Goal: Task Accomplishment & Management: Manage account settings

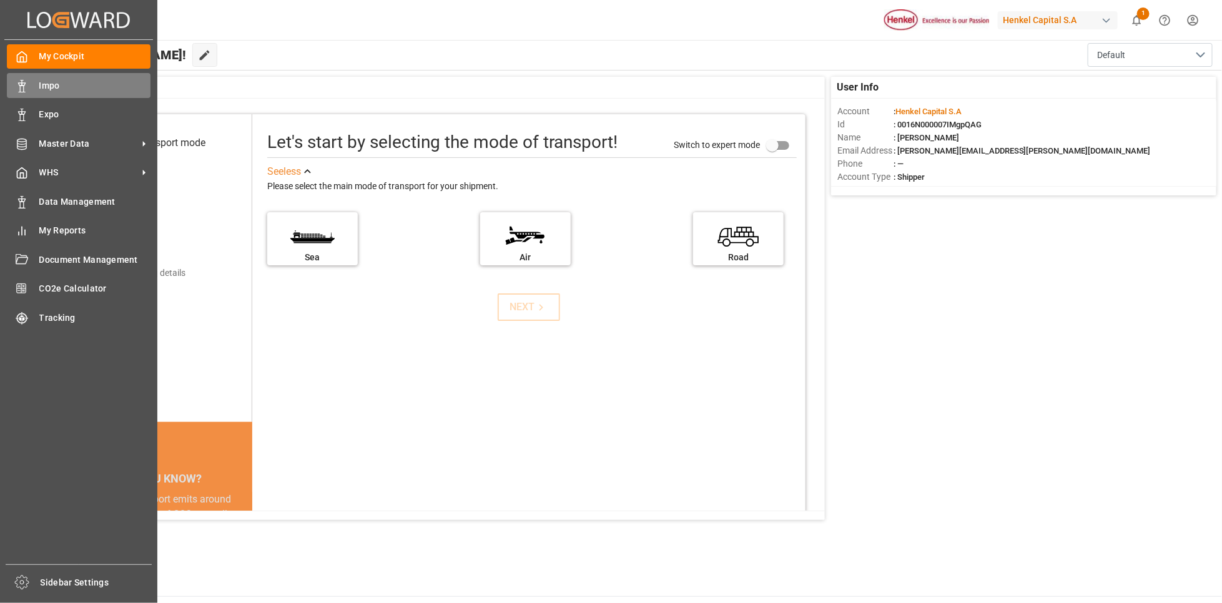
click at [52, 83] on span "Impo" at bounding box center [95, 85] width 112 height 13
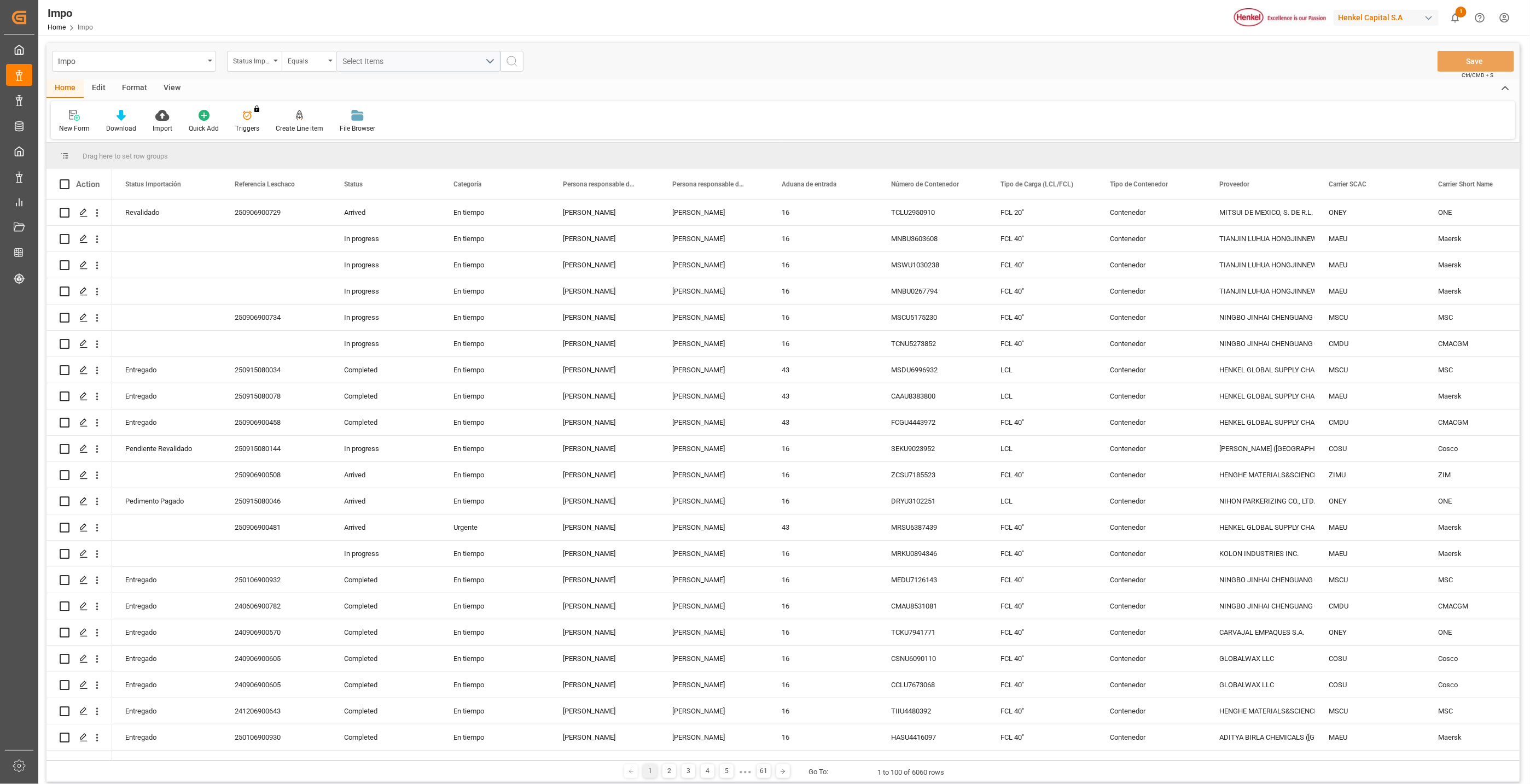
click at [167, 86] on div "View" at bounding box center [172, 88] width 33 height 18
click at [126, 128] on div "Standard Templates" at bounding box center [124, 128] width 54 height 10
click at [131, 152] on div "Seguimiento Operativo" at bounding box center [152, 154] width 96 height 11
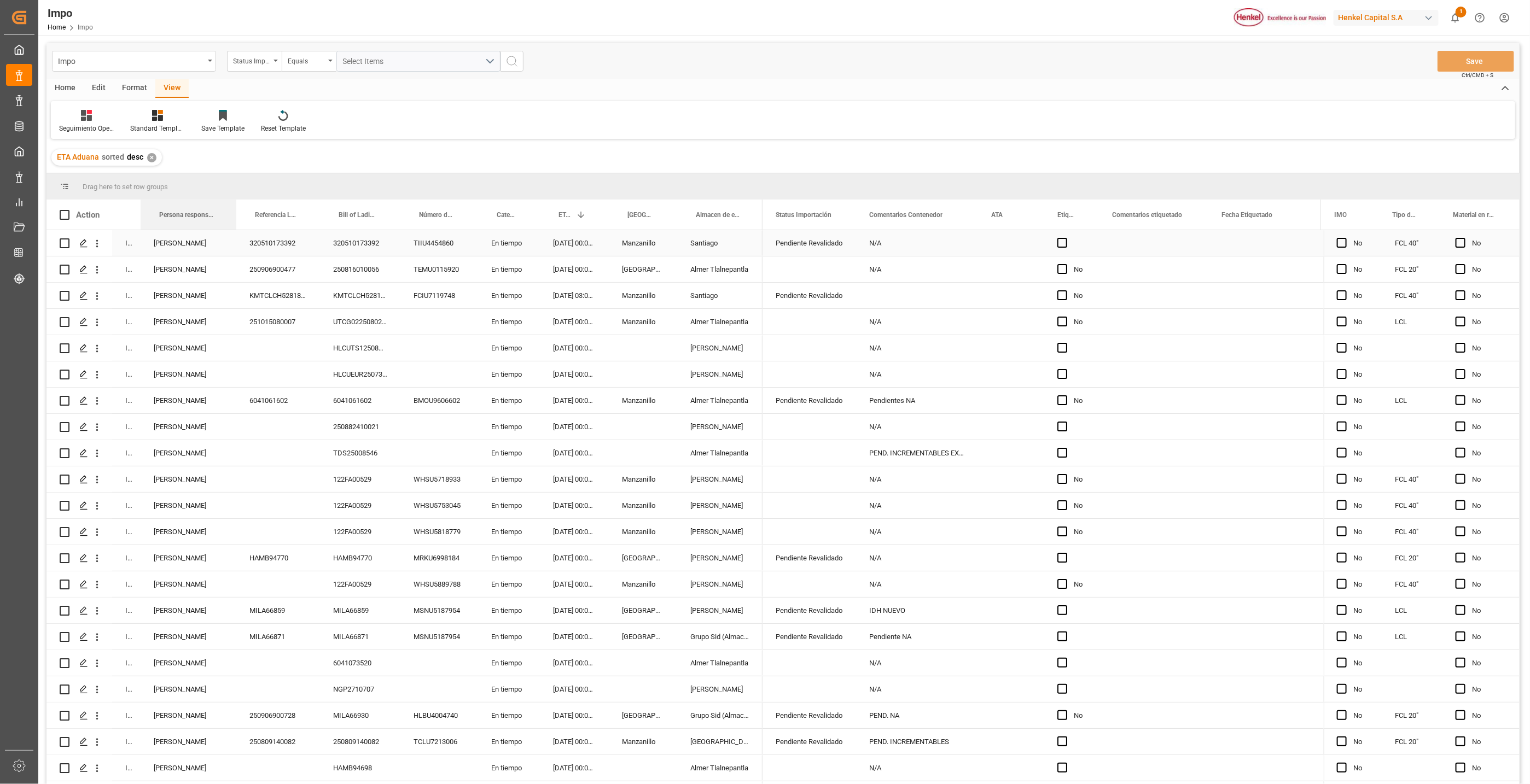
drag, startPoint x: 184, startPoint y: 203, endPoint x: 234, endPoint y: 234, distance: 58.8
click at [234, 234] on div "Action Status Persona responsable de seguimiento Referencia Leschaco" at bounding box center [783, 495] width 1473 height 591
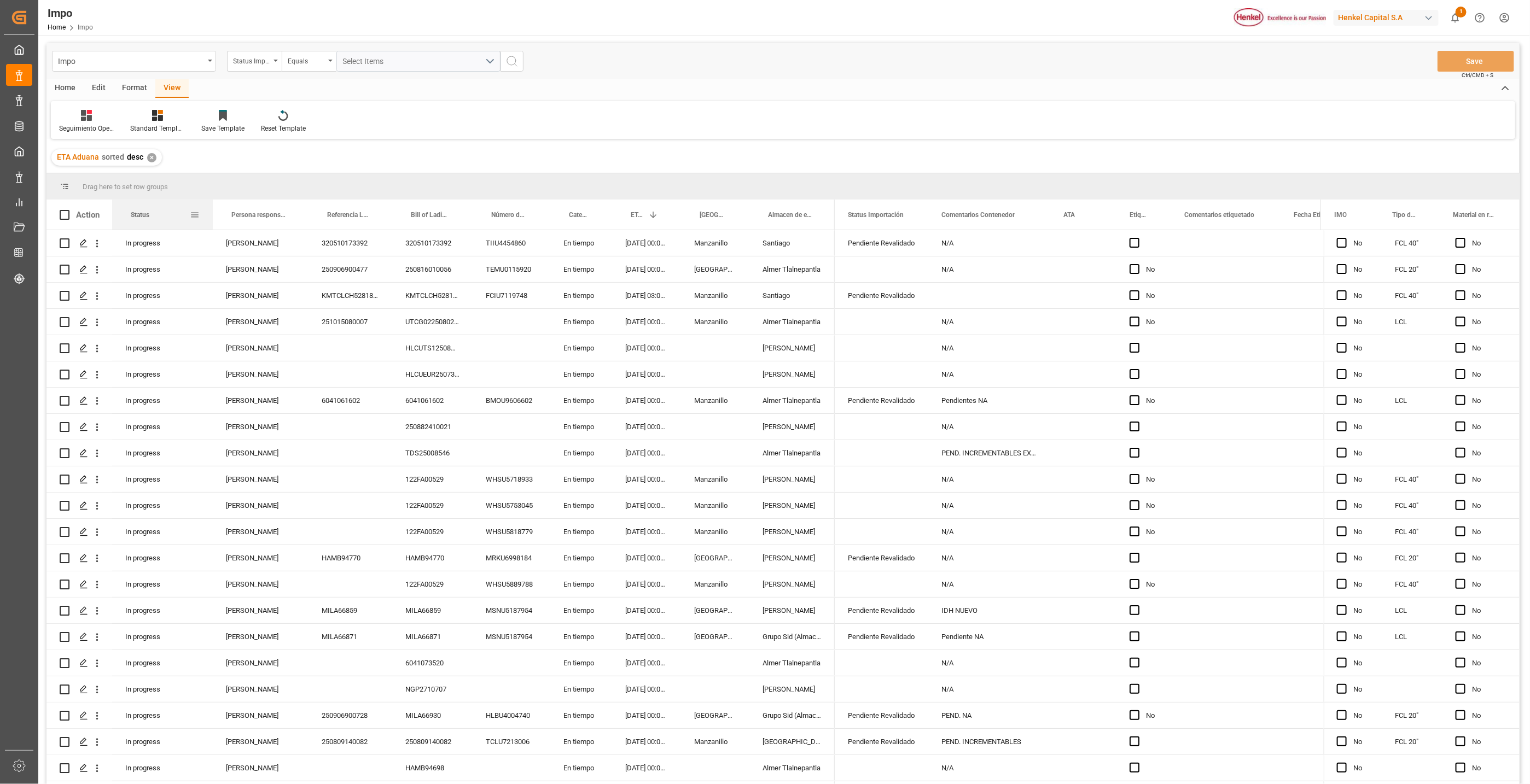
drag, startPoint x: 138, startPoint y: 203, endPoint x: 210, endPoint y: 206, distance: 72.1
click at [210, 206] on div at bounding box center [212, 215] width 4 height 30
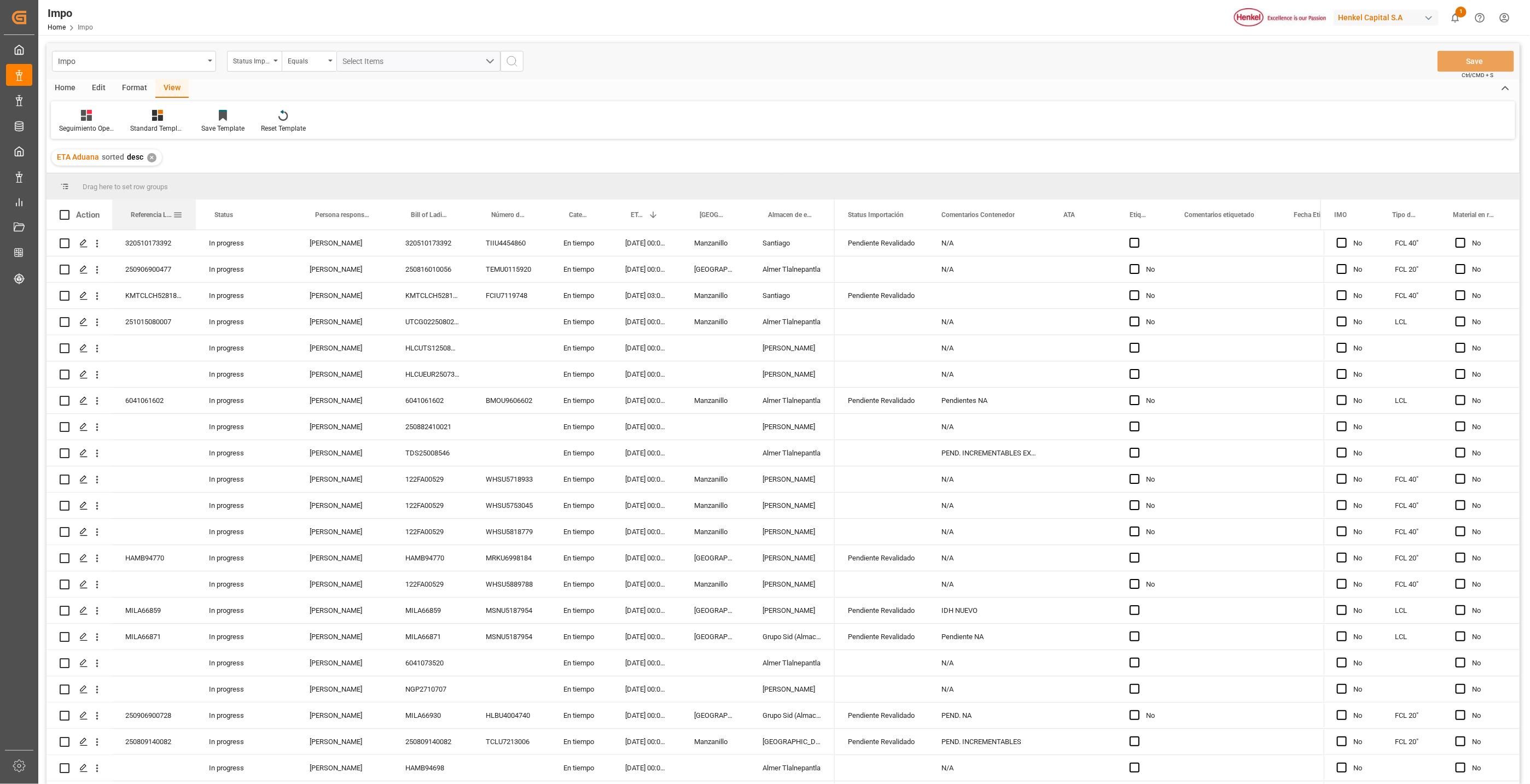
drag, startPoint x: 345, startPoint y: 210, endPoint x: 178, endPoint y: 222, distance: 167.4
click at [178, 222] on div "Referencia Leschaco" at bounding box center [154, 215] width 58 height 30
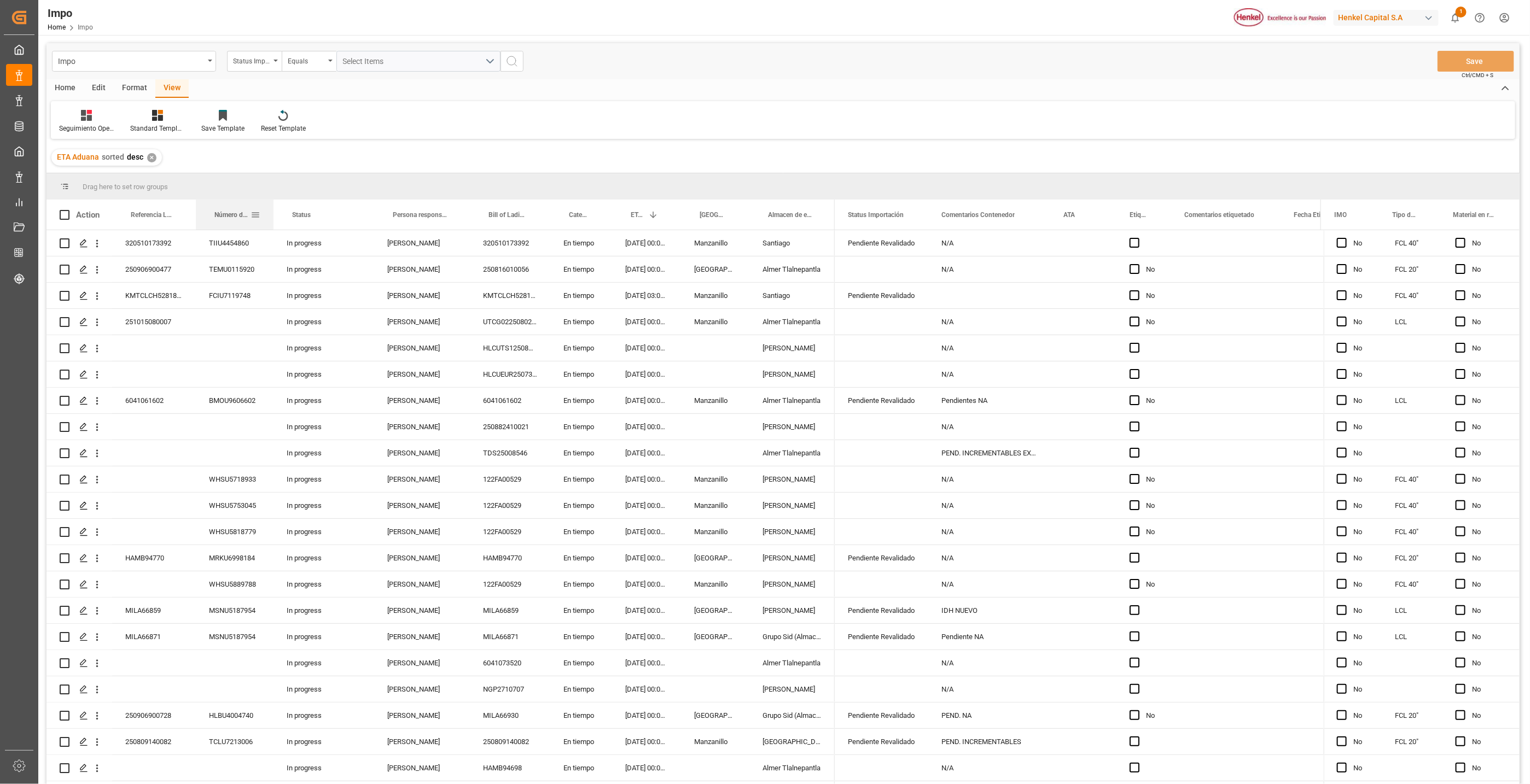
drag, startPoint x: 503, startPoint y: 216, endPoint x: 210, endPoint y: 226, distance: 293.2
click at [210, 226] on div "Número de Contenedor" at bounding box center [234, 215] width 52 height 30
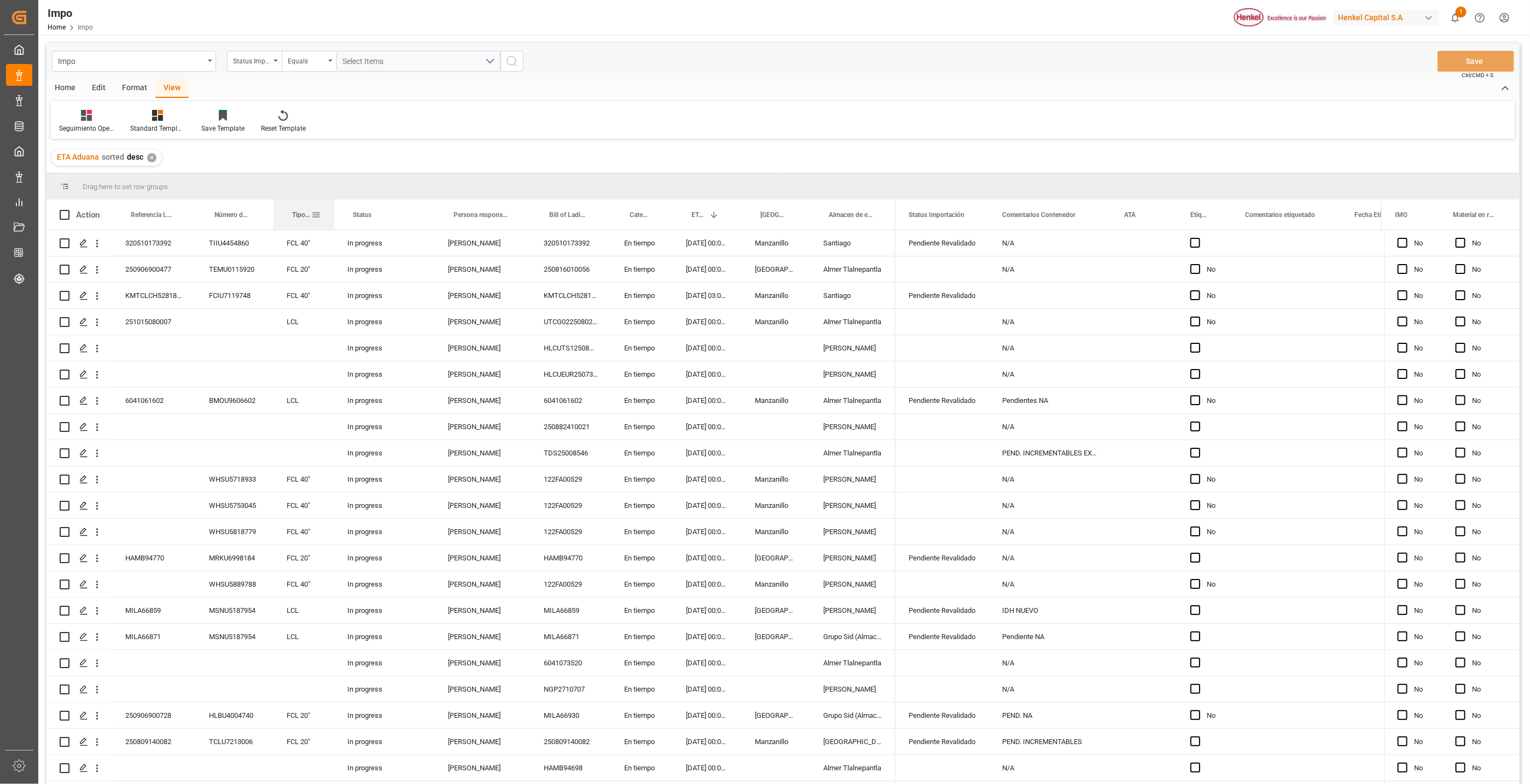
drag, startPoint x: 1406, startPoint y: 214, endPoint x: 312, endPoint y: 229, distance: 1094.1
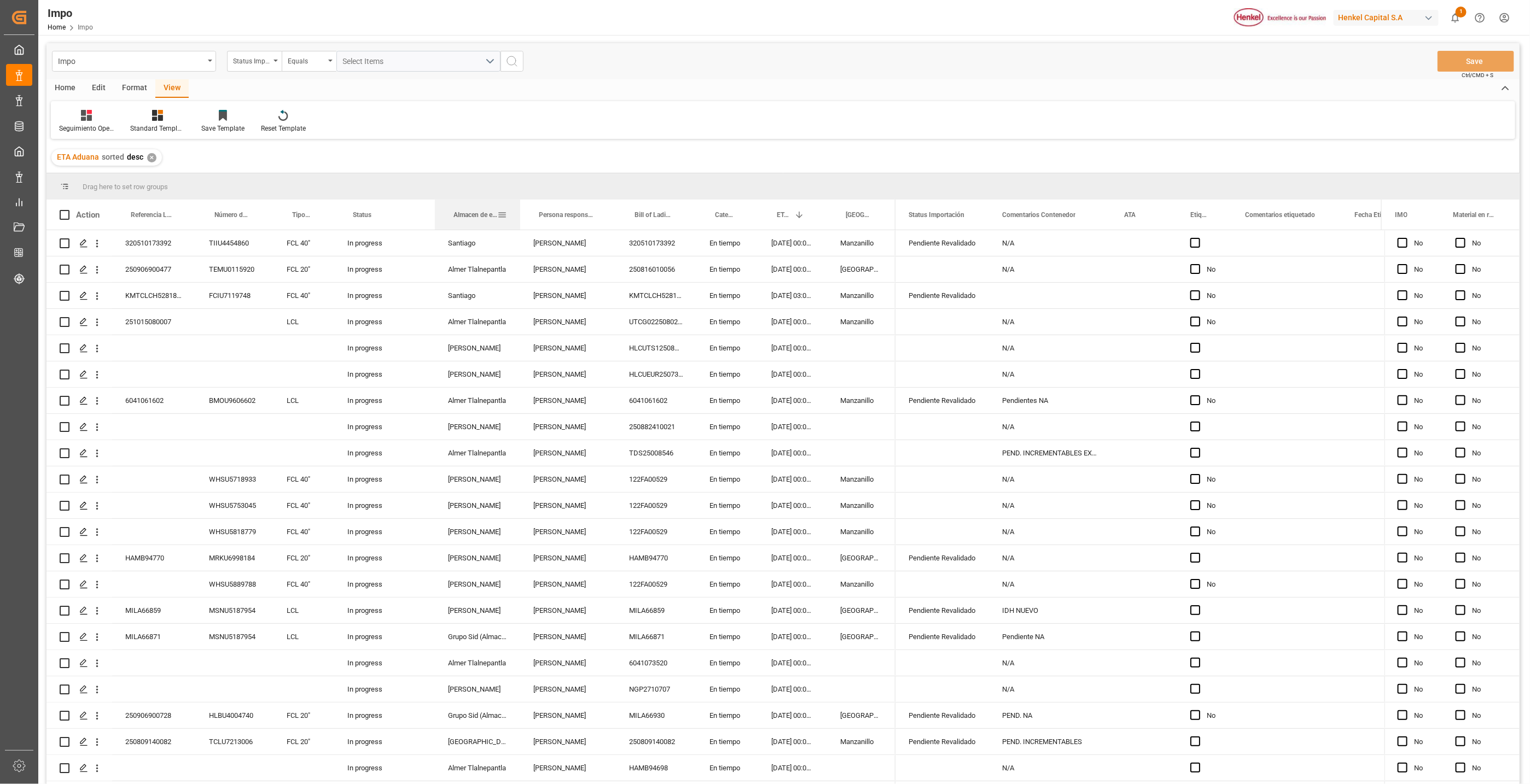
drag, startPoint x: 831, startPoint y: 208, endPoint x: 454, endPoint y: 230, distance: 377.6
click at [454, 230] on div "Almacen de entrega" at bounding box center [476, 215] width 44 height 30
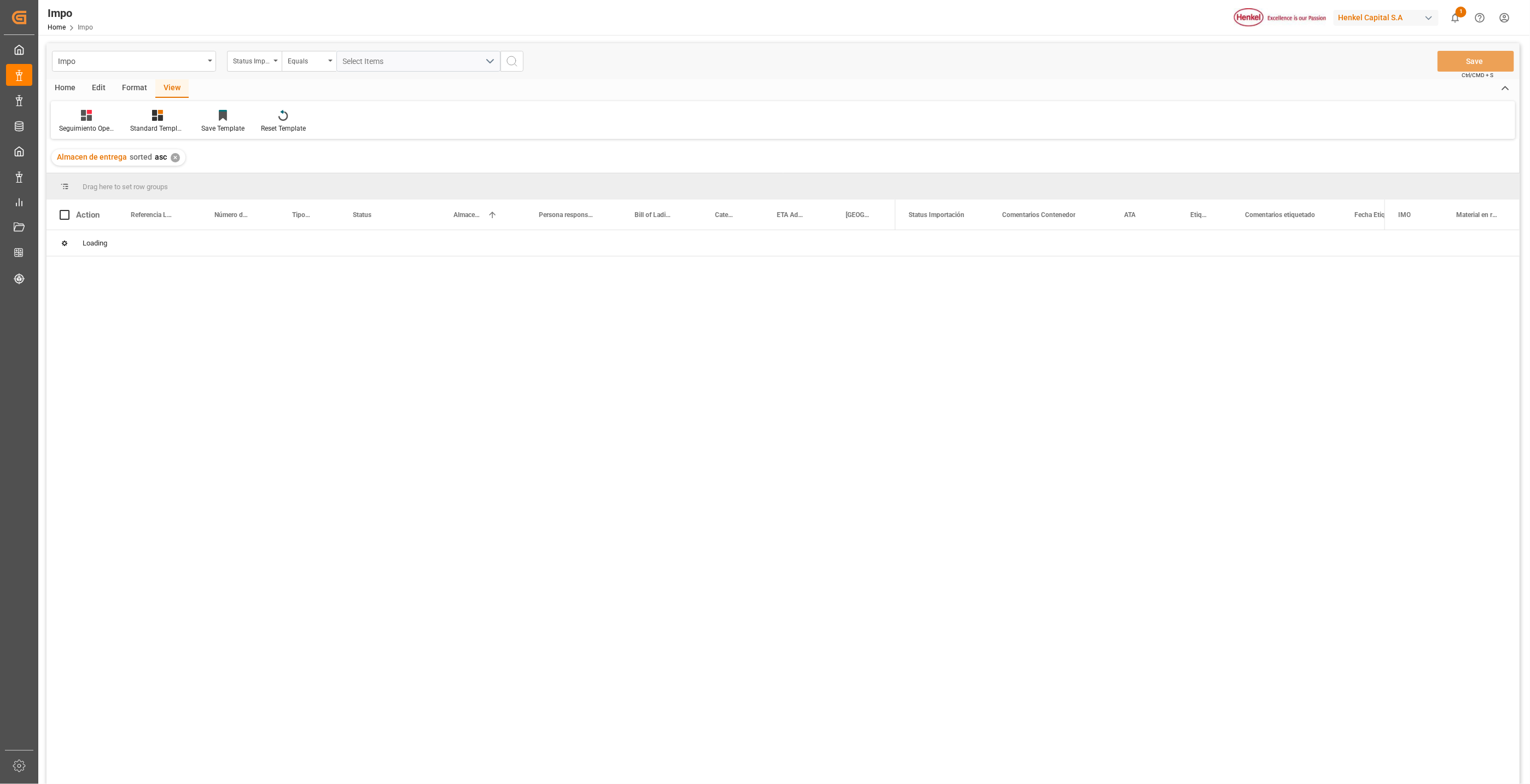
click at [171, 156] on div "✕" at bounding box center [175, 158] width 10 height 10
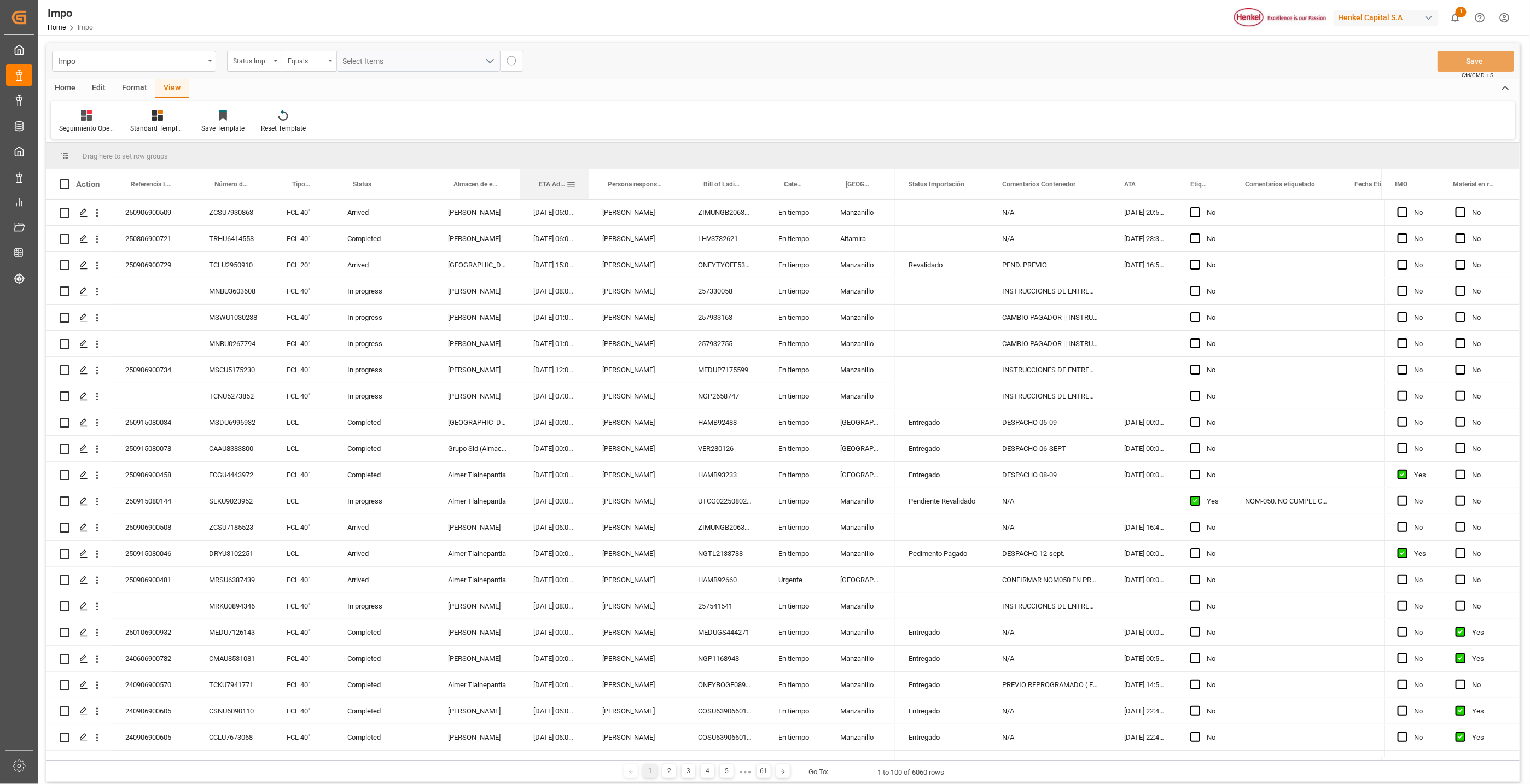
drag, startPoint x: 787, startPoint y: 181, endPoint x: 560, endPoint y: 186, distance: 227.1
click at [560, 186] on span "ETA Aduana" at bounding box center [552, 184] width 27 height 8
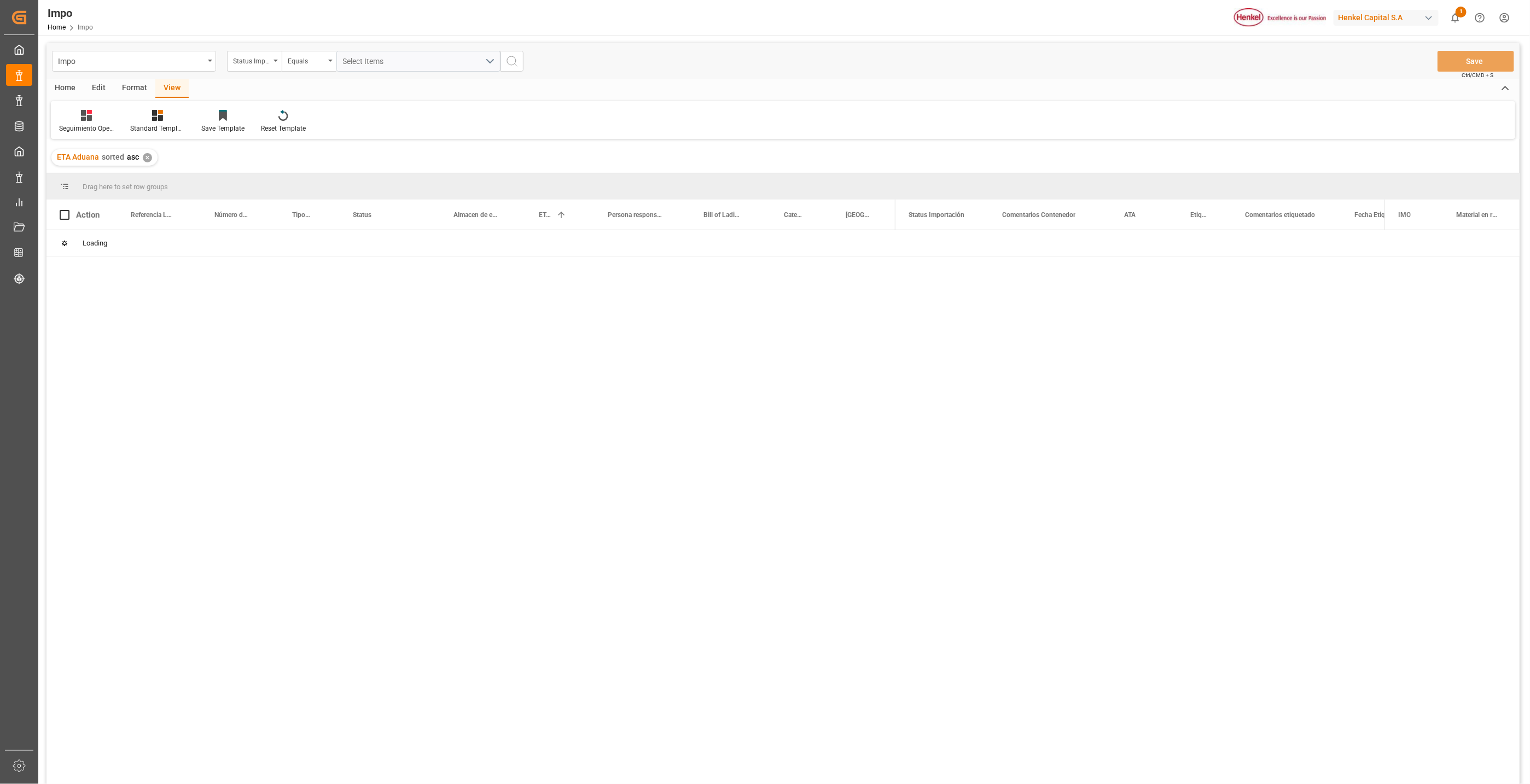
click at [145, 158] on div "✕" at bounding box center [147, 158] width 10 height 10
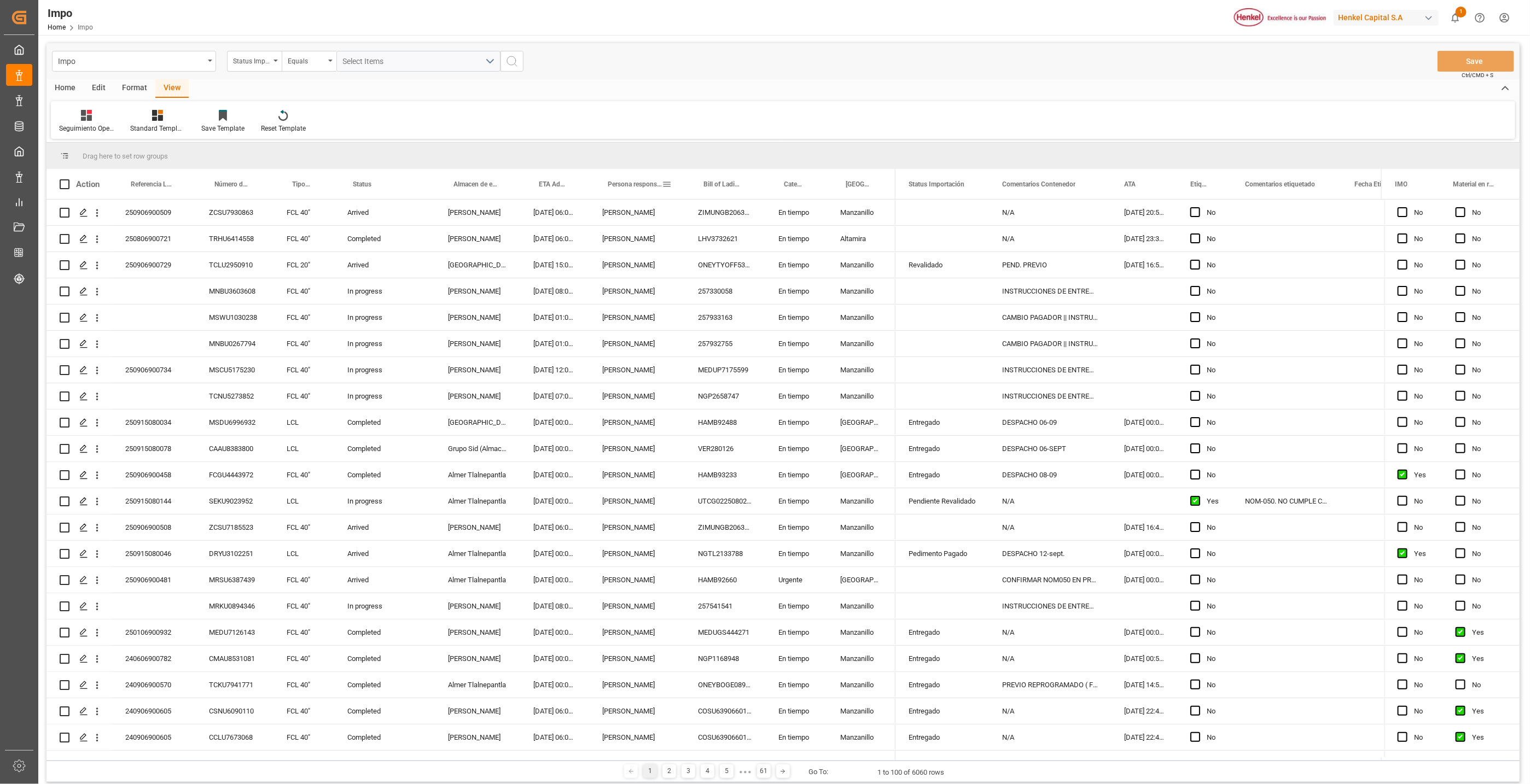
click at [667, 184] on span at bounding box center [666, 184] width 10 height 10
click at [618, 255] on div "[PERSON_NAME]" at bounding box center [636, 265] width 96 height 25
click at [93, 208] on icon "open menu" at bounding box center [96, 213] width 11 height 11
click at [110, 233] on icon "Press SPACE to select this row." at bounding box center [106, 237] width 9 height 9
click at [668, 184] on span at bounding box center [666, 184] width 10 height 10
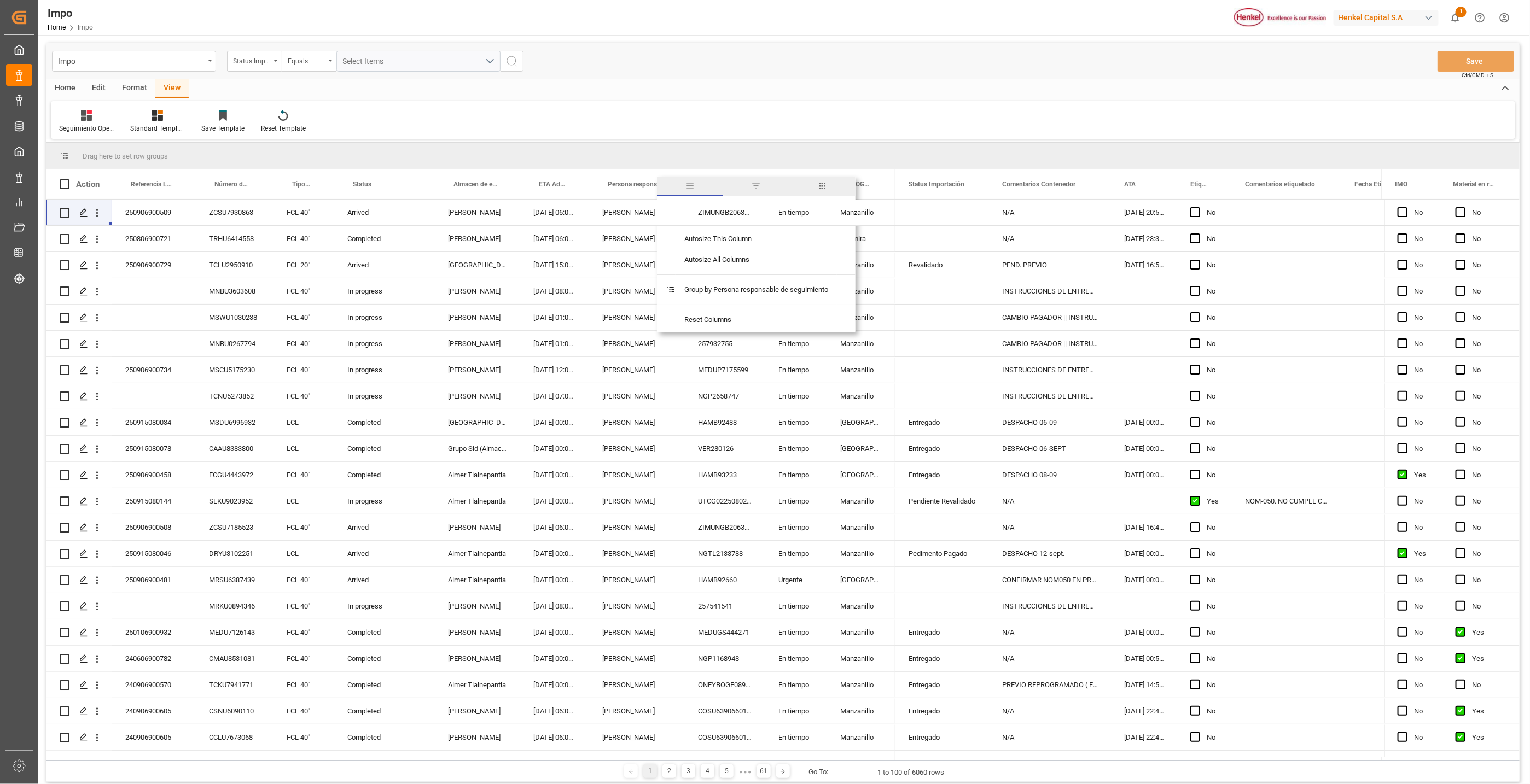
click at [752, 188] on span "filter" at bounding box center [756, 187] width 67 height 19
click at [696, 235] on input "Filter Value" at bounding box center [717, 243] width 107 height 22
type input "[PERSON_NAME]"
click at [733, 278] on button "Apply" at bounding box center [731, 277] width 20 height 11
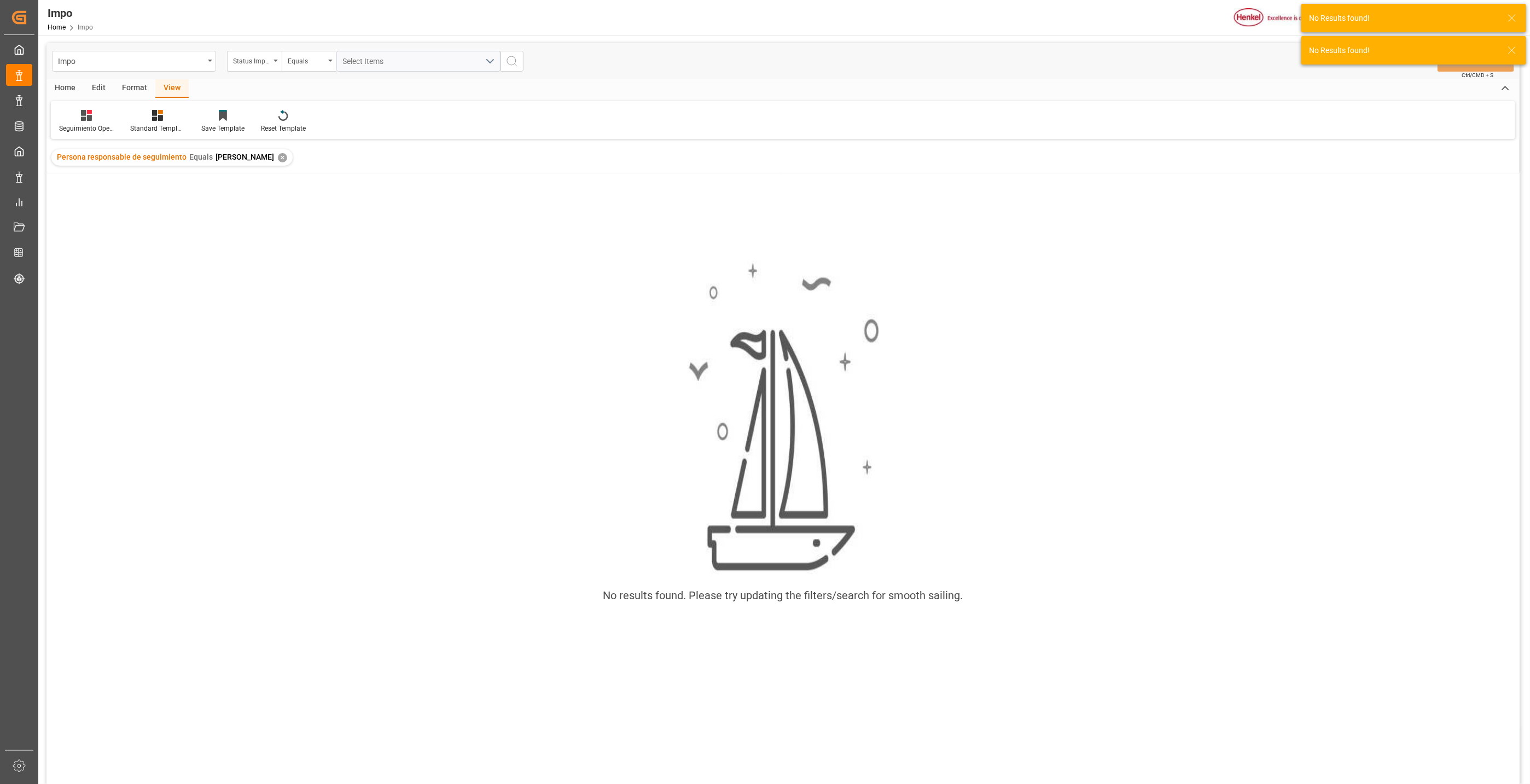
click at [278, 158] on div "✕" at bounding box center [282, 158] width 10 height 10
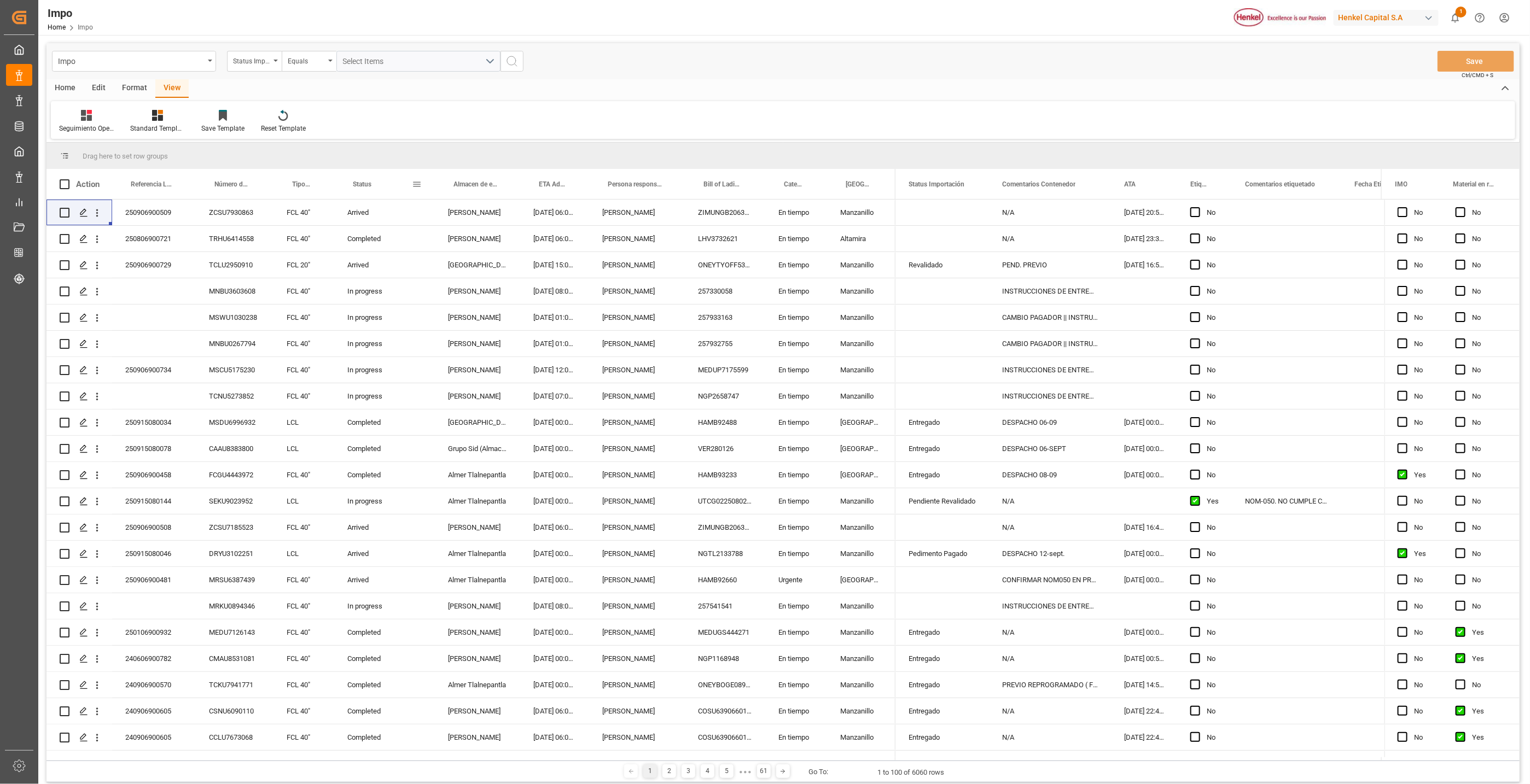
click at [419, 181] on span at bounding box center [416, 184] width 10 height 10
click at [388, 371] on div "In progress" at bounding box center [384, 370] width 101 height 25
click at [414, 183] on span at bounding box center [416, 184] width 10 height 10
click at [506, 187] on span "columns" at bounding box center [506, 186] width 10 height 10
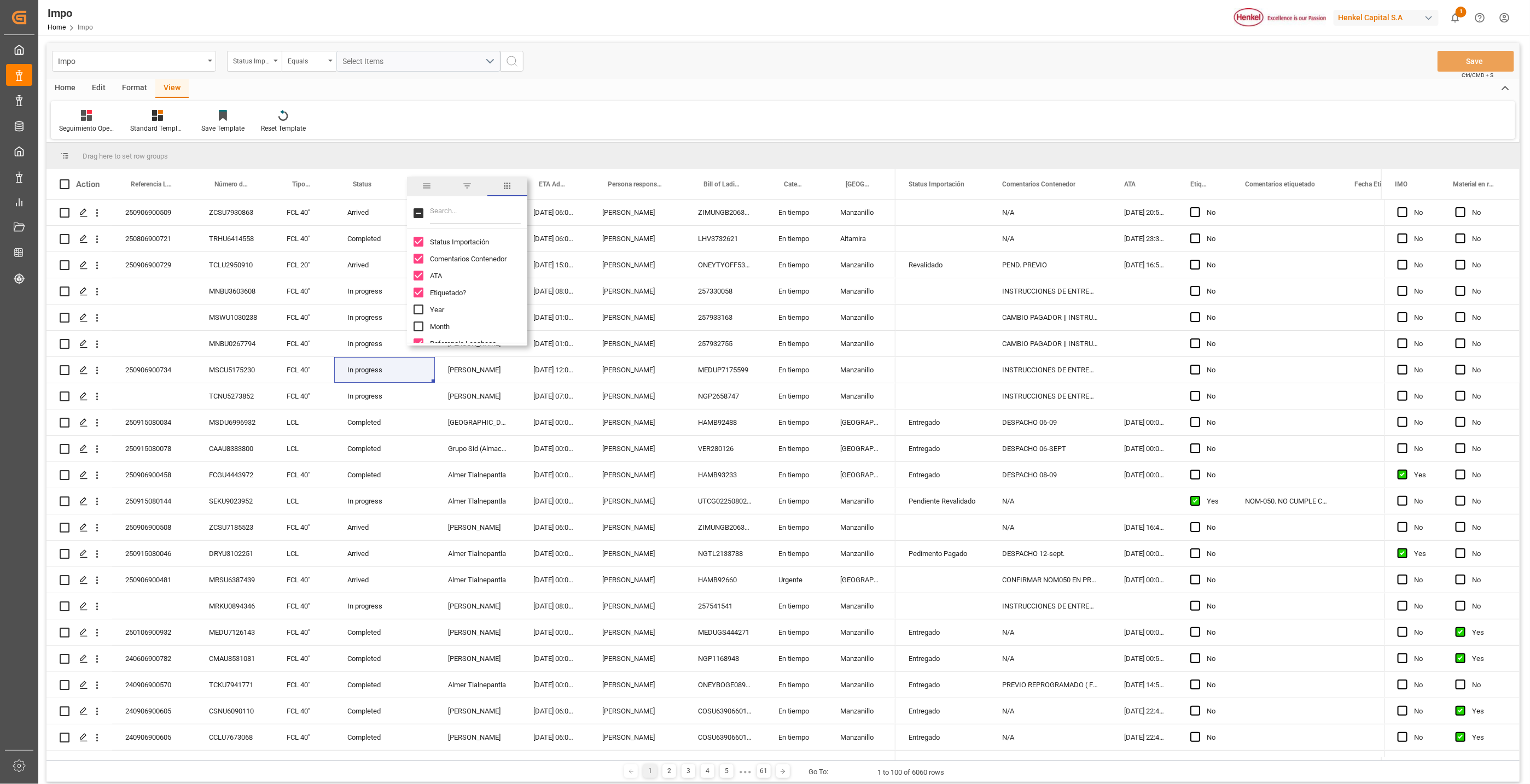
click at [464, 218] on input "Filter Columns Input" at bounding box center [476, 213] width 91 height 22
type input "sta"
click at [414, 256] on input "Status column toggle visibility (visible)" at bounding box center [418, 258] width 10 height 10
checkbox input "false"
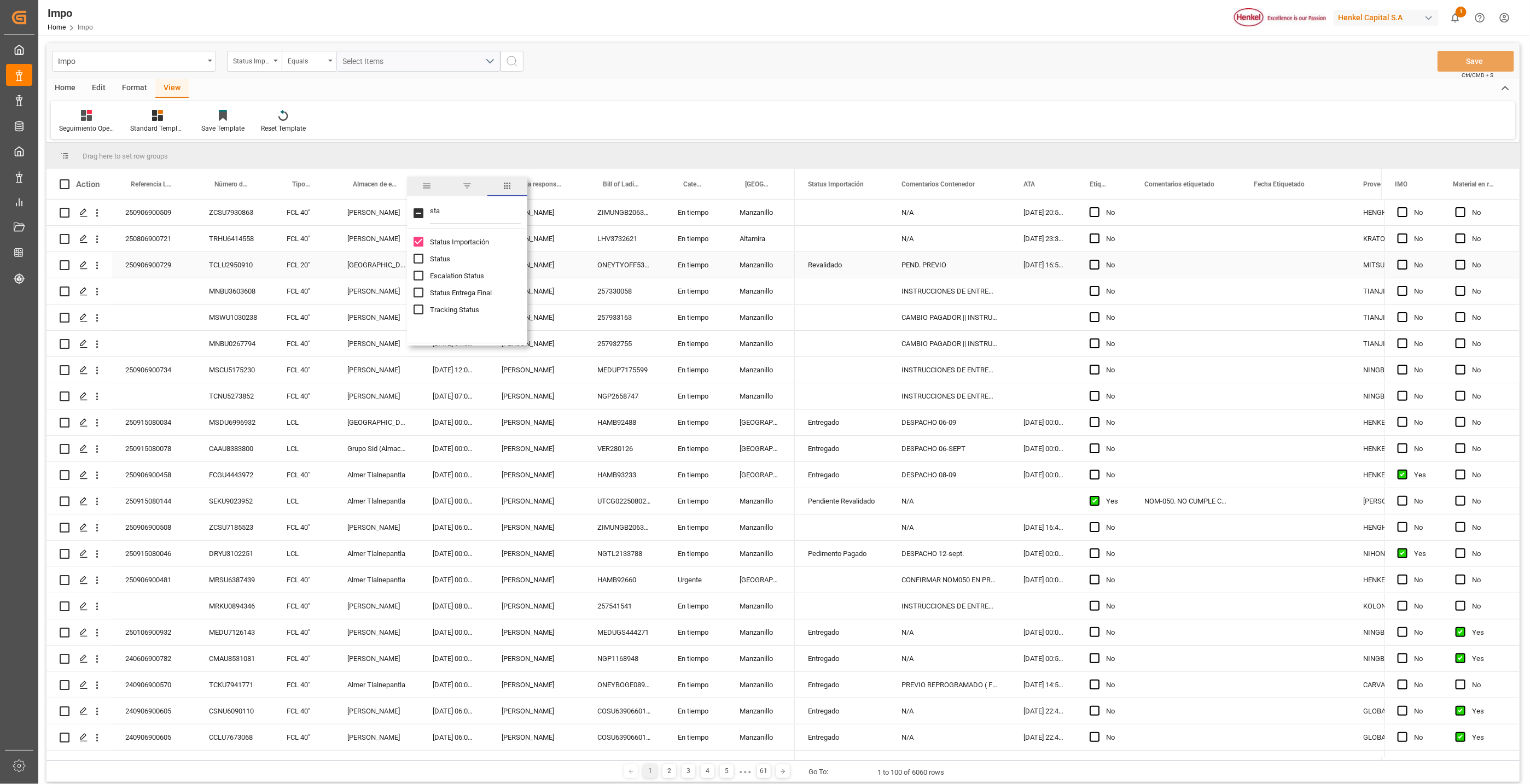
click at [348, 263] on div "Salamanca" at bounding box center [376, 265] width 85 height 25
click at [458, 210] on div "31.08.2025 06:00:00" at bounding box center [454, 212] width 69 height 25
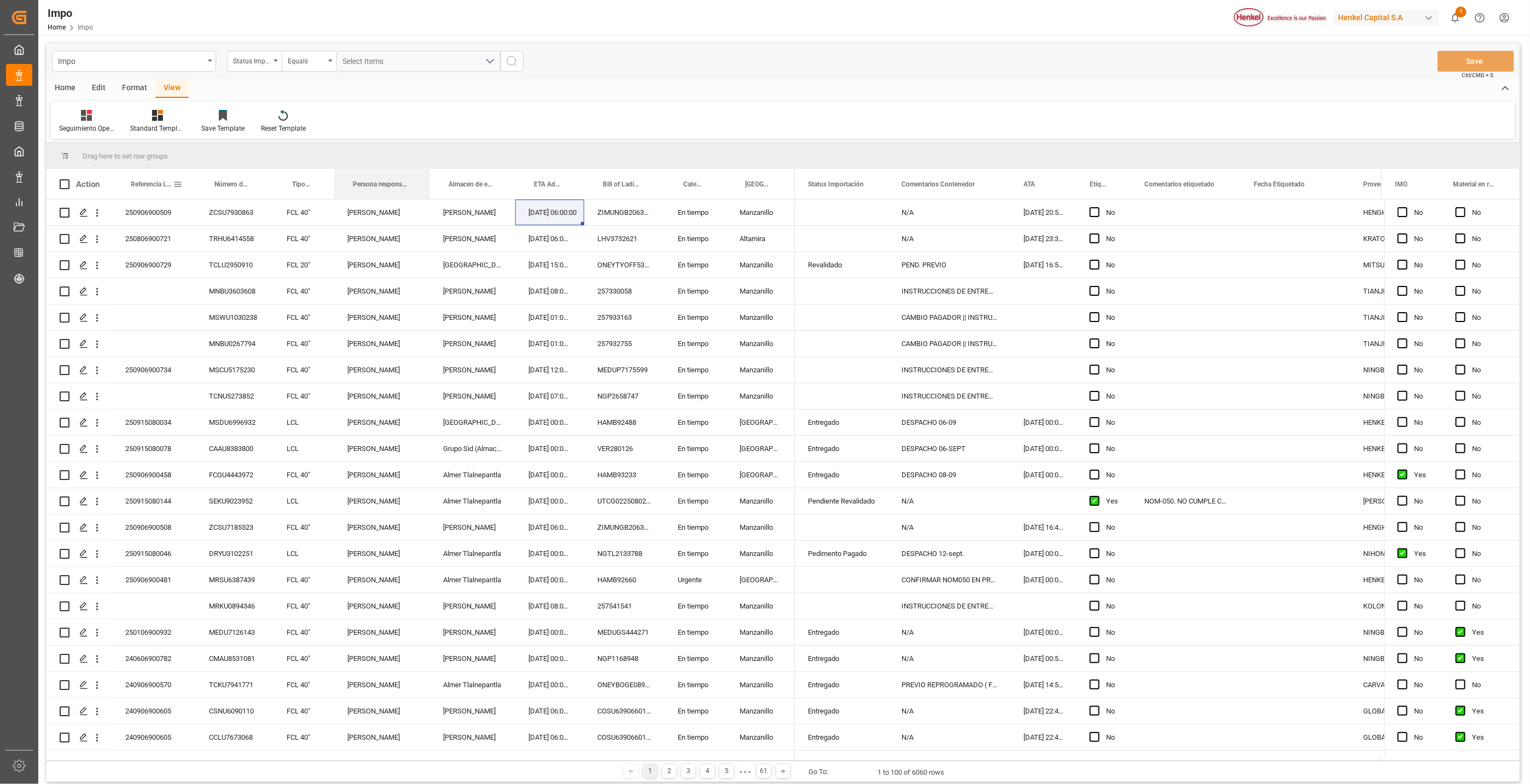
drag, startPoint x: 223, startPoint y: 156, endPoint x: 141, endPoint y: 194, distance: 90.4
click at [141, 194] on div "Action Referencia Leschaco Número de Contenedor Tipo de Carga (LCL/FCL)" at bounding box center [421, 184] width 748 height 30
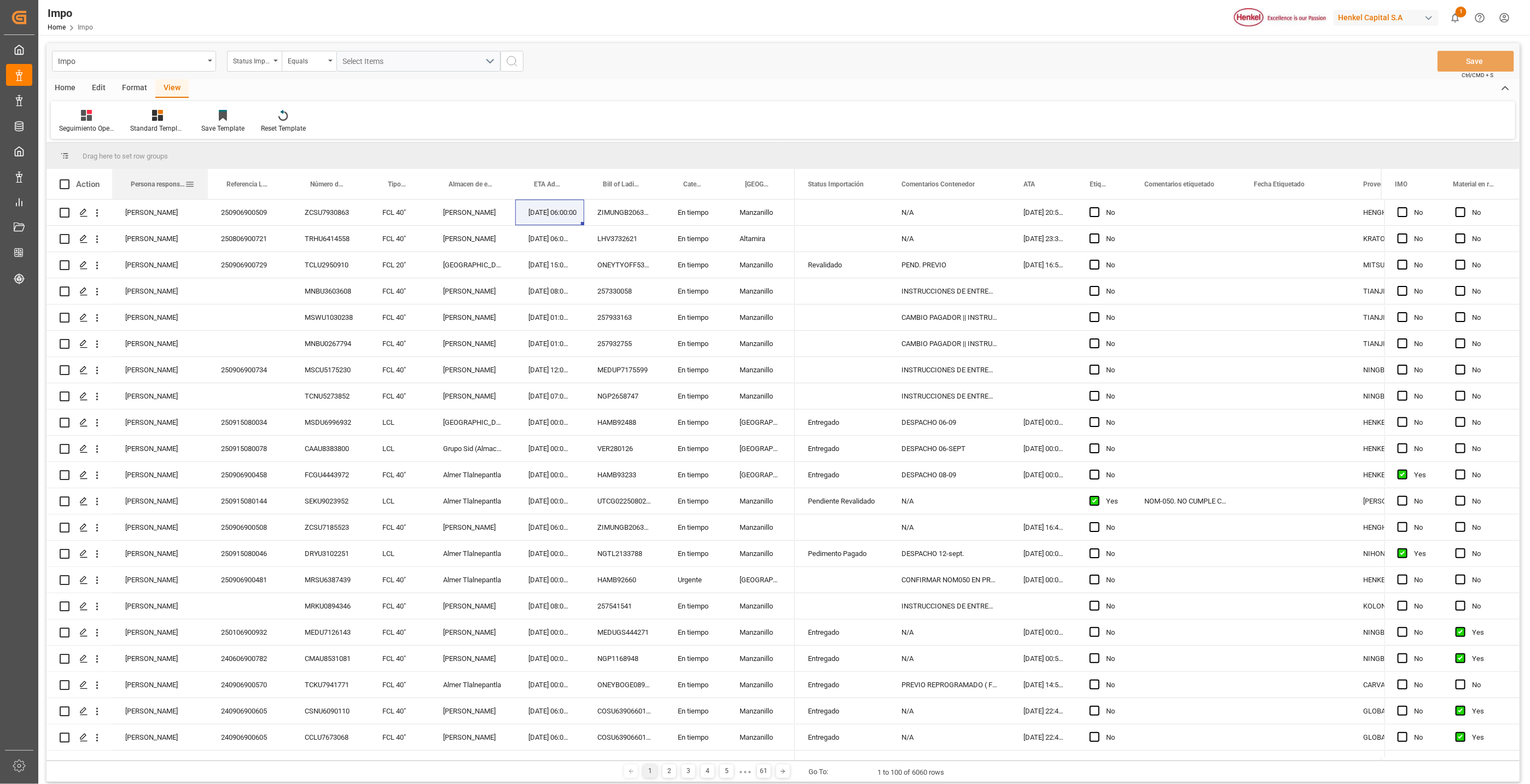
drag, startPoint x: 407, startPoint y: 183, endPoint x: 155, endPoint y: 188, distance: 252.0
click at [155, 188] on div "Persona responsable de seguimiento" at bounding box center [159, 184] width 69 height 30
click at [747, 278] on div "Manzanillo" at bounding box center [761, 265] width 68 height 25
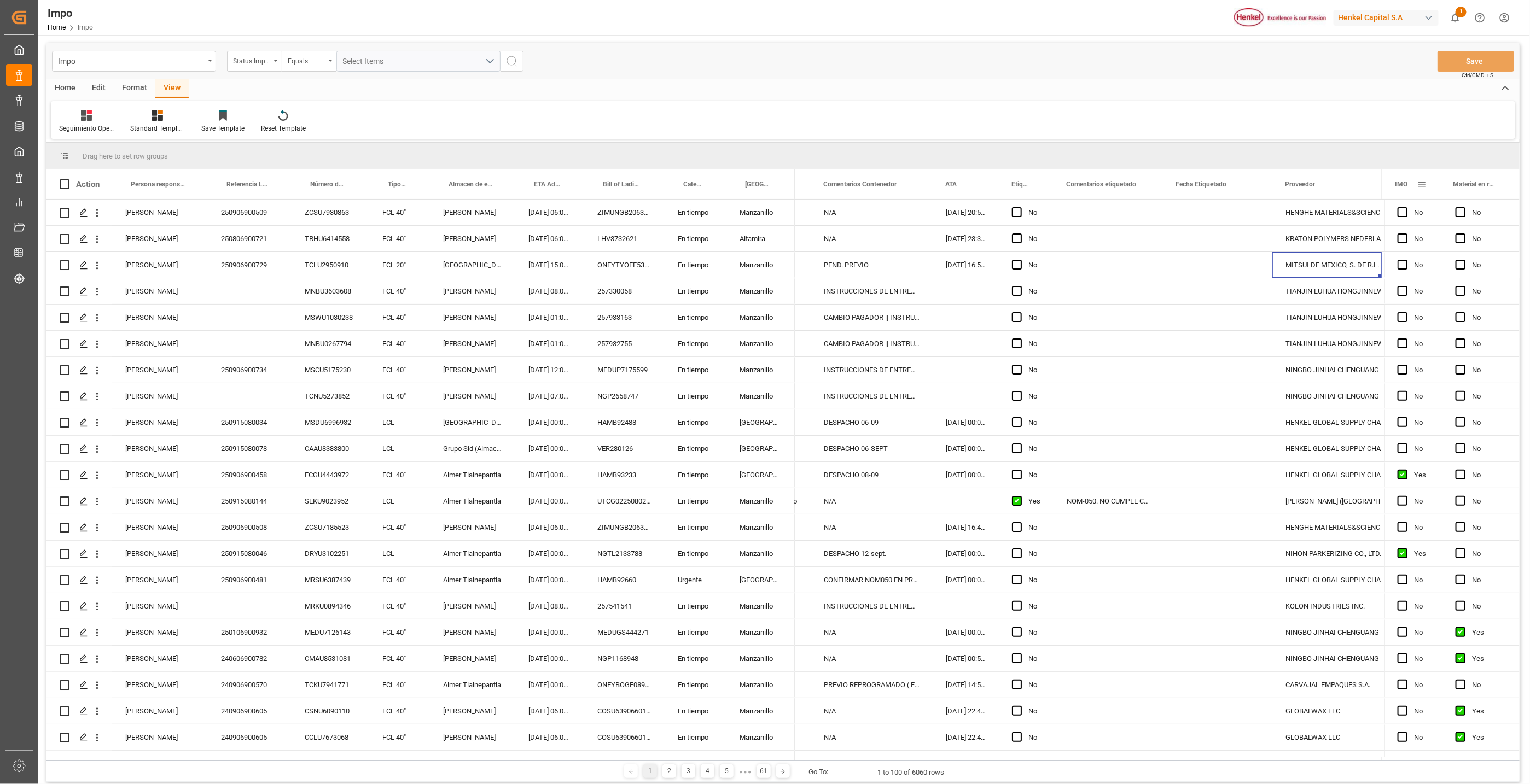
click at [1070, 184] on span at bounding box center [1421, 184] width 10 height 10
click at [1070, 190] on span "general" at bounding box center [1419, 186] width 10 height 10
click at [1070, 207] on span "Pin Column" at bounding box center [1460, 209] width 85 height 21
click at [1070, 205] on span at bounding box center [1413, 208] width 10 height 10
click at [1070, 257] on span "No Pin" at bounding box center [1367, 255] width 46 height 21
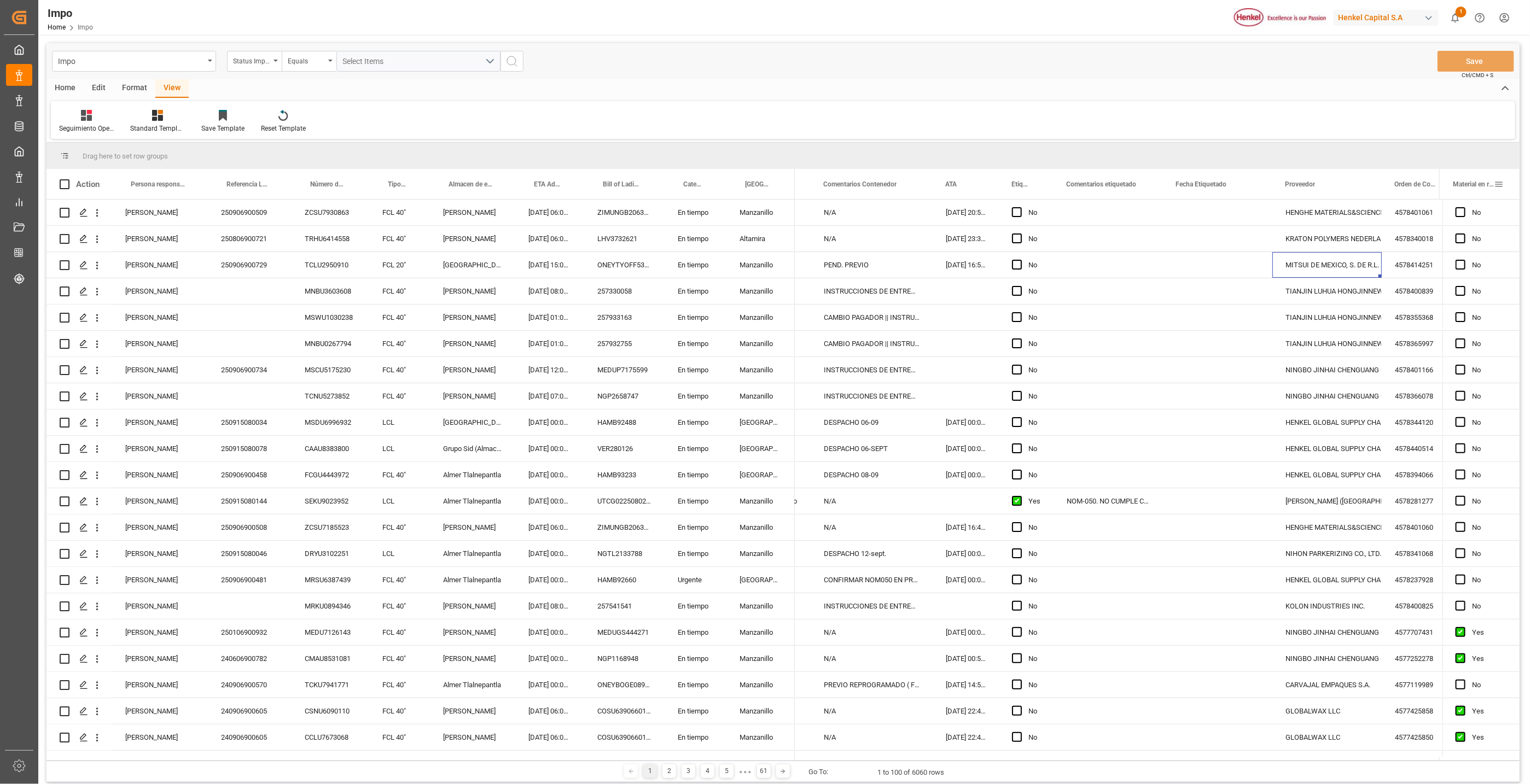
click at [1070, 183] on span at bounding box center [1498, 184] width 10 height 10
click at [1070, 207] on span at bounding box center [1413, 208] width 10 height 10
click at [1070, 255] on span "No Pin" at bounding box center [1367, 255] width 46 height 21
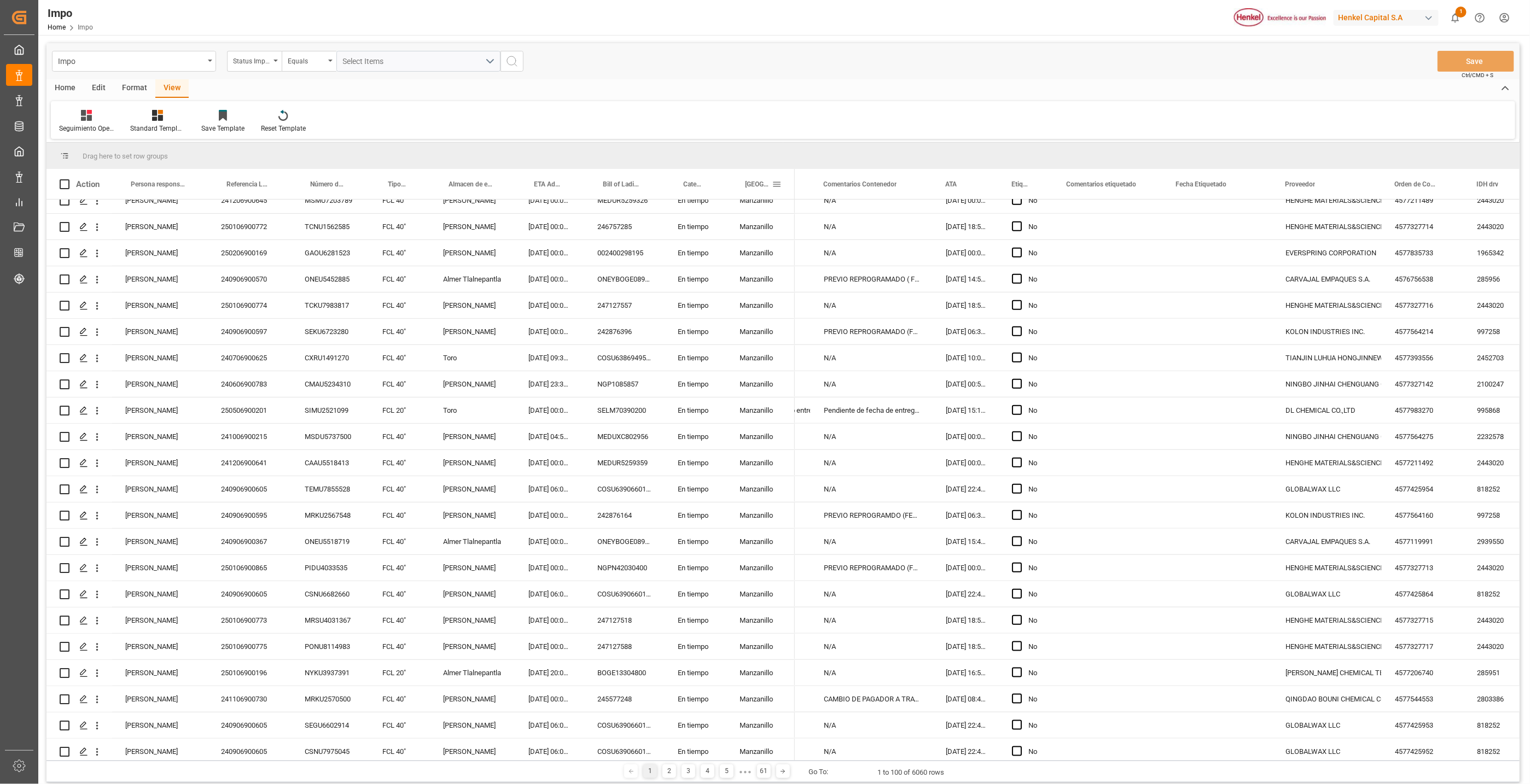
scroll to position [656, 0]
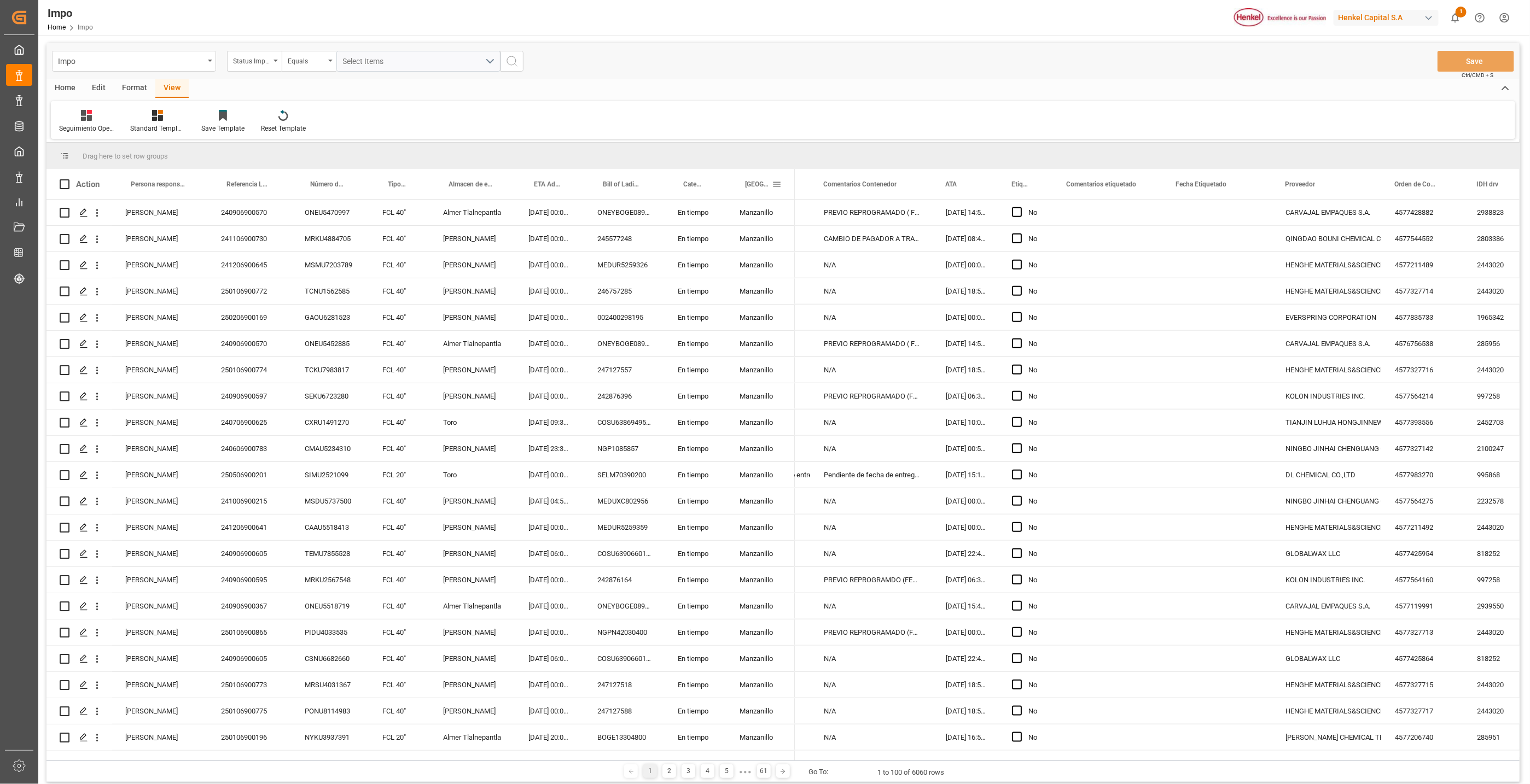
click at [774, 186] on span at bounding box center [776, 184] width 10 height 10
click at [851, 184] on span "filter" at bounding box center [855, 186] width 10 height 10
click at [780, 233] on input "Filter Value" at bounding box center [827, 243] width 107 height 22
type input "Veracruz"
click at [840, 278] on button "Apply" at bounding box center [840, 277] width 20 height 11
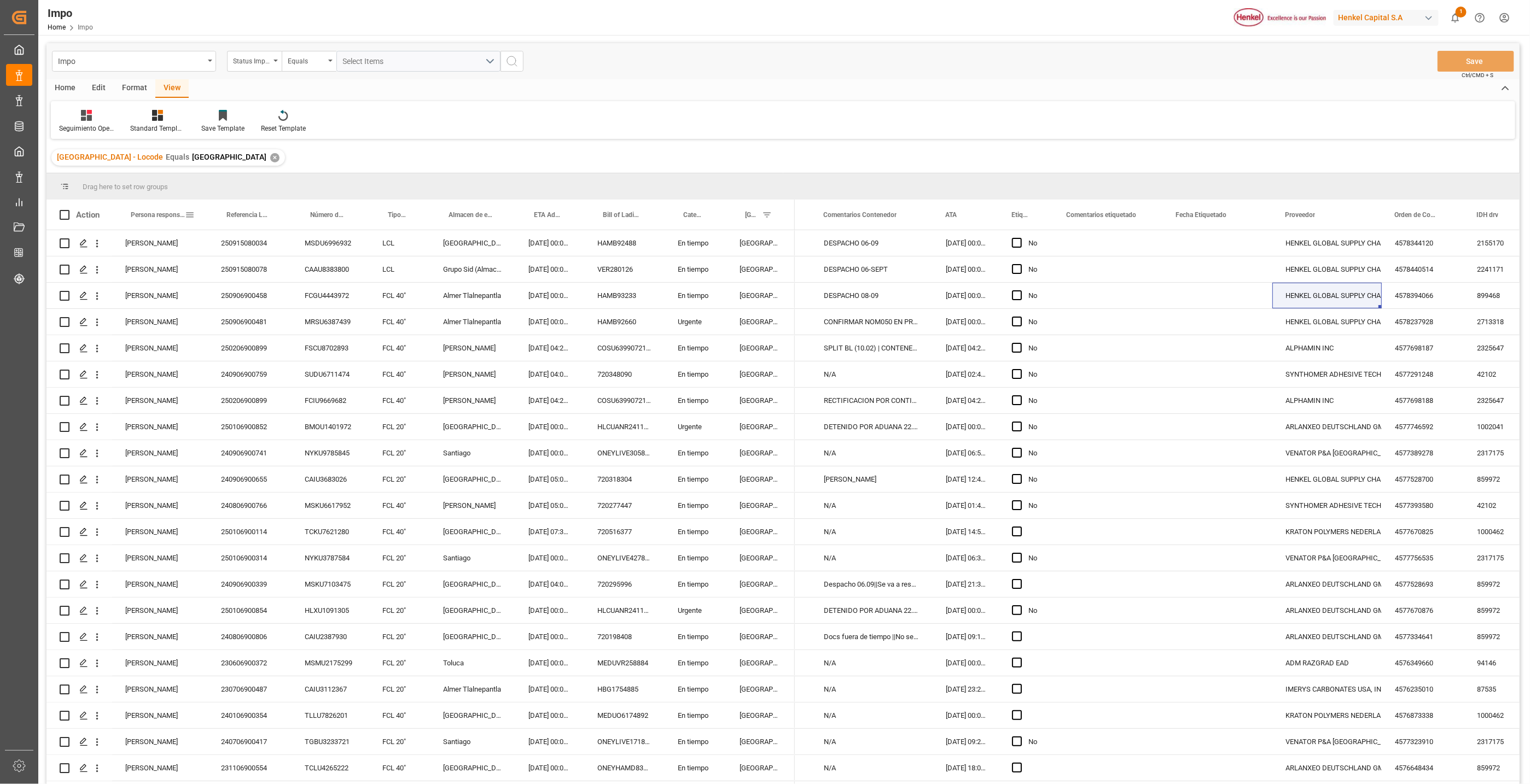
click at [186, 215] on span at bounding box center [189, 215] width 10 height 10
click at [209, 271] on input "Filter Value" at bounding box center [240, 273] width 107 height 22
type input "[PERSON_NAME]"
click at [250, 311] on button "Apply" at bounding box center [253, 307] width 20 height 11
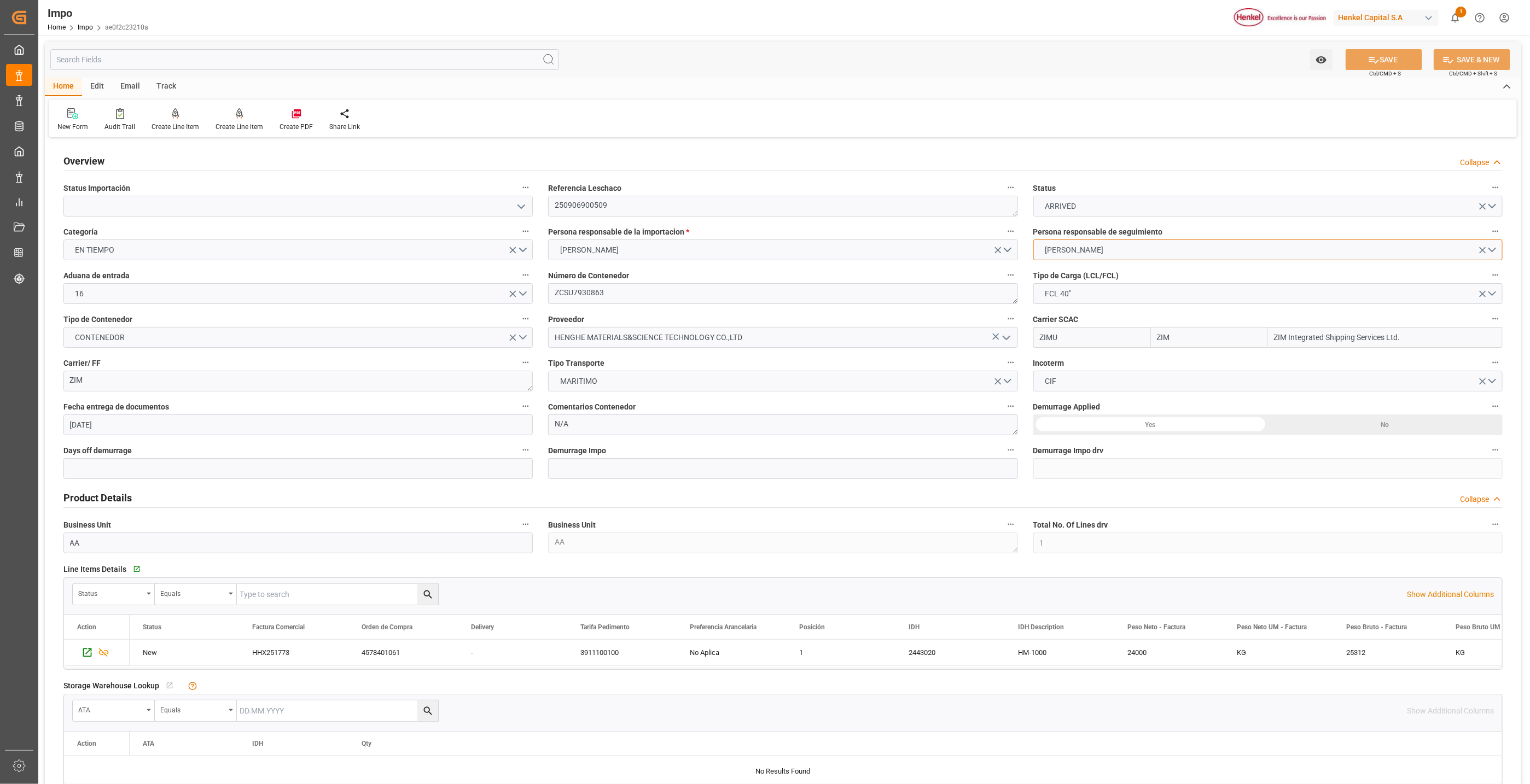
click at [1094, 250] on span "MARTHA GONZALEZ" at bounding box center [1073, 250] width 69 height 11
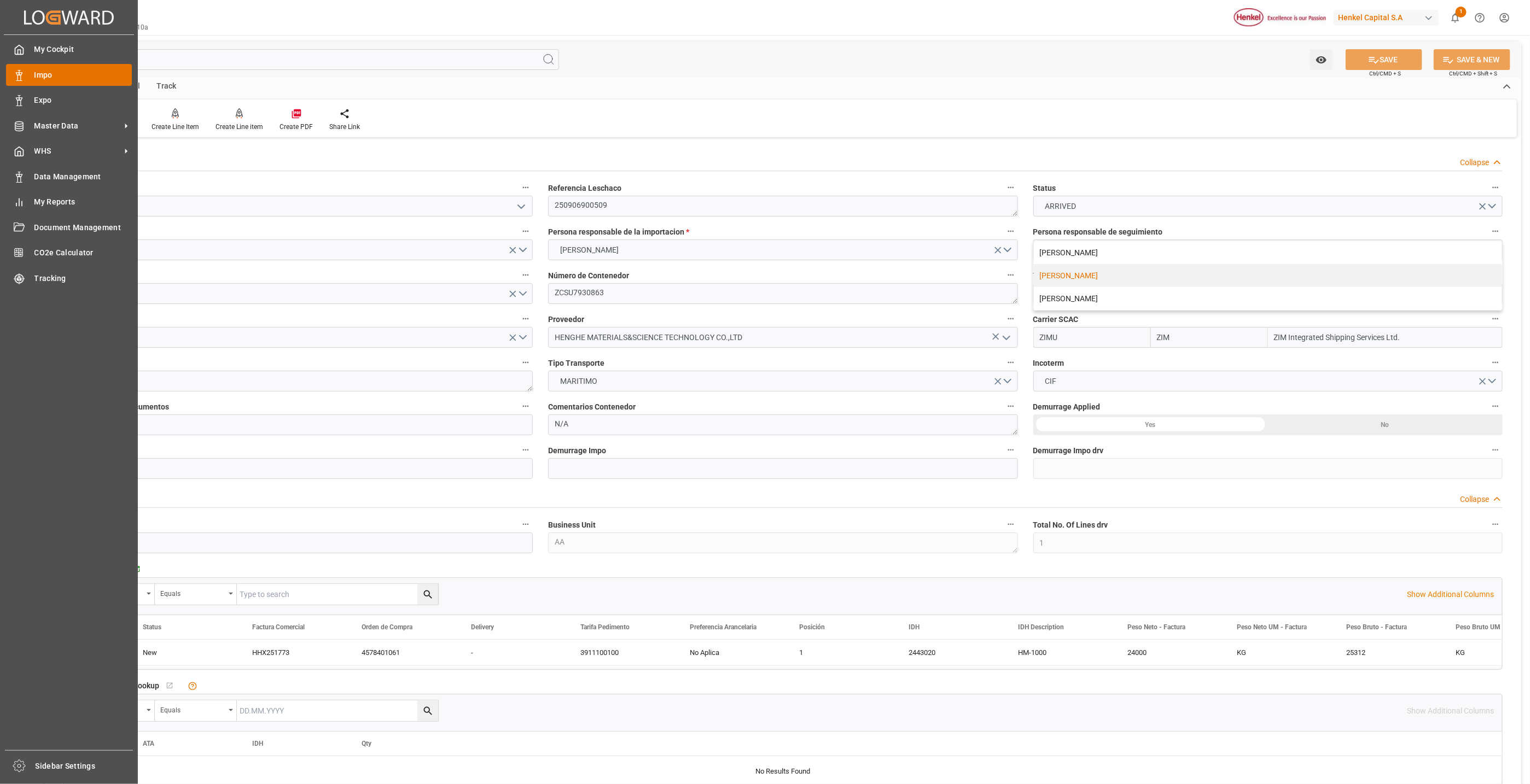
click at [47, 77] on span "Impo" at bounding box center [83, 74] width 98 height 11
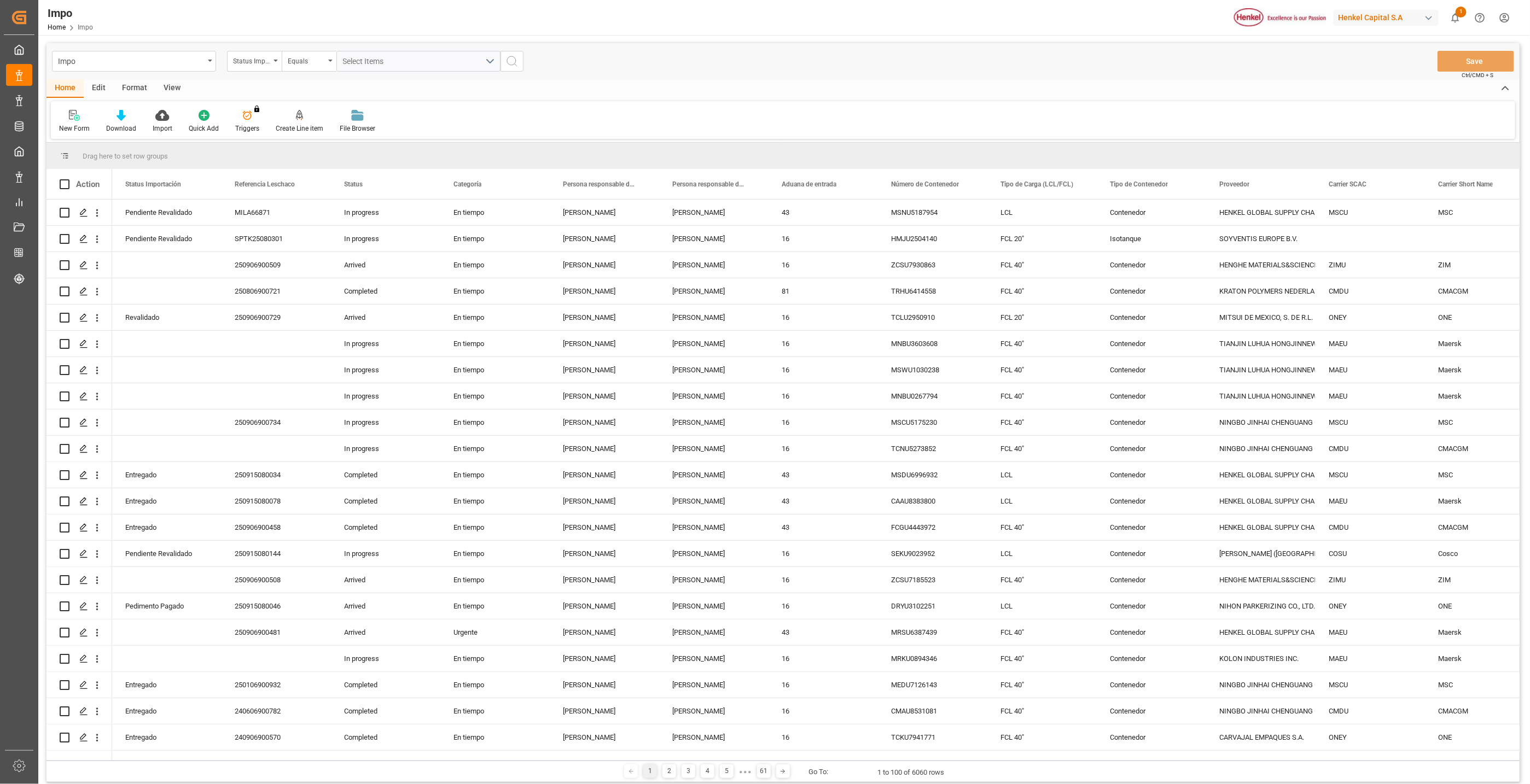
click at [91, 88] on div "Edit" at bounding box center [99, 88] width 30 height 18
click at [69, 88] on div "Home" at bounding box center [65, 88] width 37 height 18
click at [169, 86] on div "View" at bounding box center [172, 88] width 33 height 18
click at [126, 105] on div "Default Standard Templates Save Template Reset Template" at bounding box center [783, 119] width 1464 height 38
click at [126, 118] on icon at bounding box center [124, 115] width 11 height 11
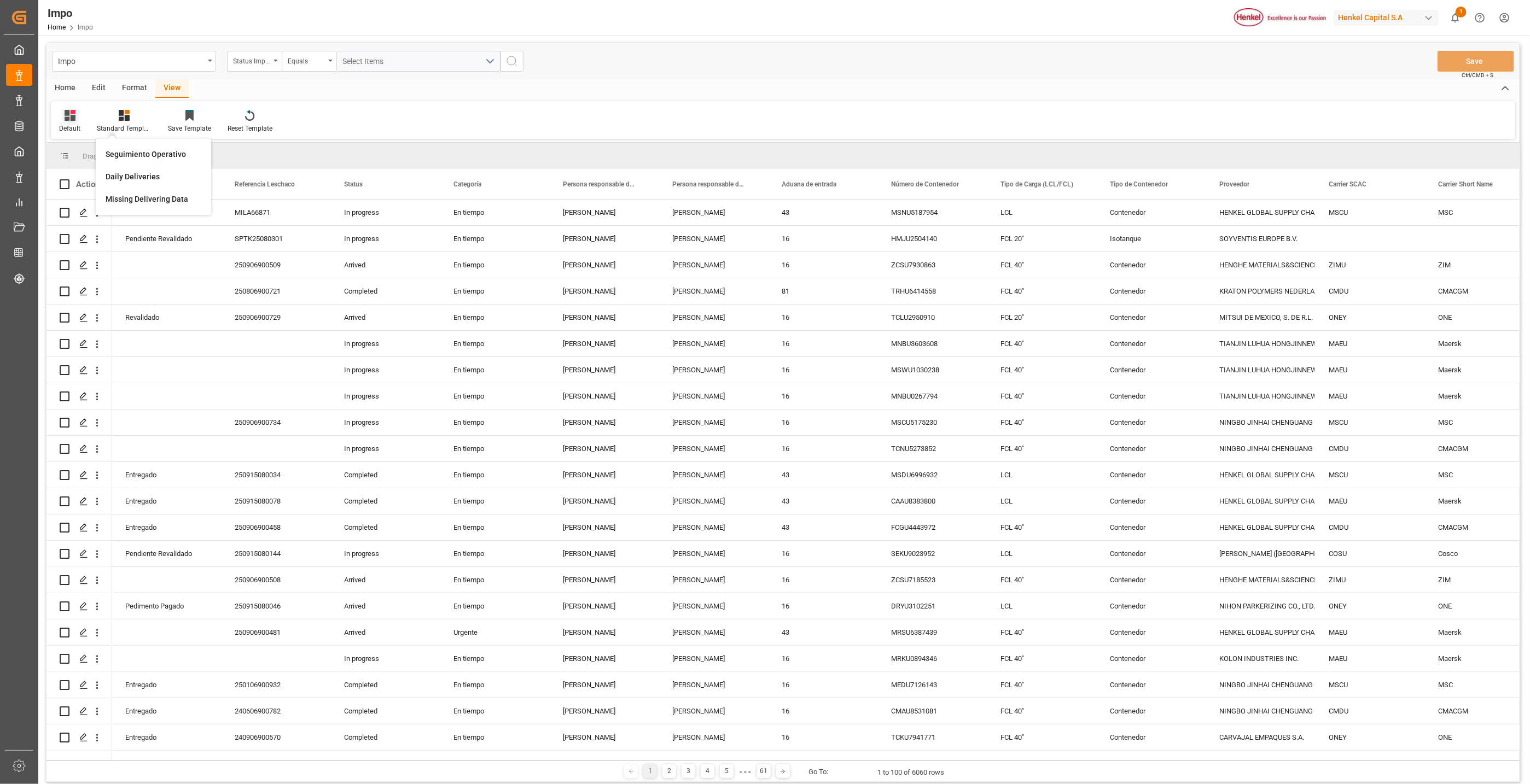
click at [67, 120] on icon at bounding box center [70, 115] width 11 height 11
click at [80, 167] on div "[GEOGRAPHIC_DATA]" at bounding box center [118, 177] width 120 height 23
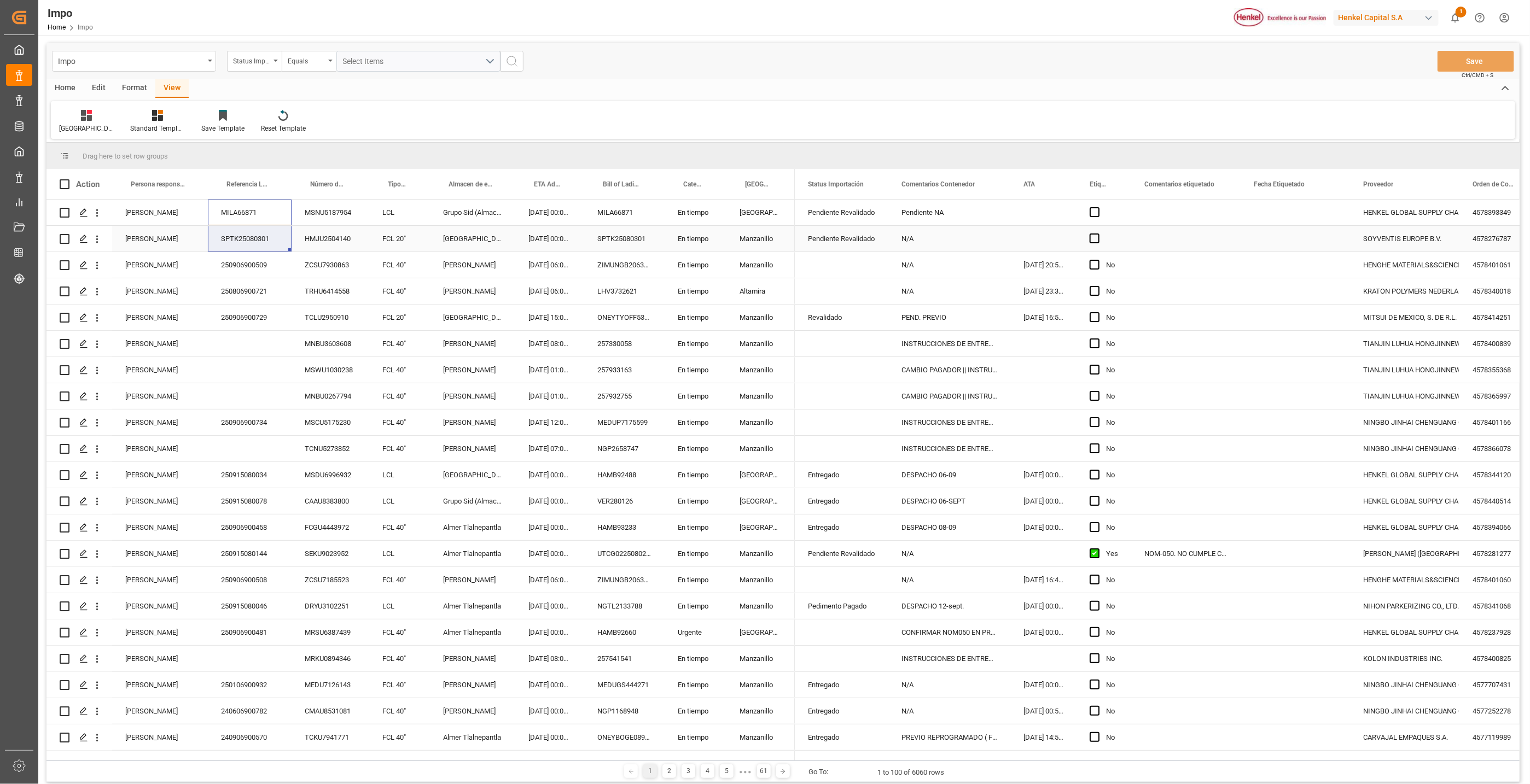
drag, startPoint x: 261, startPoint y: 210, endPoint x: 260, endPoint y: 233, distance: 23.0
click at [165, 88] on div "View" at bounding box center [172, 88] width 33 height 18
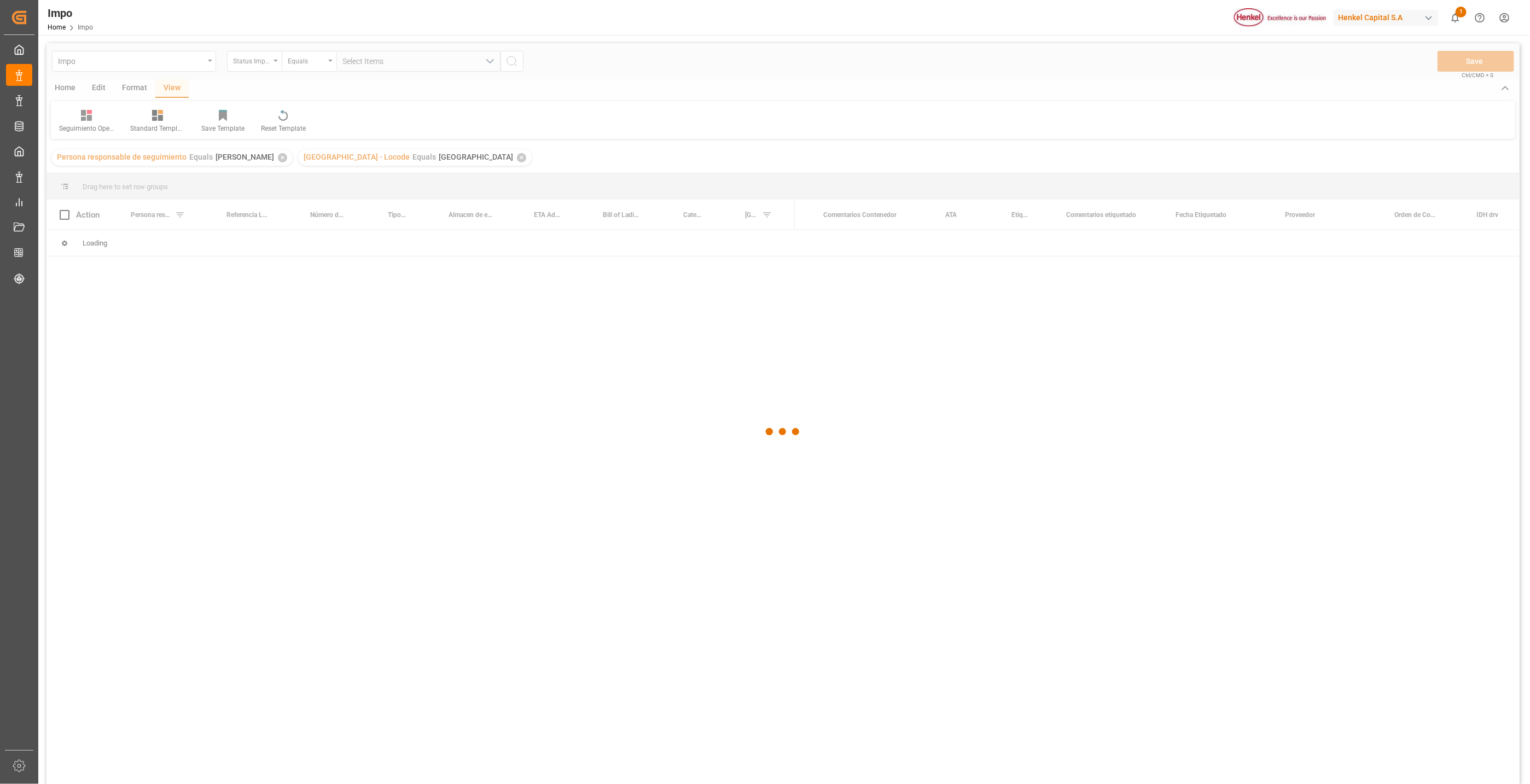
scroll to position [0, 78]
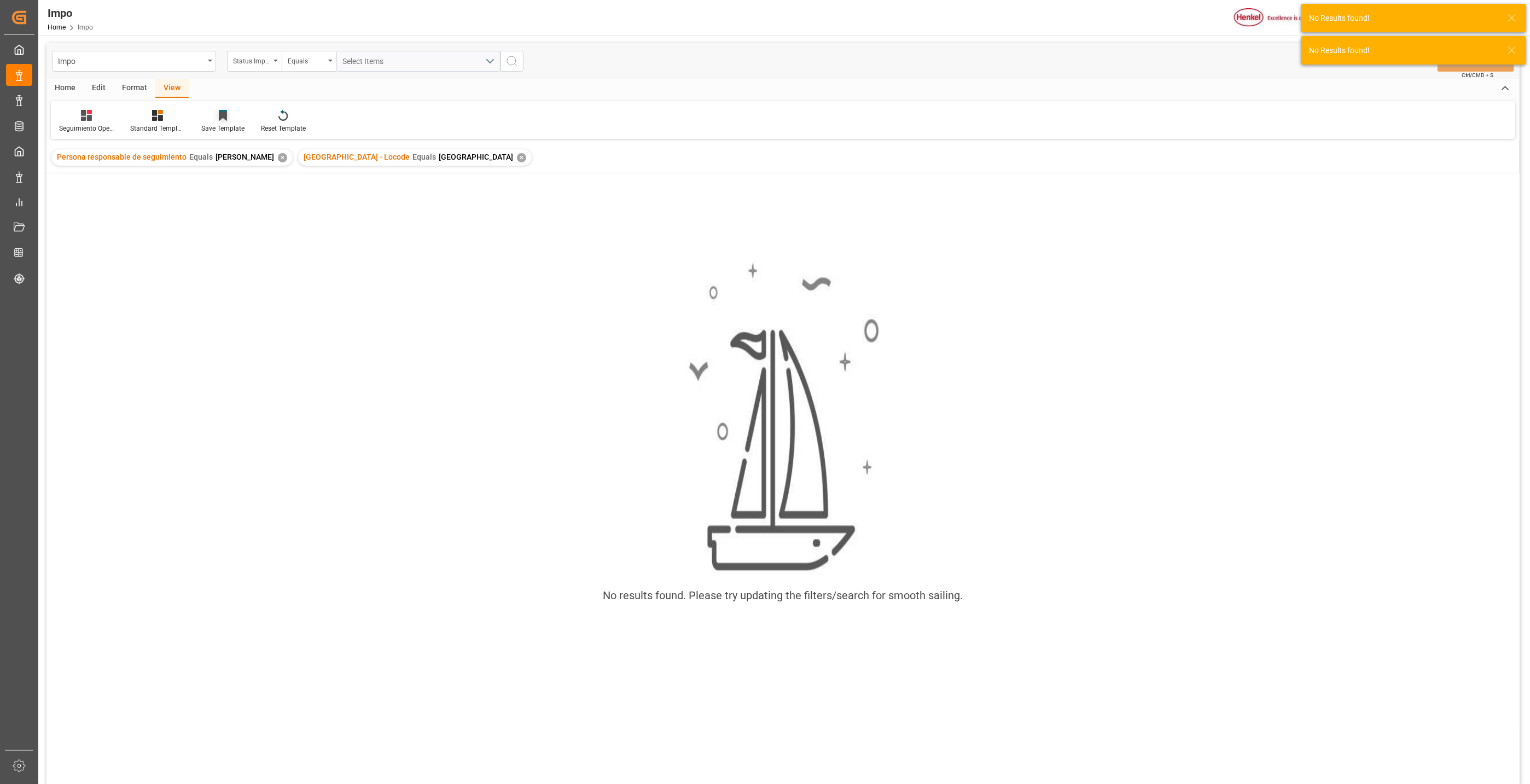
click at [218, 128] on div "Save Template" at bounding box center [223, 128] width 43 height 10
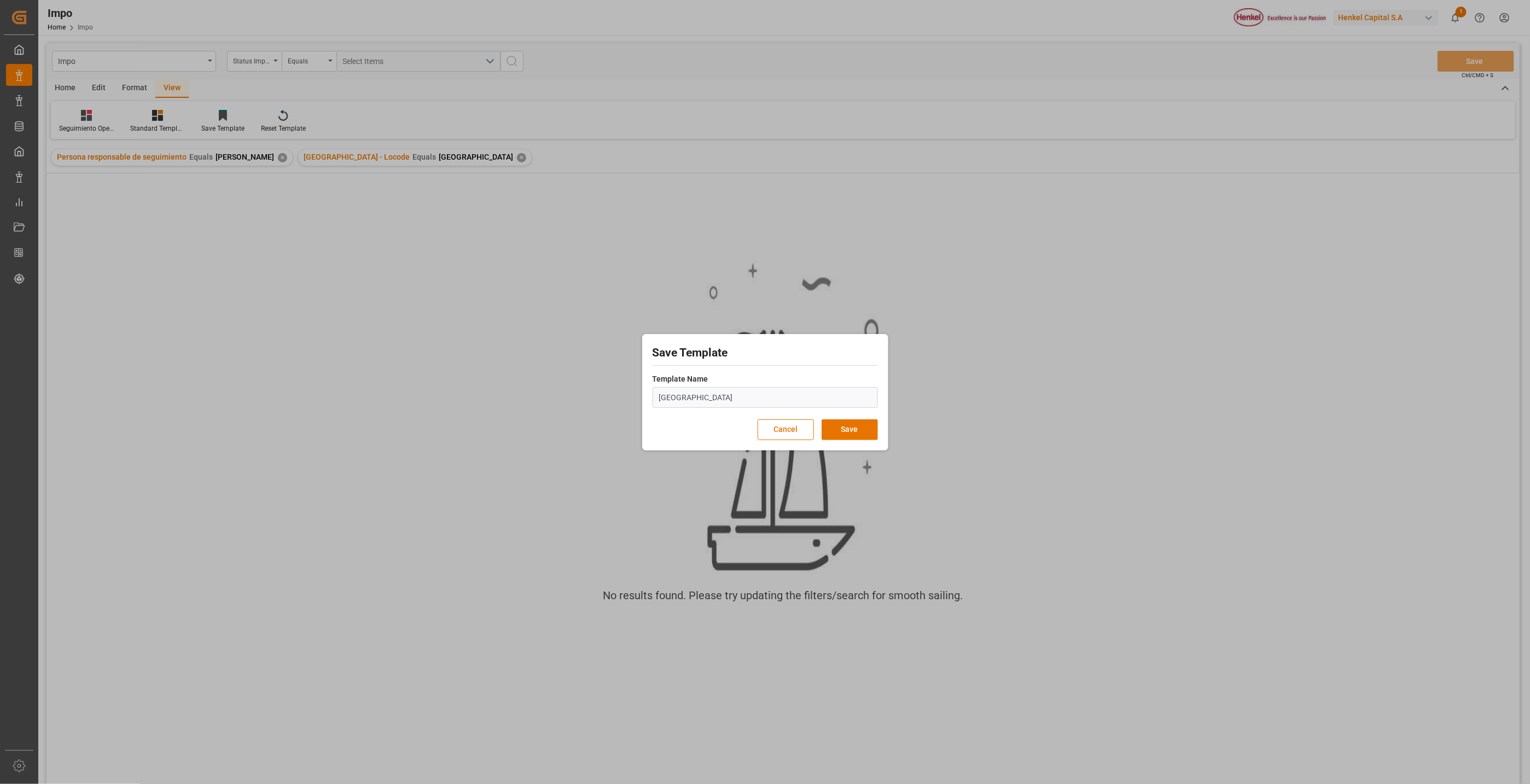
type input "[GEOGRAPHIC_DATA]"
click at [842, 419] on div "Save Template Template Name Veracruz Cancel Save" at bounding box center [765, 392] width 241 height 111
click at [838, 427] on button "Save" at bounding box center [850, 430] width 56 height 21
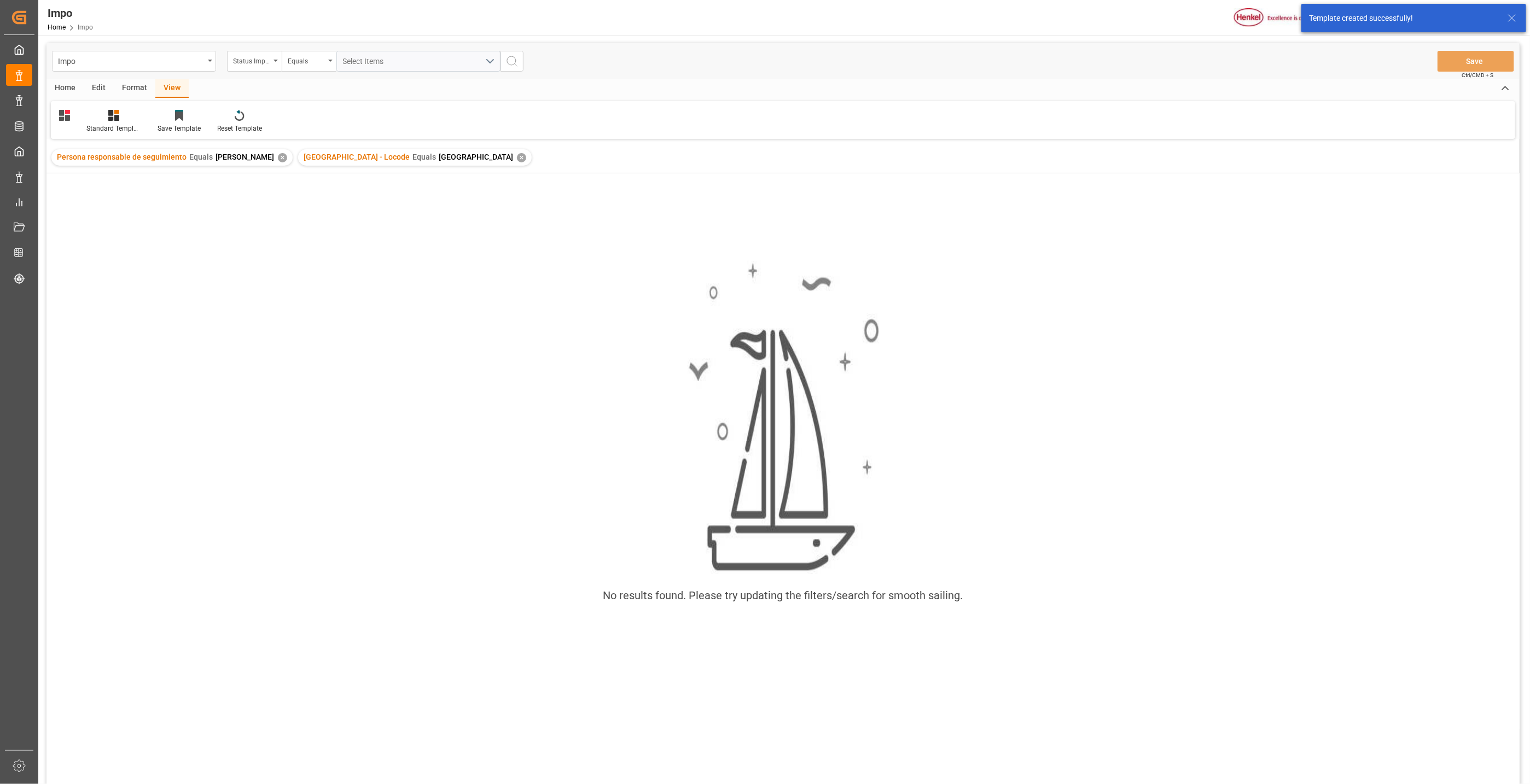
click at [307, 307] on div "No results found. Please try updating the filters/search for smooth sailing." at bounding box center [783, 438] width 1473 height 372
click at [173, 122] on div "Save Template" at bounding box center [179, 121] width 60 height 24
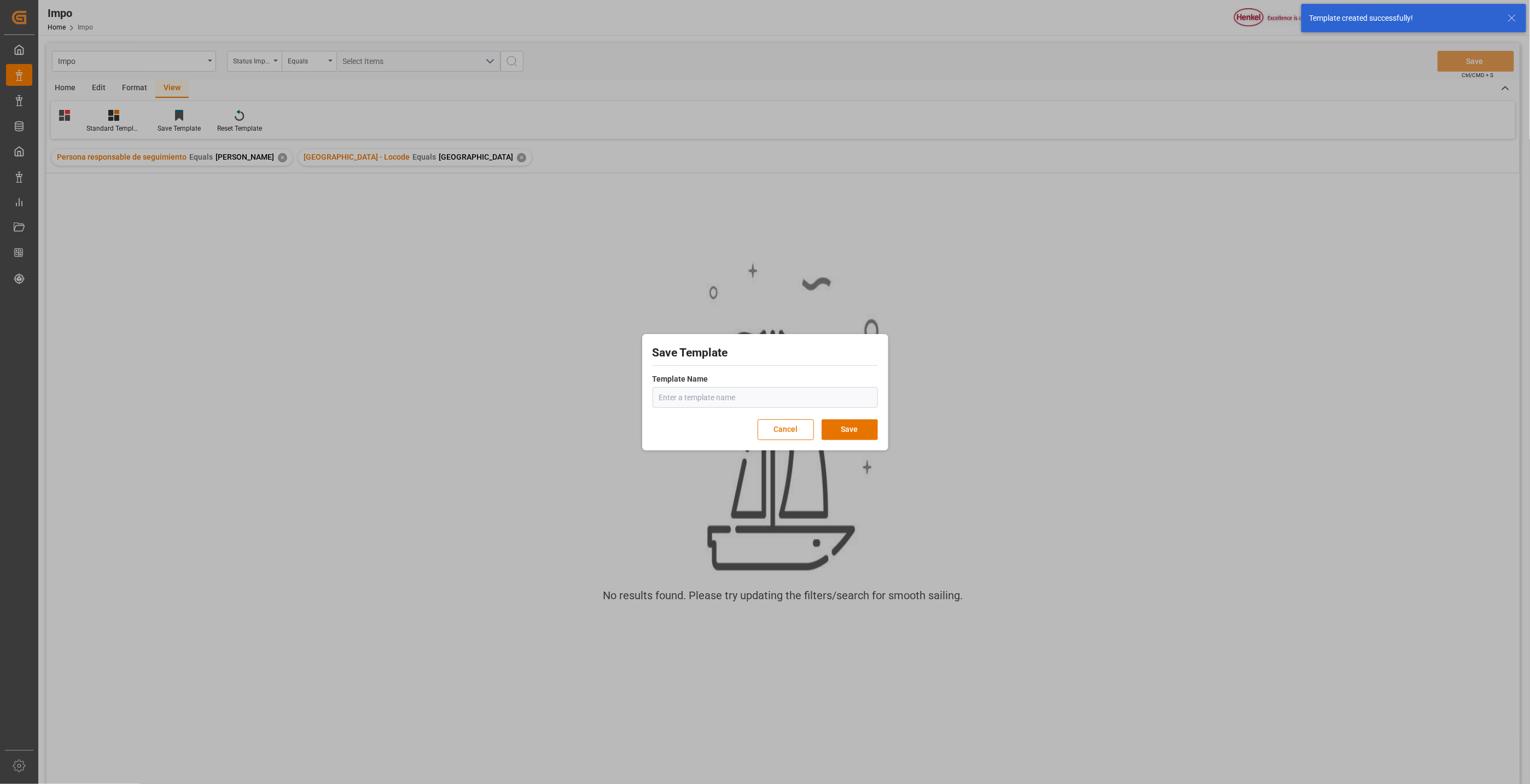
click at [136, 84] on div "Save Template Template Name Cancel Save" at bounding box center [765, 392] width 1530 height 784
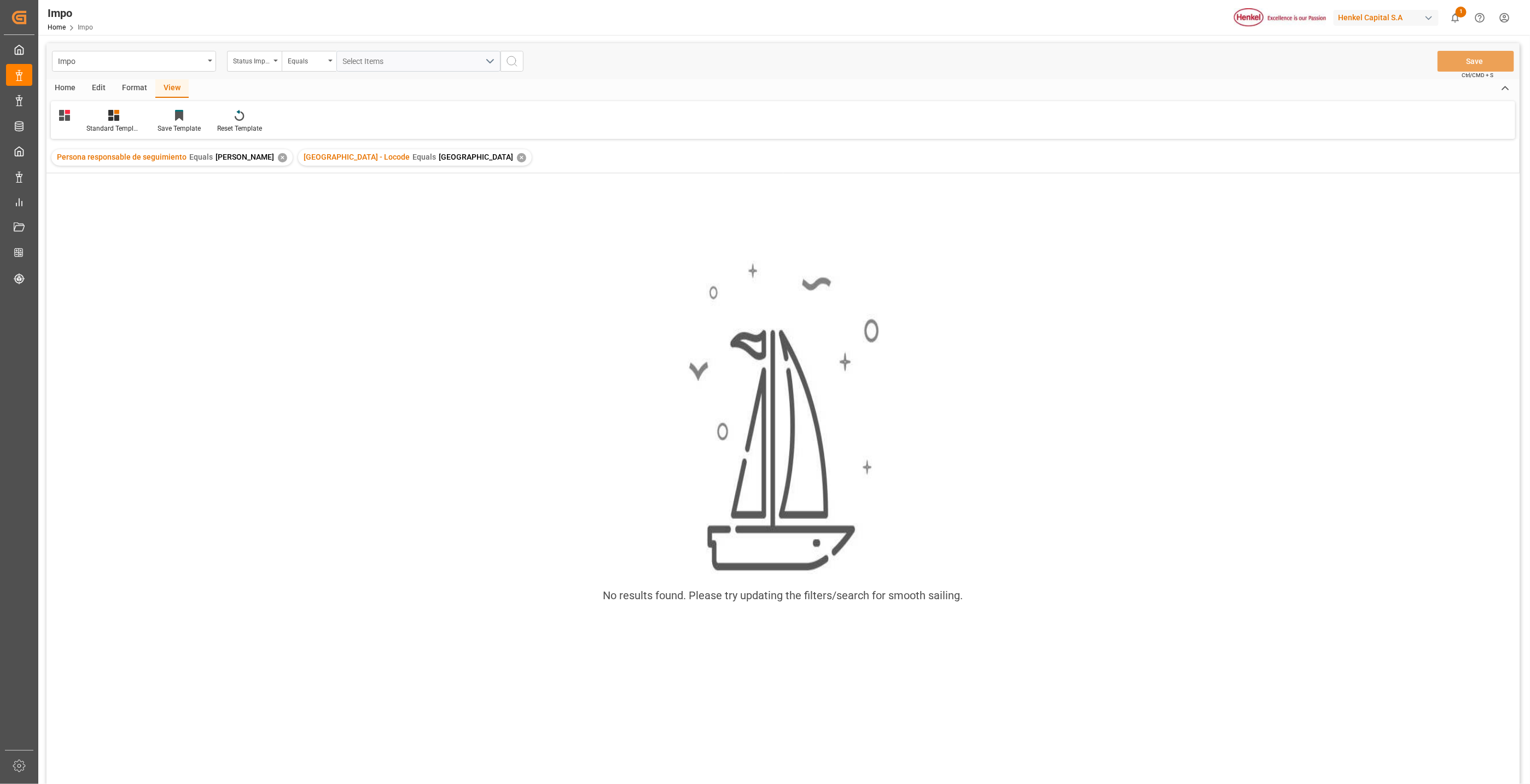
click at [127, 88] on div "Format" at bounding box center [134, 88] width 41 height 18
click at [125, 92] on div "Format" at bounding box center [134, 88] width 41 height 18
click at [173, 86] on div "View" at bounding box center [172, 88] width 33 height 18
click at [99, 118] on div at bounding box center [114, 115] width 54 height 11
click at [67, 117] on icon at bounding box center [64, 115] width 11 height 11
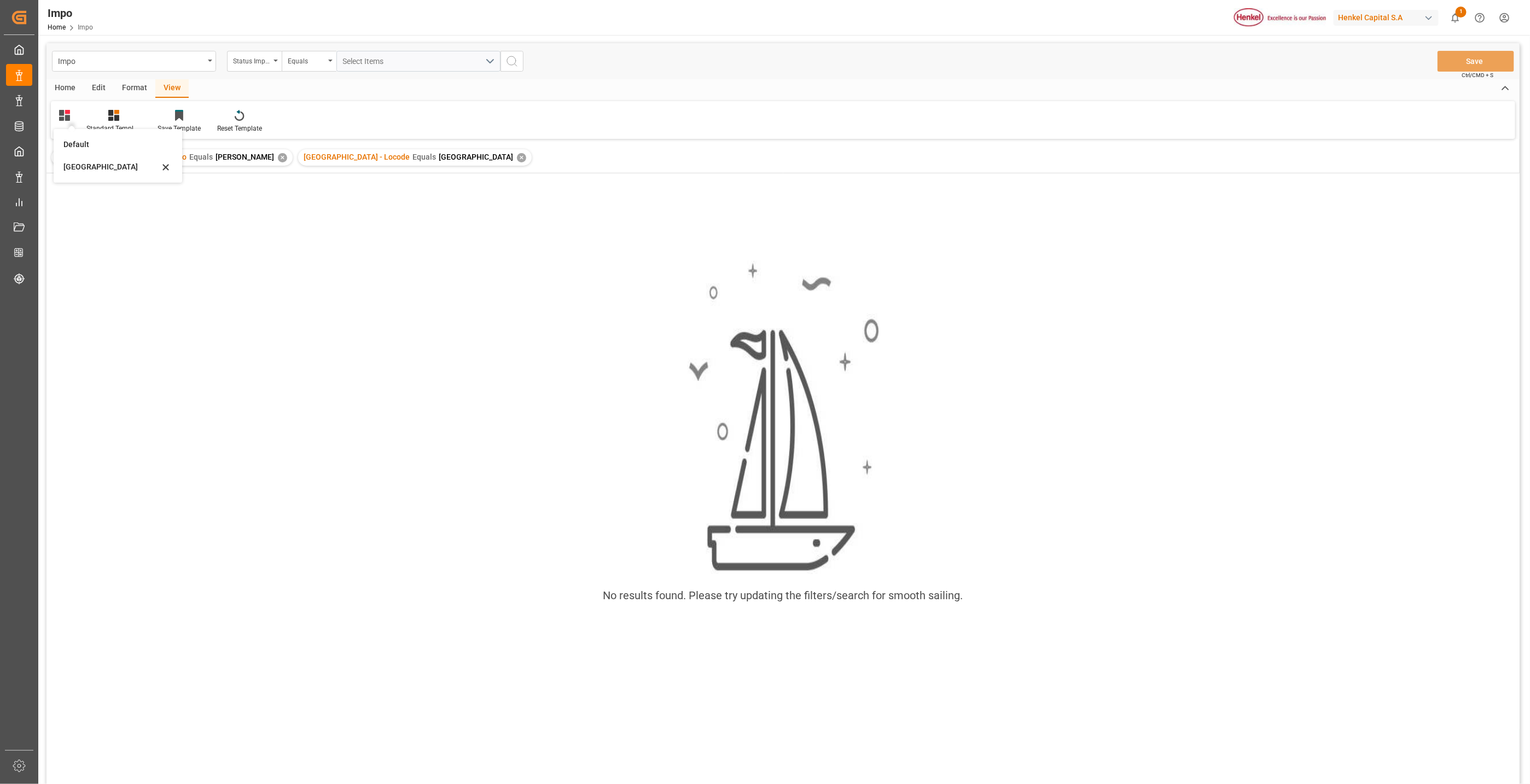
click at [344, 452] on div "No results found. Please try updating the filters/search for smooth sailing." at bounding box center [783, 438] width 1473 height 372
click at [517, 154] on div "✕" at bounding box center [521, 158] width 10 height 10
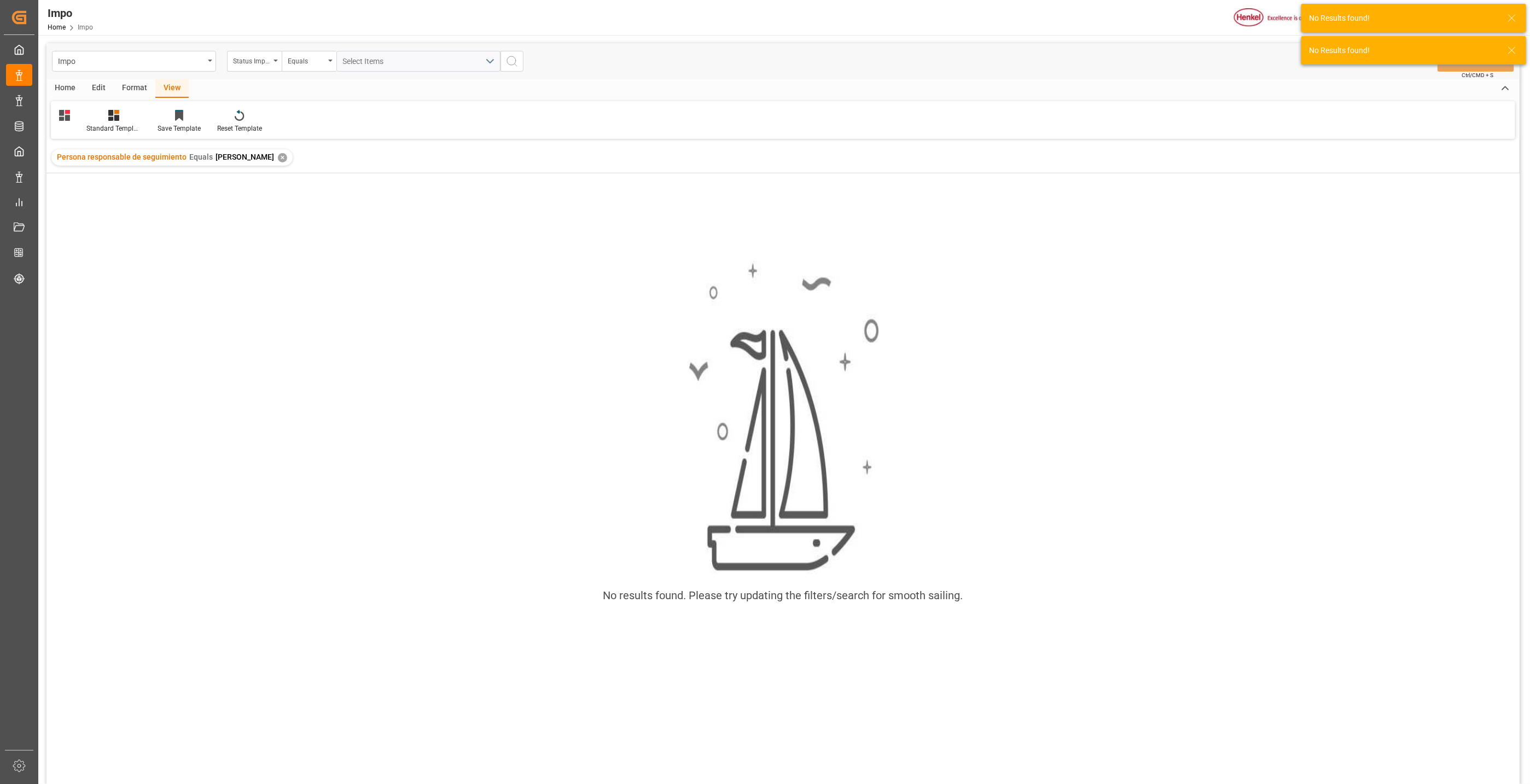
click at [278, 157] on div "✕" at bounding box center [282, 158] width 10 height 10
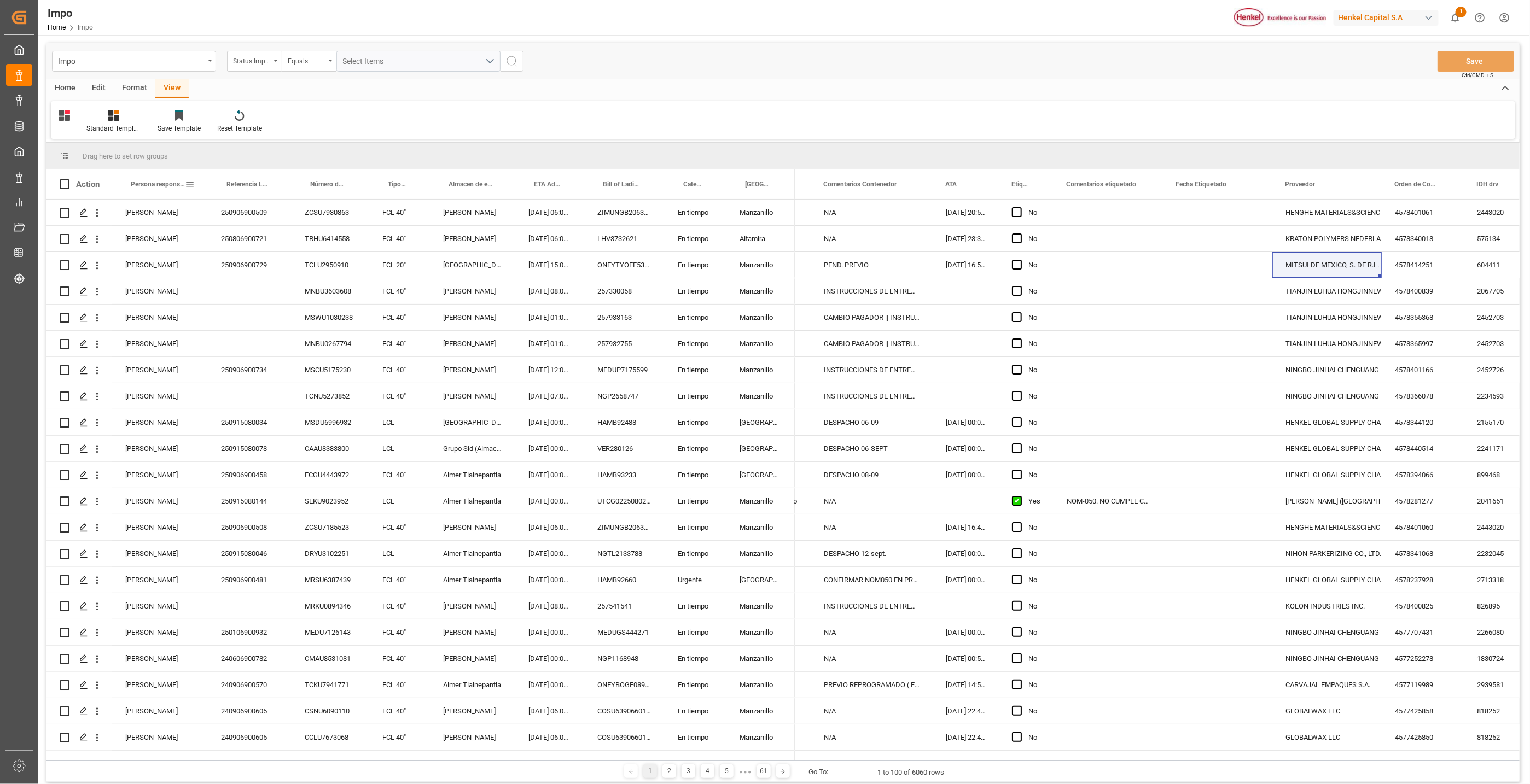
click at [191, 182] on span at bounding box center [189, 184] width 10 height 10
click at [209, 237] on input "Filter Value" at bounding box center [240, 243] width 107 height 22
type input "C"
click at [329, 113] on div "Standard Templates Save Template Reset Template" at bounding box center [783, 119] width 1464 height 38
click at [109, 116] on icon at bounding box center [114, 115] width 11 height 11
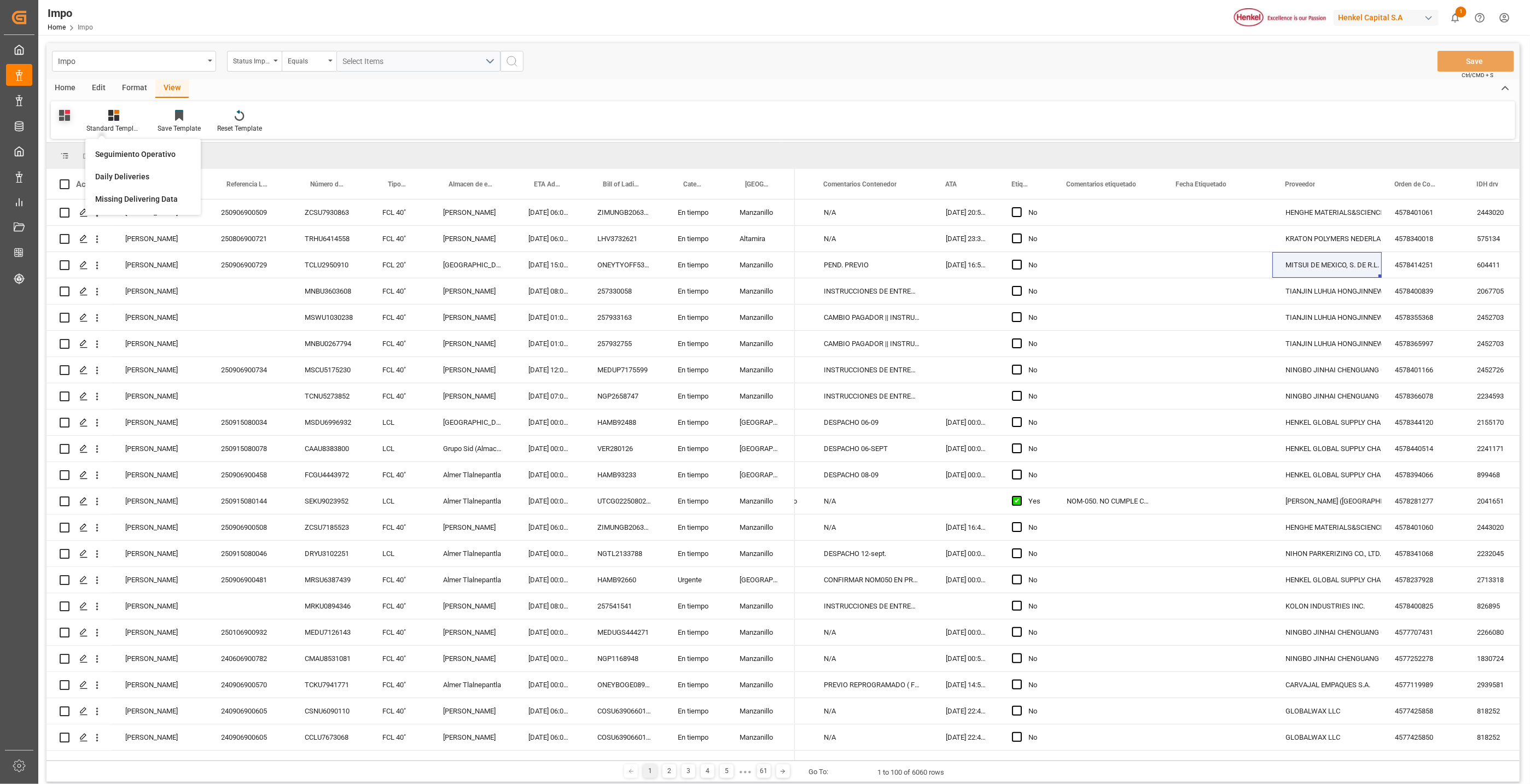
click at [65, 109] on icon at bounding box center [64, 115] width 11 height 11
click at [67, 169] on div "[GEOGRAPHIC_DATA]" at bounding box center [110, 166] width 96 height 11
click at [539, 384] on div "[DATE] 07:00:00" at bounding box center [549, 396] width 69 height 25
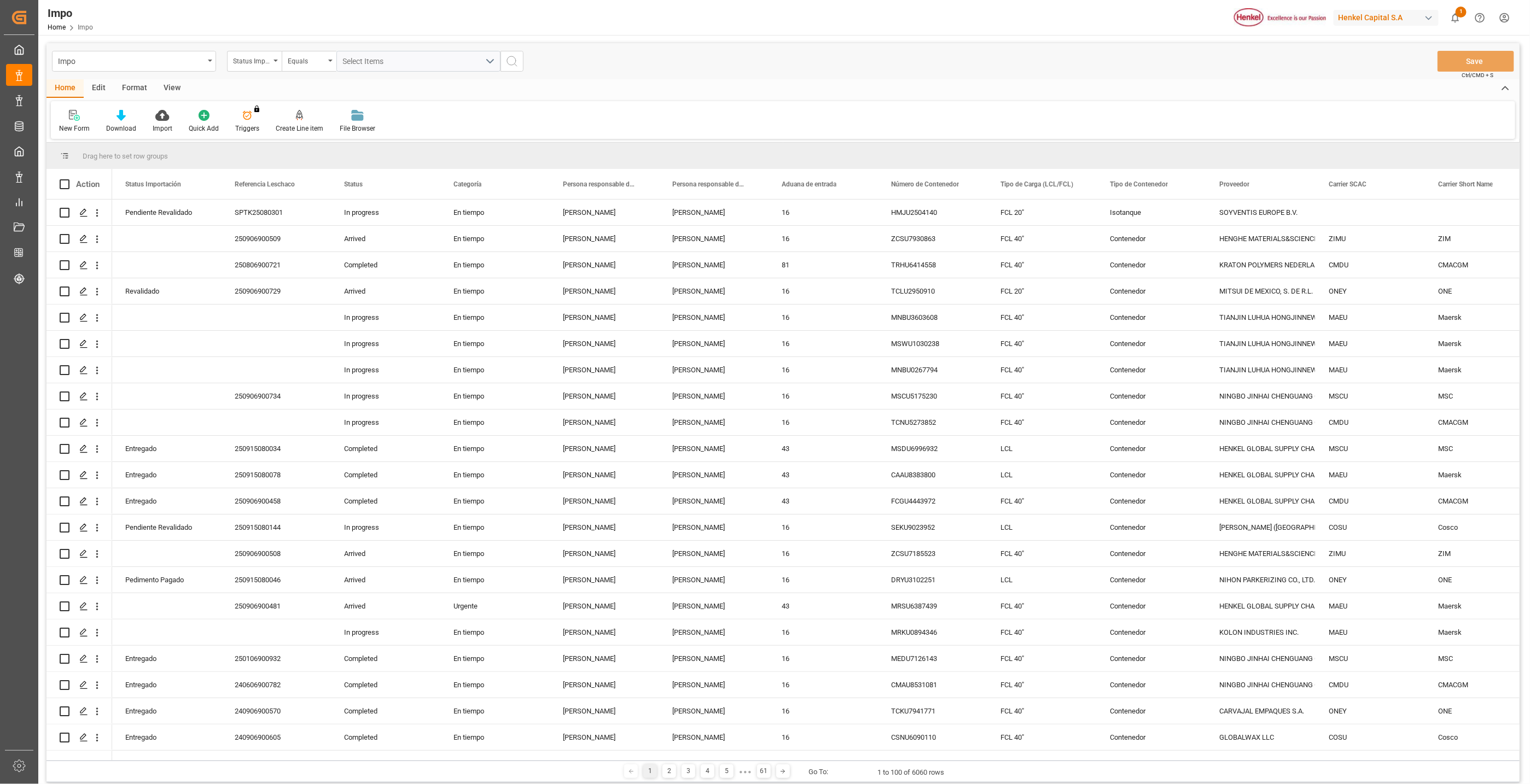
click at [130, 88] on div "Format" at bounding box center [134, 88] width 41 height 18
click at [161, 89] on div "View" at bounding box center [172, 88] width 33 height 18
click at [136, 122] on div "Standard Templates" at bounding box center [124, 121] width 71 height 24
click at [61, 111] on div at bounding box center [69, 115] width 21 height 11
click at [72, 146] on div "Default" at bounding box center [118, 155] width 120 height 23
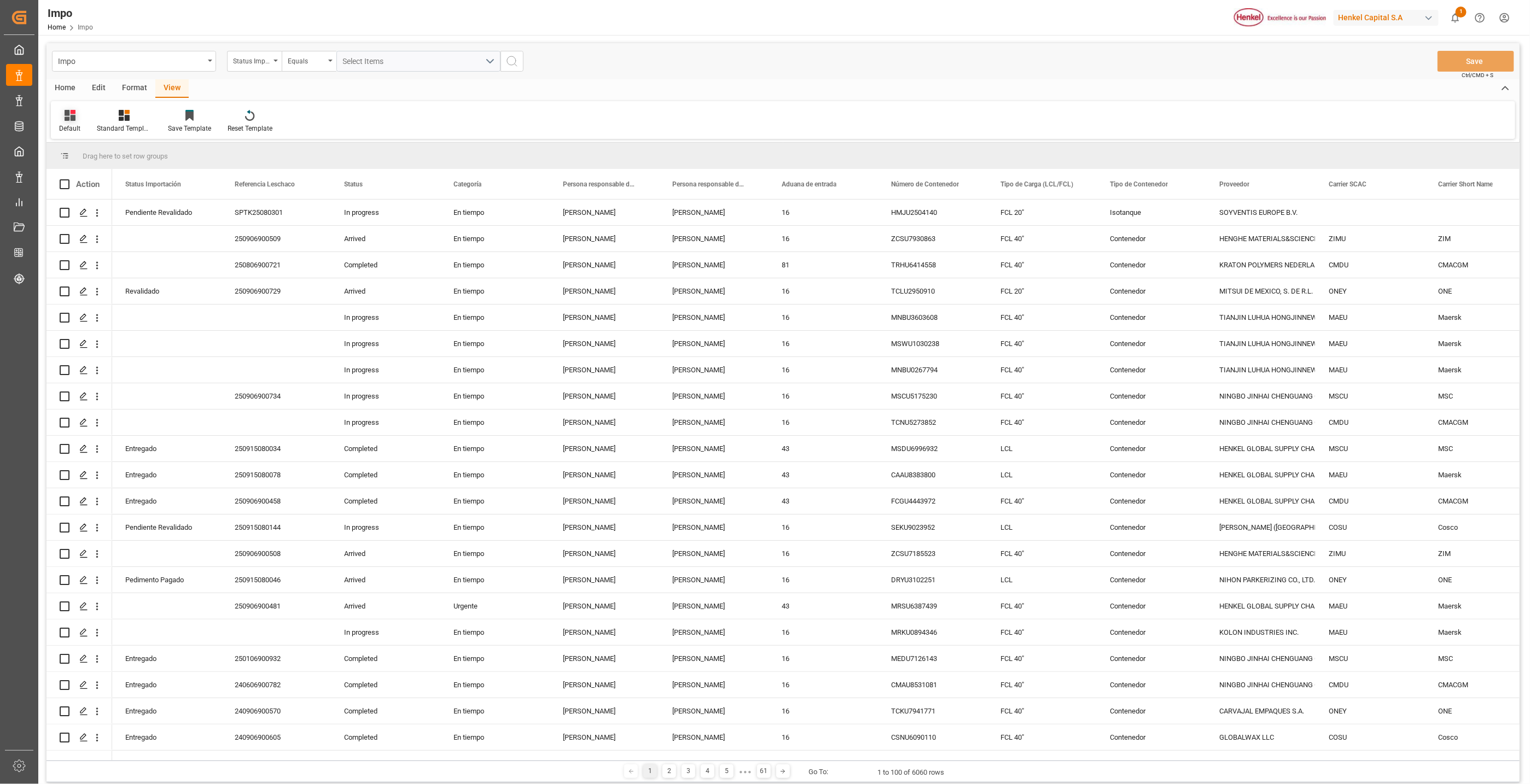
click at [67, 124] on div "Default" at bounding box center [69, 128] width 21 height 10
click at [72, 179] on div "[GEOGRAPHIC_DATA]" at bounding box center [112, 176] width 96 height 11
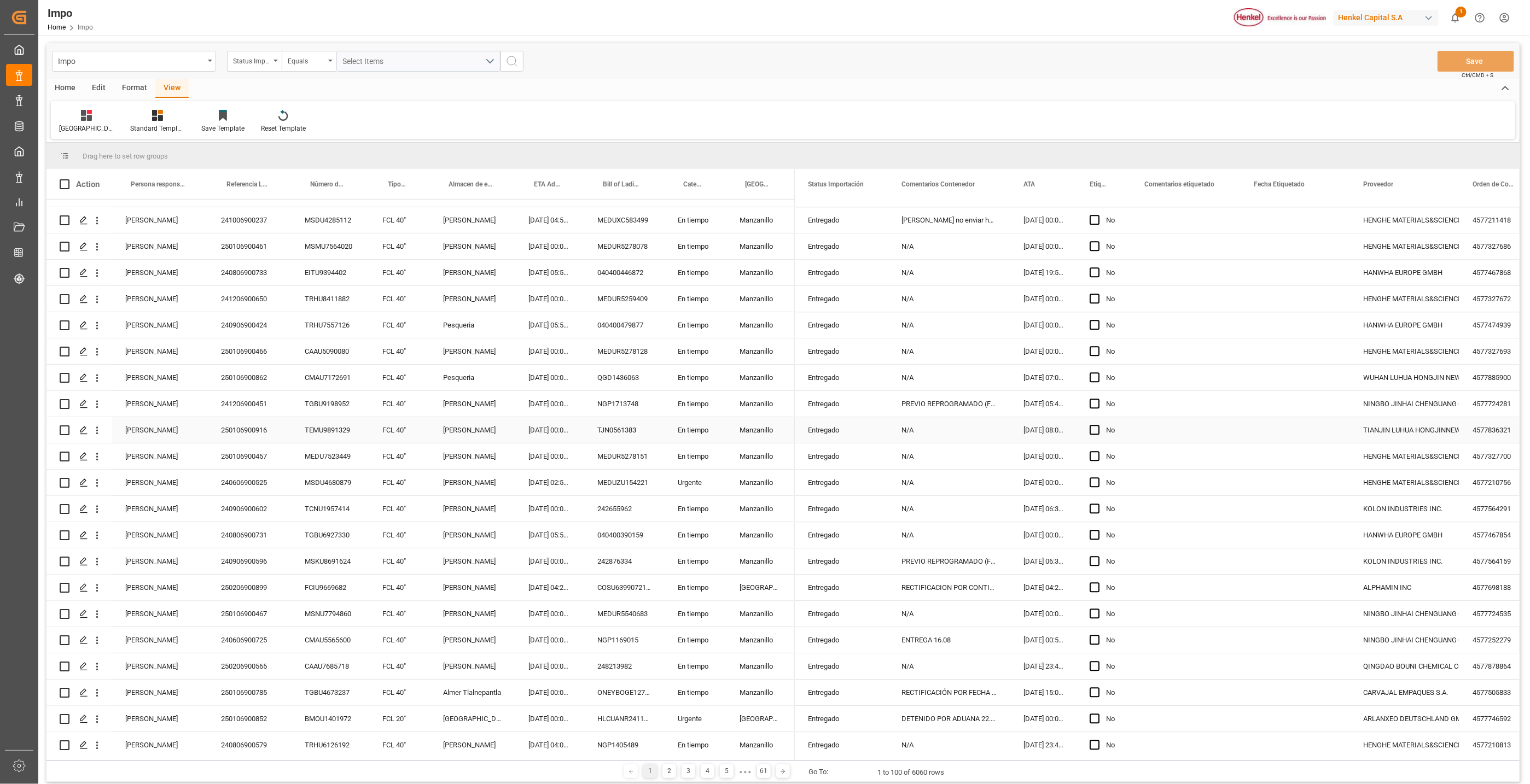
scroll to position [2071, 0]
click at [93, 84] on div "Edit" at bounding box center [99, 88] width 30 height 18
click at [255, 122] on div "Configuration" at bounding box center [268, 121] width 58 height 24
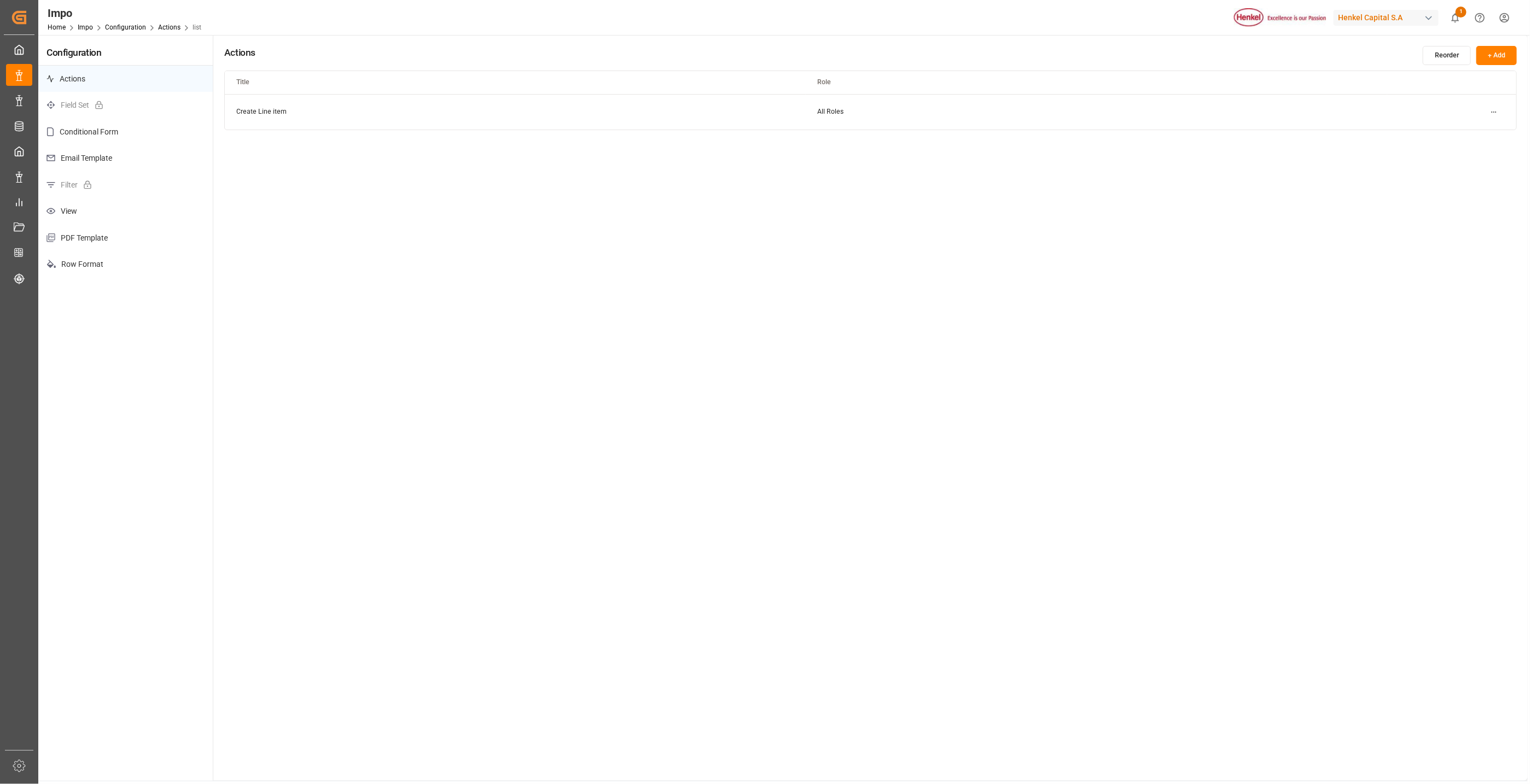
click at [94, 213] on p "View" at bounding box center [125, 211] width 174 height 27
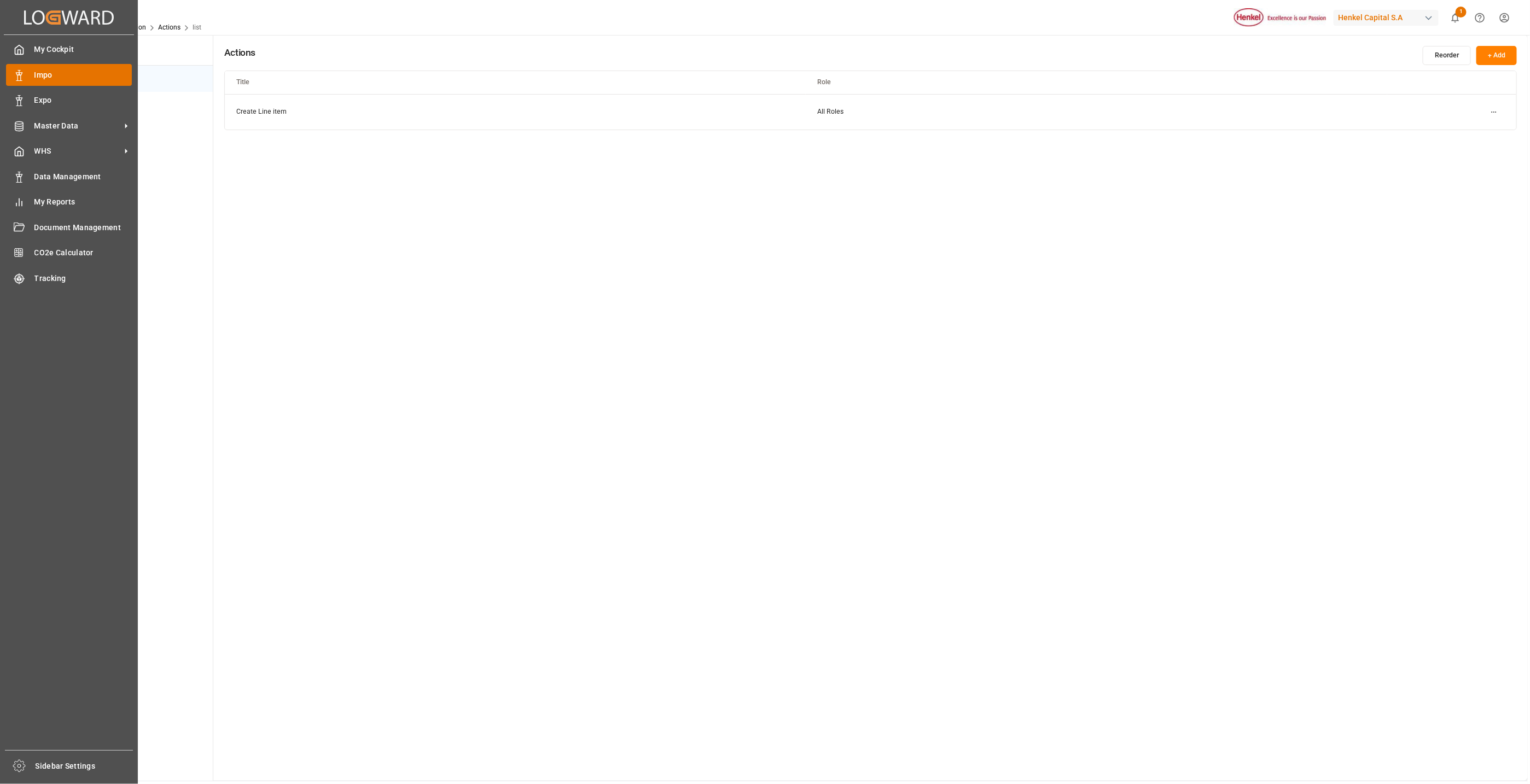
click at [36, 80] on span "Impo" at bounding box center [83, 74] width 98 height 11
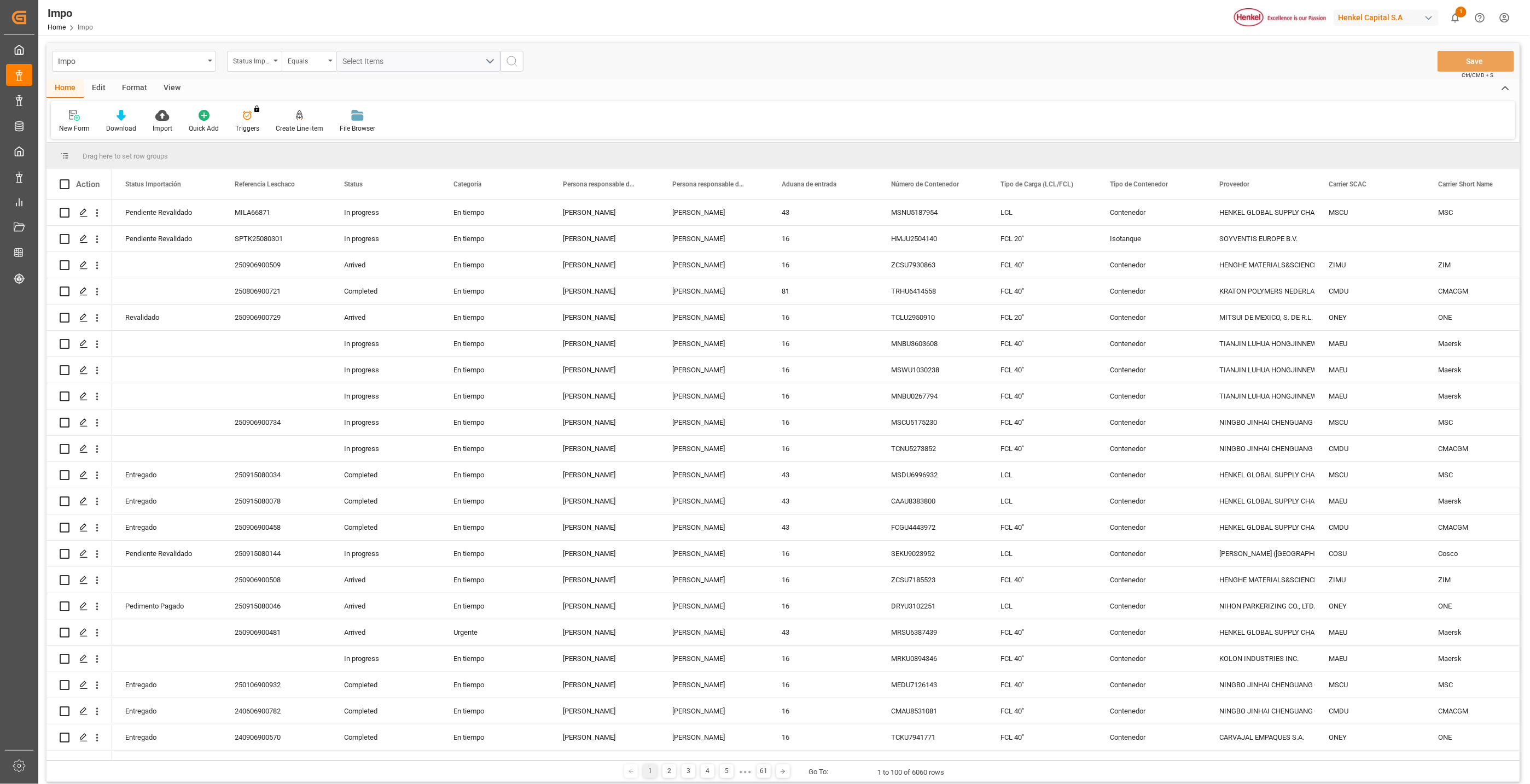
click at [117, 88] on div "Format" at bounding box center [134, 88] width 41 height 18
click at [166, 88] on div "View" at bounding box center [172, 88] width 33 height 18
click at [65, 120] on icon at bounding box center [70, 115] width 11 height 11
click at [82, 176] on div "[GEOGRAPHIC_DATA]" at bounding box center [112, 176] width 96 height 11
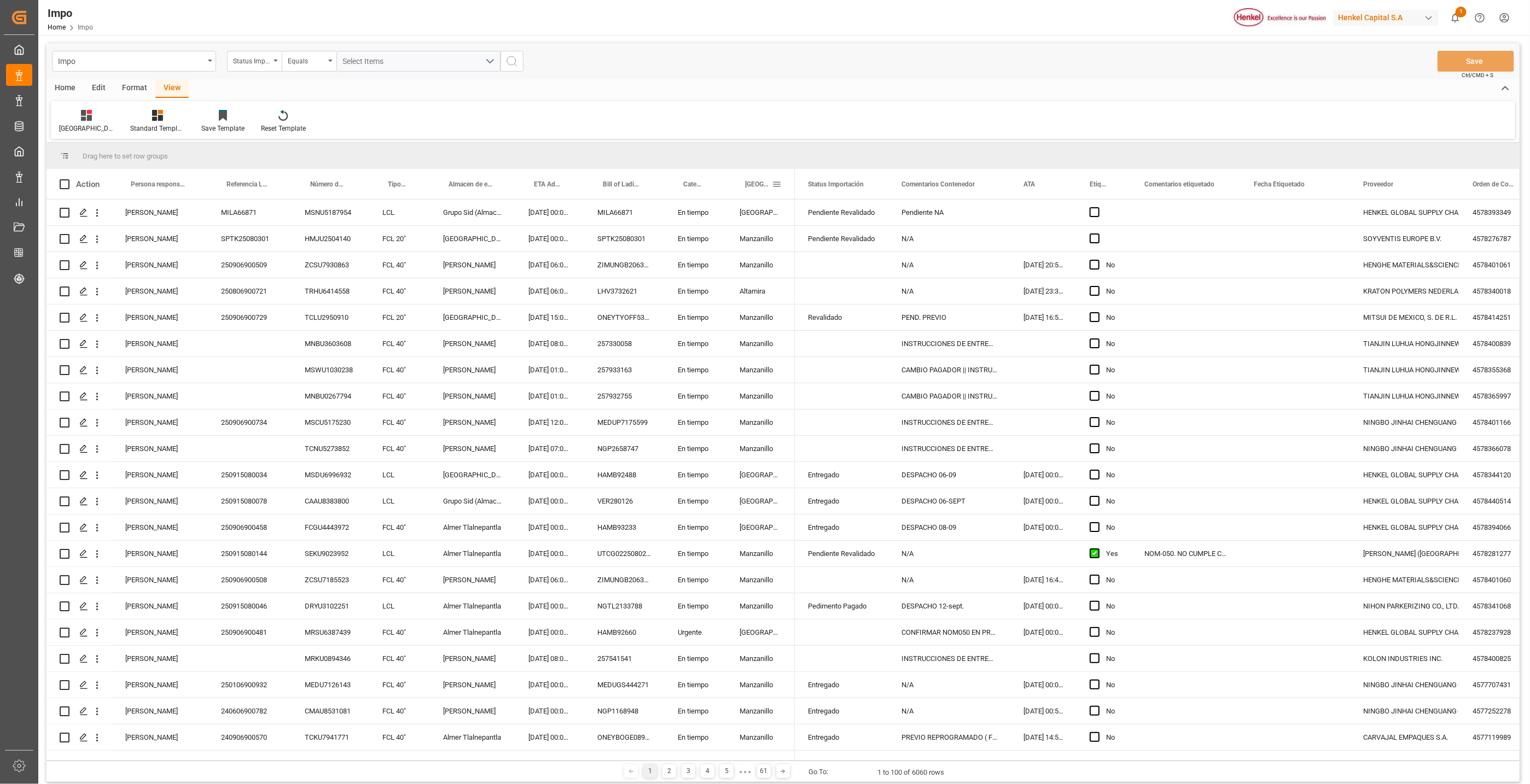
click at [776, 186] on span at bounding box center [776, 184] width 10 height 10
click at [851, 186] on span "filter" at bounding box center [855, 186] width 10 height 10
click at [819, 237] on input "Filter Value" at bounding box center [827, 243] width 107 height 22
type input "[GEOGRAPHIC_DATA]"
click at [832, 279] on button "Apply" at bounding box center [840, 277] width 20 height 11
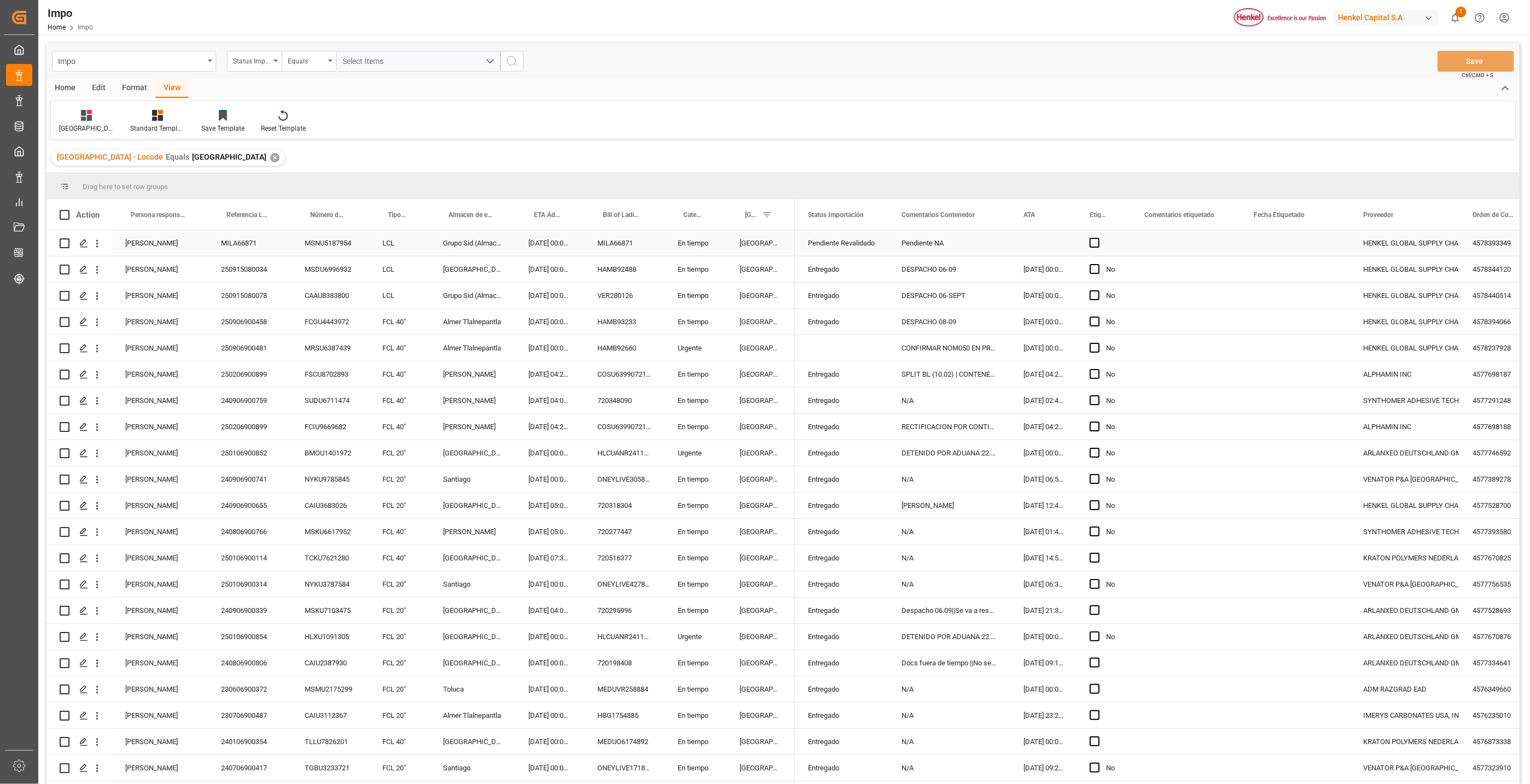
click at [165, 242] on div "[PERSON_NAME]" at bounding box center [159, 243] width 96 height 25
click at [193, 215] on span at bounding box center [189, 215] width 10 height 10
type input "[PERSON_NAME]"
click at [248, 307] on button "Apply" at bounding box center [253, 307] width 20 height 11
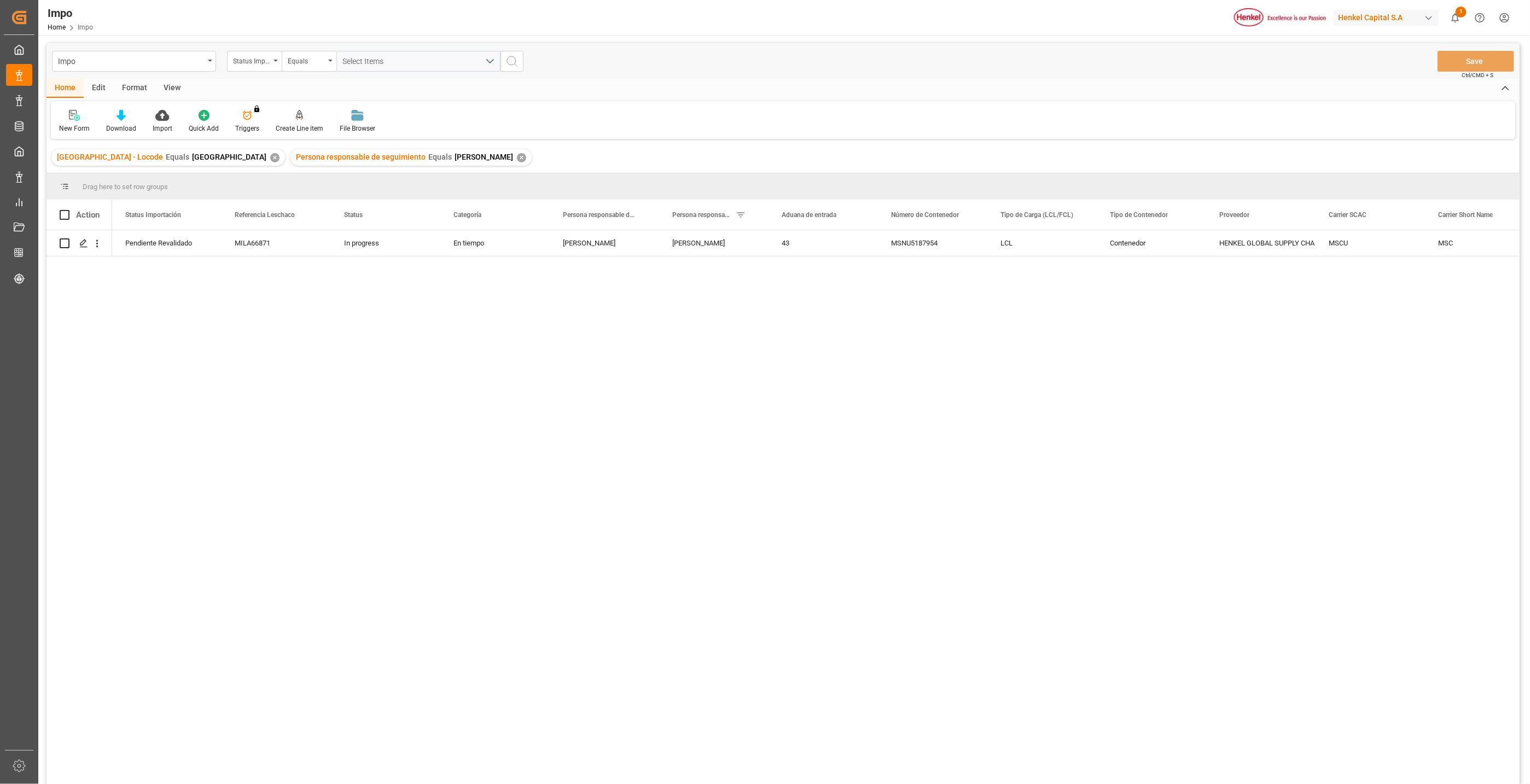
click at [166, 88] on div "View" at bounding box center [172, 88] width 33 height 18
click at [125, 122] on div "Standard Templates" at bounding box center [124, 121] width 71 height 24
click at [118, 82] on div "Format" at bounding box center [134, 88] width 41 height 18
click at [164, 86] on div "View" at bounding box center [172, 88] width 33 height 18
click at [128, 112] on icon at bounding box center [127, 111] width 5 height 4
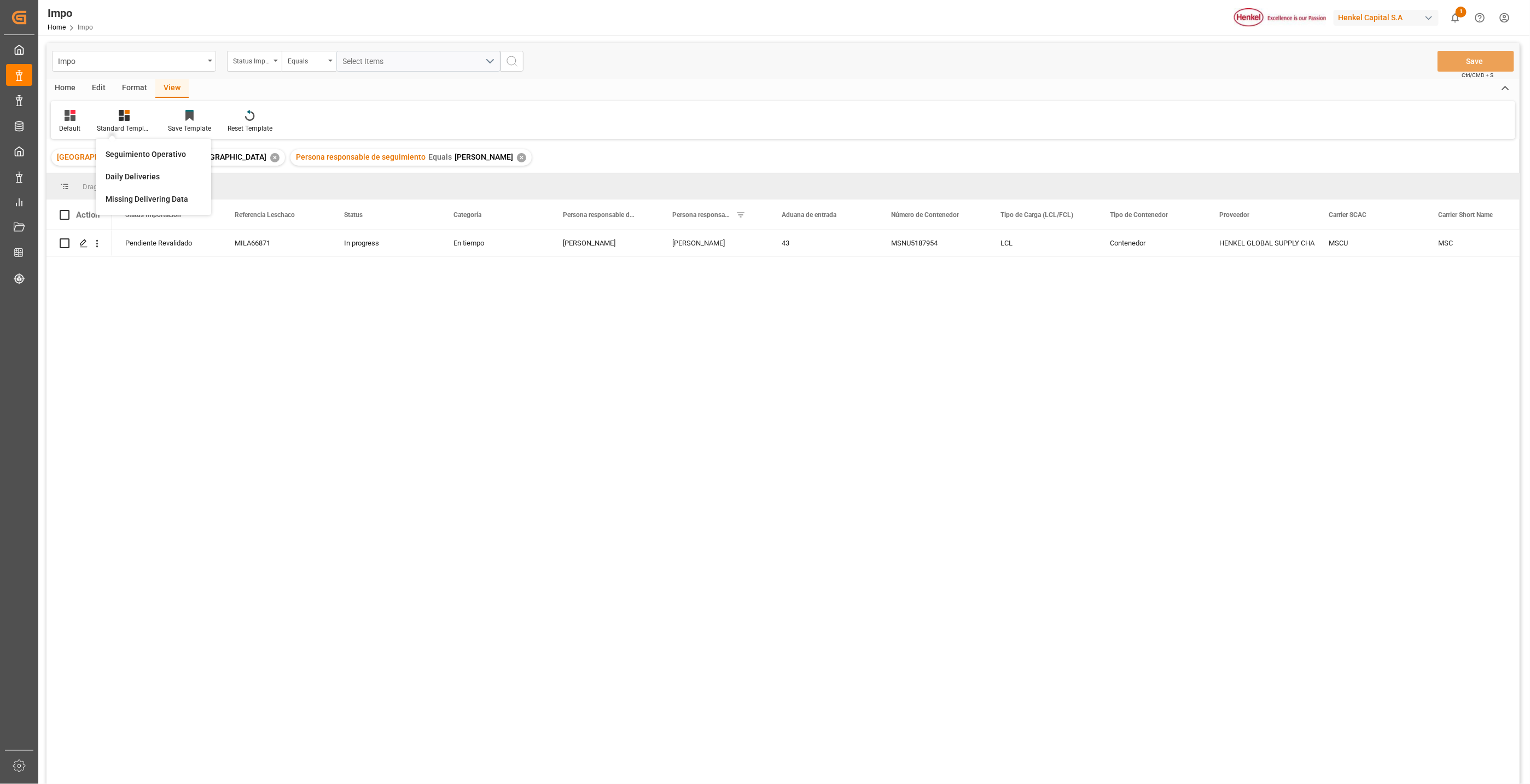
click at [74, 85] on div "Home" at bounding box center [65, 88] width 37 height 18
click at [169, 89] on div "View" at bounding box center [172, 88] width 33 height 18
click at [125, 116] on icon at bounding box center [124, 115] width 11 height 11
click at [67, 122] on div "Default" at bounding box center [69, 121] width 38 height 24
click at [72, 174] on div "Veracruz" at bounding box center [112, 176] width 96 height 11
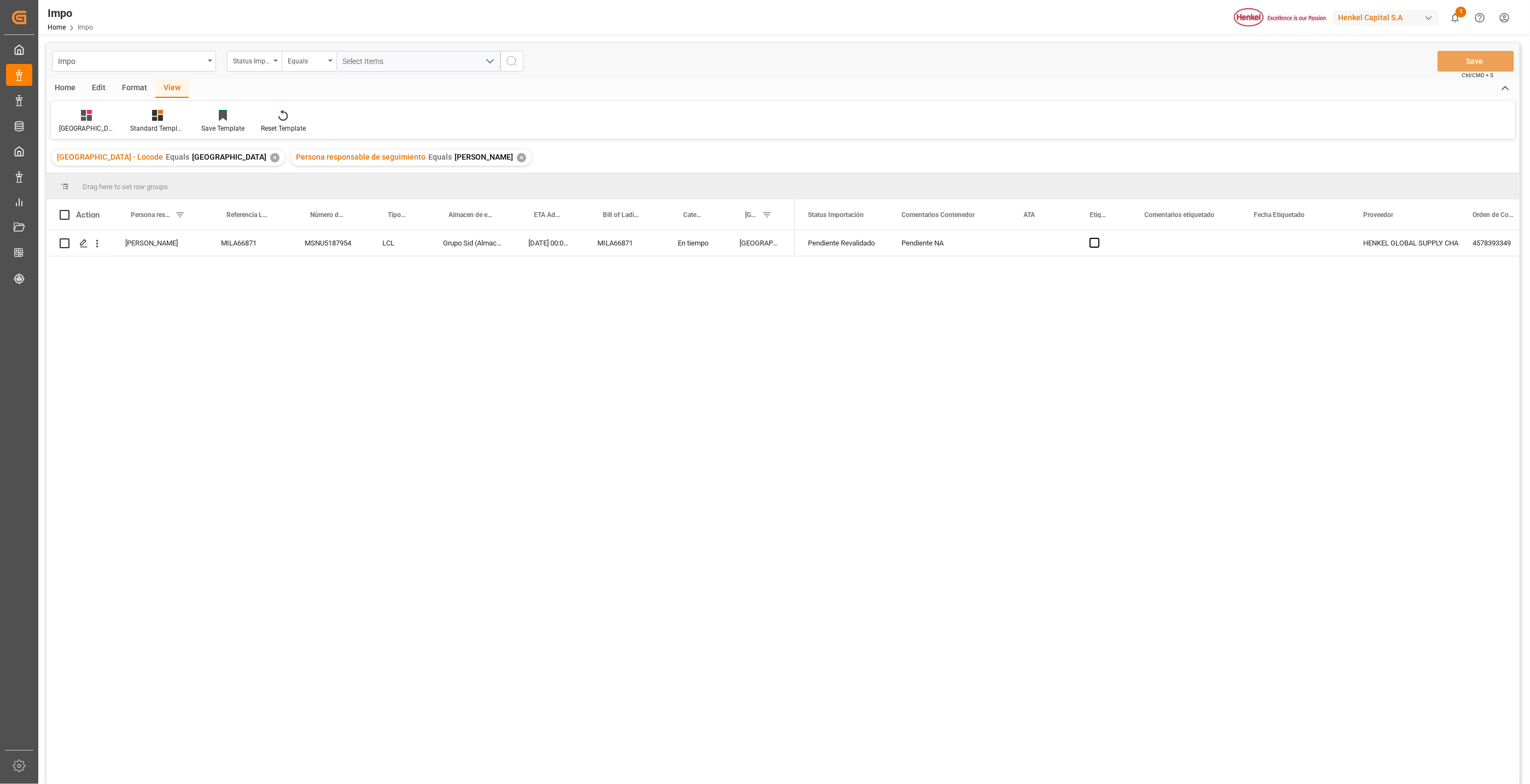
drag, startPoint x: 287, startPoint y: 399, endPoint x: 297, endPoint y: 396, distance: 10.4
click at [291, 399] on div "Carlos Villar MILA66871 MSNU5187954 LCL Grupo Sid (Almacenaje y Distribucion AV…" at bounding box center [783, 509] width 1473 height 558
click at [386, 253] on div "LCL" at bounding box center [399, 243] width 60 height 25
drag, startPoint x: 483, startPoint y: 244, endPoint x: 522, endPoint y: 247, distance: 39.1
click at [481, 248] on div "Grupo Sid (Almacenaje y Distribucion AVIOR)" at bounding box center [472, 243] width 85 height 25
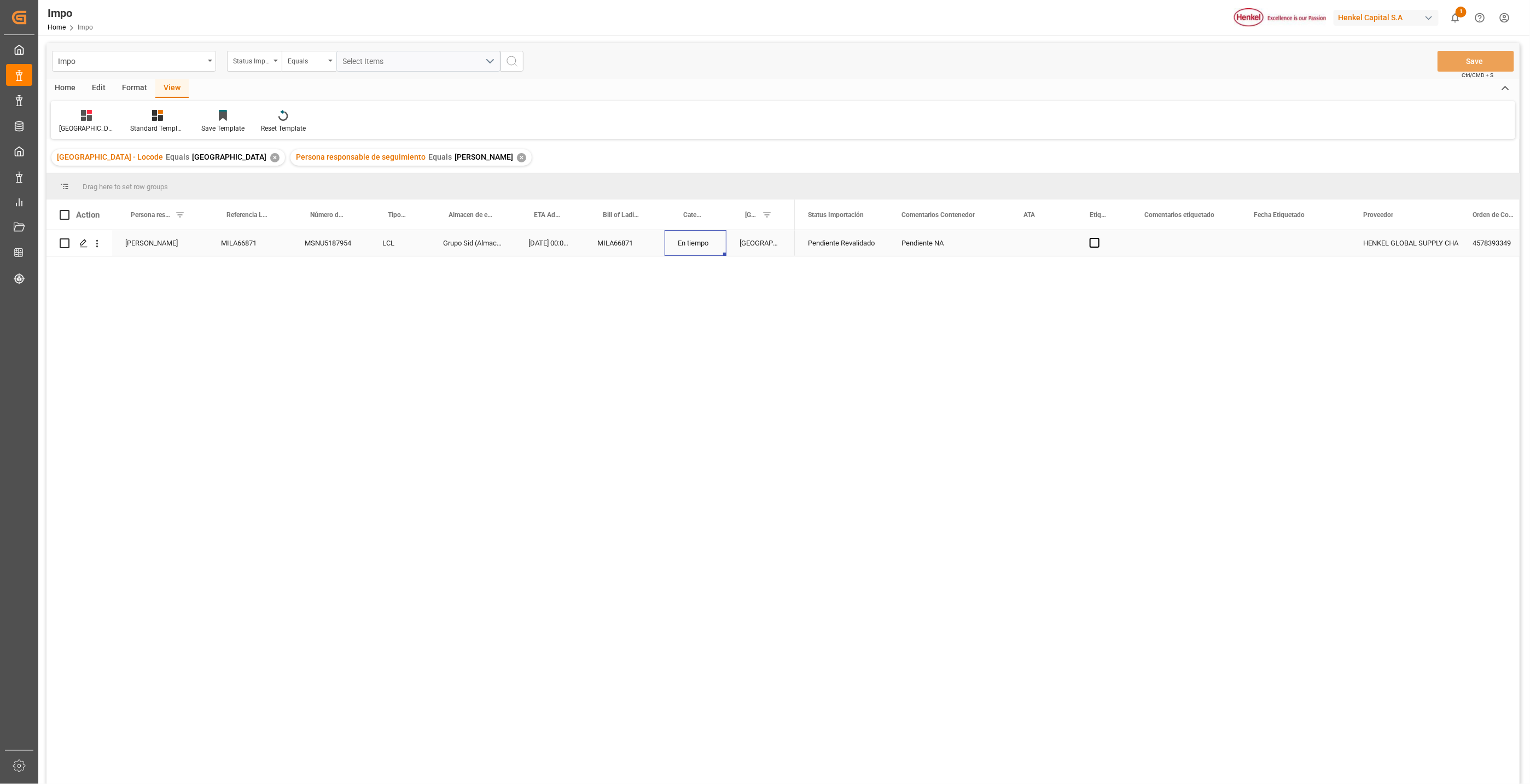
click at [695, 248] on div "En tiempo" at bounding box center [695, 243] width 62 height 25
click at [251, 346] on div "Carlos Villar MILA66871 MSNU5187954 LCL Grupo Sid (Almacenaje y Distribucion AV…" at bounding box center [783, 509] width 1473 height 558
drag, startPoint x: 207, startPoint y: 206, endPoint x: 221, endPoint y: 230, distance: 27.8
click at [221, 230] on div at bounding box center [221, 215] width 4 height 30
drag, startPoint x: 103, startPoint y: 90, endPoint x: 115, endPoint y: 99, distance: 15.0
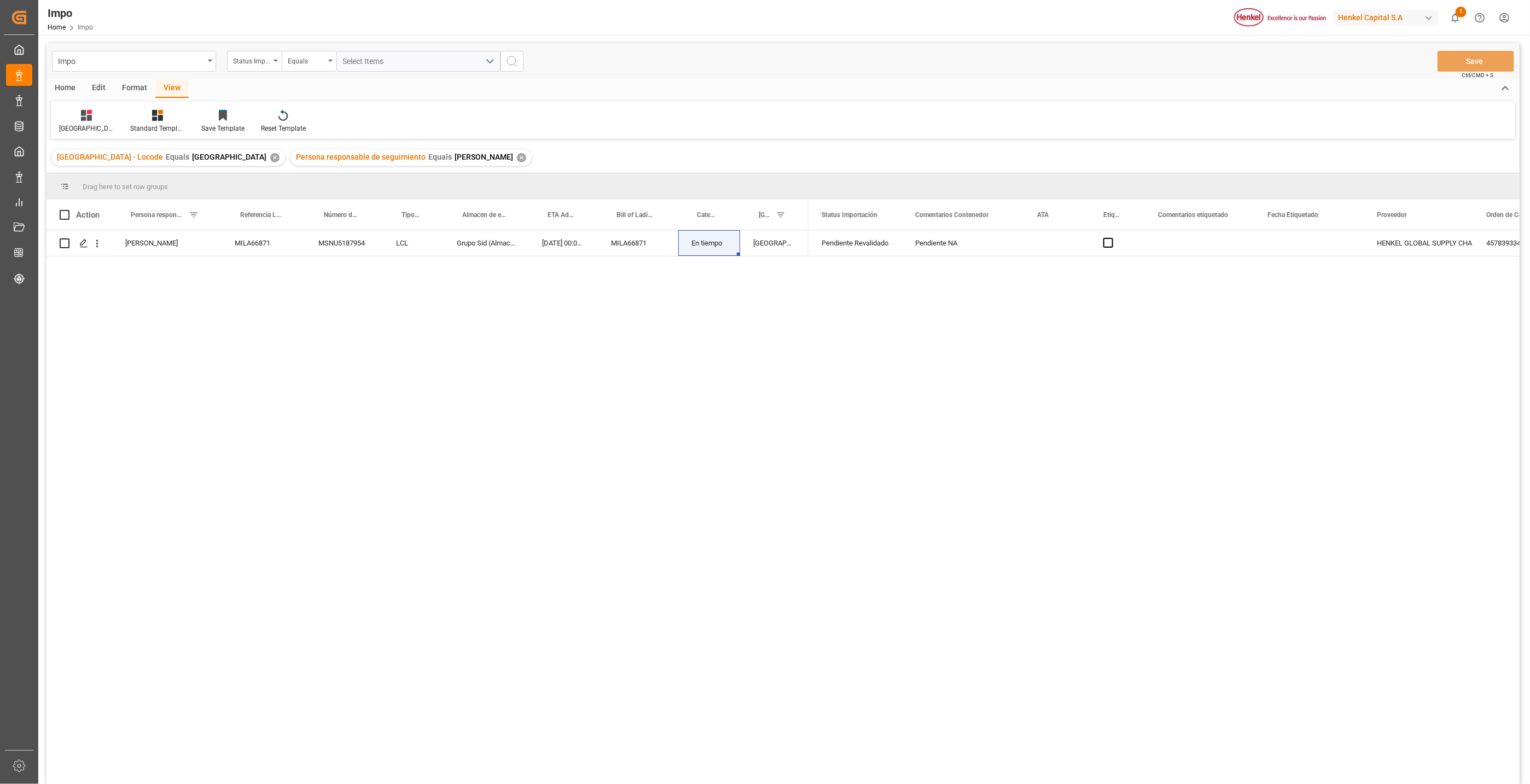
click at [103, 91] on div "Edit" at bounding box center [99, 88] width 30 height 18
click at [273, 122] on div "Configuration" at bounding box center [268, 121] width 58 height 24
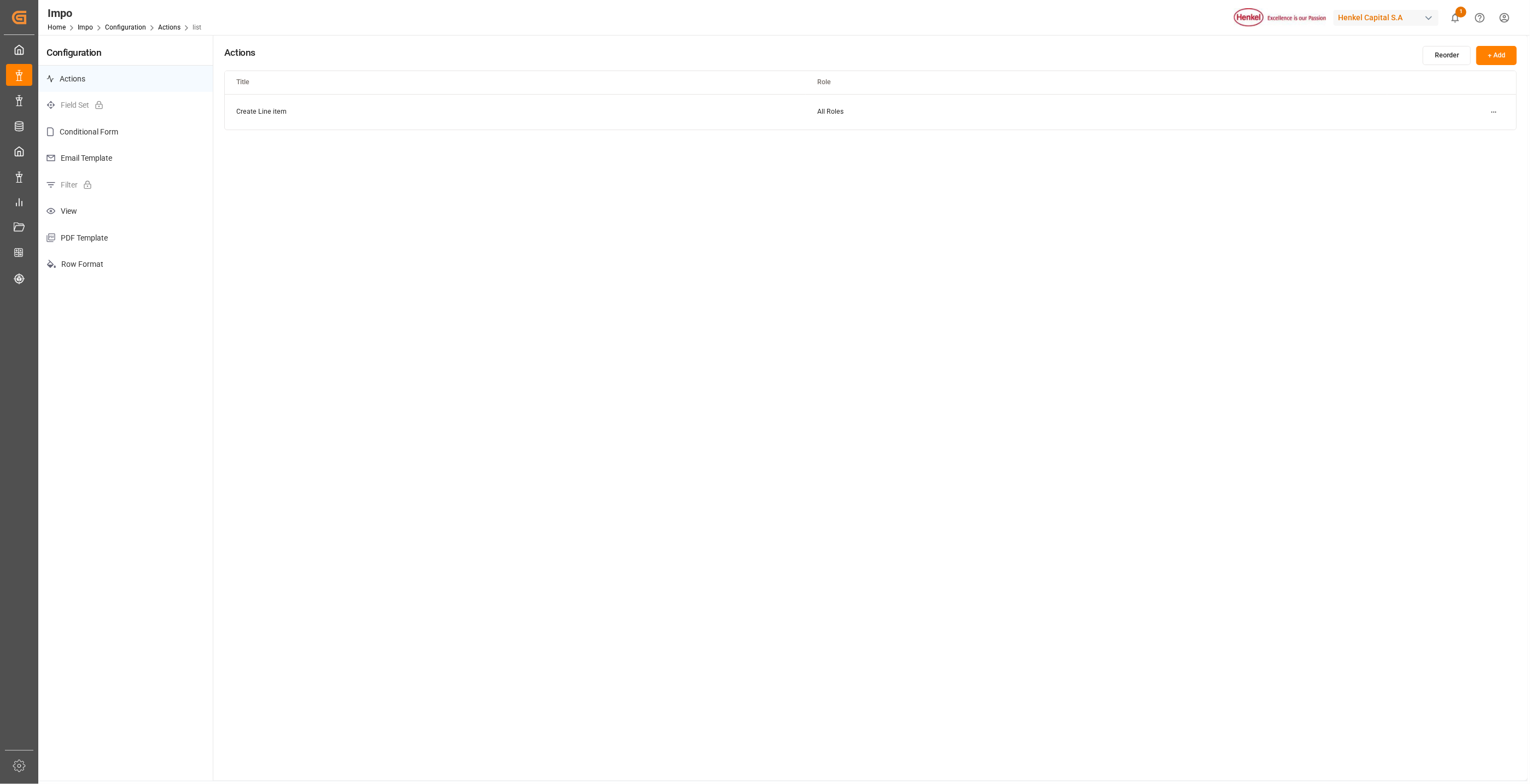
click at [86, 208] on p "View" at bounding box center [125, 211] width 174 height 27
click at [1487, 56] on button "+ Add" at bounding box center [1497, 55] width 40 height 19
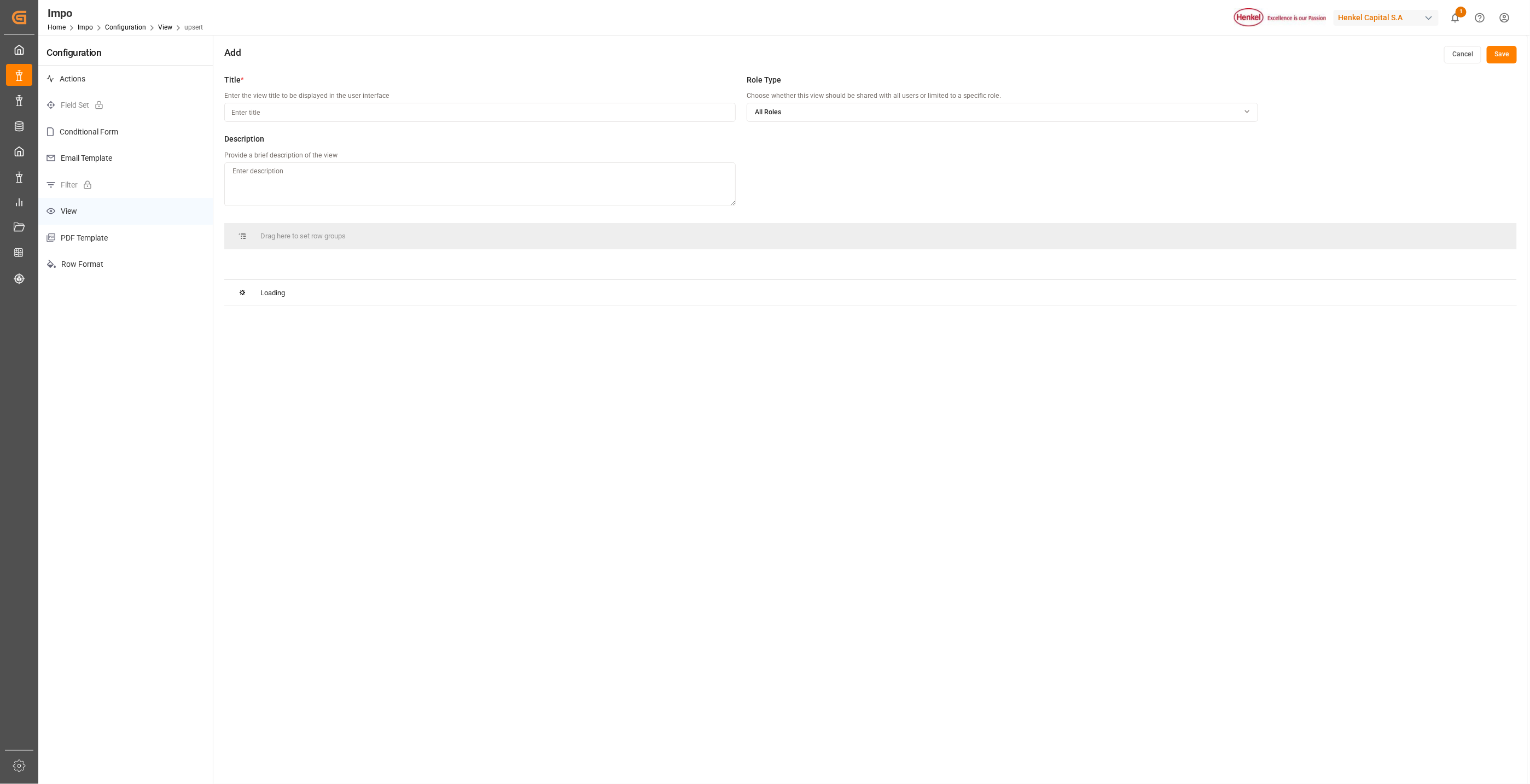
click at [866, 110] on div "All Roles" at bounding box center [1002, 112] width 510 height 10
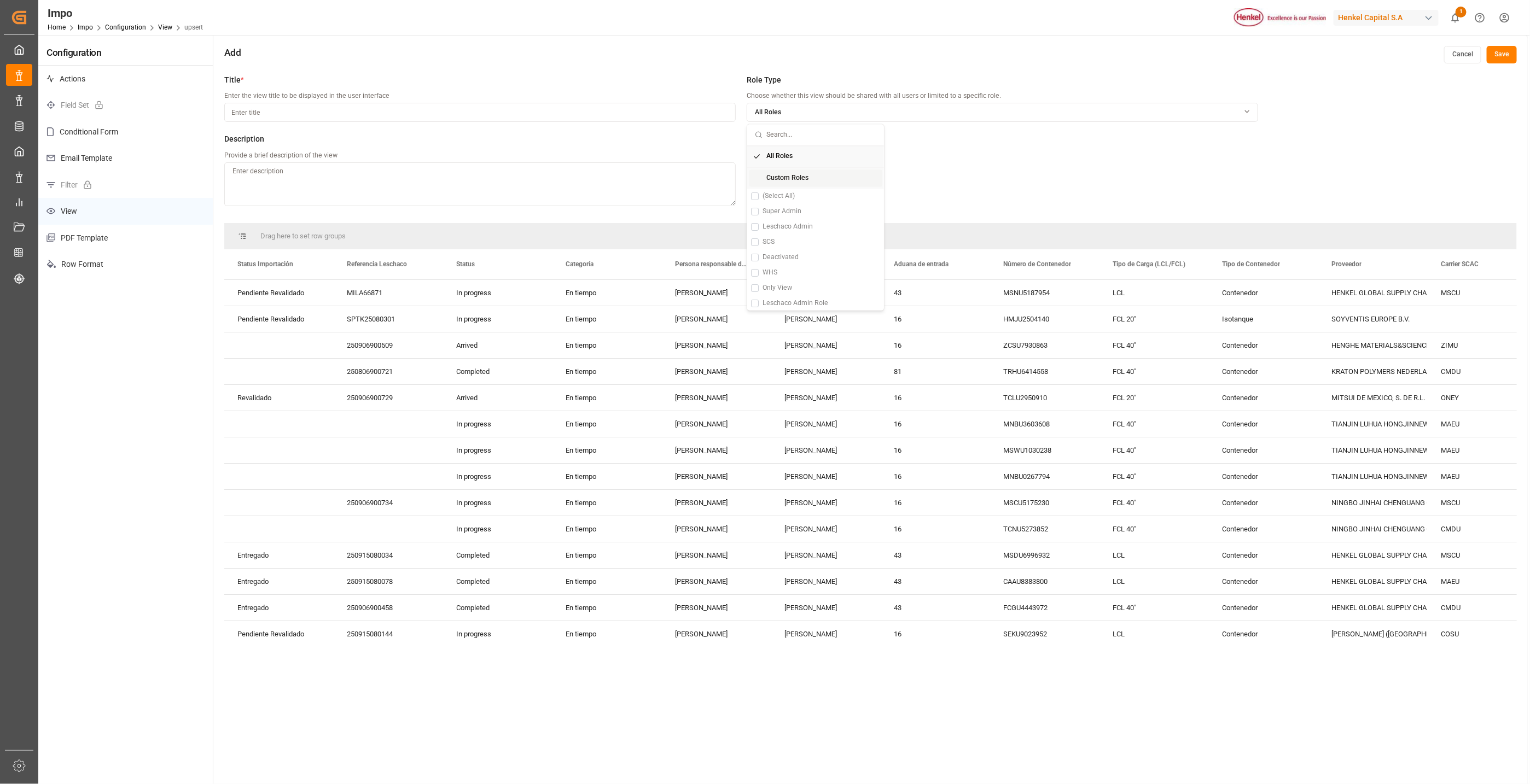
click at [758, 226] on div "(Select All) Super Admin Leschaco Admin SCS Deactivated WHS Only View Leschaco …" at bounding box center [816, 326] width 137 height 276
click at [772, 184] on div "Custom Roles" at bounding box center [816, 179] width 133 height 18
click at [746, 232] on div "Drag here to set row groups" at bounding box center [870, 237] width 1293 height 26
click at [763, 111] on span "Select Custom roles" at bounding box center [784, 112] width 60 height 10
click at [757, 242] on button "Suggestions" at bounding box center [754, 242] width 8 height 8
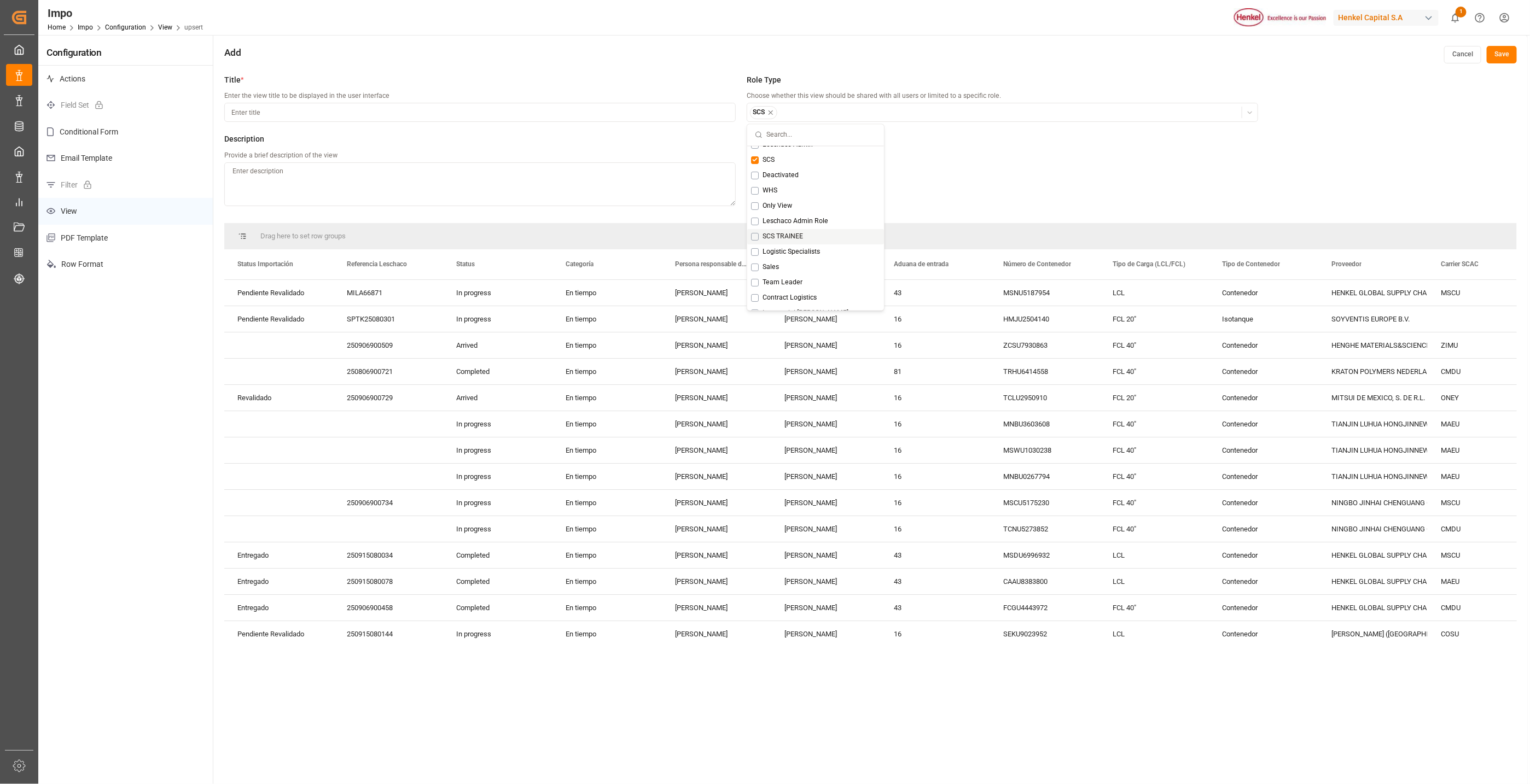
scroll to position [154, 0]
click at [760, 178] on div "Logistic Specialists" at bounding box center [816, 180] width 137 height 15
click at [932, 177] on div "Title * Enter the view title to be displayed in the user interface Role Type Ch…" at bounding box center [741, 146] width 1034 height 144
click at [1238, 355] on div "Contenedor" at bounding box center [1264, 345] width 110 height 25
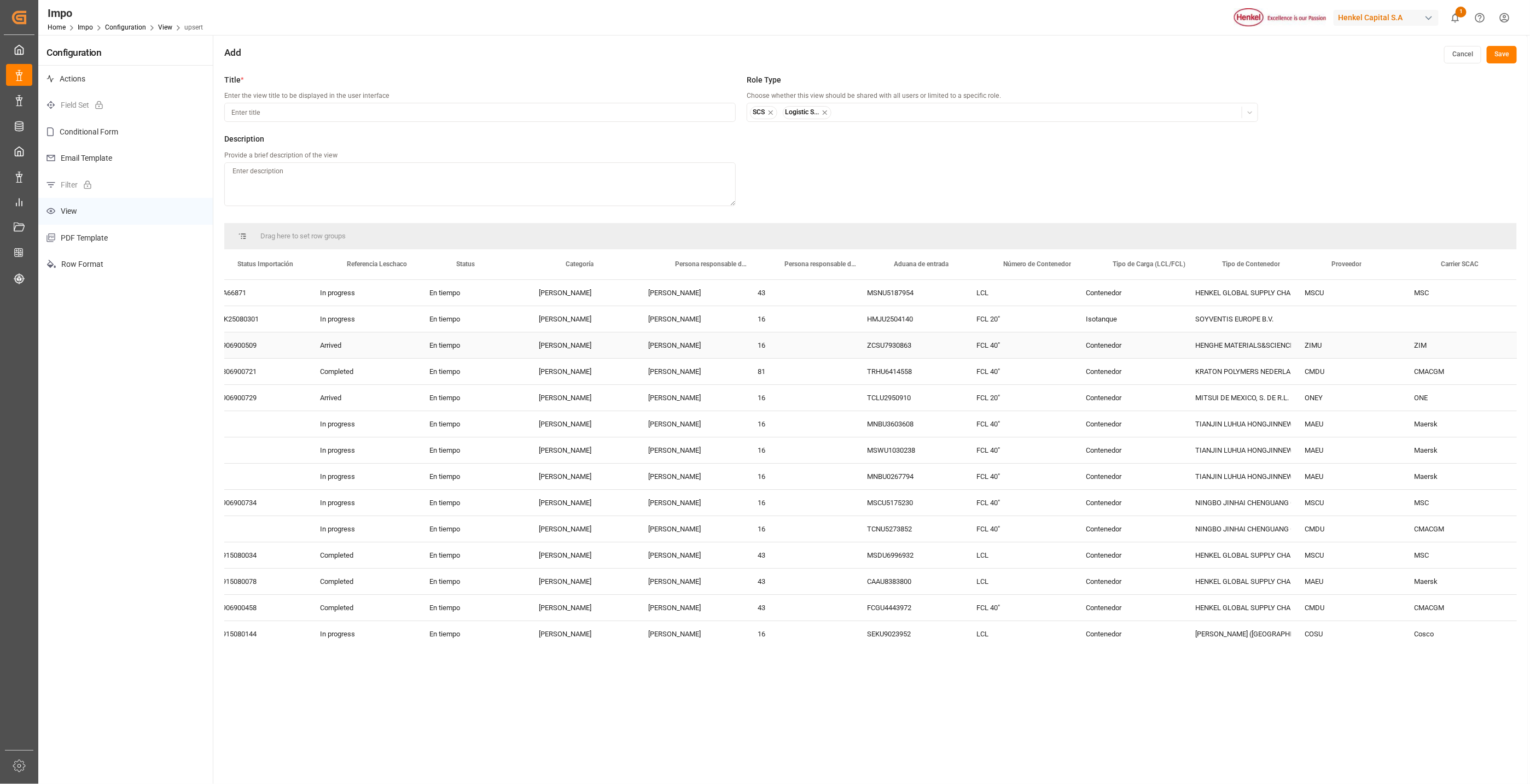
scroll to position [0, 0]
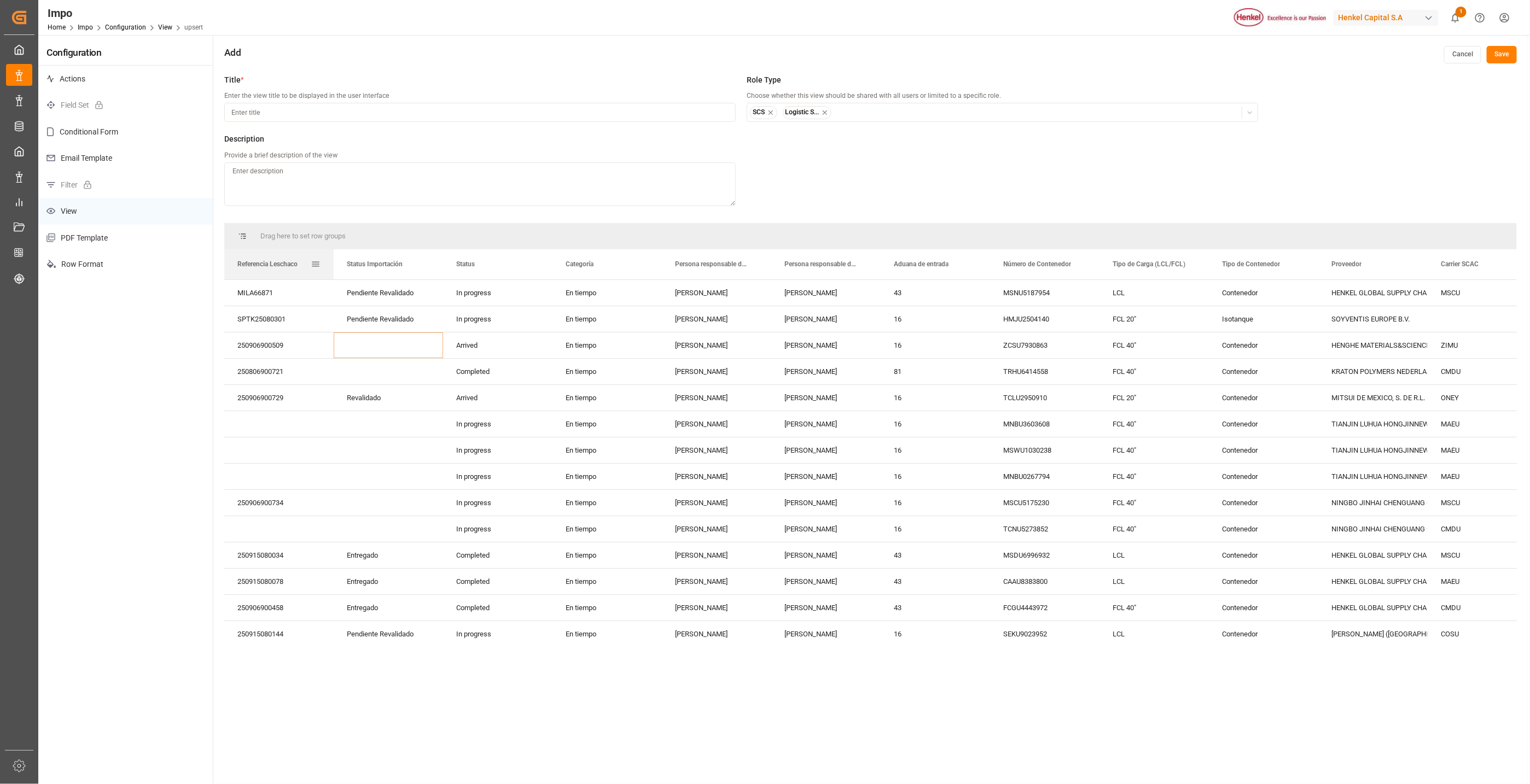
drag, startPoint x: 278, startPoint y: 265, endPoint x: 271, endPoint y: 268, distance: 7.6
click at [271, 266] on span "Referencia Leschaco" at bounding box center [267, 264] width 60 height 8
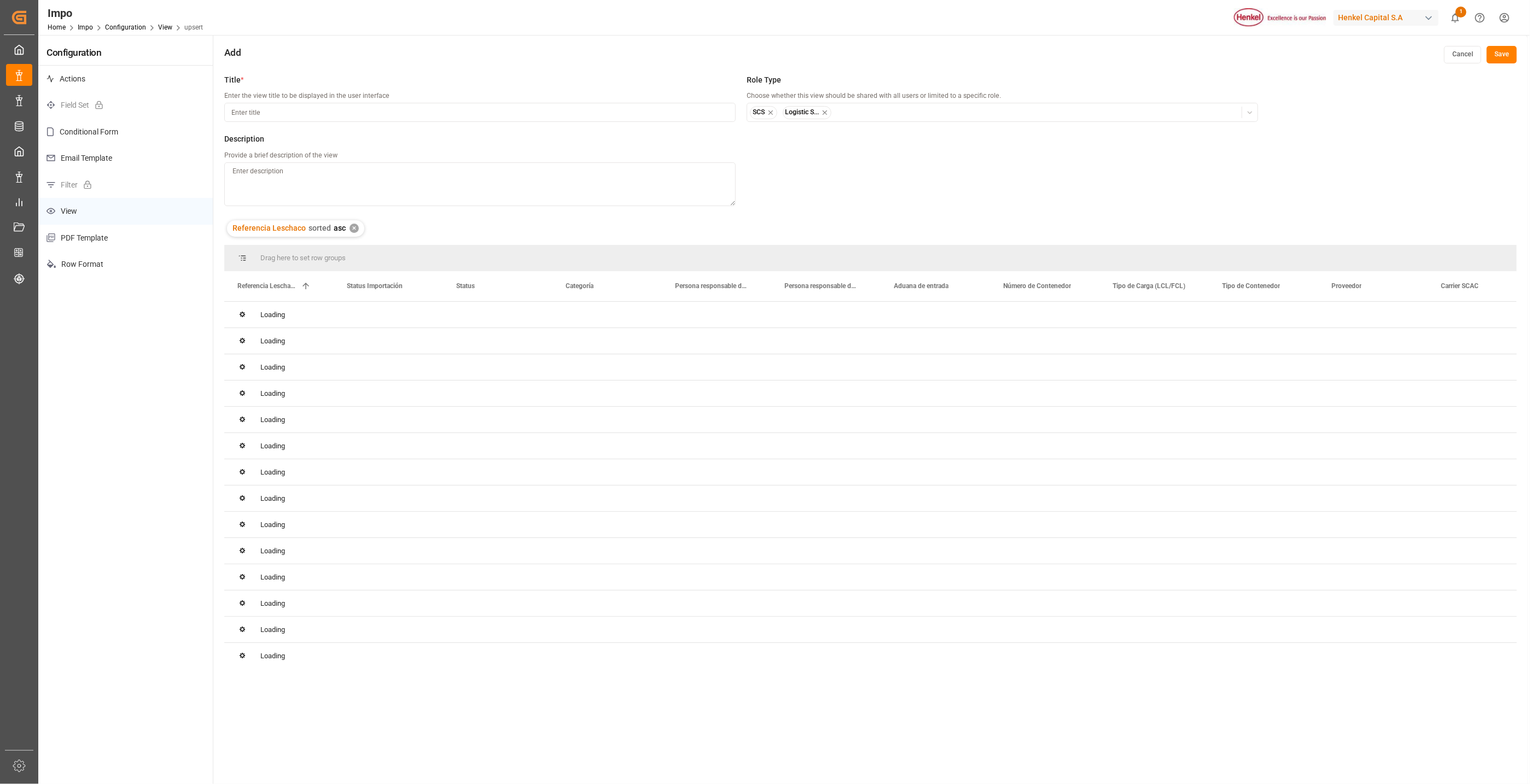
click at [351, 225] on div "✕" at bounding box center [354, 228] width 10 height 10
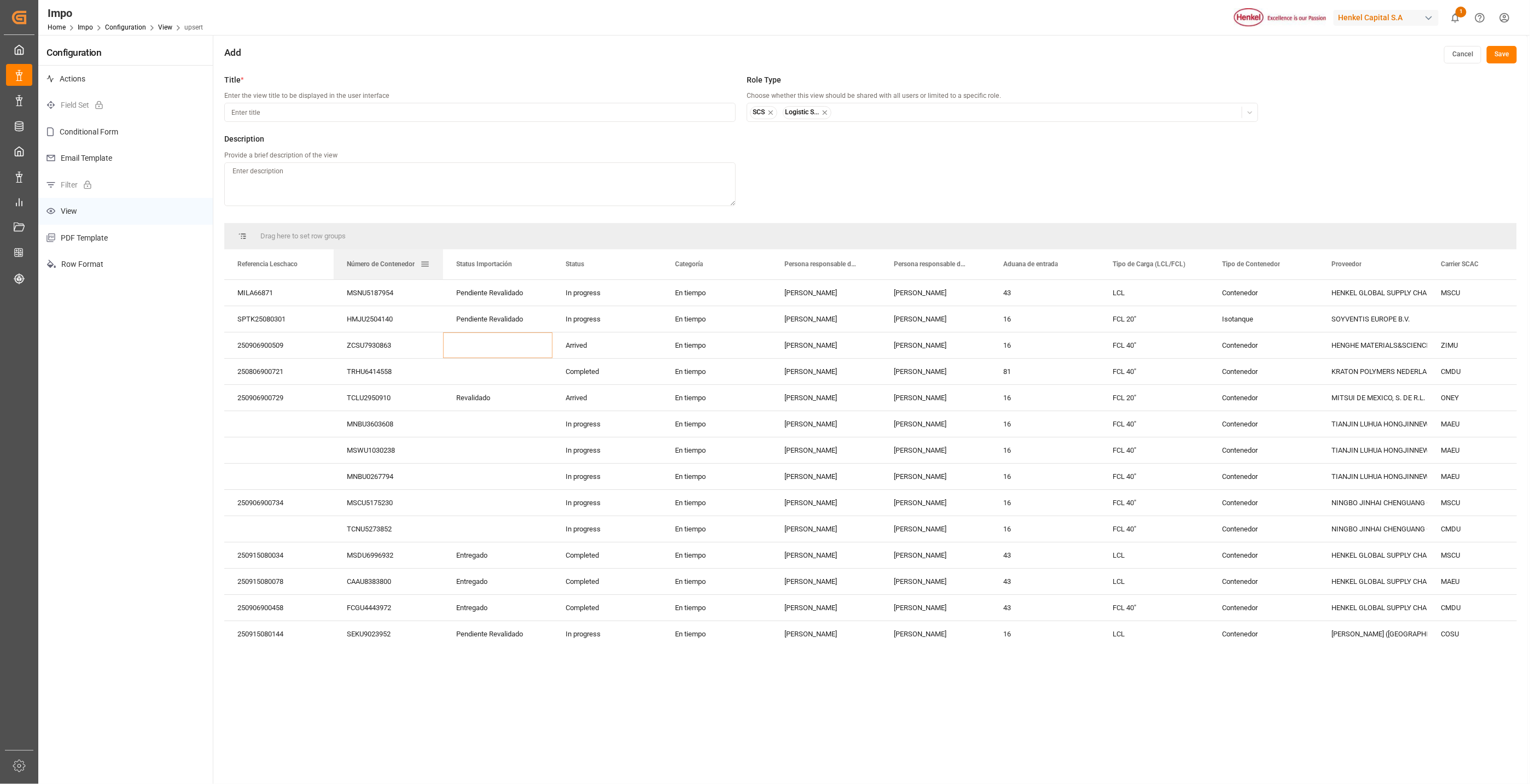
drag, startPoint x: 1016, startPoint y: 259, endPoint x: 439, endPoint y: 351, distance: 584.3
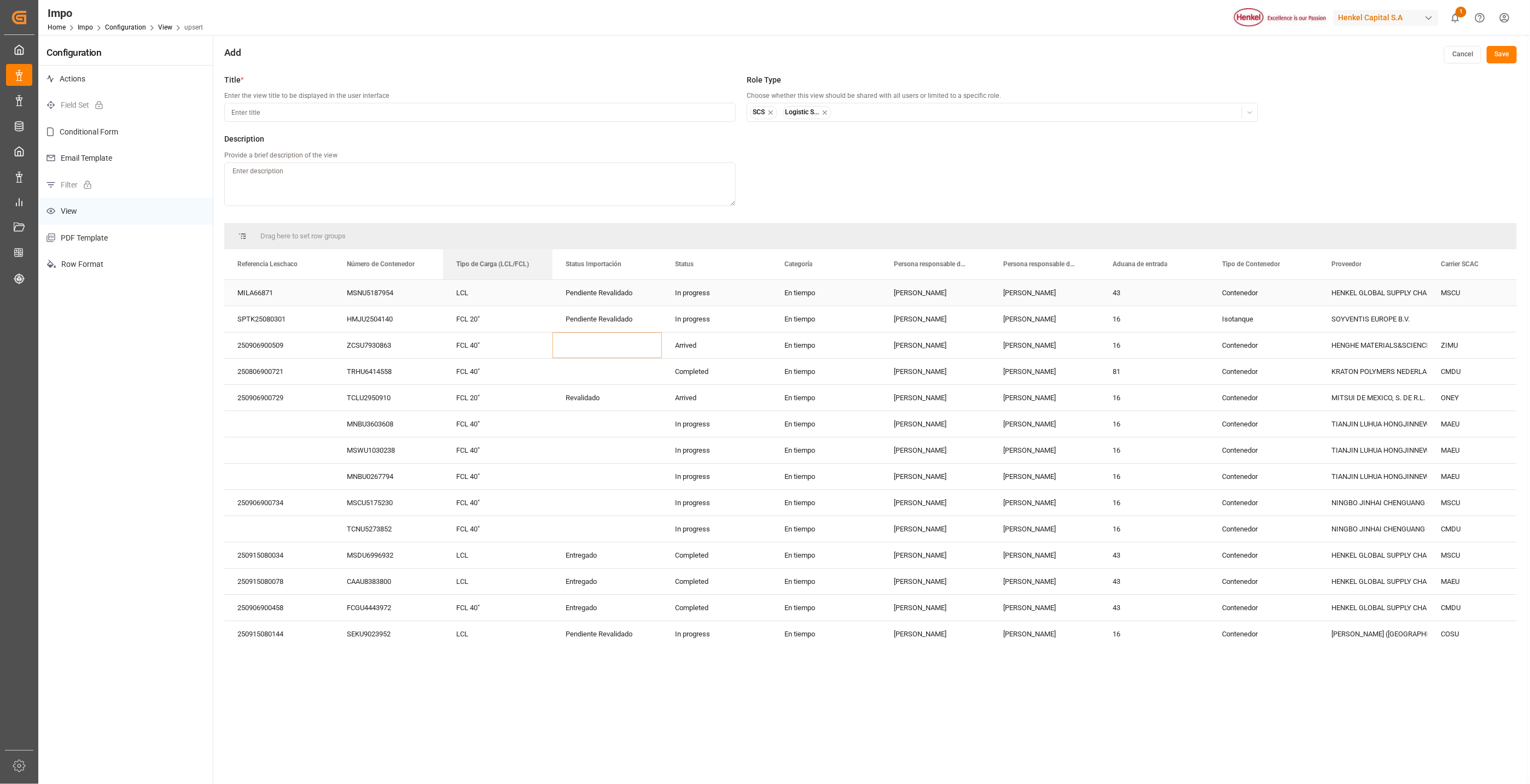
drag, startPoint x: 1110, startPoint y: 271, endPoint x: 953, endPoint y: 463, distance: 248.0
click at [1371, 321] on div "SOYVENTIS EUROPE B.V." at bounding box center [1372, 319] width 83 height 25
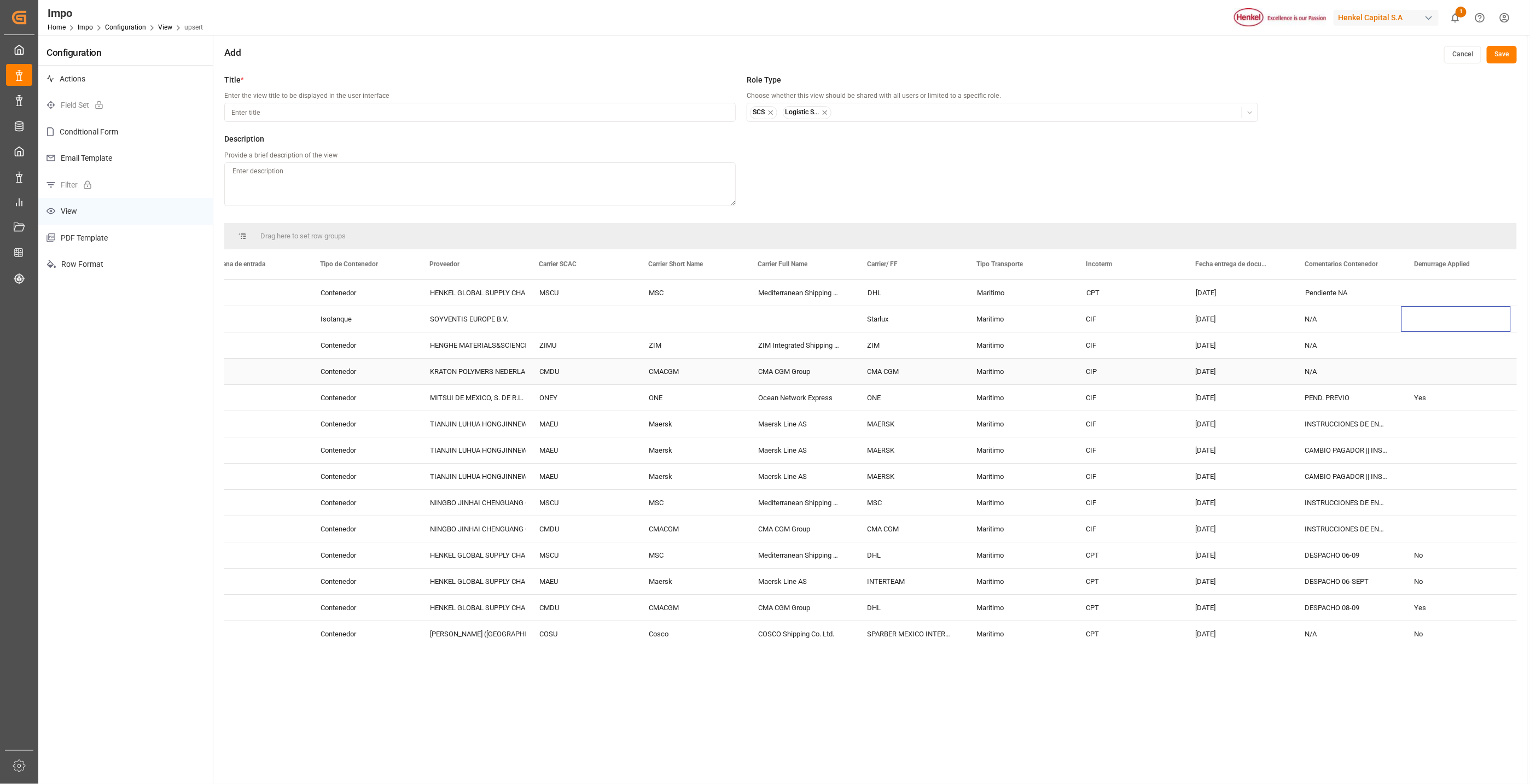
scroll to position [0, 1011]
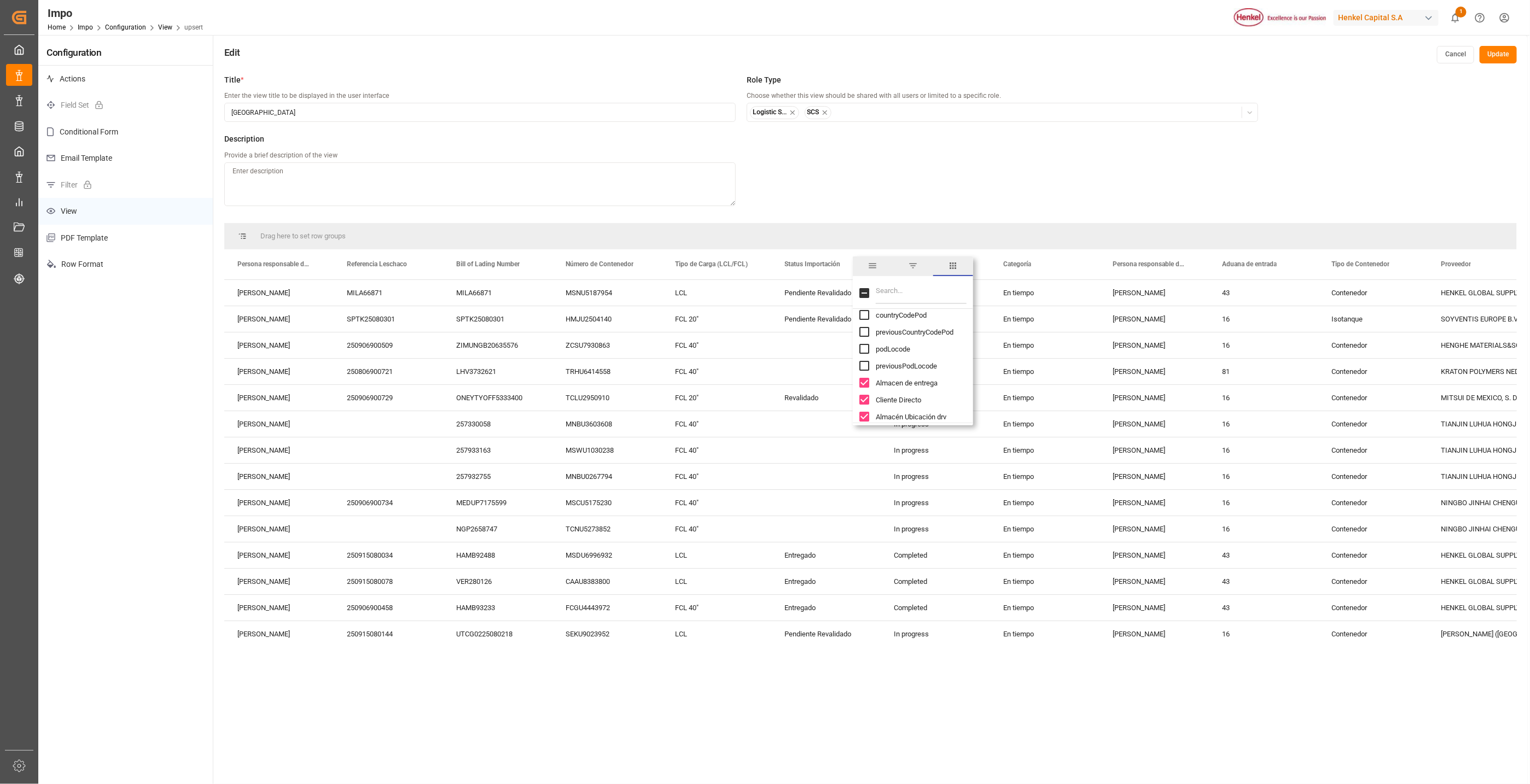
scroll to position [902, 0]
click at [867, 336] on input "Almacén Ubicación drv column toggle visibility (visible)" at bounding box center [864, 334] width 10 height 10
checkbox input "false"
click at [865, 351] on input "RFC column toggle visibility (visible)" at bounding box center [864, 351] width 10 height 10
checkbox input "false"
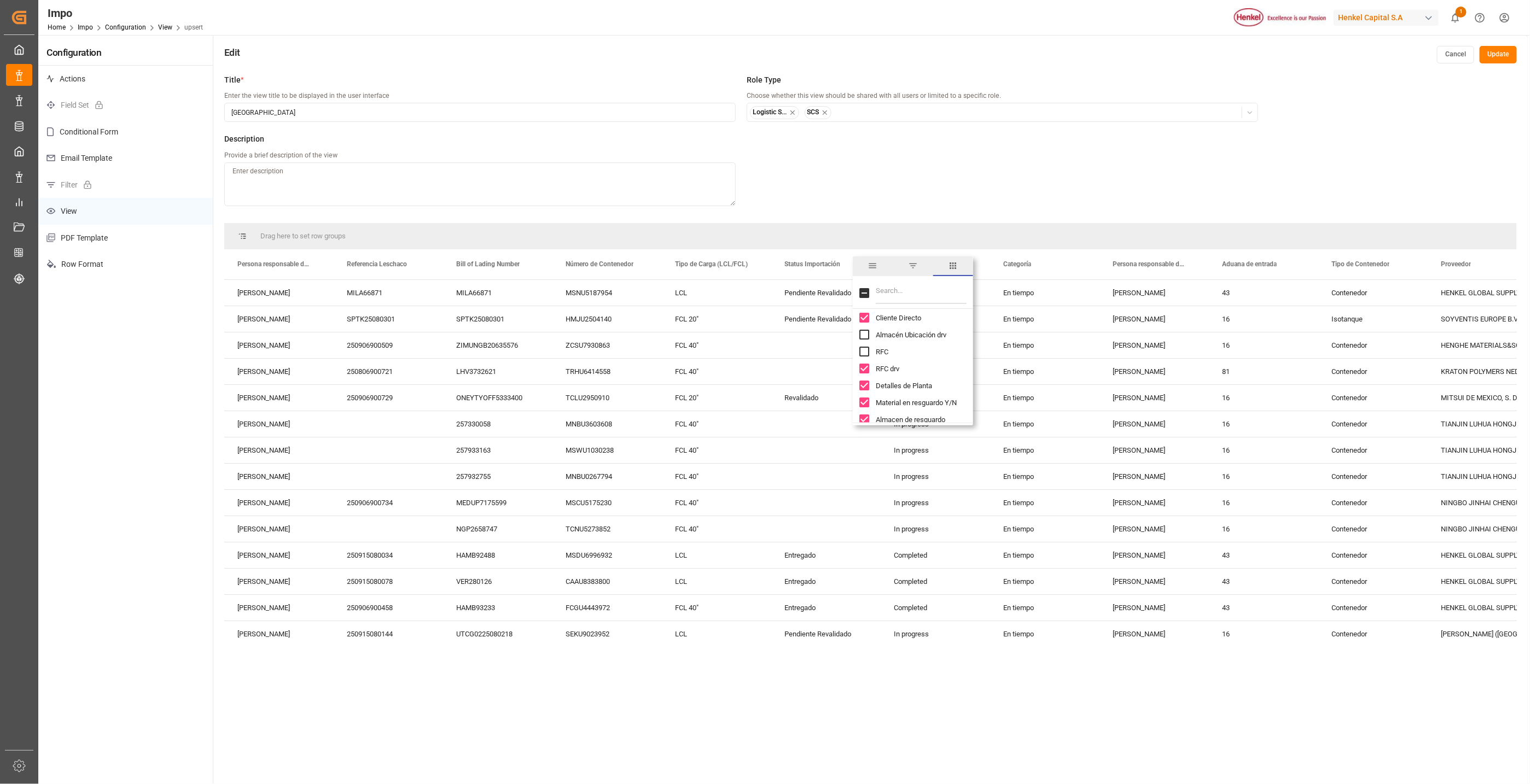
click at [862, 370] on input "RFC drv column toggle visibility (visible)" at bounding box center [864, 368] width 10 height 10
checkbox input "false"
click at [861, 389] on input "Detalles de Planta column toggle visibility (visible)" at bounding box center [864, 385] width 10 height 10
checkbox input "false"
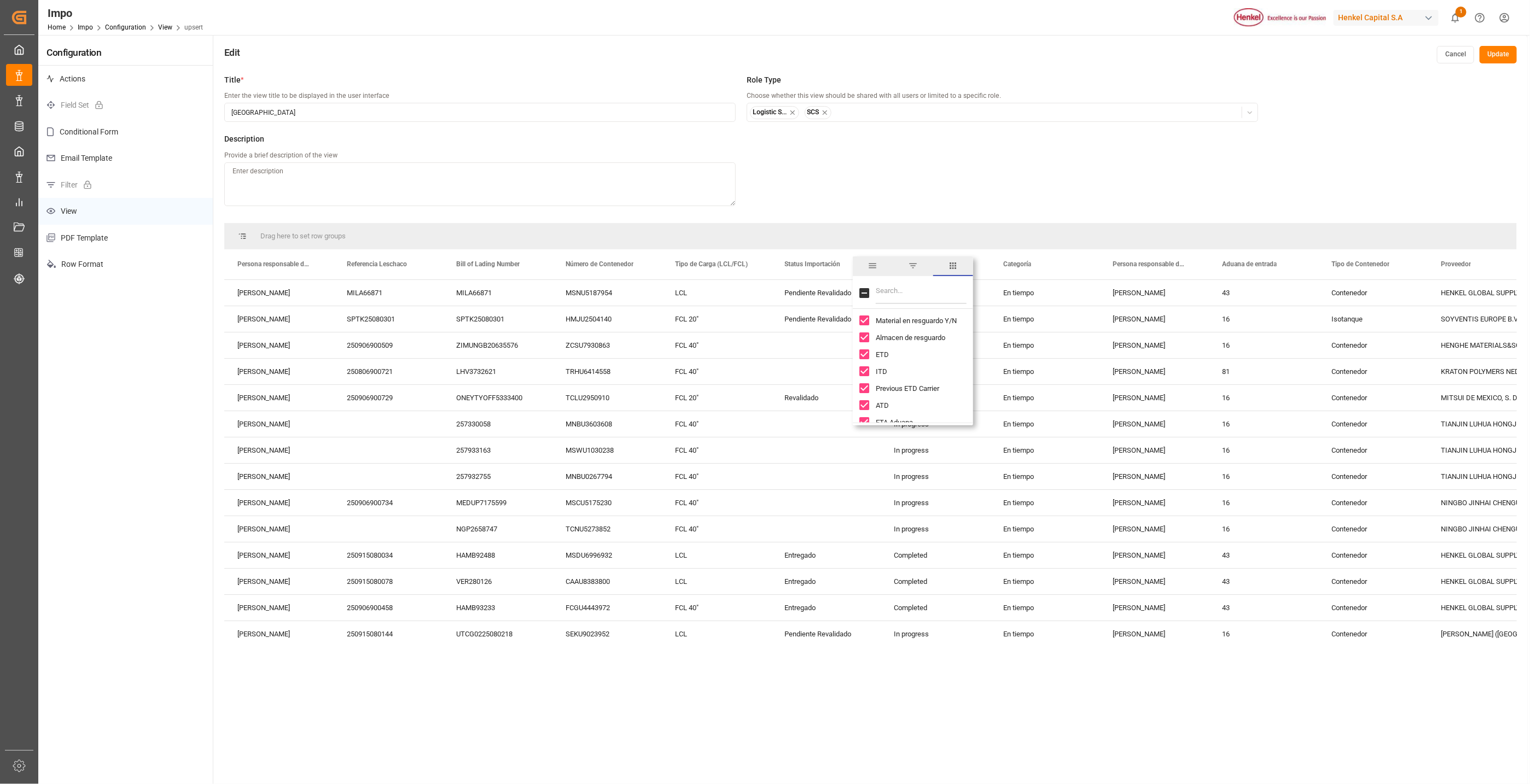
click at [861, 355] on input "ETD column toggle visibility (visible)" at bounding box center [864, 354] width 10 height 10
checkbox input "false"
click at [861, 368] on input "ITD column toggle visibility (visible)" at bounding box center [864, 371] width 10 height 10
checkbox input "false"
click at [864, 387] on input "Previous ETD Carrier column toggle visibility (visible)" at bounding box center [864, 388] width 10 height 10
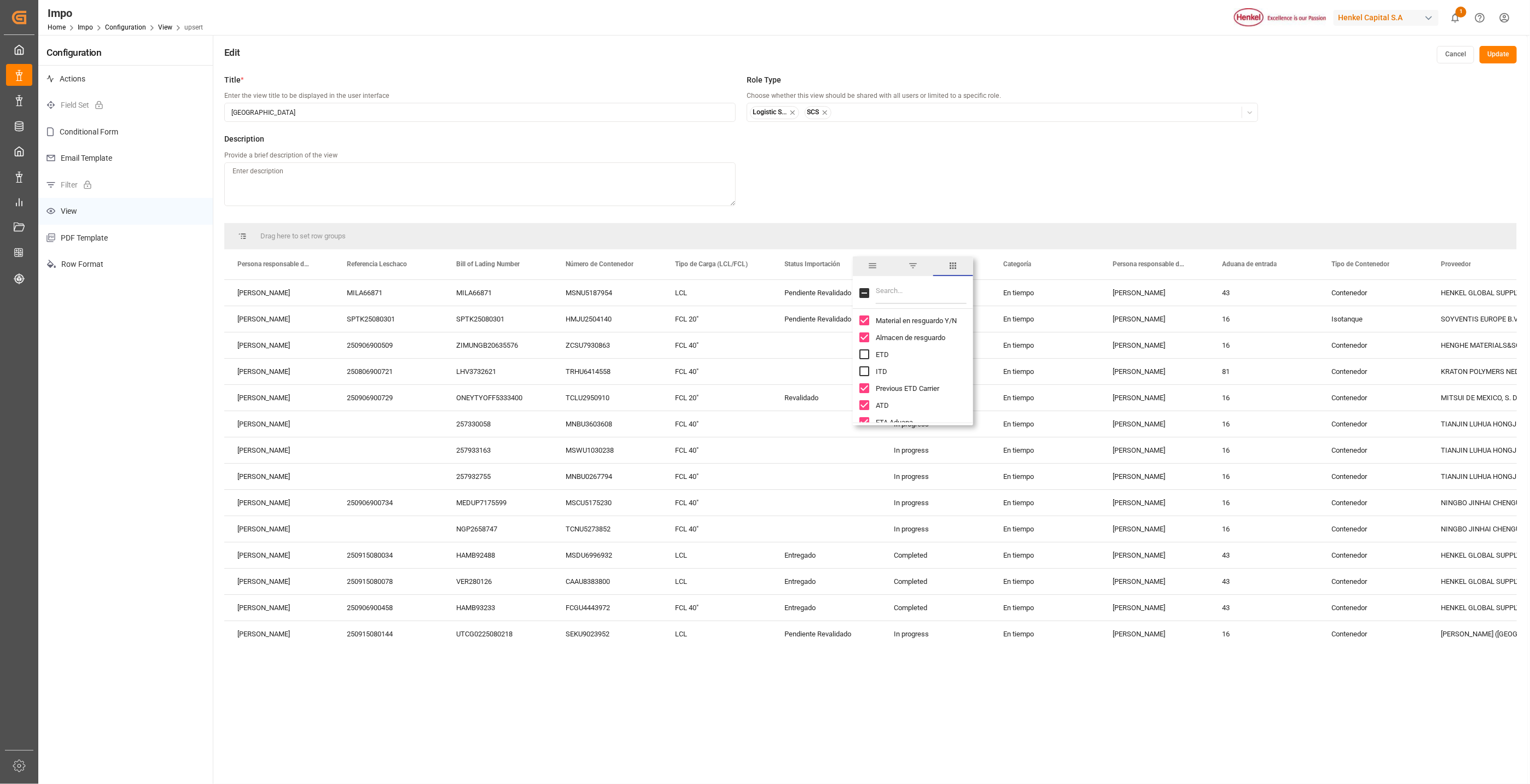
checkbox input "false"
click at [865, 325] on input "ATD column toggle visibility (visible)" at bounding box center [864, 322] width 10 height 10
checkbox input "false"
click at [867, 355] on input "ITA column toggle visibility (visible)" at bounding box center [864, 357] width 10 height 10
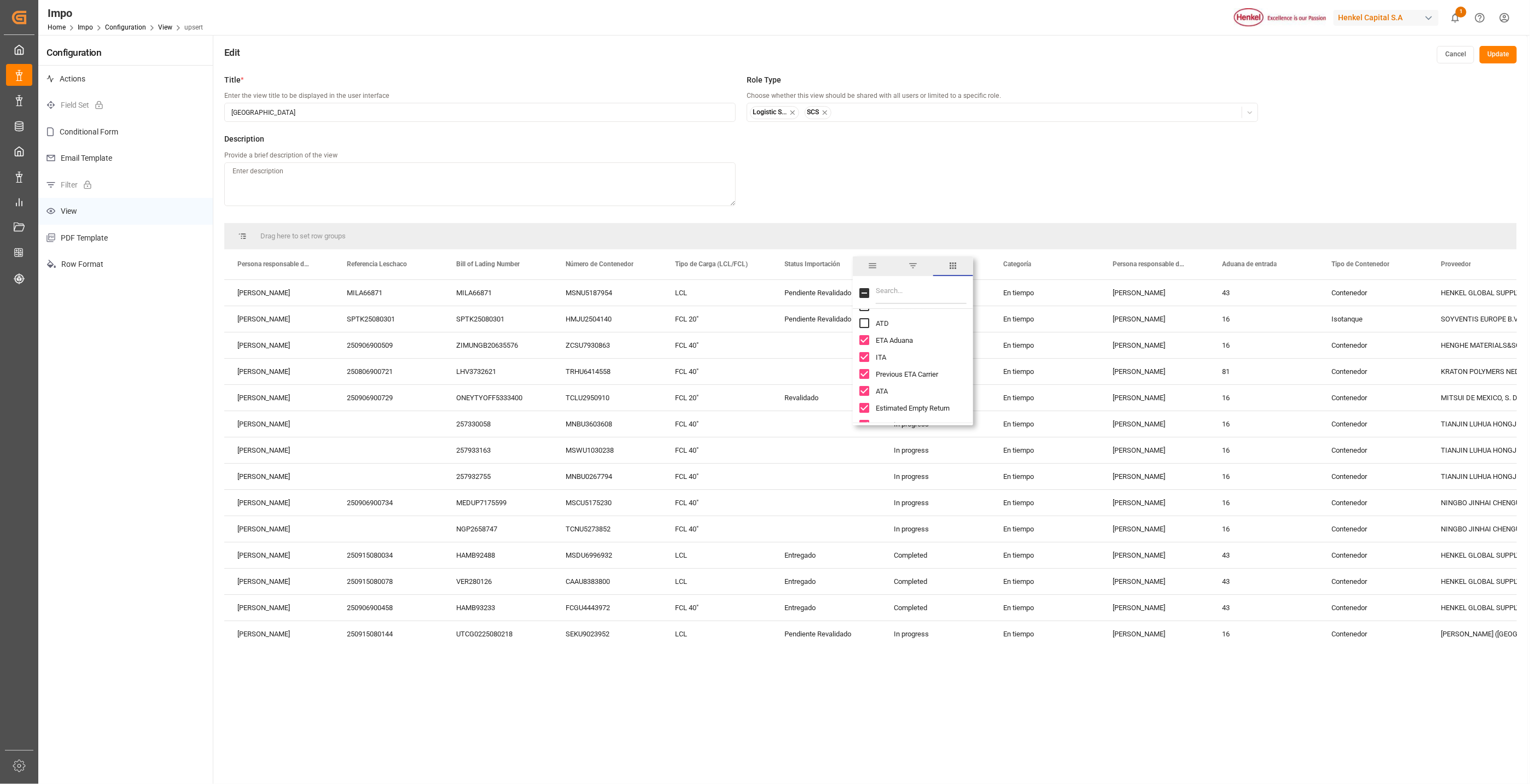
checkbox input "false"
click at [864, 371] on input "Previous ETA Carrier column toggle visibility (visible)" at bounding box center [864, 373] width 10 height 10
checkbox input "false"
click at [864, 328] on input "Estimated Empty Return column toggle visibility (visible)" at bounding box center [864, 325] width 10 height 10
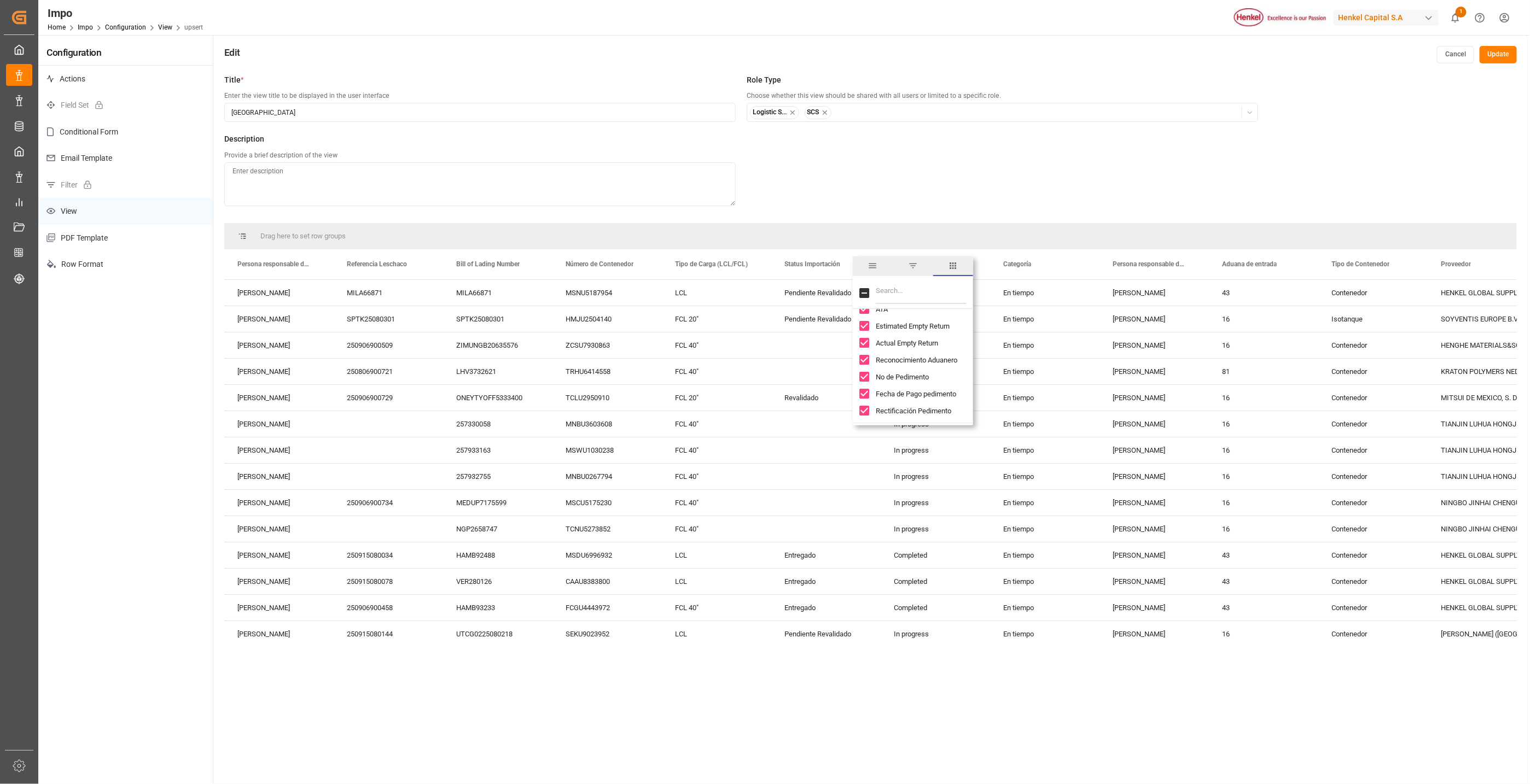
checkbox input "false"
click at [864, 345] on input "Actual Empty Return column toggle visibility (visible)" at bounding box center [864, 343] width 10 height 10
checkbox input "false"
click at [863, 321] on input "Customs Broker Details column toggle visibility (visible)" at bounding box center [864, 320] width 10 height 10
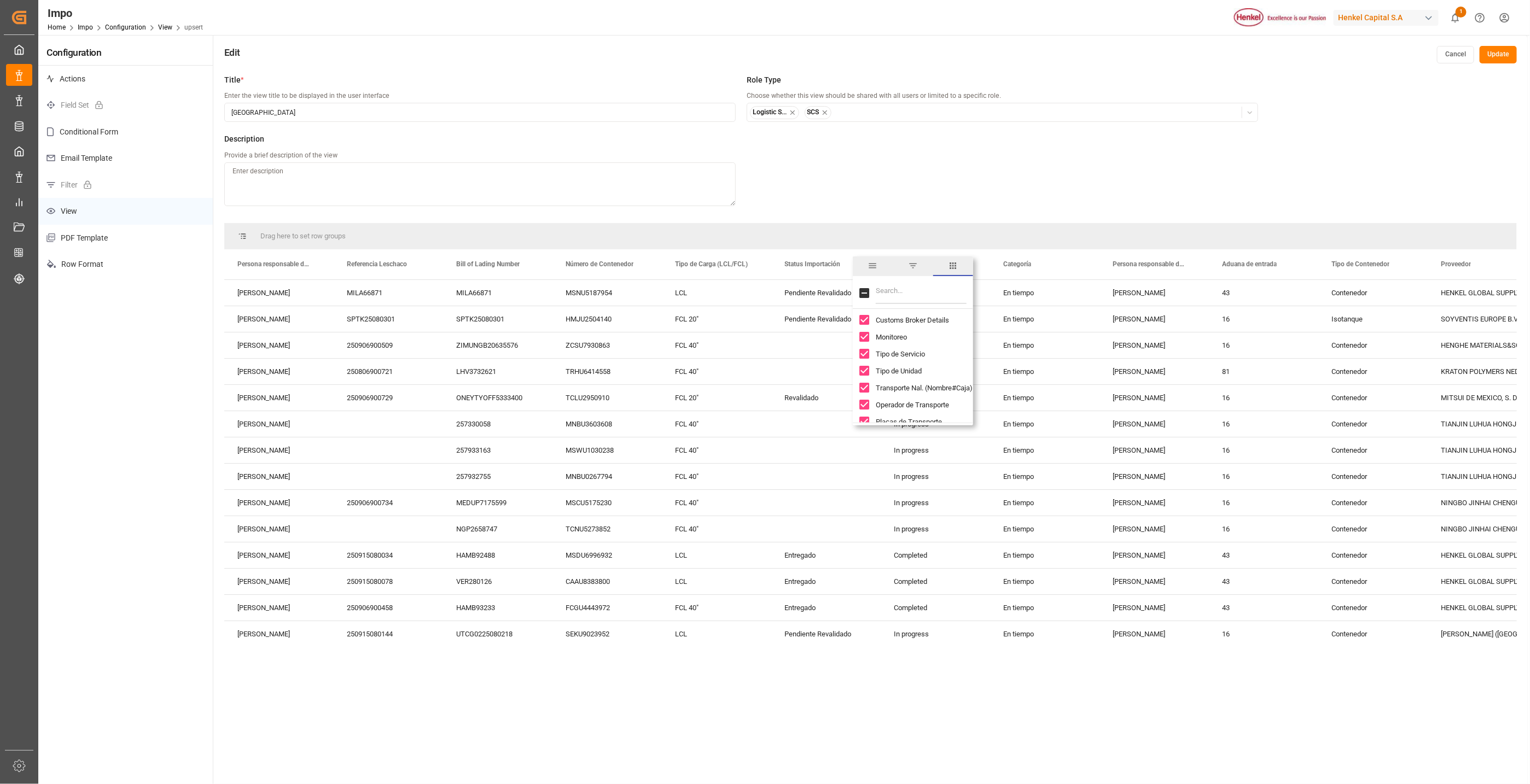
checkbox input "false"
click at [864, 338] on input "Monitoreo column toggle visibility (visible)" at bounding box center [864, 336] width 10 height 10
checkbox input "false"
click at [865, 387] on input "Transporte Nal. (Nombre#Caja) column toggle visibility (visible)" at bounding box center [864, 387] width 10 height 10
checkbox input "false"
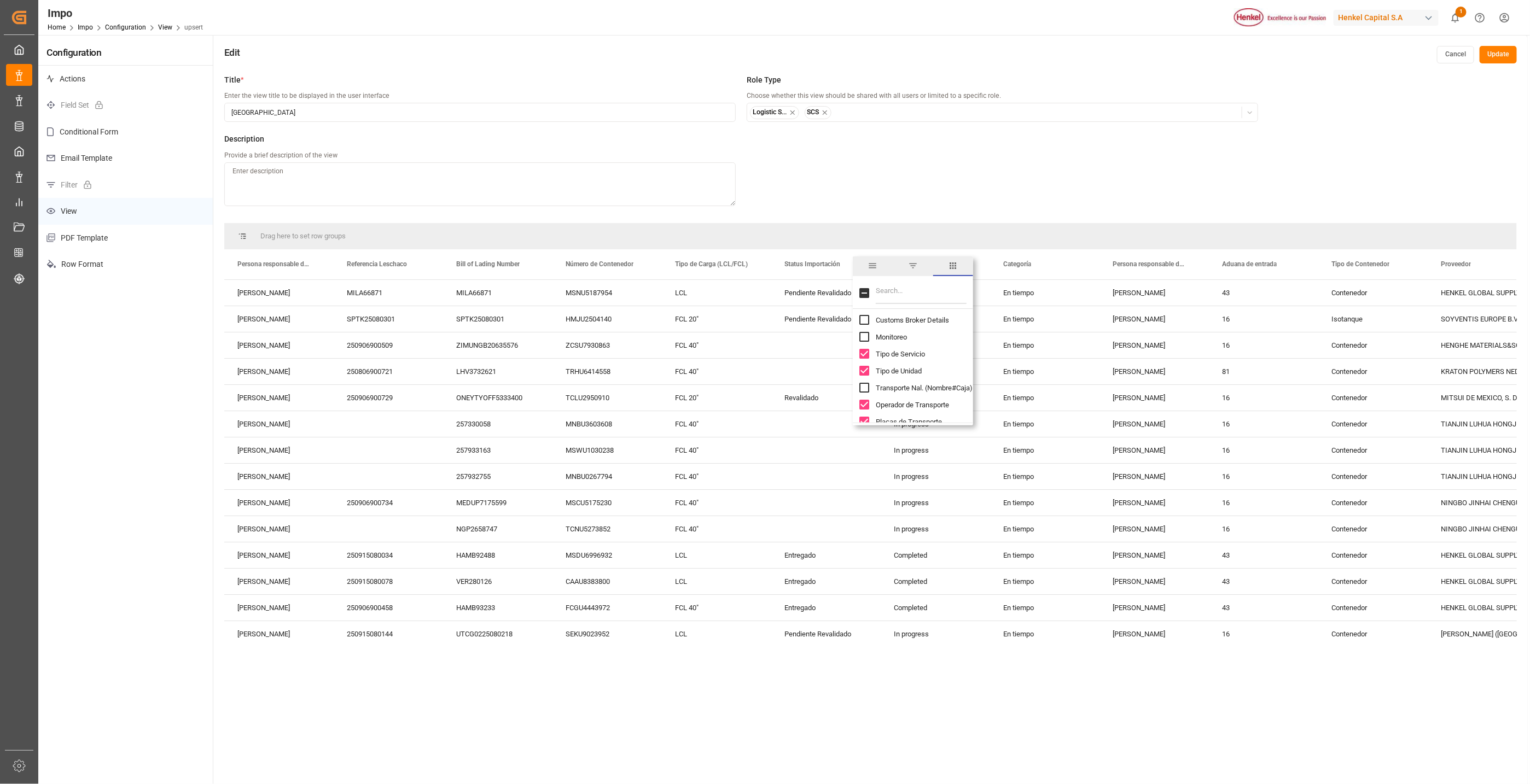
click at [867, 404] on input "Operador de Transporte column toggle visibility (visible)" at bounding box center [864, 404] width 10 height 10
checkbox input "false"
click at [864, 340] on input "Placas de Transporte column toggle visibility (visible)" at bounding box center [864, 339] width 10 height 10
checkbox input "false"
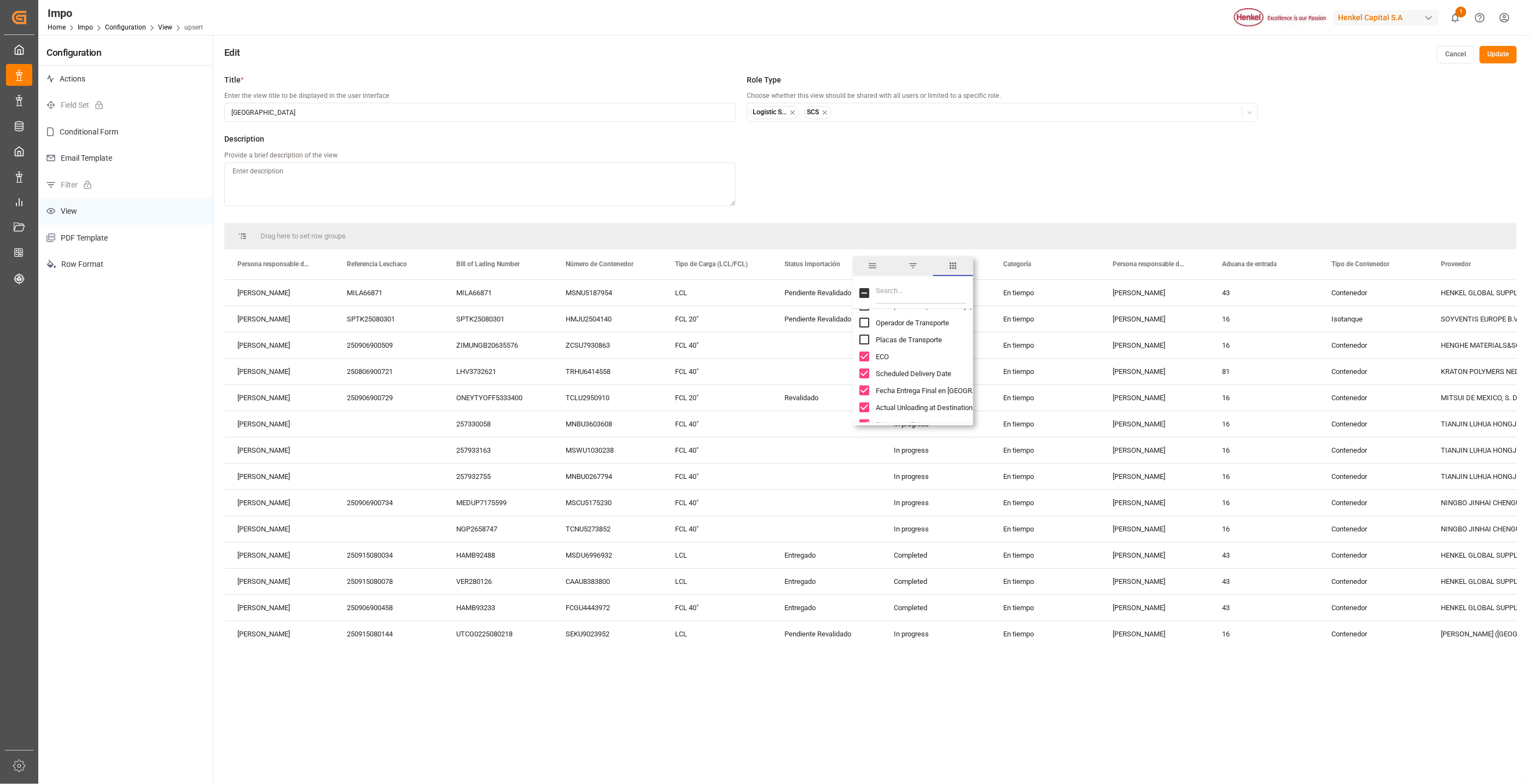
click at [864, 357] on input "ECO column toggle visibility (visible)" at bounding box center [864, 356] width 10 height 10
checkbox input "false"
click at [864, 408] on input "Actual Unloading at Destination column toggle visibility (visible)" at bounding box center [864, 406] width 10 height 10
checkbox input "false"
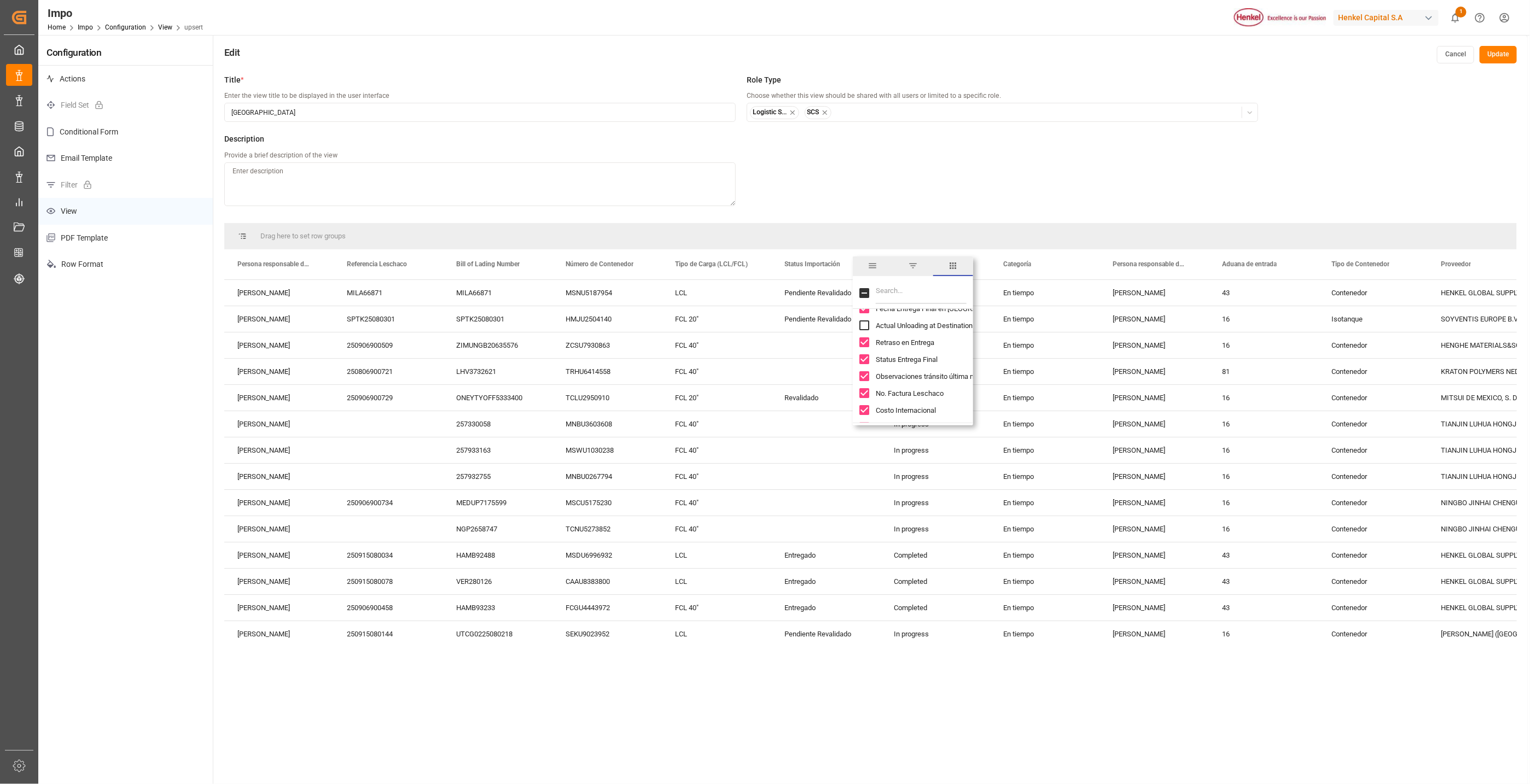
click at [860, 360] on input "Status Entrega Final column toggle visibility (visible)" at bounding box center [864, 359] width 10 height 10
click at [863, 364] on input "Status Entrega Final column toggle visibility (hidden)" at bounding box center [864, 359] width 10 height 10
click at [866, 360] on input "Status Entrega Final column toggle visibility (visible)" at bounding box center [864, 359] width 10 height 10
checkbox input "false"
click at [865, 391] on input "No. Factura Leschaco column toggle visibility (visible)" at bounding box center [864, 392] width 10 height 10
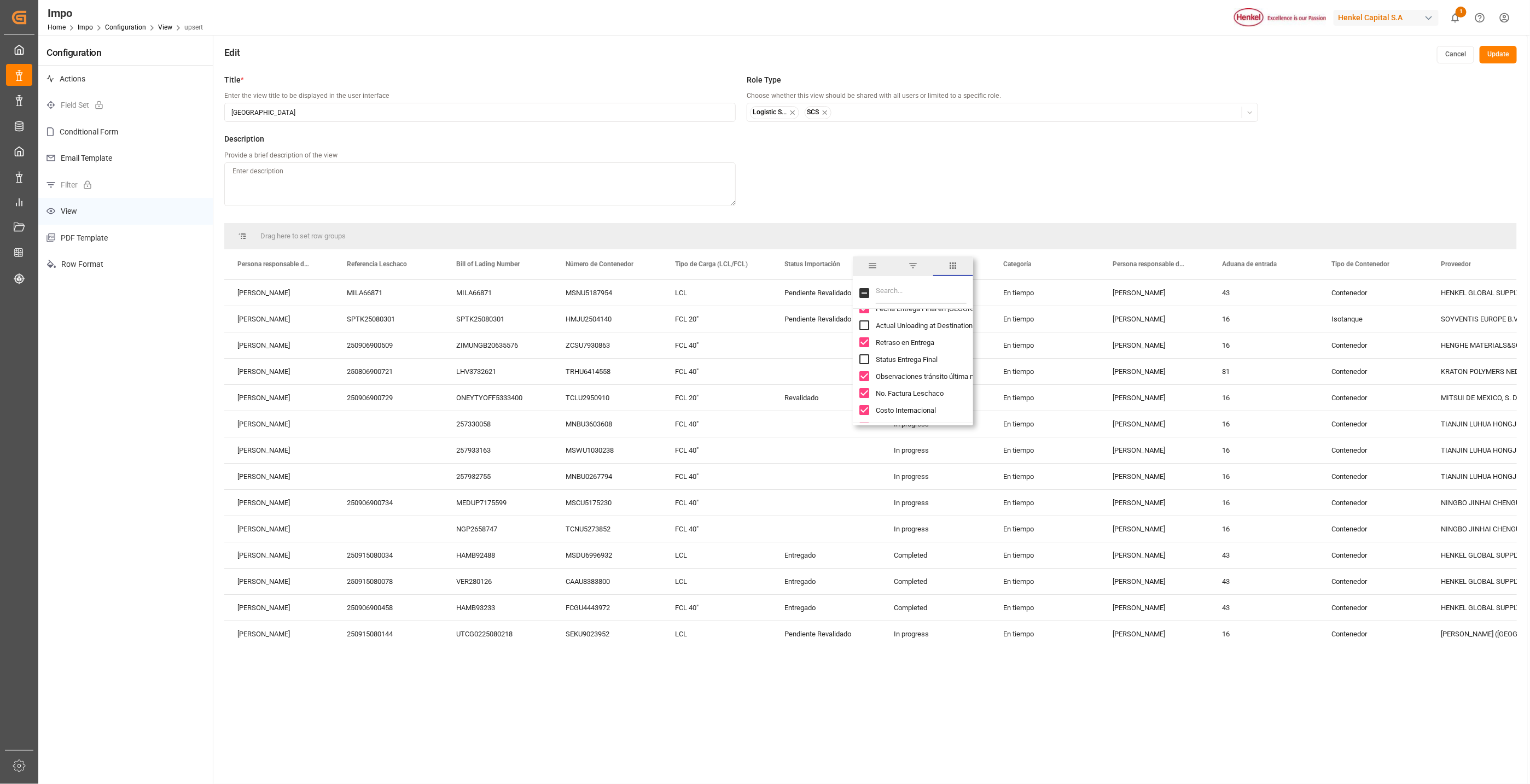
checkbox input "false"
click at [866, 328] on input "Costo Internacional column toggle visibility (visible)" at bounding box center [864, 328] width 10 height 10
checkbox input "false"
click at [865, 349] on input "Prorrateo Costo USD column toggle visibility (visible)" at bounding box center [864, 344] width 10 height 10
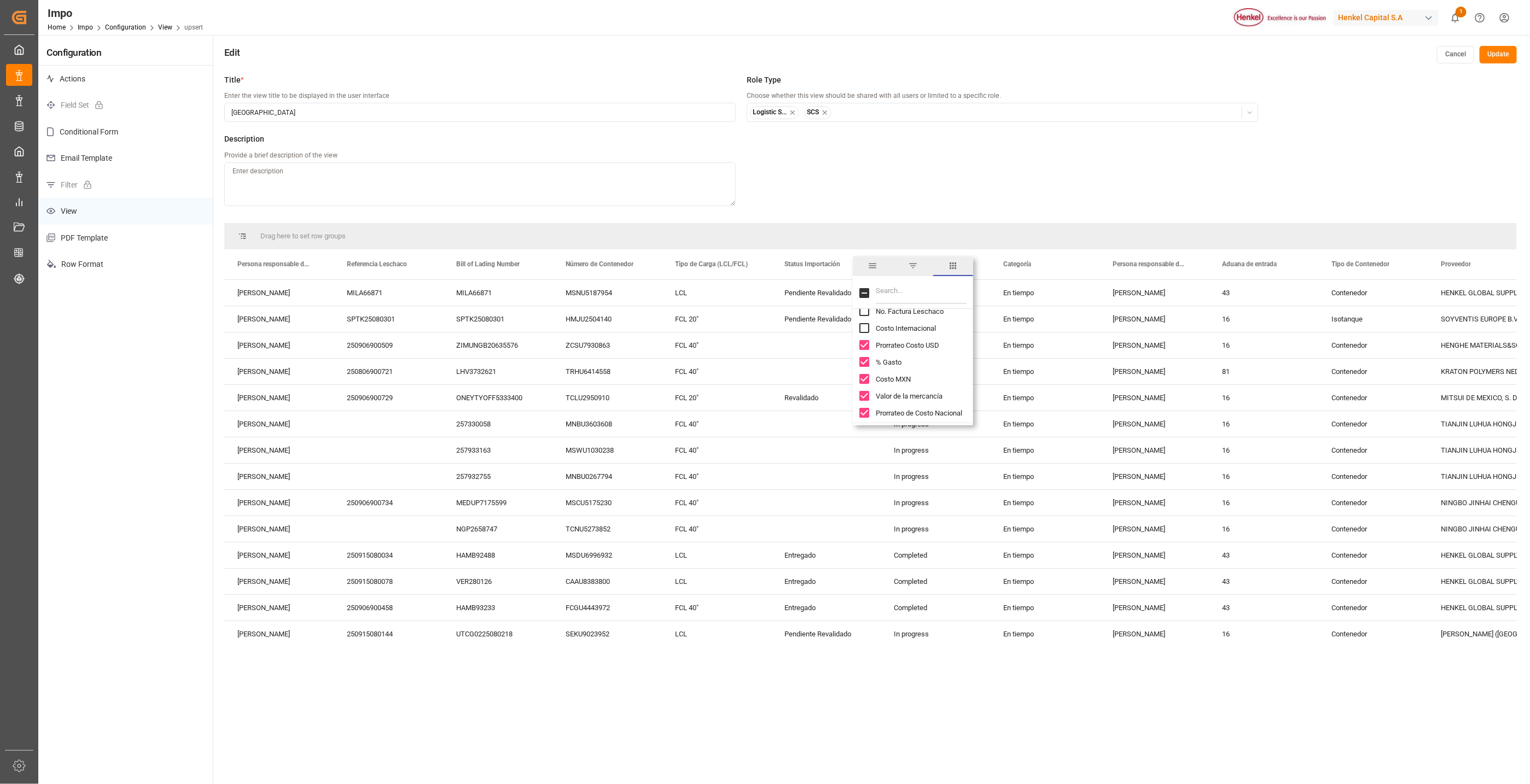
checkbox input "false"
click at [864, 362] on input "% Gasto column toggle visibility (visible)" at bounding box center [864, 362] width 10 height 10
checkbox input "false"
click at [864, 377] on input "Costo MXN column toggle visibility (visible)" at bounding box center [864, 378] width 10 height 10
checkbox input "false"
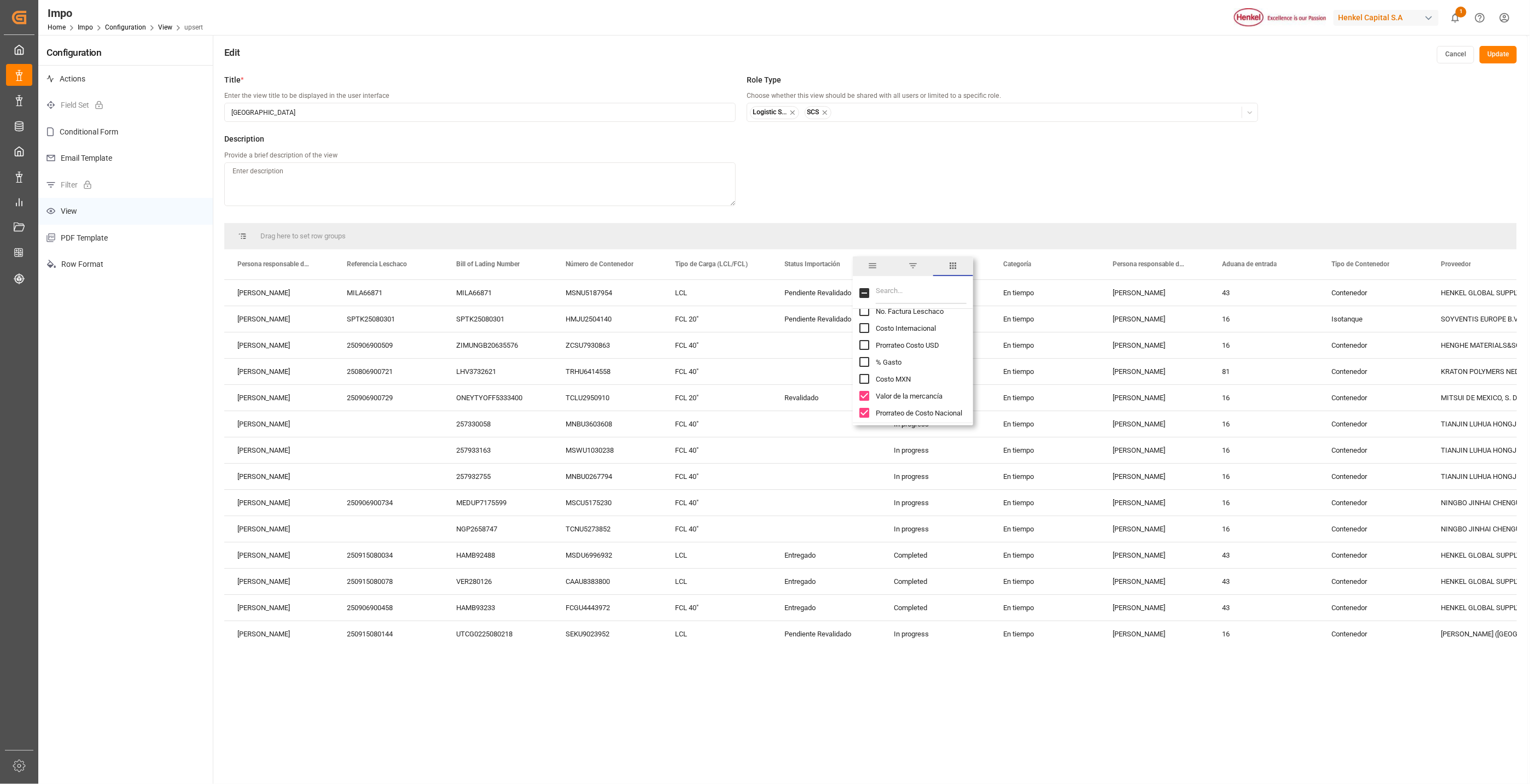
click at [862, 395] on input "Valor de la mercancía column toggle visibility (visible)" at bounding box center [864, 395] width 10 height 10
checkbox input "false"
click at [863, 413] on input "Prorrateo de Costo Nacional column toggle visibility (visible)" at bounding box center [864, 413] width 10 height 10
checkbox input "false"
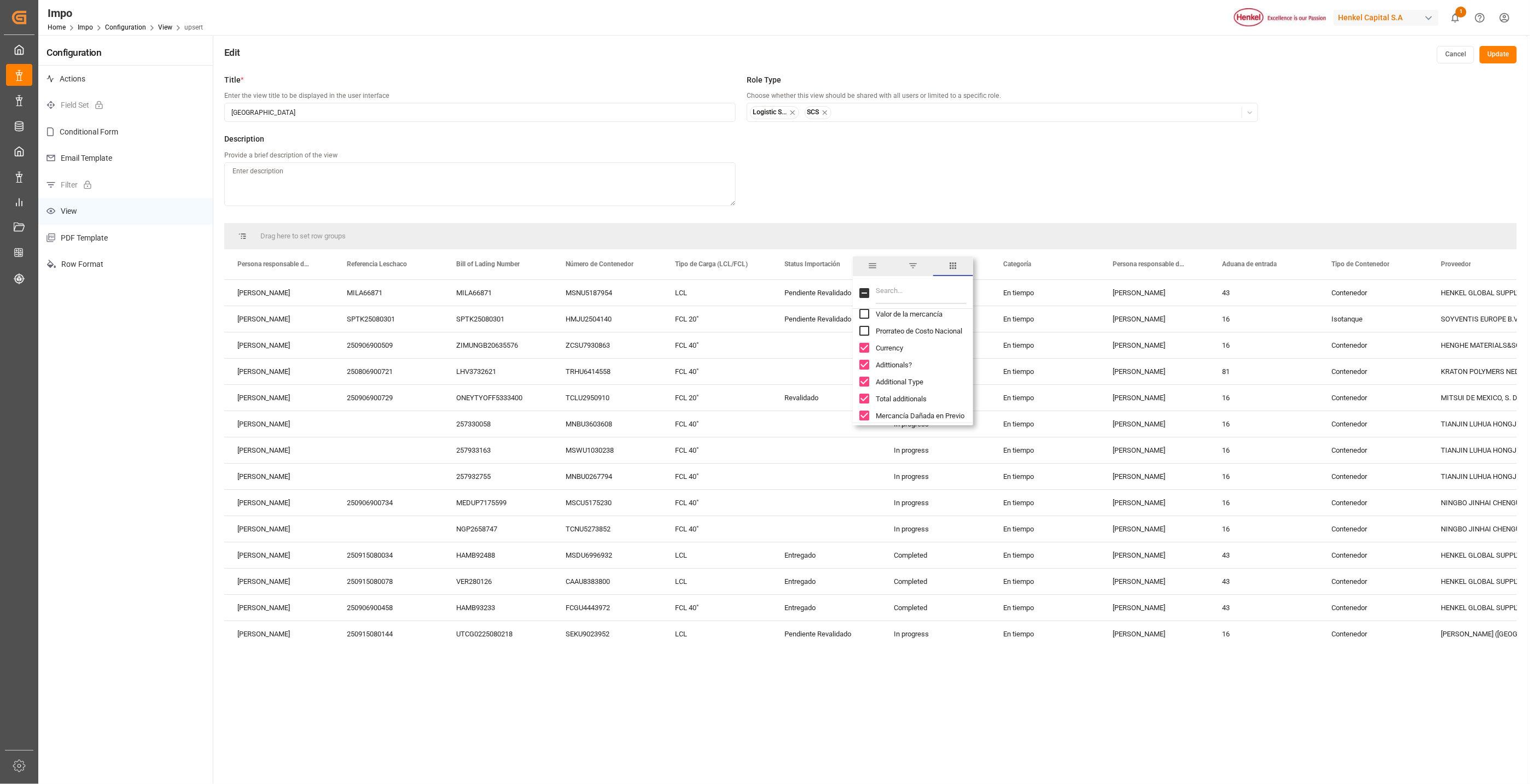
click at [865, 346] on input "Currency column toggle visibility (visible)" at bounding box center [864, 347] width 10 height 10
checkbox input "false"
click at [868, 364] on input "Adittionals? column toggle visibility (visible)" at bounding box center [864, 364] width 10 height 10
checkbox input "false"
click at [863, 382] on input "Additional Type column toggle visibility (visible)" at bounding box center [864, 381] width 10 height 10
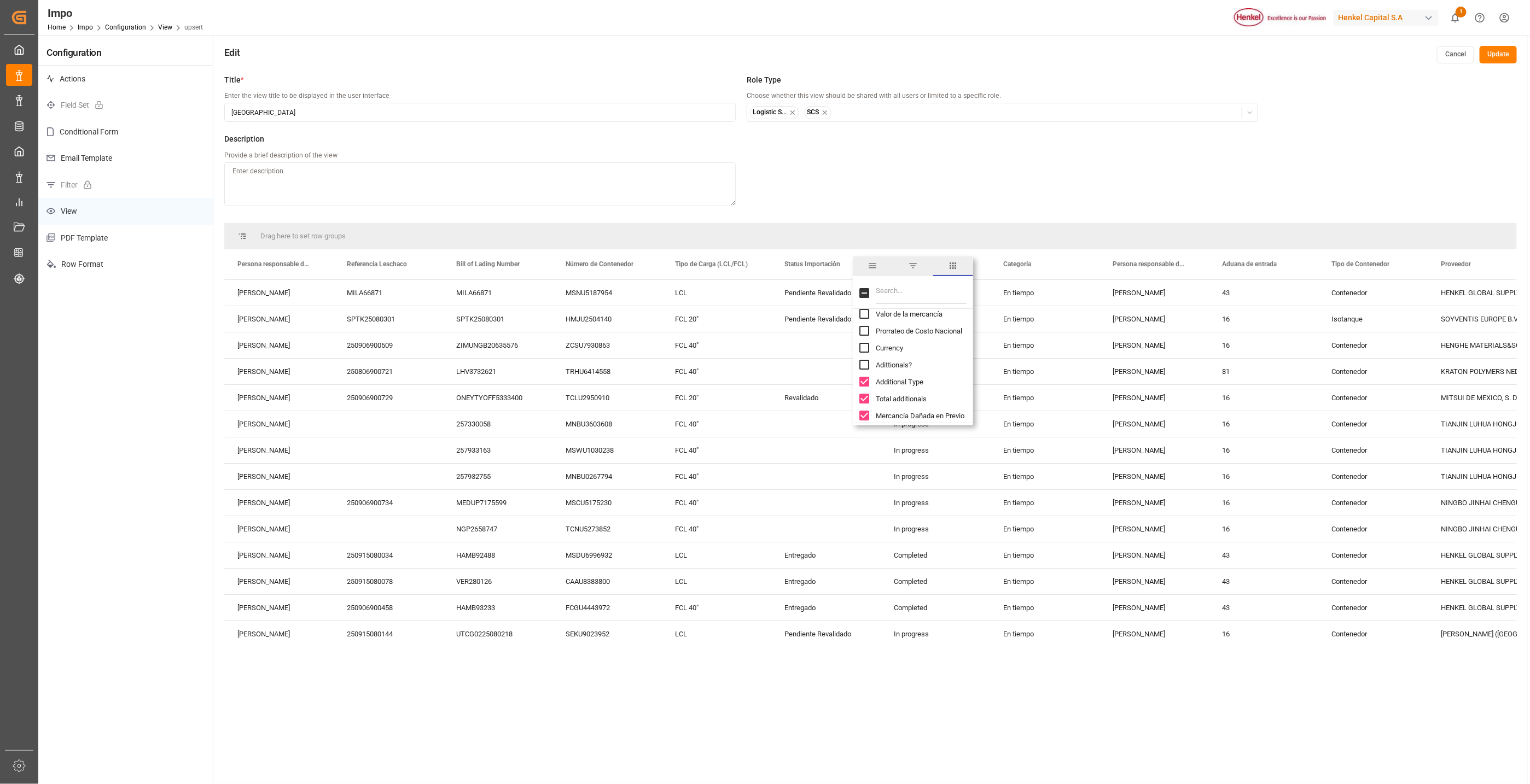
checkbox input "false"
drag, startPoint x: 867, startPoint y: 400, endPoint x: 885, endPoint y: 399, distance: 18.0
click at [868, 398] on input "Total additionals column toggle visibility (visible)" at bounding box center [864, 398] width 10 height 10
checkbox input "false"
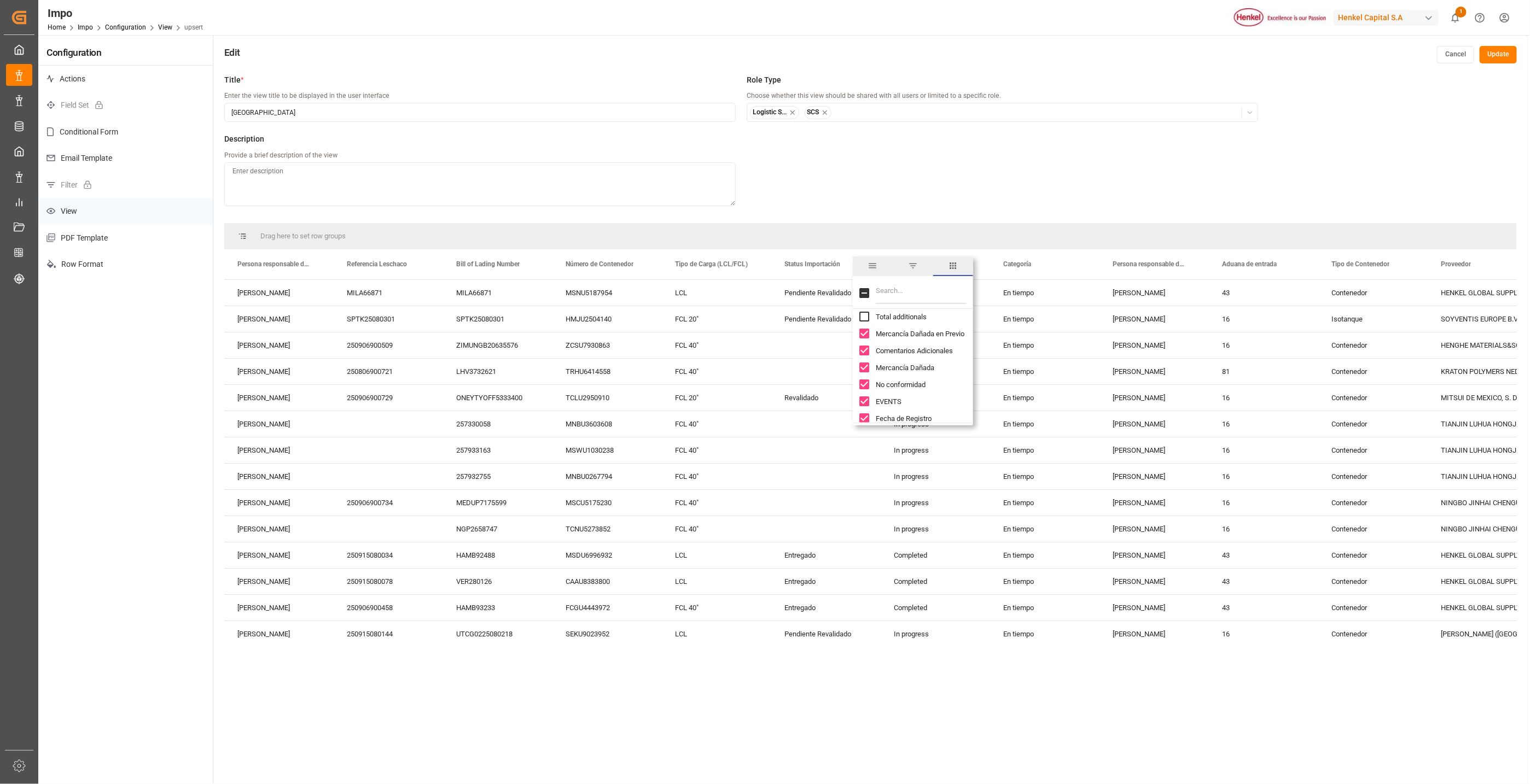
click at [862, 336] on input "Mercancía Dañada en Previo column toggle visibility (visible)" at bounding box center [864, 333] width 10 height 10
checkbox input "false"
click at [865, 355] on input "Comentarios Adicionales column toggle visibility (visible)" at bounding box center [864, 350] width 10 height 10
checkbox input "false"
click at [864, 366] on input "Mercancía Dañada column toggle visibility (visible)" at bounding box center [864, 367] width 10 height 10
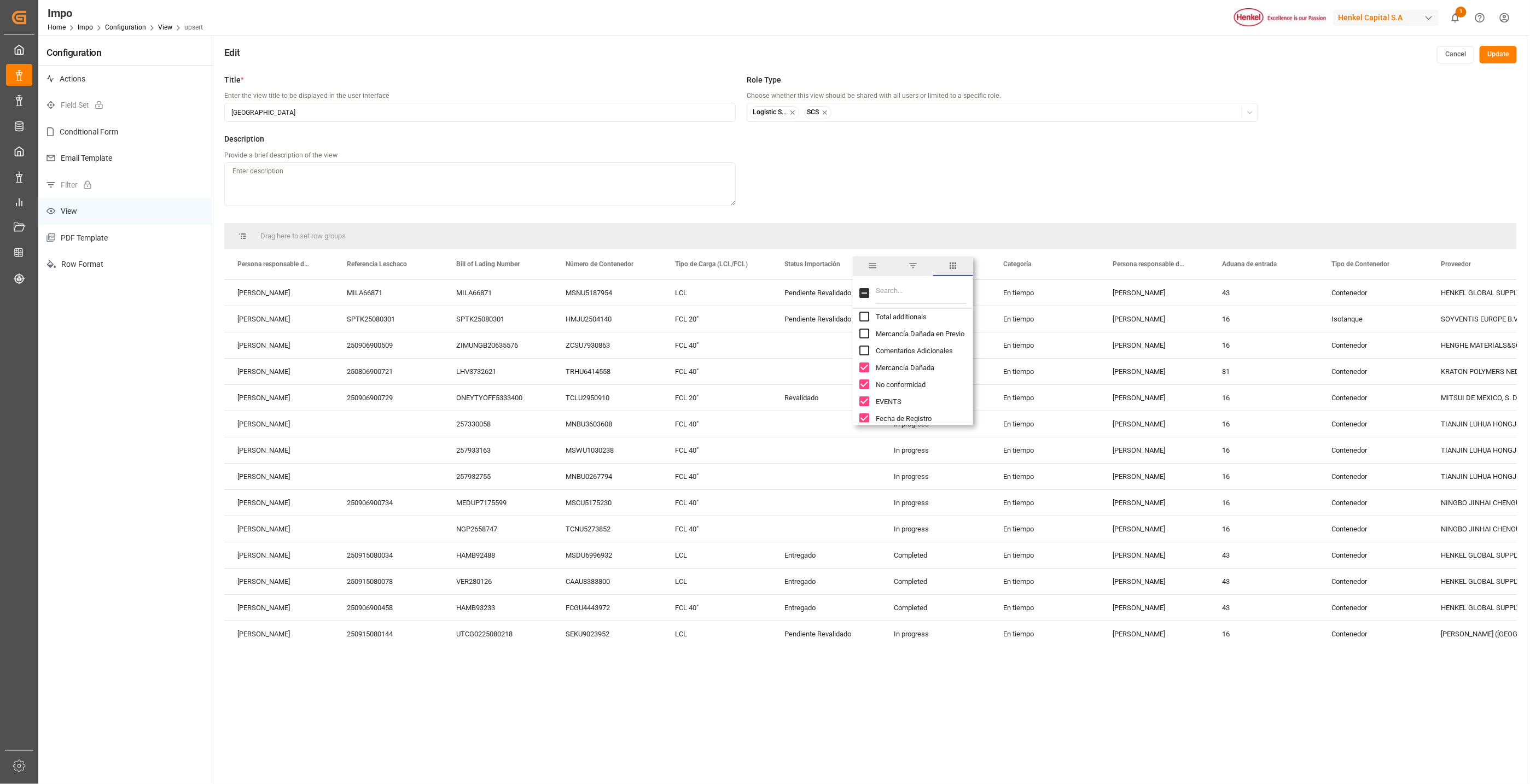
checkbox input "false"
click at [863, 380] on input "No conformidad column toggle visibility (visible)" at bounding box center [864, 384] width 10 height 10
checkbox input "false"
click at [863, 399] on input "EVENTS column toggle visibility (visible)" at bounding box center [864, 401] width 10 height 10
checkbox input "false"
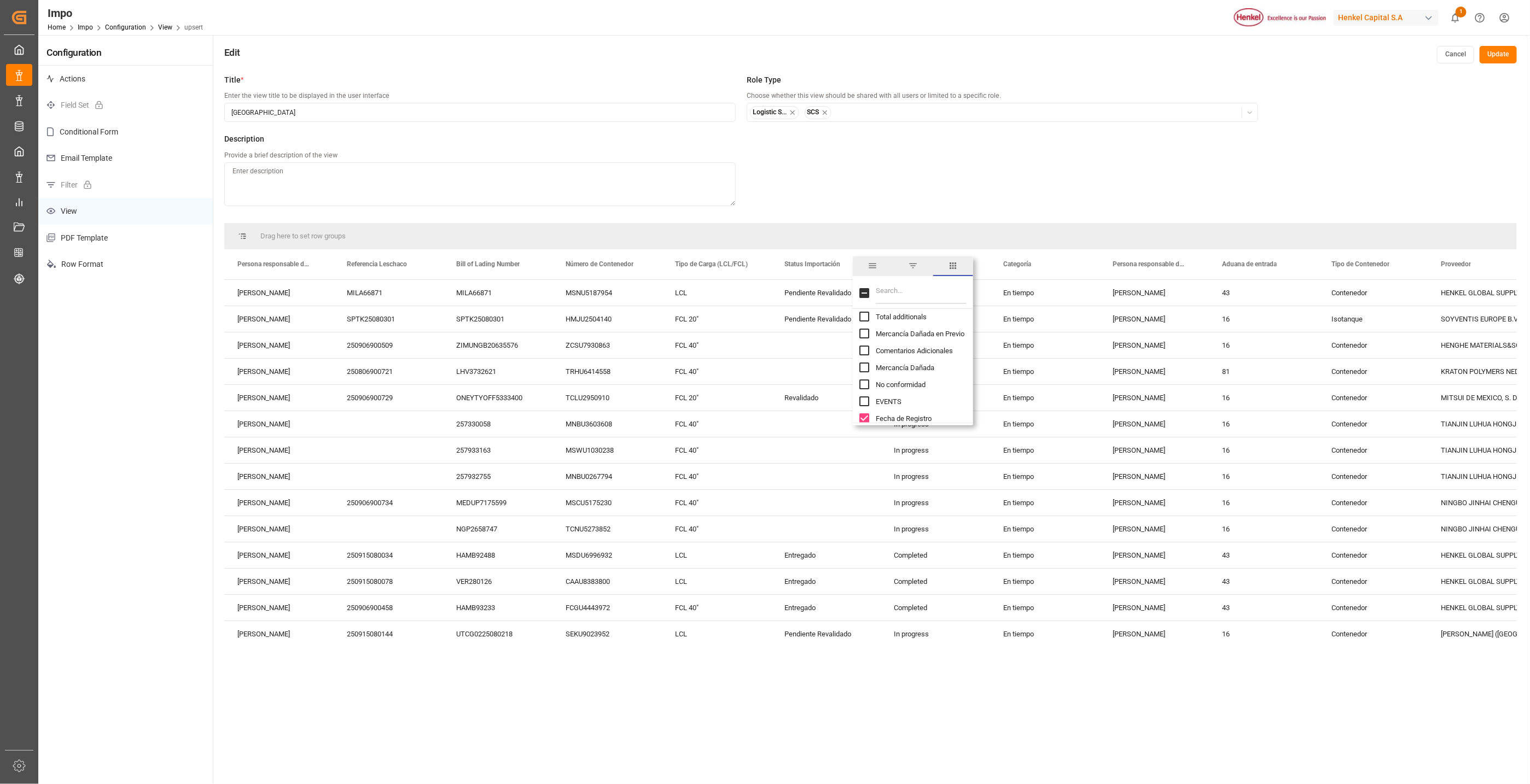
click at [864, 417] on input "Fecha de Registro column toggle visibility (visible)" at bounding box center [864, 418] width 10 height 10
checkbox input "false"
click at [862, 353] on input "Fecha de Cierre column toggle visibility (visible)" at bounding box center [864, 353] width 10 height 10
checkbox input "false"
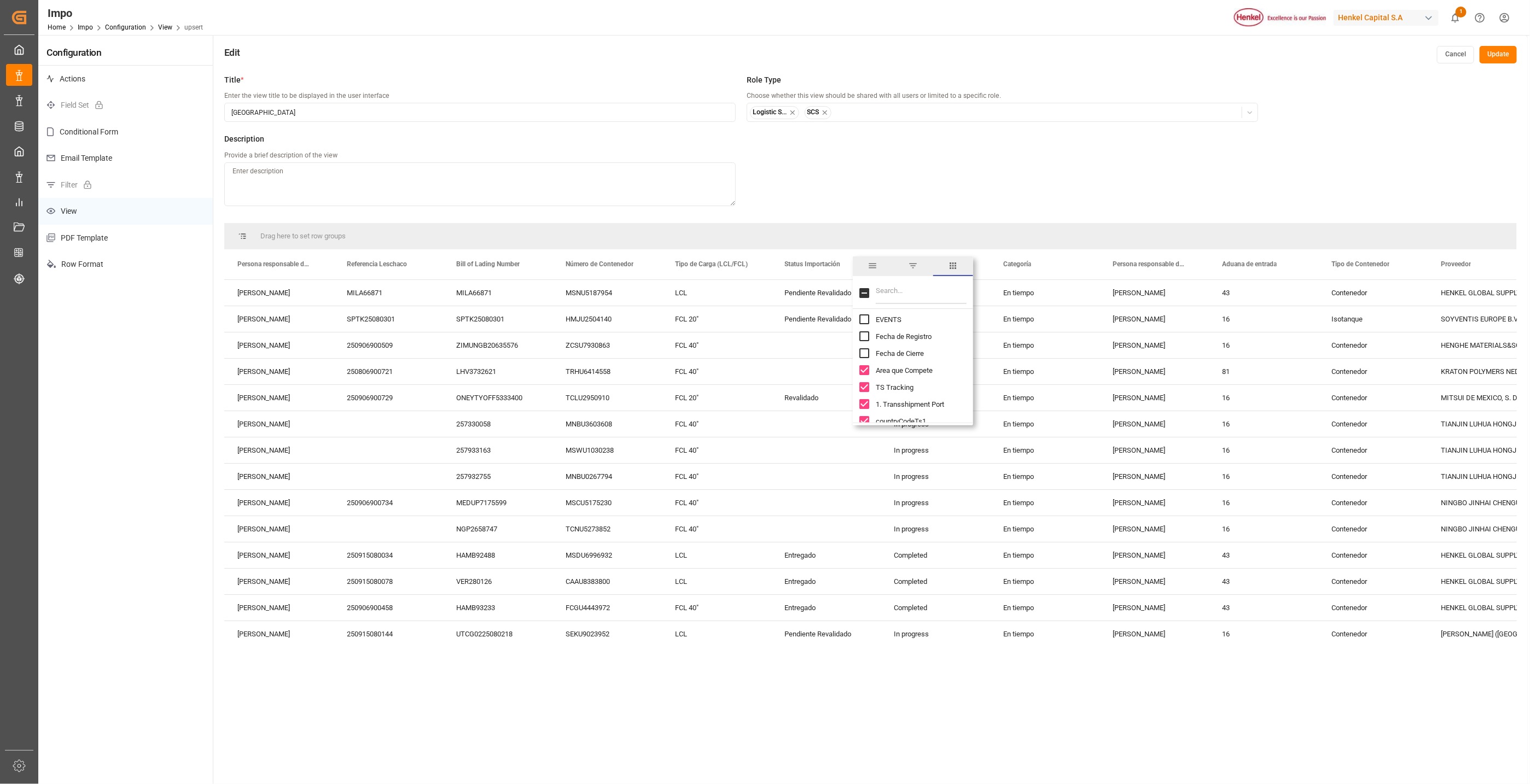
drag, startPoint x: 861, startPoint y: 371, endPoint x: 861, endPoint y: 379, distance: 8.0
click at [861, 371] on input "Area que Compete column toggle visibility (visible)" at bounding box center [864, 370] width 10 height 10
checkbox input "false"
click at [861, 385] on input "TS Tracking column toggle visibility (visible)" at bounding box center [864, 386] width 10 height 10
checkbox input "false"
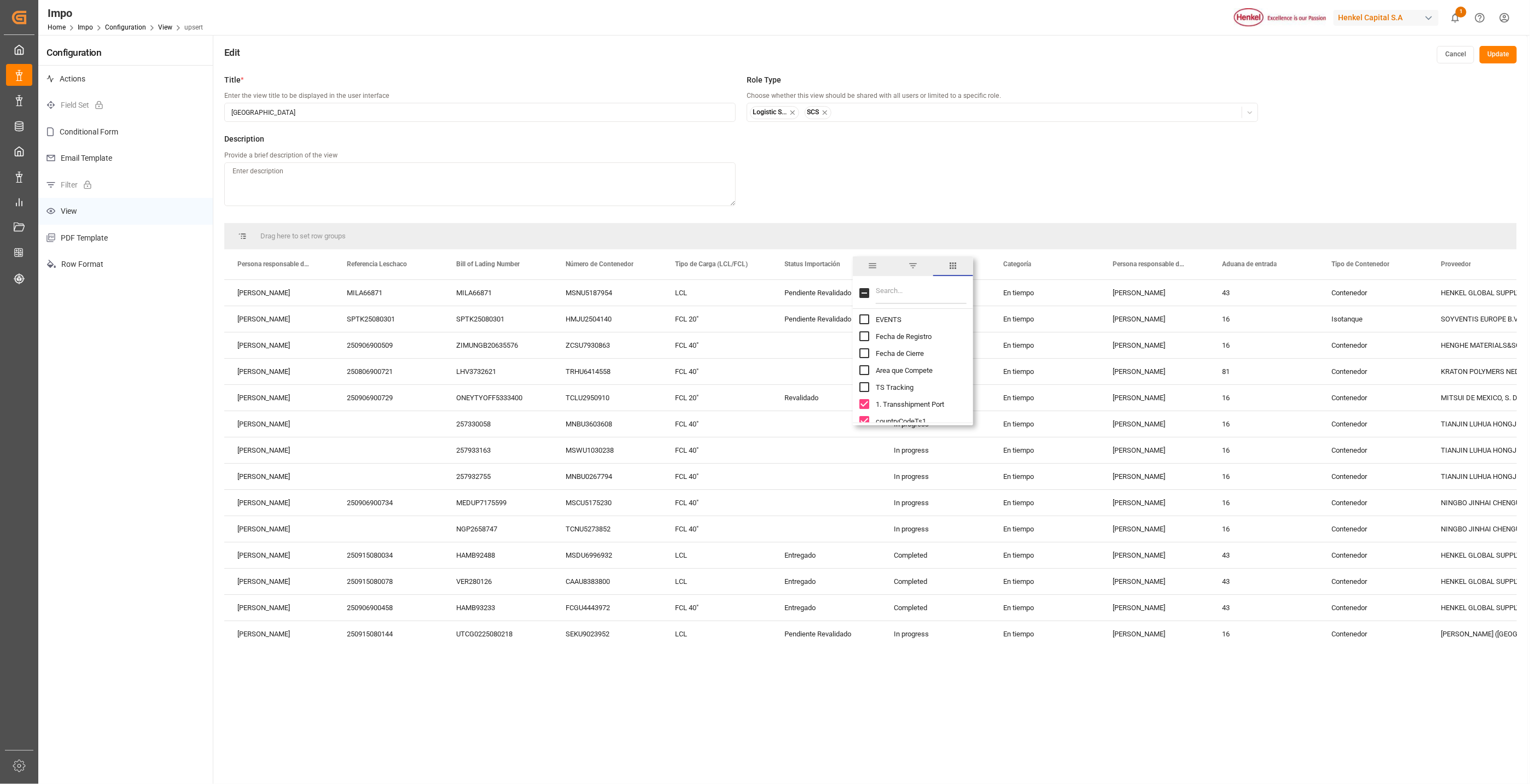
click at [865, 401] on input "1. Transshipment Port column toggle visibility (visible)" at bounding box center [864, 404] width 10 height 10
checkbox input "false"
click at [868, 340] on input "countryCodeTs1 column toggle visibility (visible)" at bounding box center [864, 338] width 10 height 10
checkbox input "false"
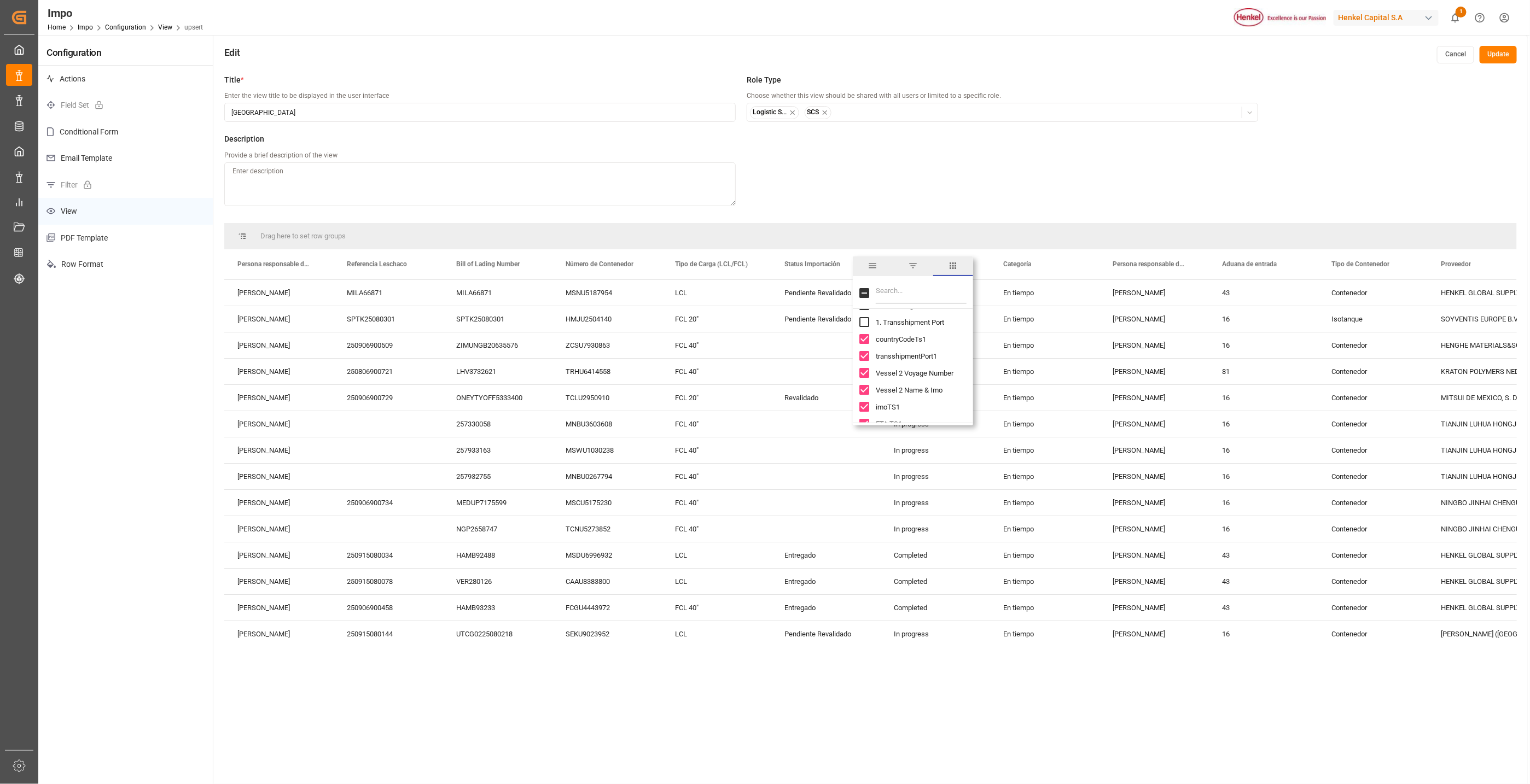
click at [867, 353] on input "transshipmentPort1 column toggle visibility (visible)" at bounding box center [864, 356] width 10 height 10
checkbox input "false"
click at [867, 374] on input "Vessel 2 Voyage Number column toggle visibility (visible)" at bounding box center [864, 372] width 10 height 10
checkbox input "false"
click at [865, 392] on input "Vessel 2 Name & Imo column toggle visibility (visible)" at bounding box center [864, 389] width 10 height 10
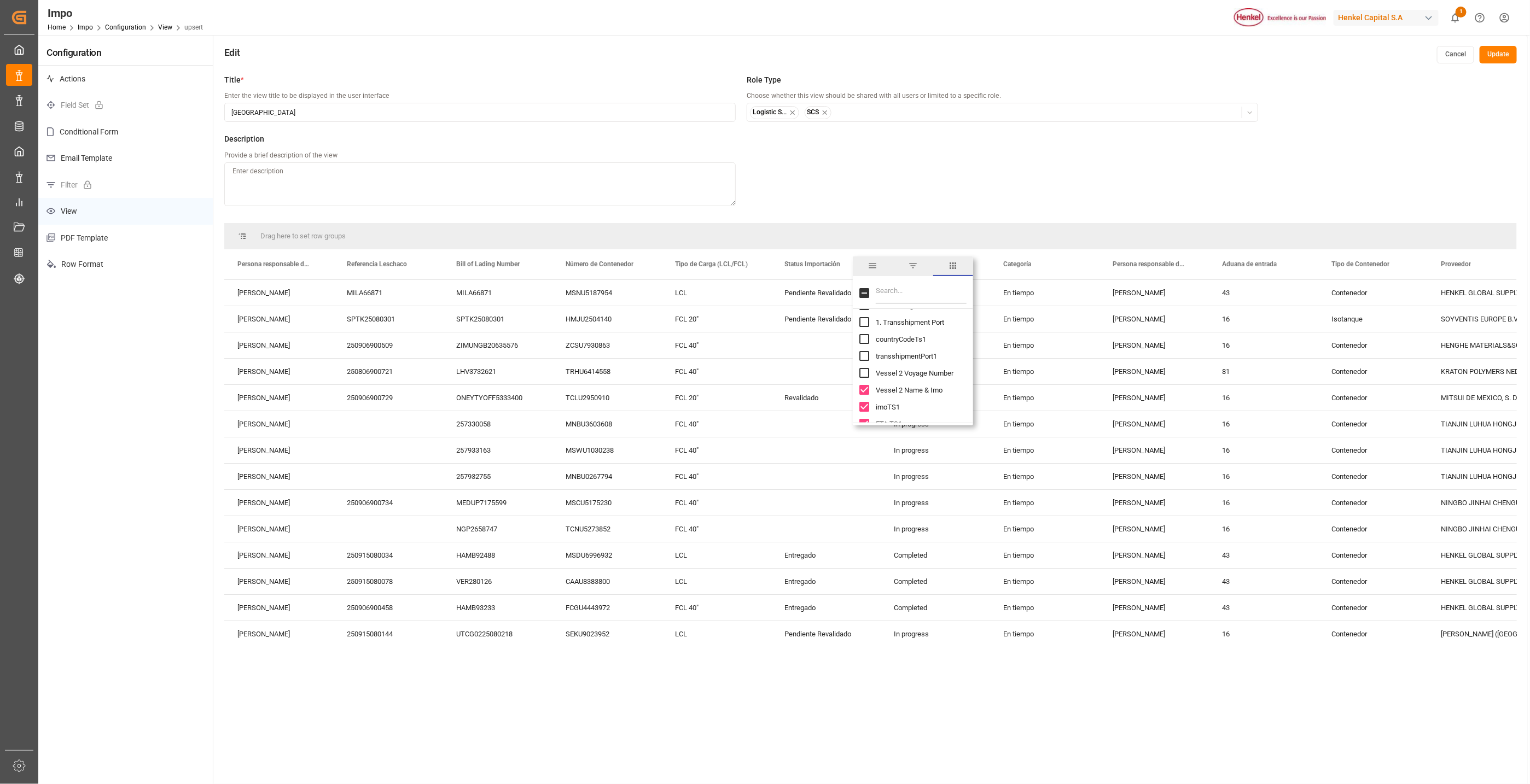
checkbox input "false"
click at [865, 404] on input "imoTS1 column toggle visibility (visible)" at bounding box center [864, 406] width 10 height 10
checkbox input "false"
click at [867, 342] on input "ETA TS1 column toggle visibility (visible)" at bounding box center [864, 342] width 10 height 10
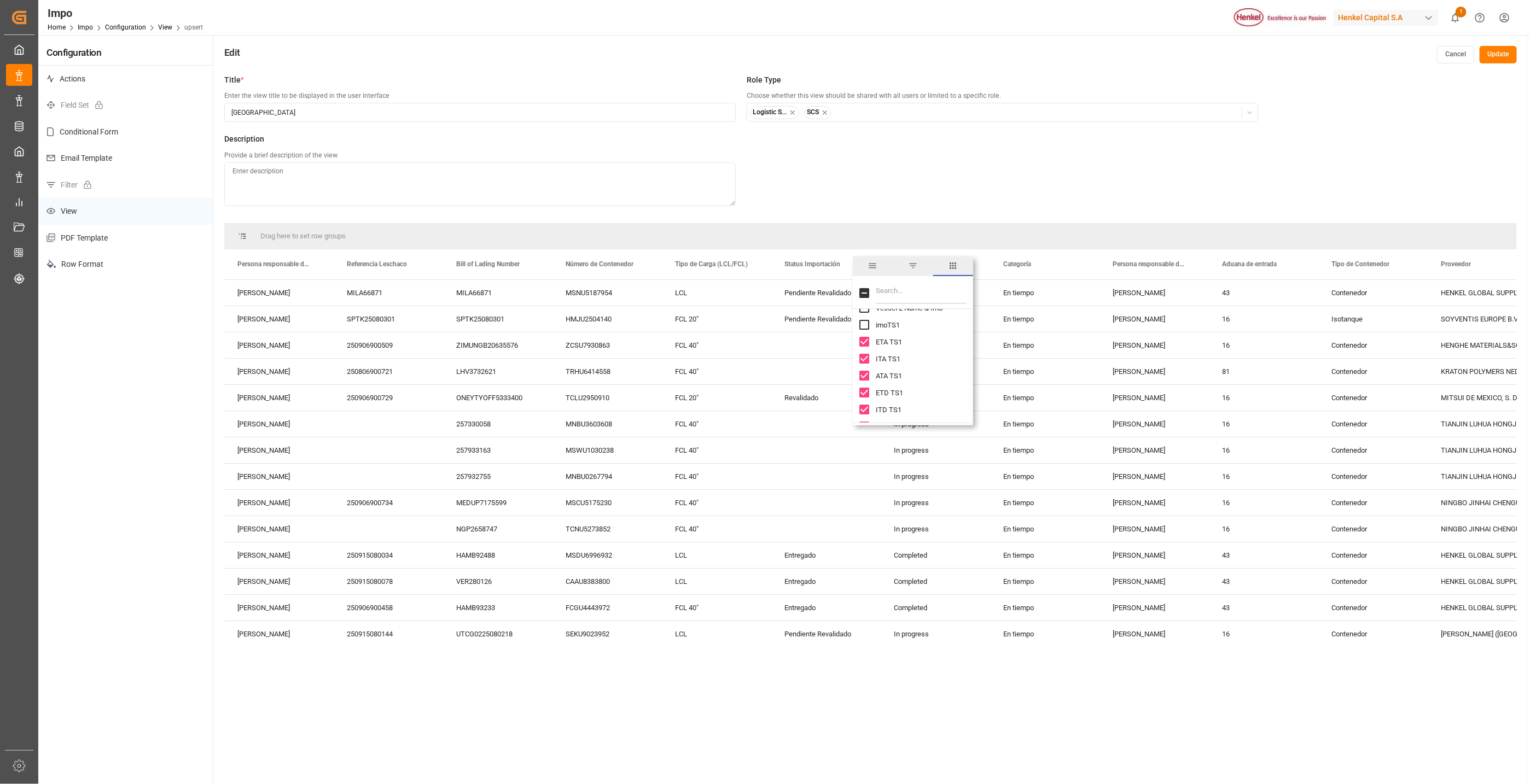
checkbox input "false"
click at [867, 356] on input "ITA TS1 column toggle visibility (visible)" at bounding box center [864, 358] width 10 height 10
checkbox input "false"
click at [865, 378] on input "ATA TS1 column toggle visibility (visible)" at bounding box center [864, 375] width 10 height 10
checkbox input "false"
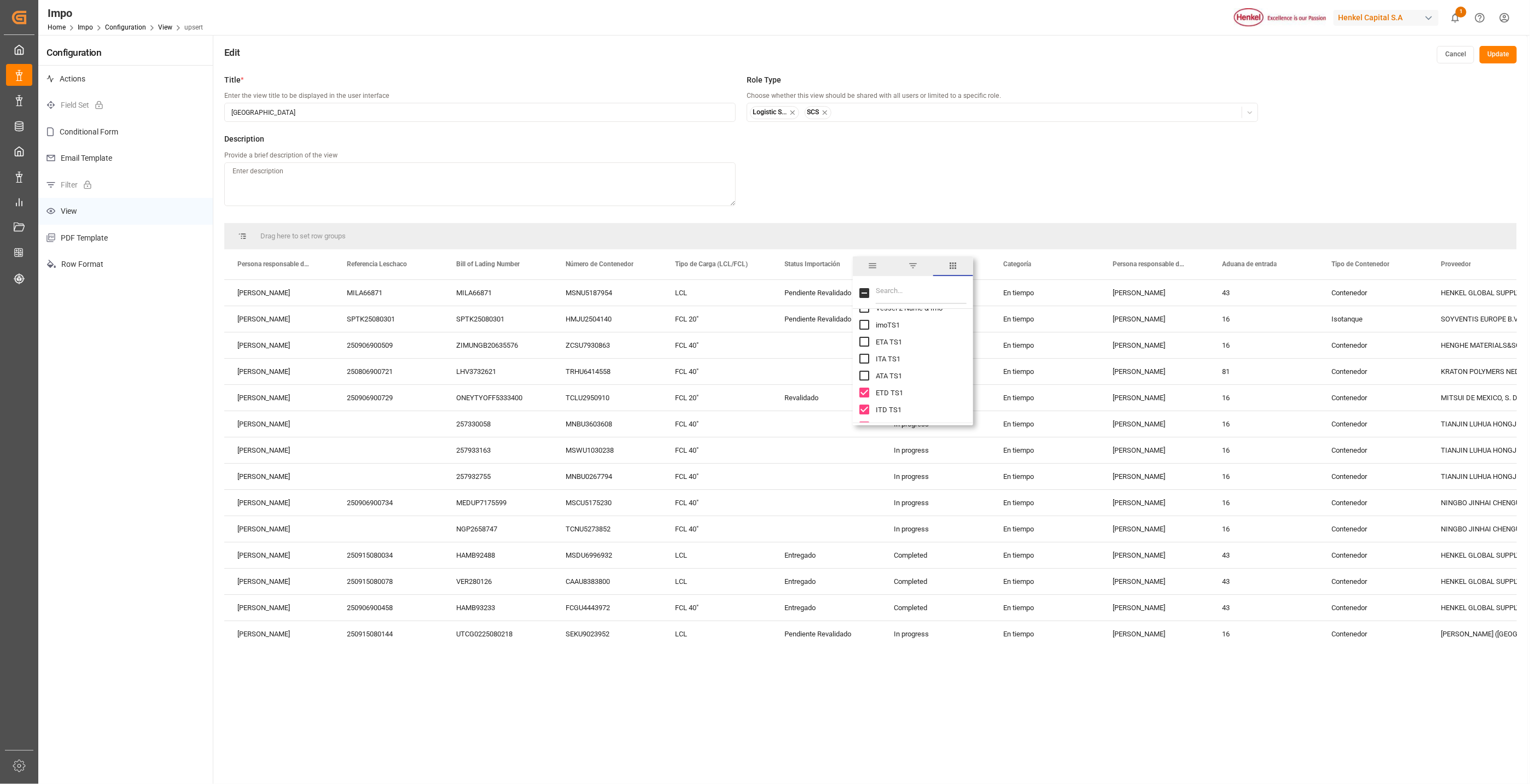
click at [864, 406] on input "ITD TS1 column toggle visibility (visible)" at bounding box center [864, 409] width 10 height 10
checkbox input "false"
click at [866, 312] on input "ETD TS1 column toggle visibility (visible)" at bounding box center [864, 310] width 10 height 10
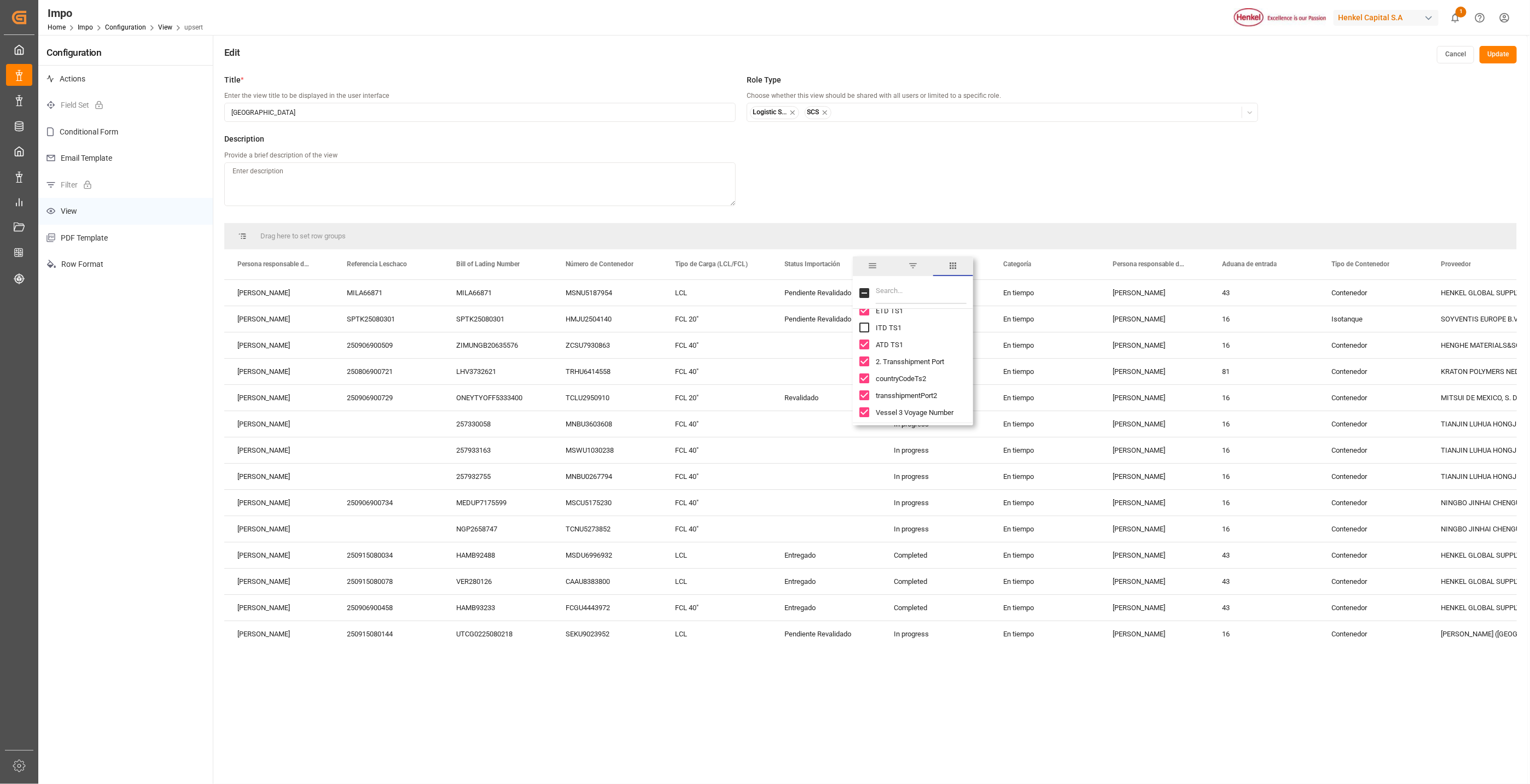
checkbox input "false"
click at [866, 345] on input "ATD TS1 column toggle visibility (visible)" at bounding box center [864, 344] width 10 height 10
checkbox input "false"
click at [865, 366] on input "2. Transshipment Port column toggle visibility (visible)" at bounding box center [864, 361] width 10 height 10
checkbox input "false"
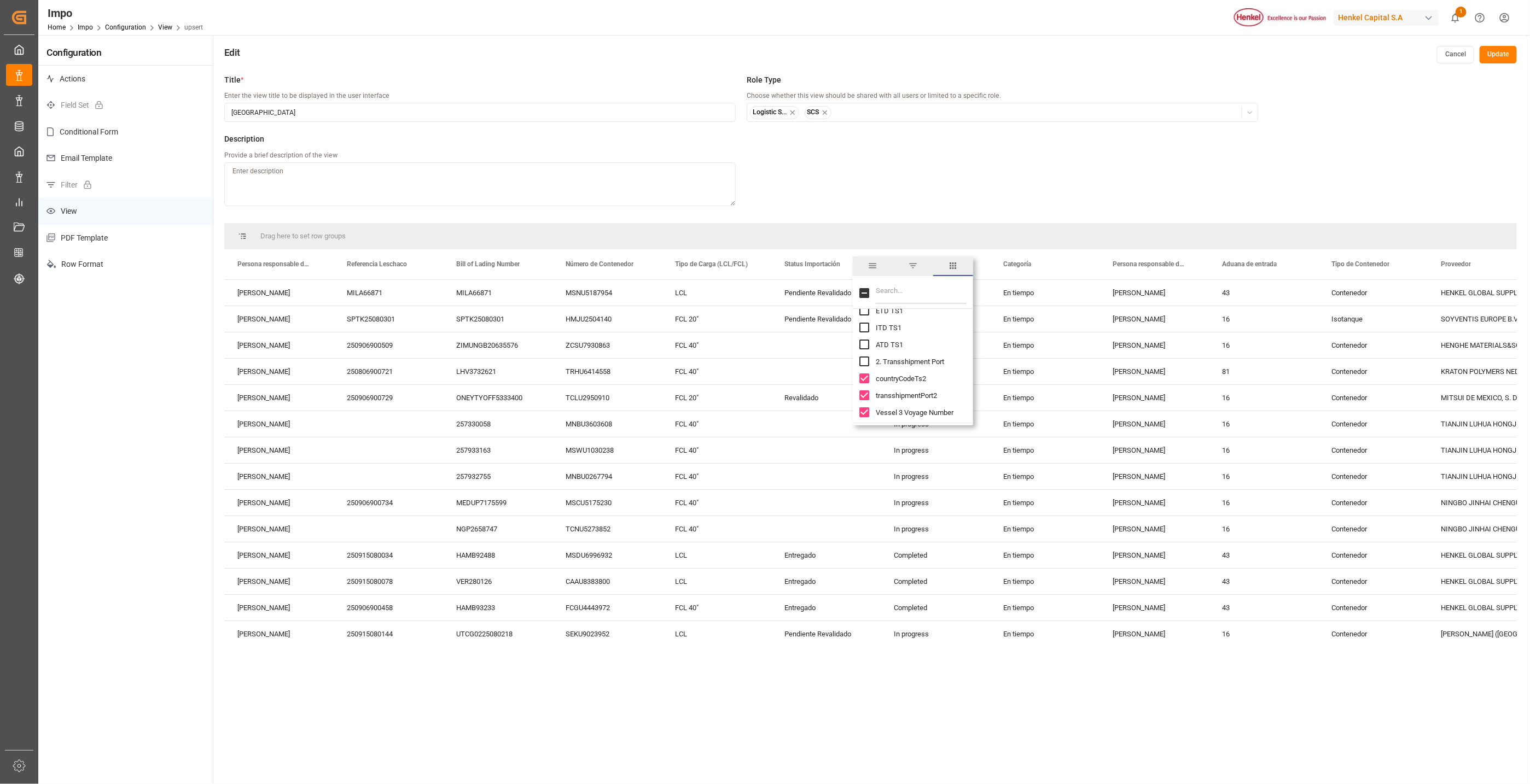
click at [866, 381] on input "countryCodeTs2 column toggle visibility (visible)" at bounding box center [864, 378] width 10 height 10
checkbox input "false"
click at [867, 398] on input "transshipmentPort2 column toggle visibility (visible)" at bounding box center [864, 395] width 10 height 10
checkbox input "false"
click at [865, 410] on input "Vessel 3 Voyage Number column toggle visibility (visible)" at bounding box center [864, 412] width 10 height 10
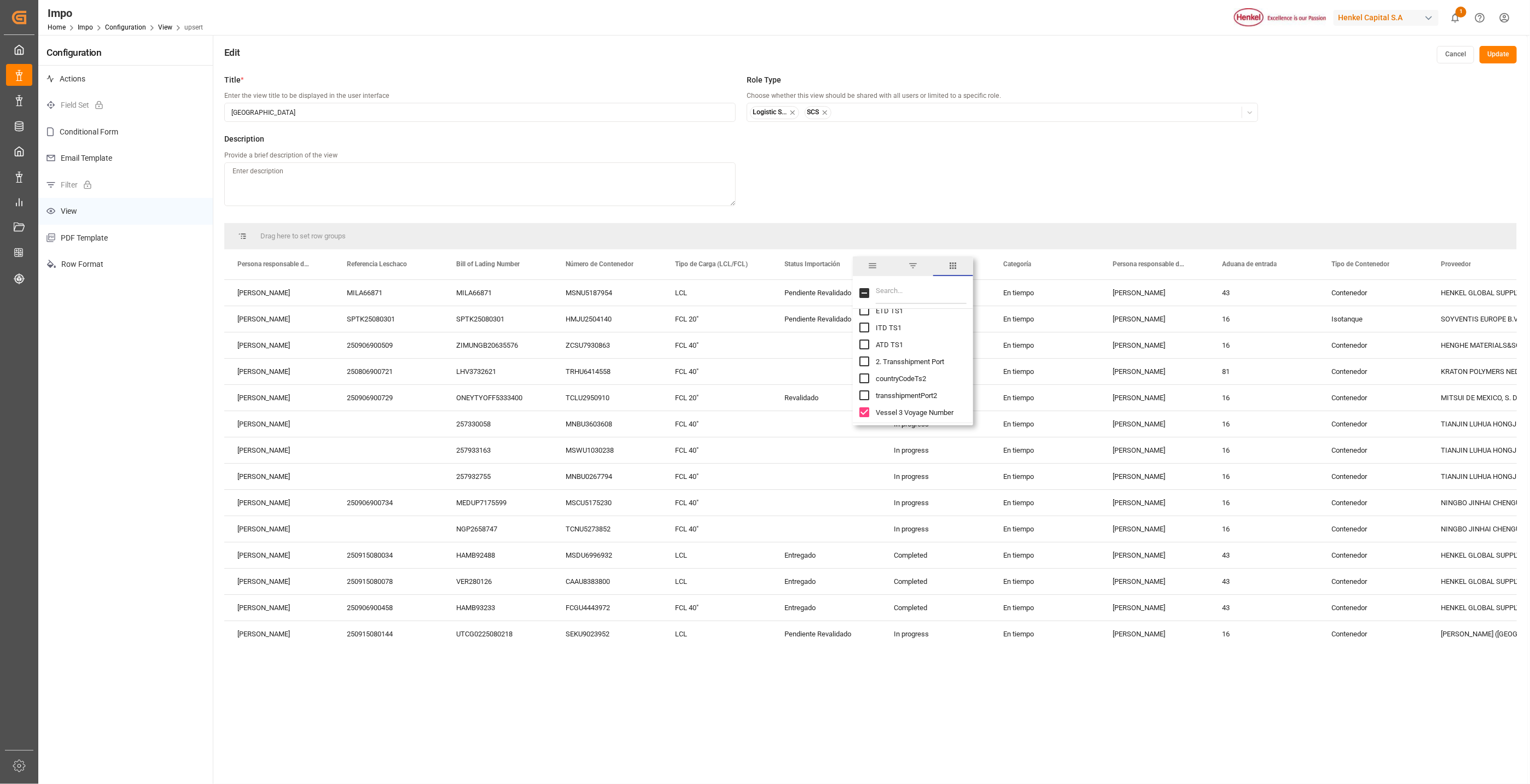
checkbox input "false"
click at [865, 345] on input "Vessel 3 Name & Imo column toggle visibility (visible)" at bounding box center [864, 347] width 10 height 10
checkbox input "false"
click at [870, 366] on div "imoTS2" at bounding box center [919, 364] width 120 height 17
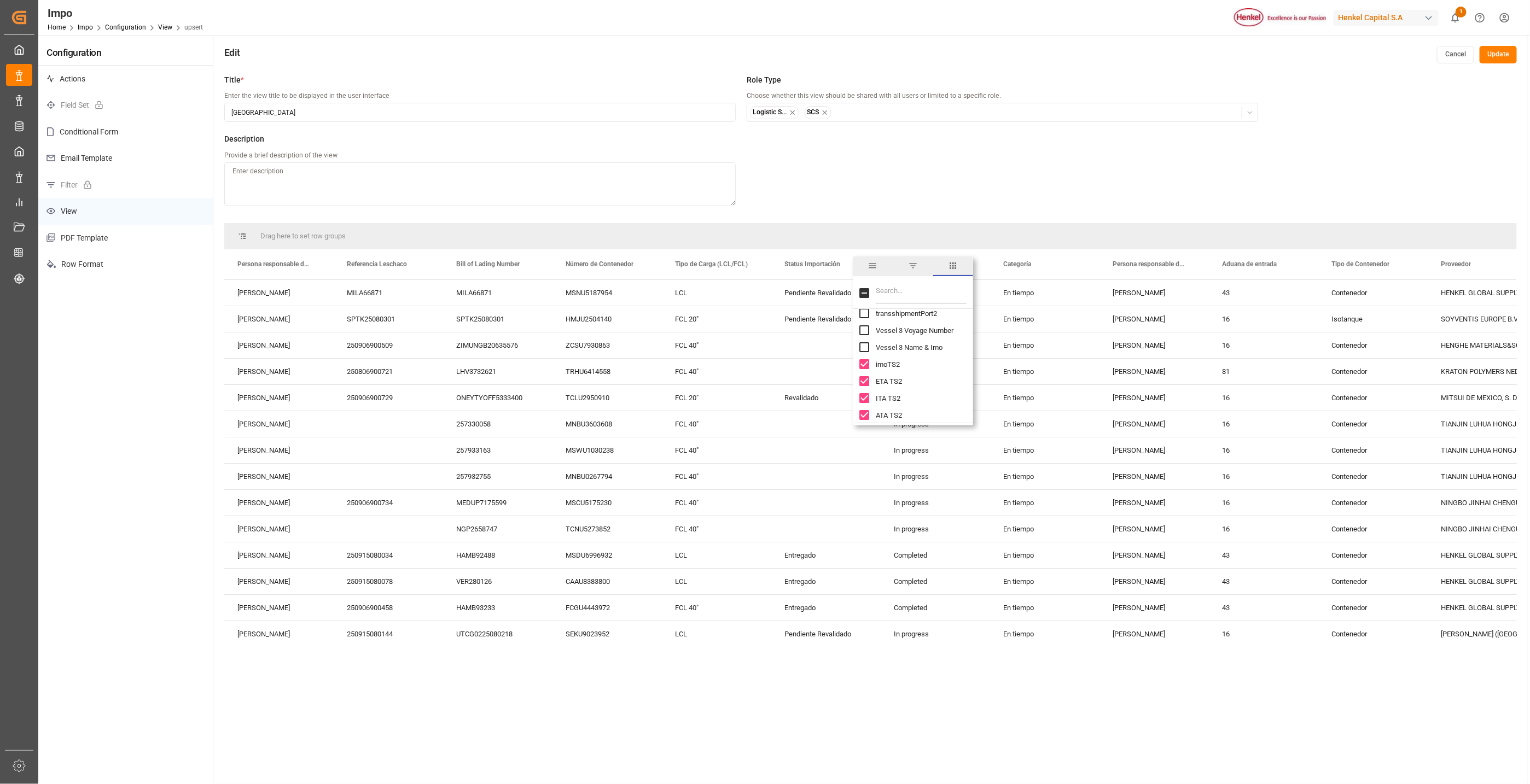
click at [863, 385] on input "ETA TS2 column toggle visibility (visible)" at bounding box center [864, 381] width 10 height 10
checkbox input "false"
click at [866, 364] on input "imoTS2 column toggle visibility (visible)" at bounding box center [864, 364] width 10 height 10
checkbox input "false"
click at [862, 399] on input "ITA TS2 column toggle visibility (visible)" at bounding box center [864, 398] width 10 height 10
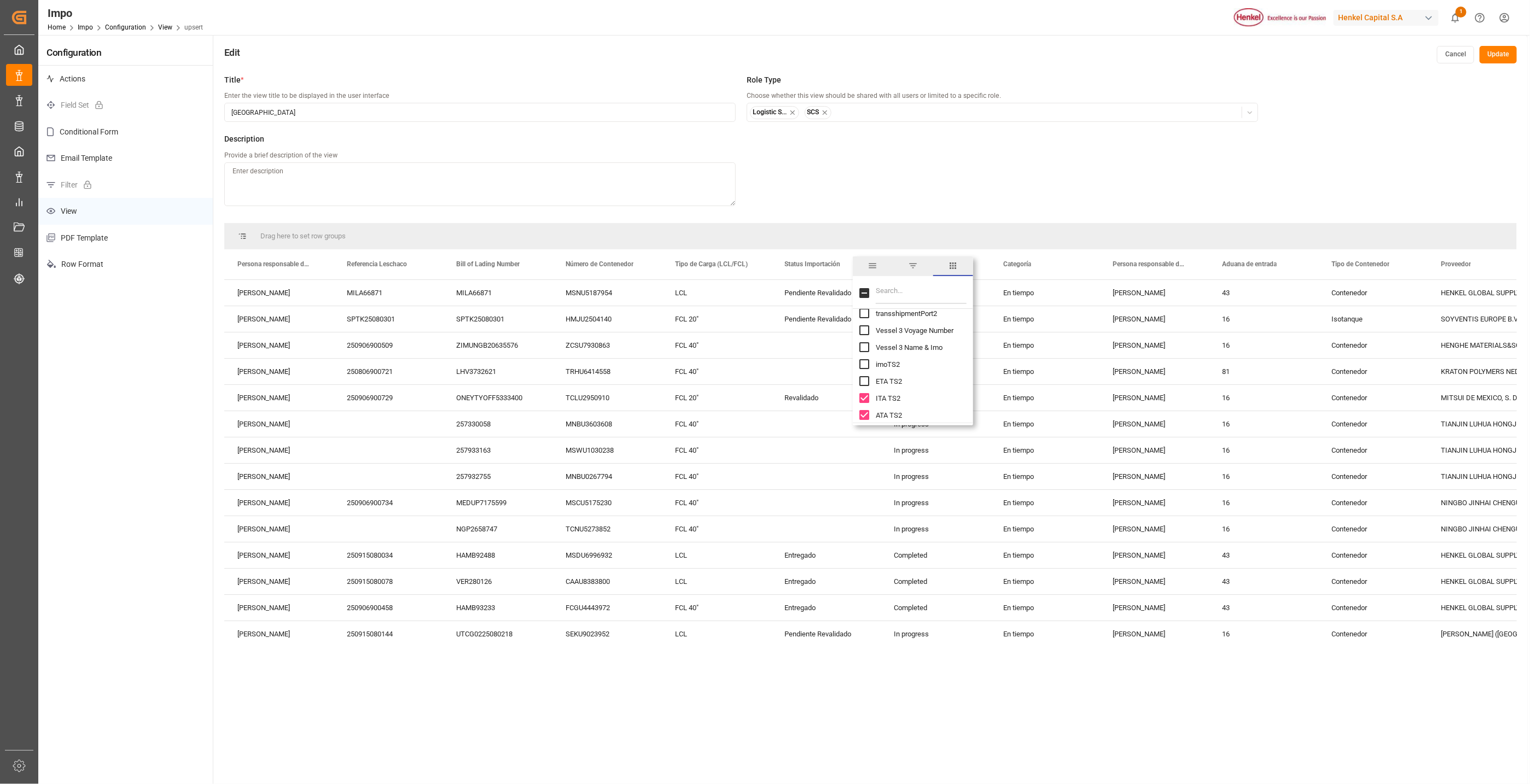
checkbox input "false"
click at [864, 413] on input "ATA TS2 column toggle visibility (visible)" at bounding box center [864, 414] width 10 height 10
checkbox input "false"
click at [866, 350] on input "ETD TS2 column toggle visibility (visible)" at bounding box center [864, 350] width 10 height 10
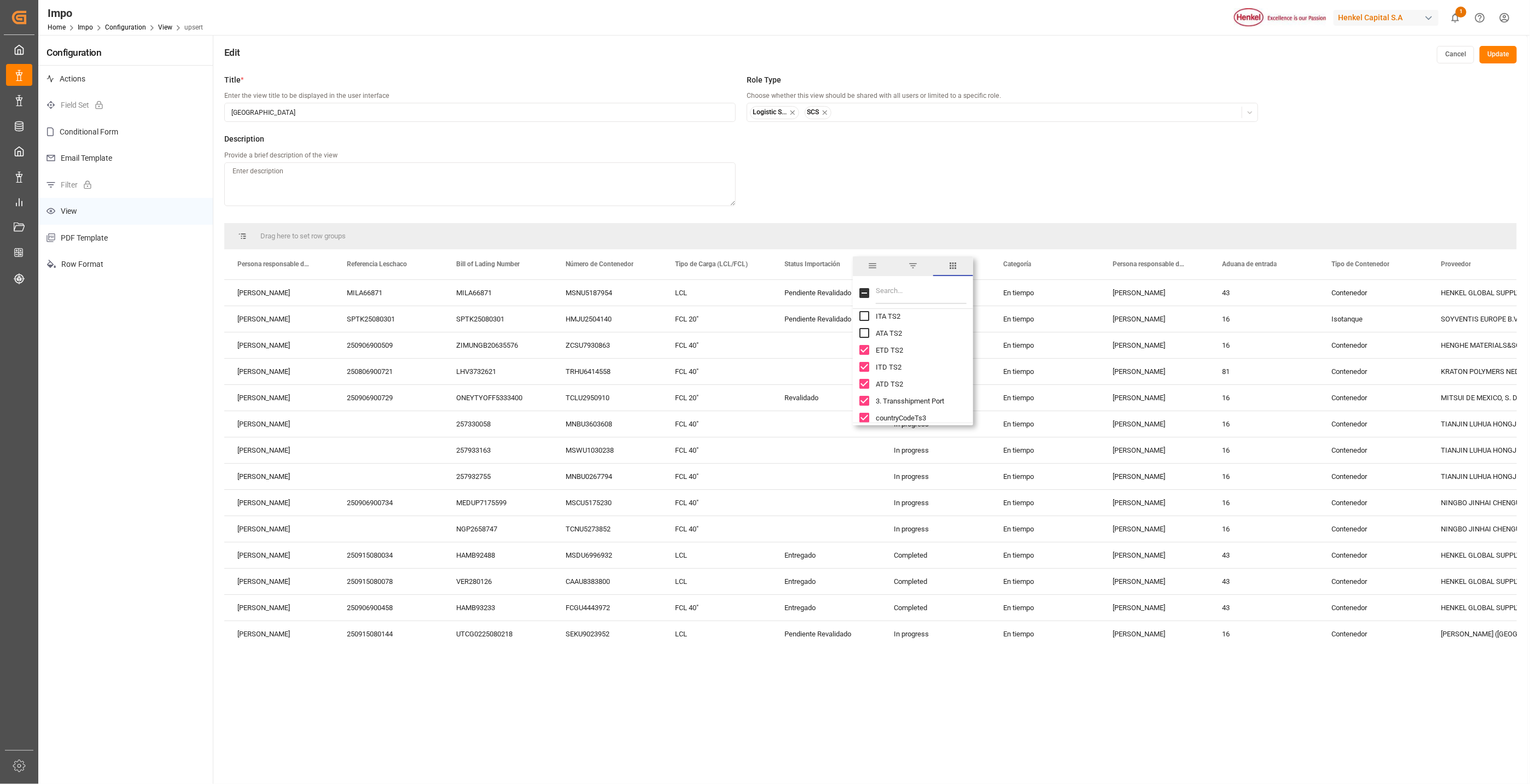
checkbox input "false"
click at [865, 364] on input "ITD TS2 column toggle visibility (visible)" at bounding box center [864, 366] width 10 height 10
checkbox input "false"
click at [866, 384] on input "ATD TS2 column toggle visibility (visible)" at bounding box center [864, 384] width 10 height 10
checkbox input "false"
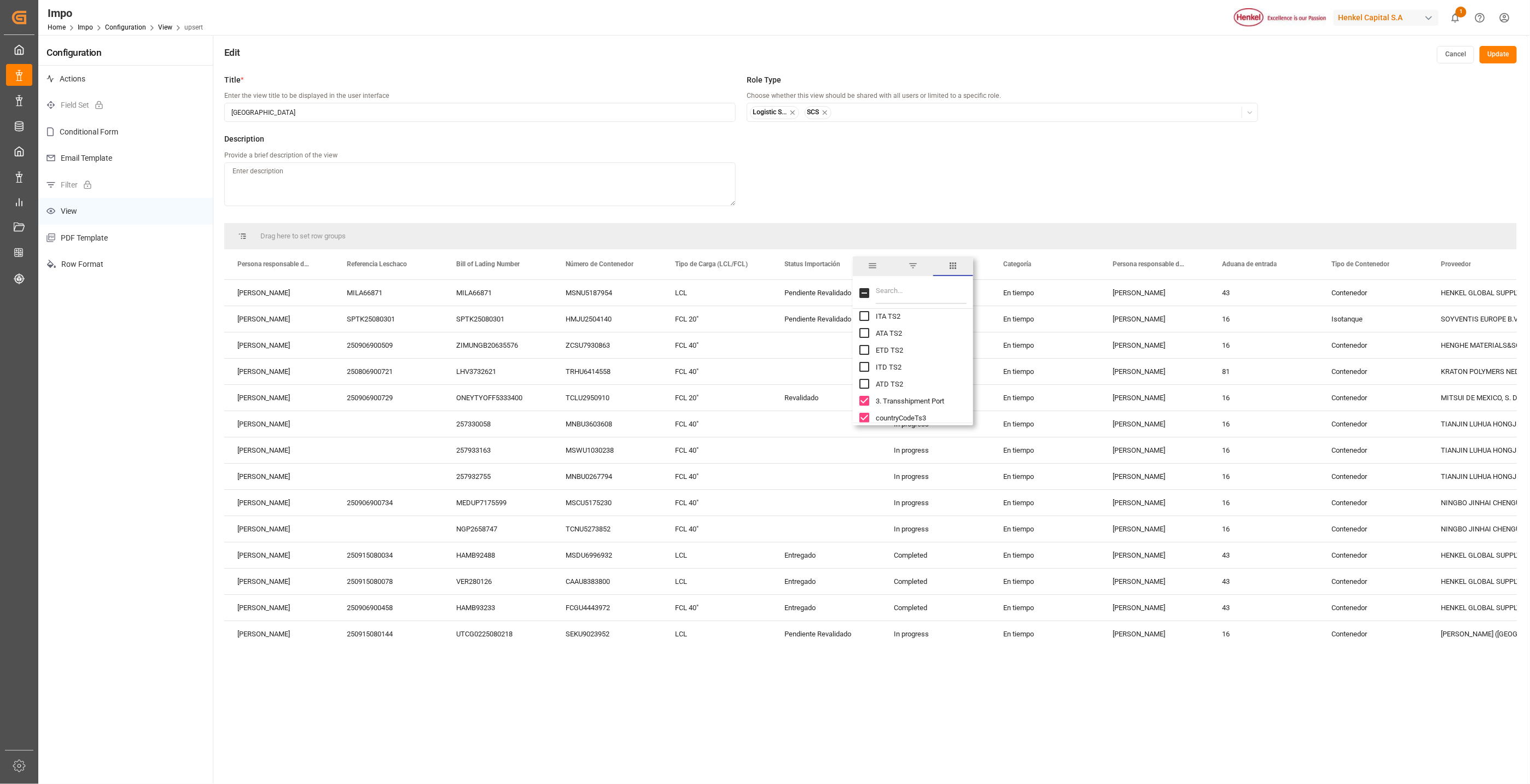
click at [862, 404] on input "3. Transshipment Port column toggle visibility (visible)" at bounding box center [864, 400] width 10 height 10
checkbox input "false"
click at [864, 413] on input "countryCodeTs3 column toggle visibility (visible)" at bounding box center [864, 417] width 10 height 10
checkbox input "false"
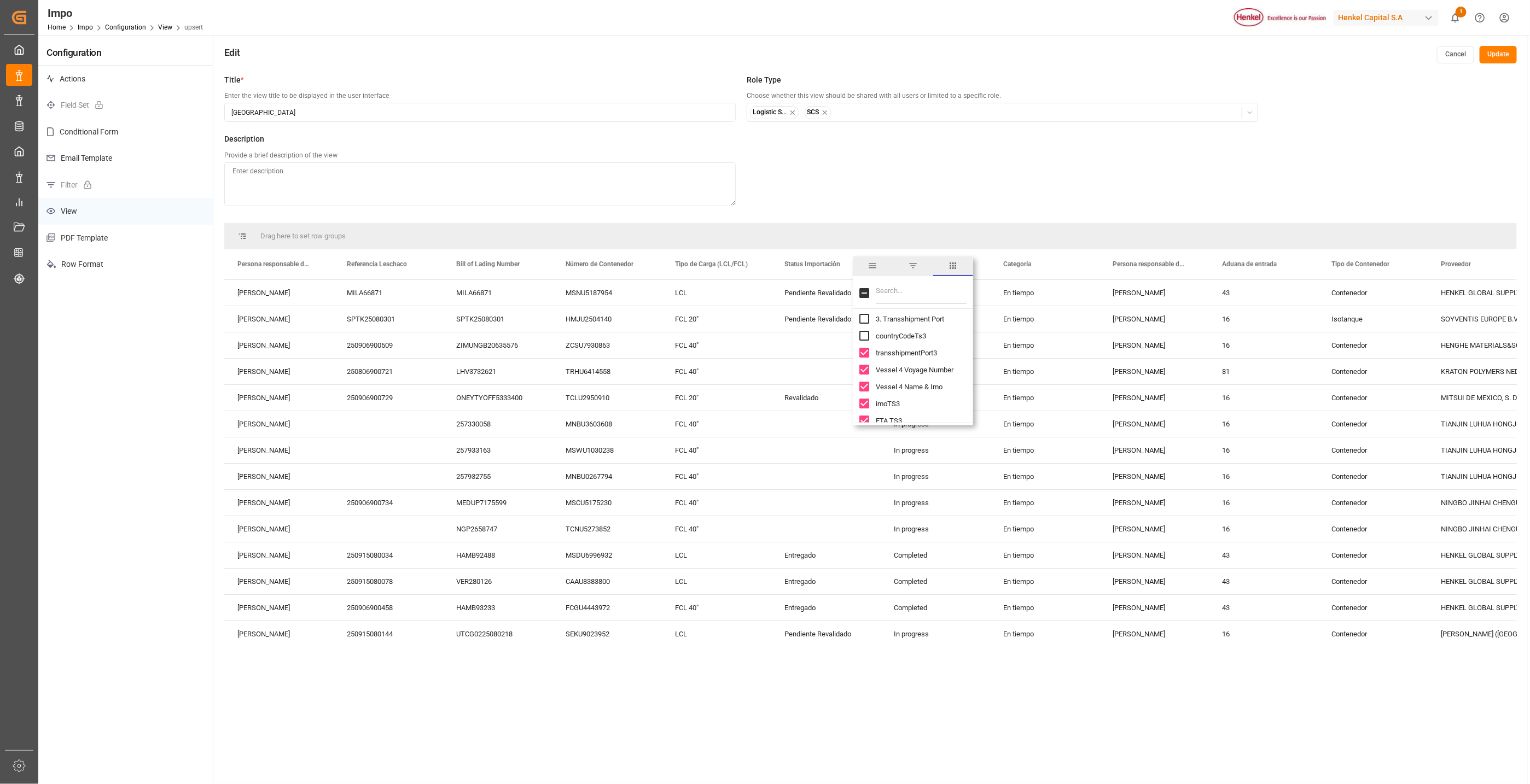
click at [865, 351] on input "transshipmentPort3 column toggle visibility (visible)" at bounding box center [864, 352] width 10 height 10
checkbox input "false"
click at [862, 366] on input "Vessel 4 Voyage Number column toggle visibility (visible)" at bounding box center [864, 369] width 10 height 10
checkbox input "false"
click at [861, 391] on input "Vessel 4 Name & Imo column toggle visibility (visible)" at bounding box center [864, 386] width 10 height 10
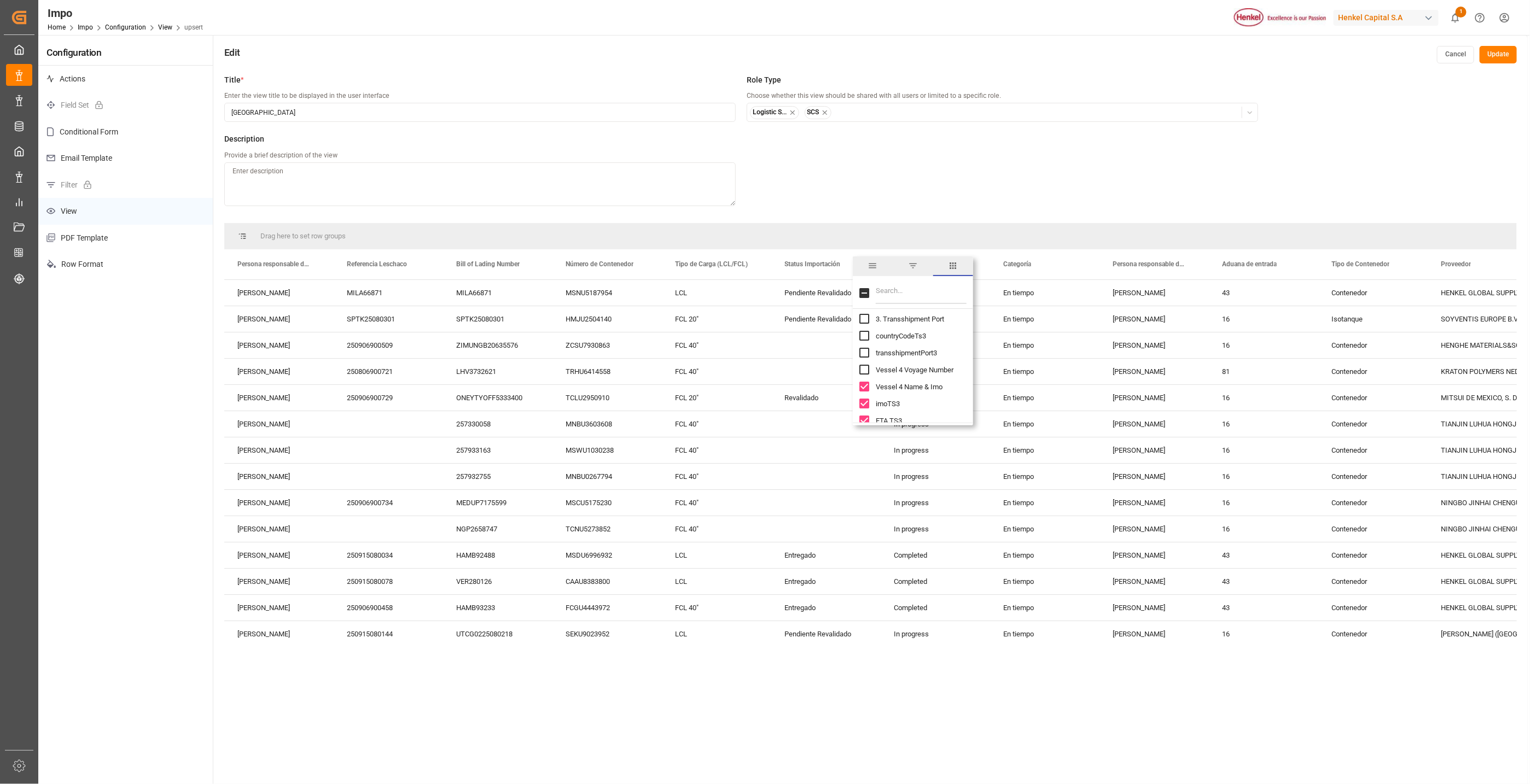
checkbox input "false"
click at [862, 401] on input "imoTS3 column toggle visibility (visible)" at bounding box center [864, 403] width 10 height 10
checkbox input "false"
click at [862, 419] on input "ETA TS3 column toggle visibility (visible)" at bounding box center [864, 420] width 10 height 10
checkbox input "false"
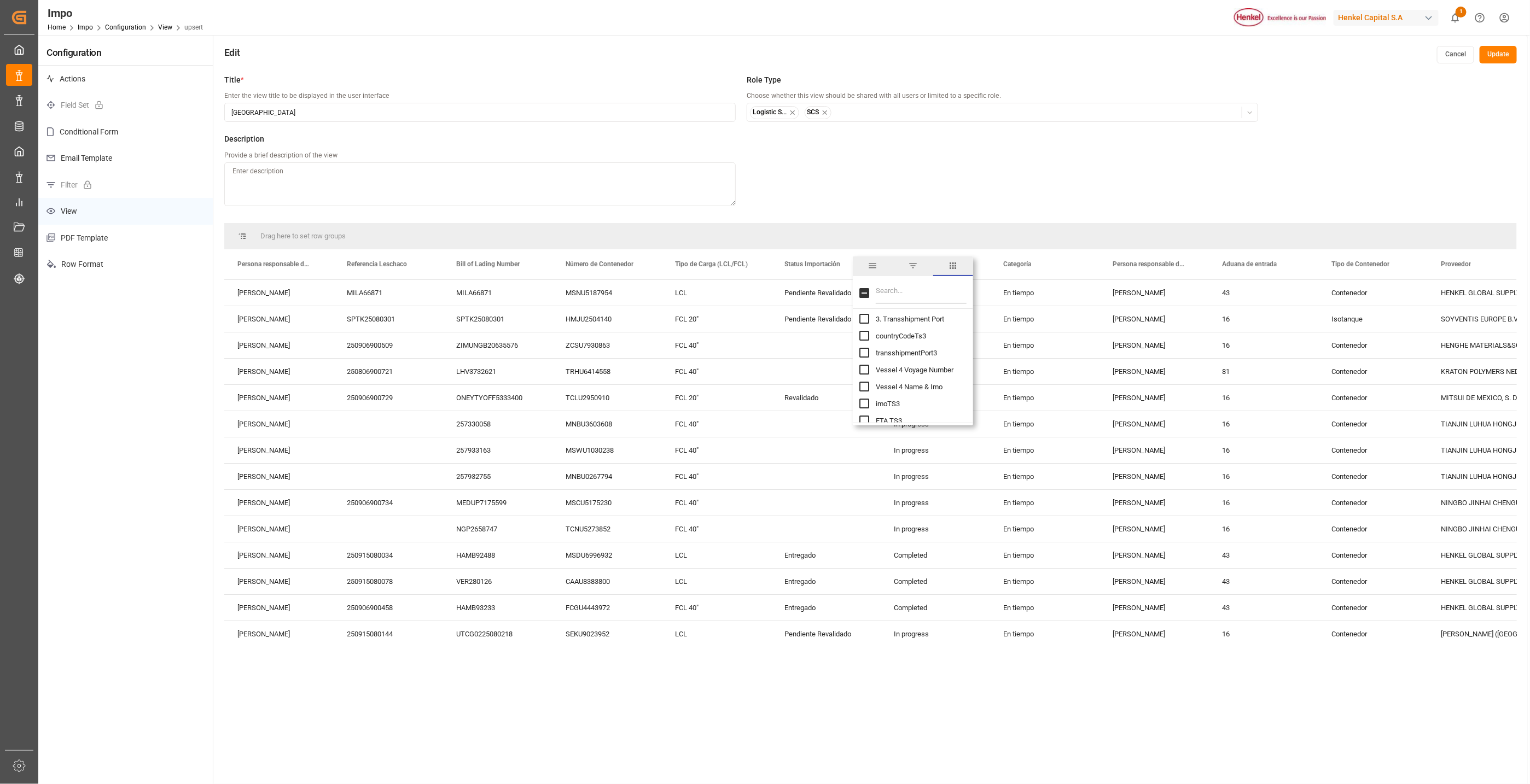
scroll to position [2543, 0]
click at [861, 353] on input "ITA TS3 column toggle visibility (visible)" at bounding box center [864, 355] width 10 height 10
checkbox input "false"
click at [860, 368] on input "ATA TS3 column toggle visibility (visible)" at bounding box center [864, 372] width 10 height 10
checkbox input "false"
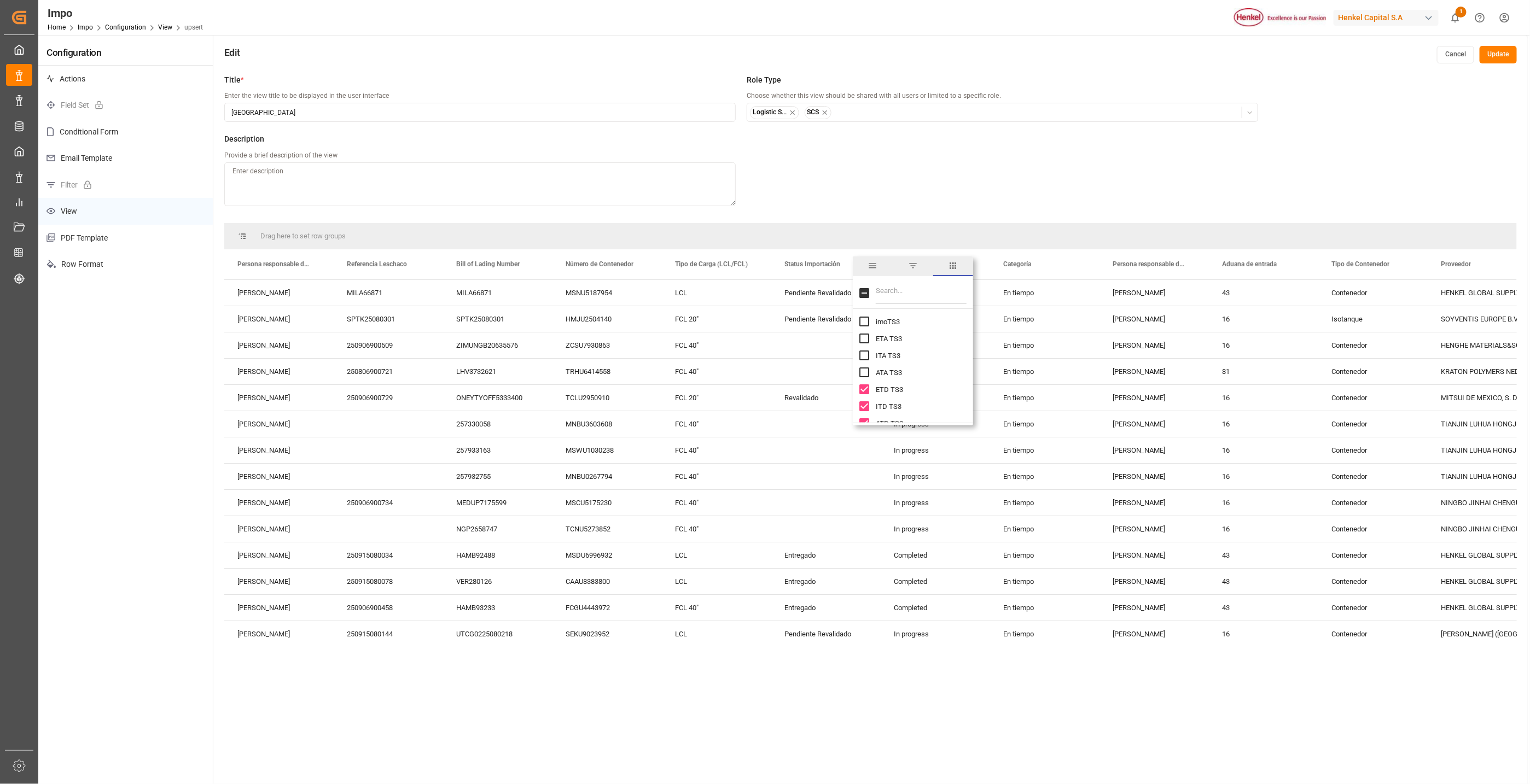
click at [864, 389] on input "ETD TS3 column toggle visibility (visible)" at bounding box center [864, 389] width 10 height 10
checkbox input "false"
click at [865, 406] on input "ITD TS3 column toggle visibility (visible)" at bounding box center [864, 406] width 10 height 10
checkbox input "false"
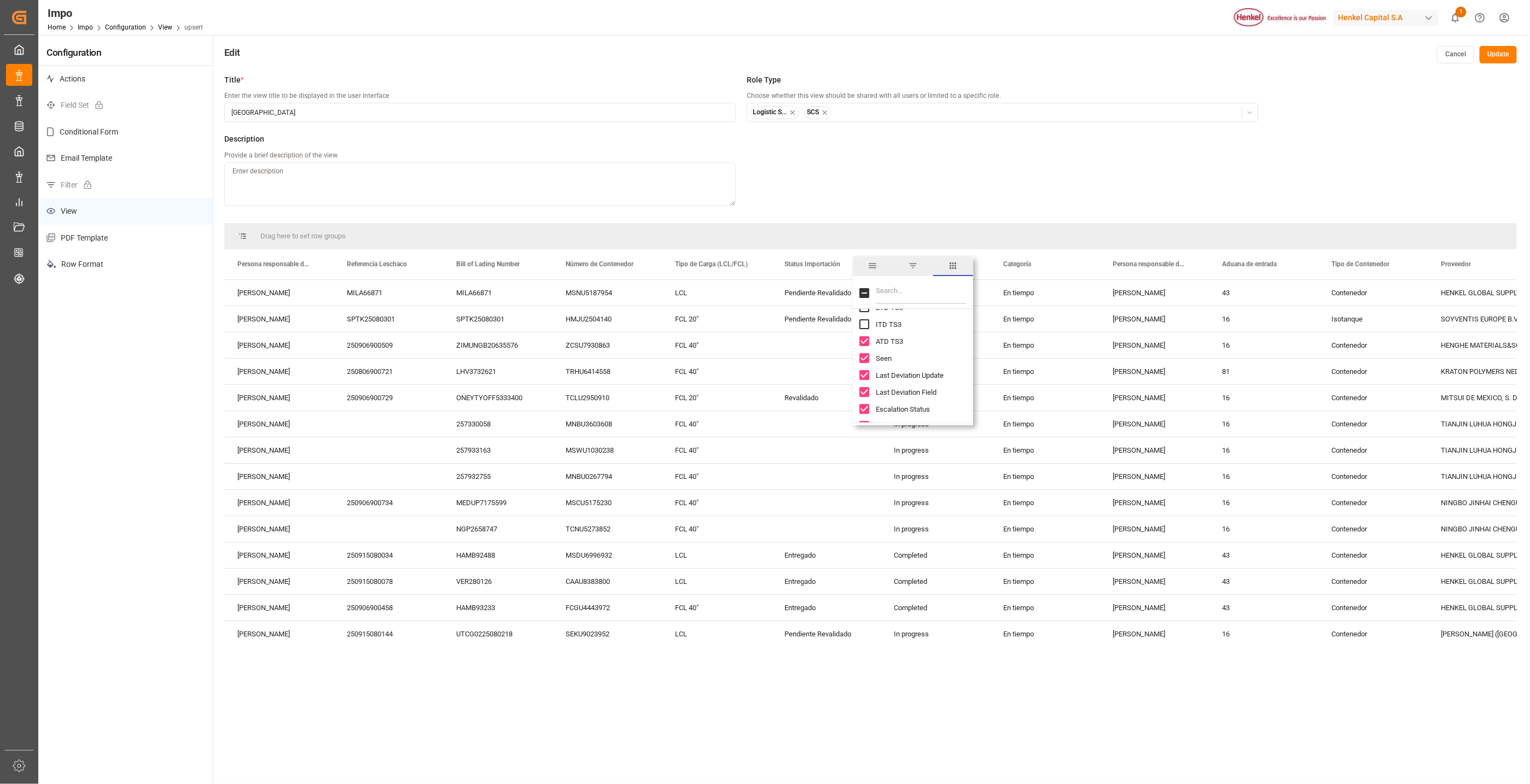
click at [868, 338] on input "ATD TS3 column toggle visibility (visible)" at bounding box center [864, 341] width 10 height 10
checkbox input "false"
click at [870, 357] on div "Seen" at bounding box center [919, 358] width 120 height 17
click at [865, 364] on div "Seen" at bounding box center [919, 358] width 120 height 17
click at [866, 356] on input "Seen column toggle visibility (visible)" at bounding box center [864, 357] width 10 height 10
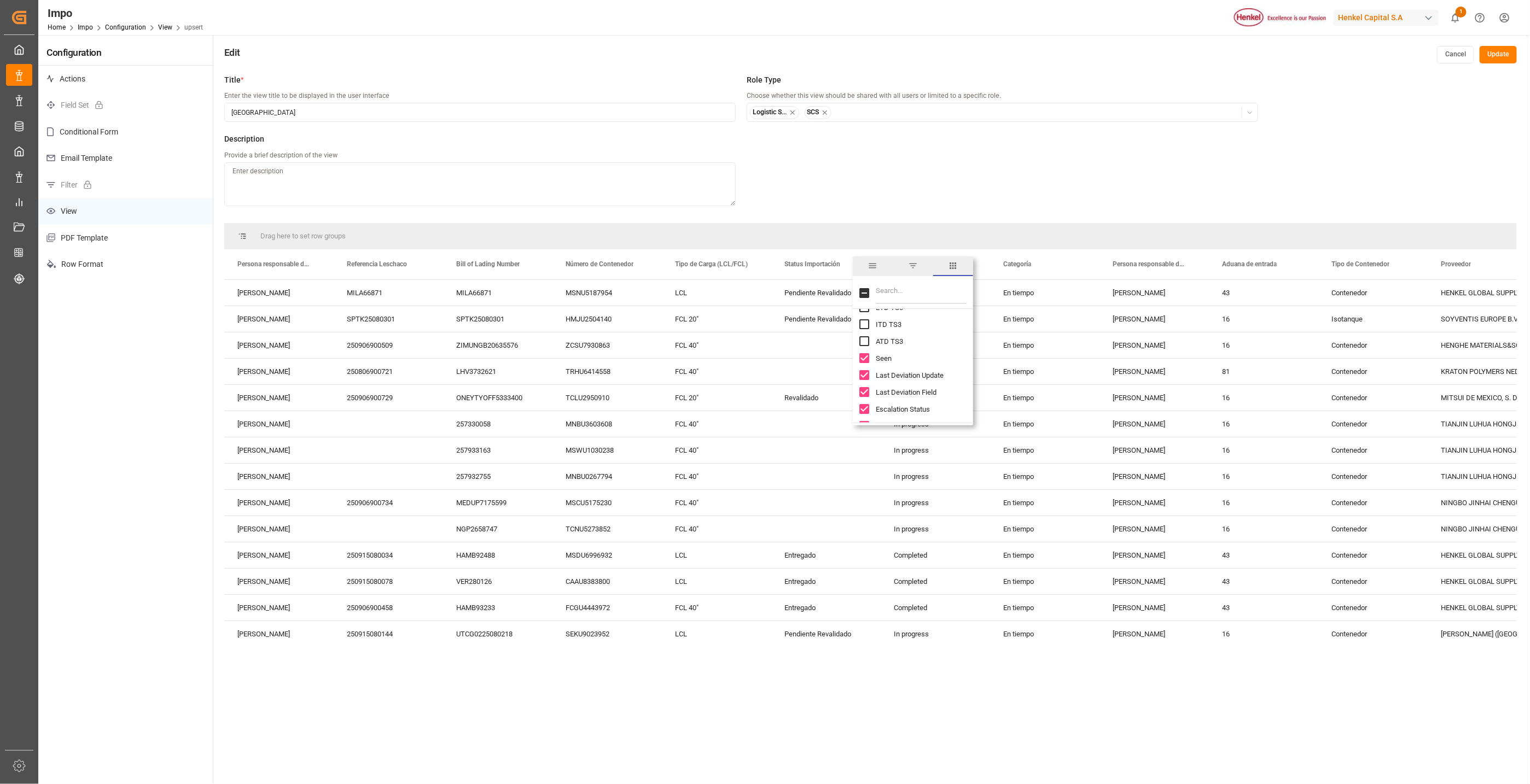
checkbox input "false"
click at [863, 378] on input "Last Deviation Update column toggle visibility (visible)" at bounding box center [864, 375] width 10 height 10
checkbox input "false"
click at [865, 386] on div "Last Deviation Field" at bounding box center [919, 392] width 120 height 17
click at [865, 407] on input "Escalation Status column toggle visibility (visible)" at bounding box center [864, 408] width 10 height 10
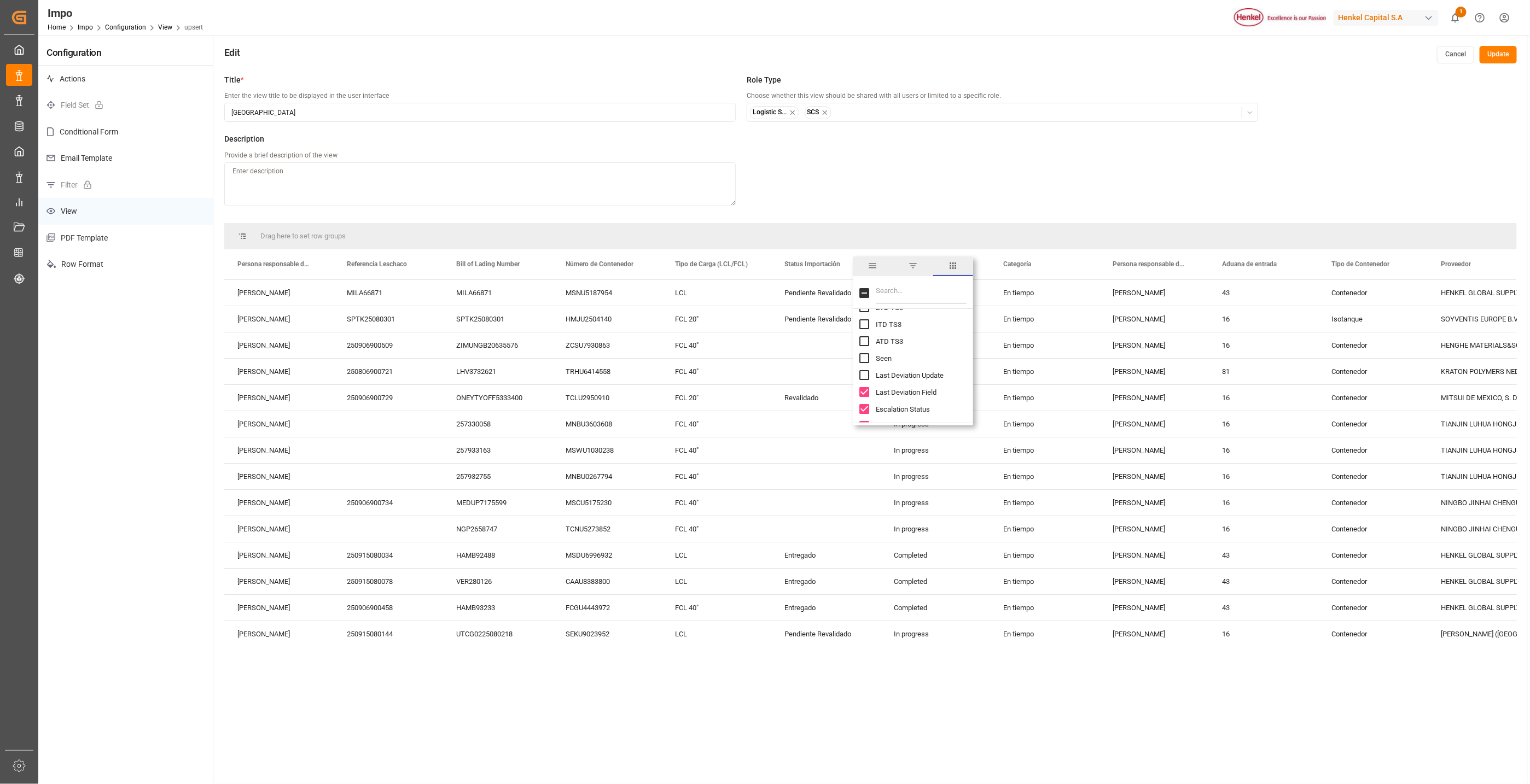
checkbox input "false"
click at [863, 391] on input "Last Deviation Field column toggle visibility (visible)" at bounding box center [864, 392] width 10 height 10
checkbox input "false"
click at [861, 346] on input "Container Traceable column toggle visibility (visible)" at bounding box center [864, 343] width 10 height 10
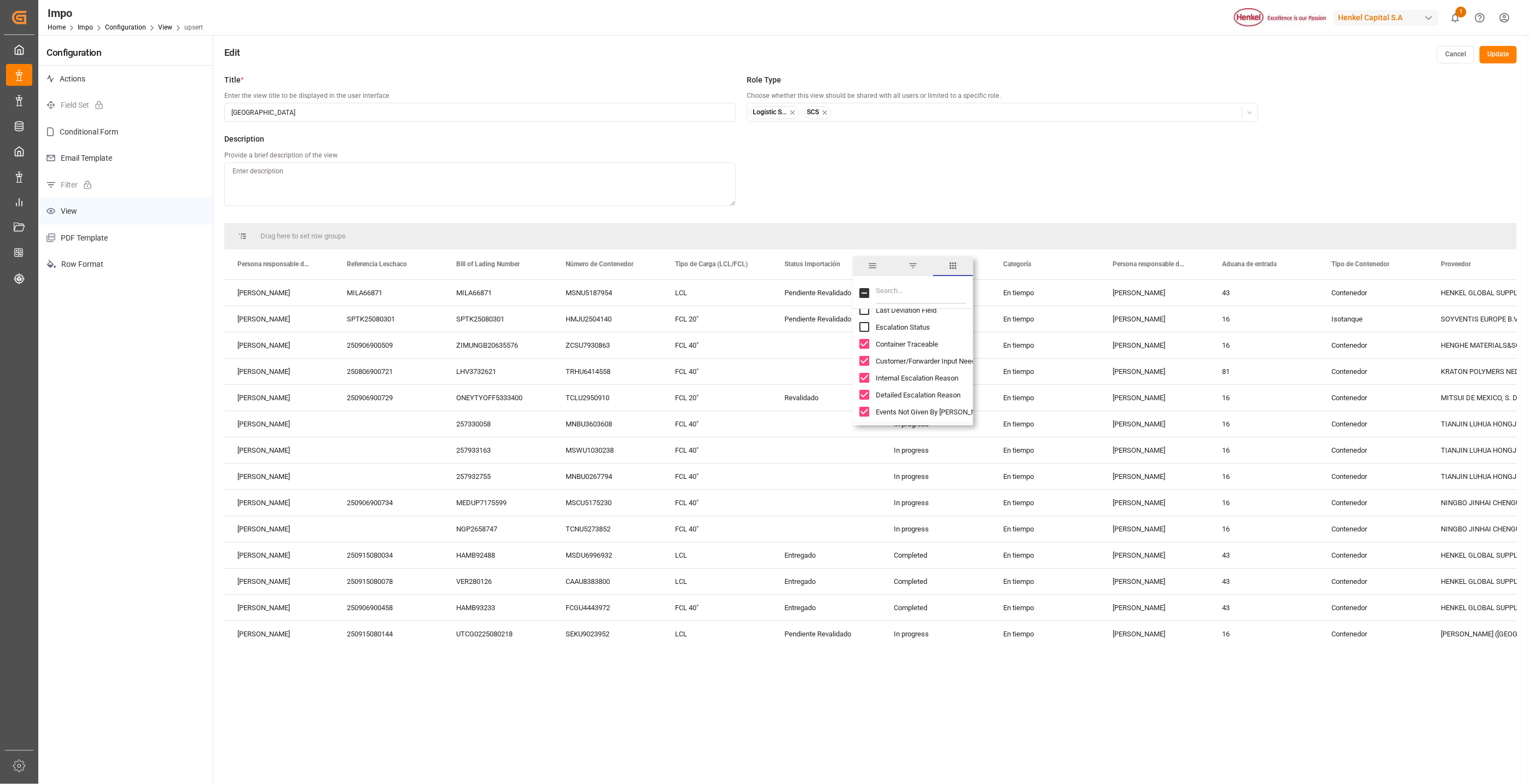
checkbox input "false"
drag, startPoint x: 861, startPoint y: 357, endPoint x: 866, endPoint y: 368, distance: 12.1
click at [861, 358] on input "Customer/Forwarder Input Needed column toggle visibility (visible)" at bounding box center [864, 360] width 10 height 10
checkbox input "false"
click at [862, 373] on input "Internal Escalation Reason column toggle visibility (visible)" at bounding box center [864, 378] width 10 height 10
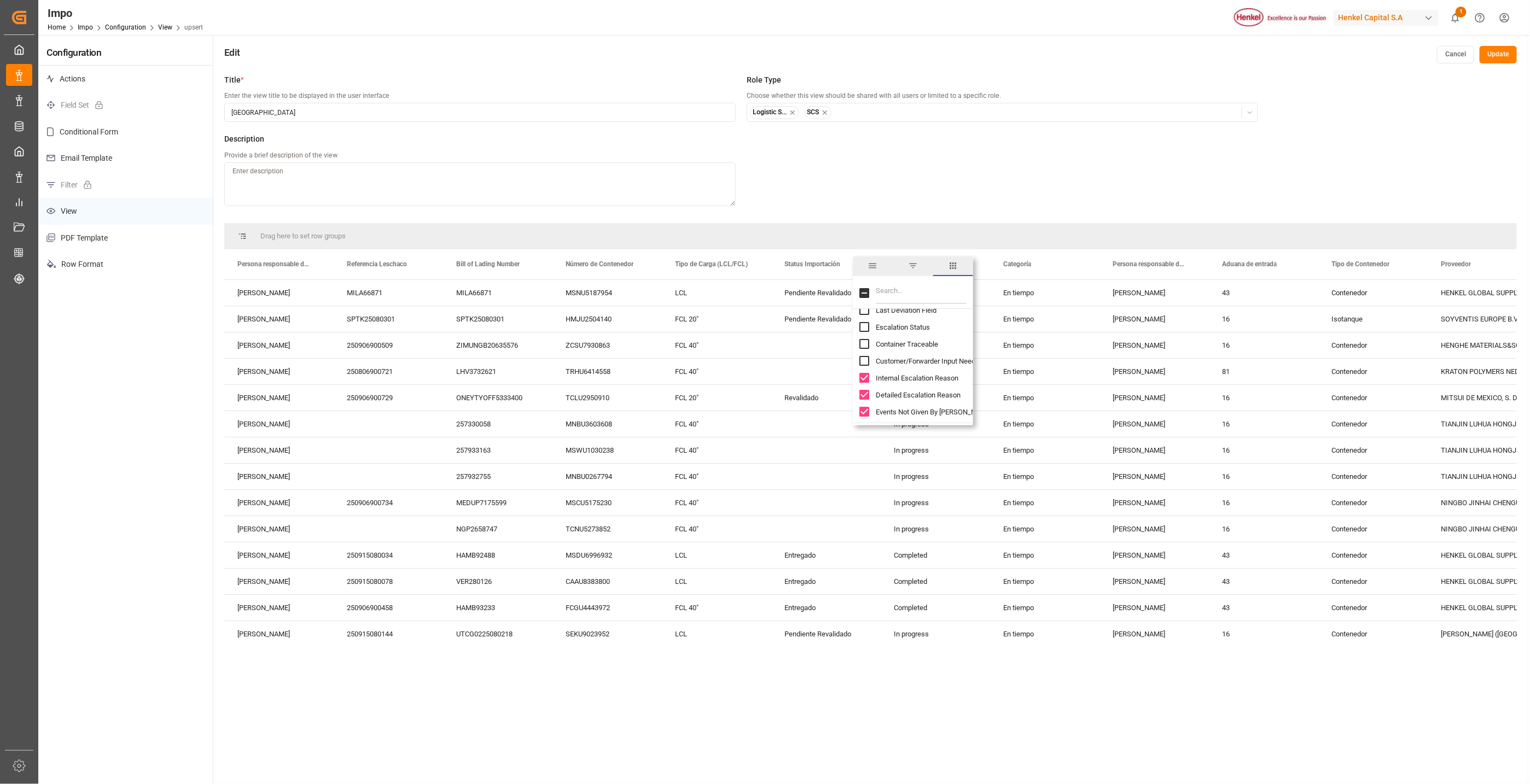
checkbox input "false"
click at [861, 392] on input "Detailed Escalation Reason column toggle visibility (visible)" at bounding box center [864, 394] width 10 height 10
checkbox input "false"
click at [864, 407] on input "Events Not Given By Carrier column toggle visibility (visible)" at bounding box center [864, 411] width 10 height 10
checkbox input "false"
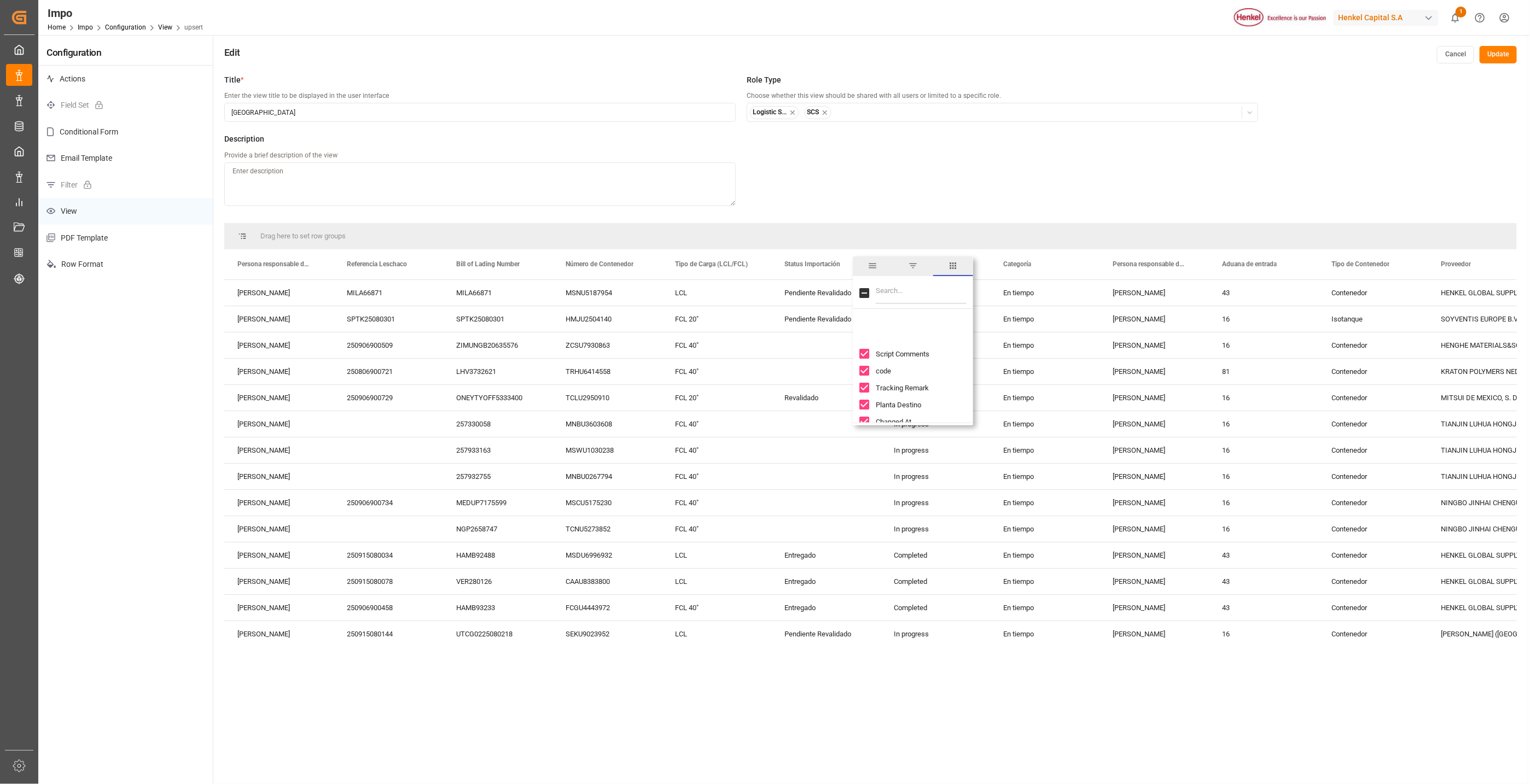
scroll to position [2871, 0]
click at [866, 330] on input "Tracking Remark column toggle visibility (visible)" at bounding box center [864, 332] width 10 height 10
checkbox input "false"
click at [865, 350] on input "Planta Destino column toggle visibility (visible)" at bounding box center [864, 349] width 10 height 10
checkbox input "false"
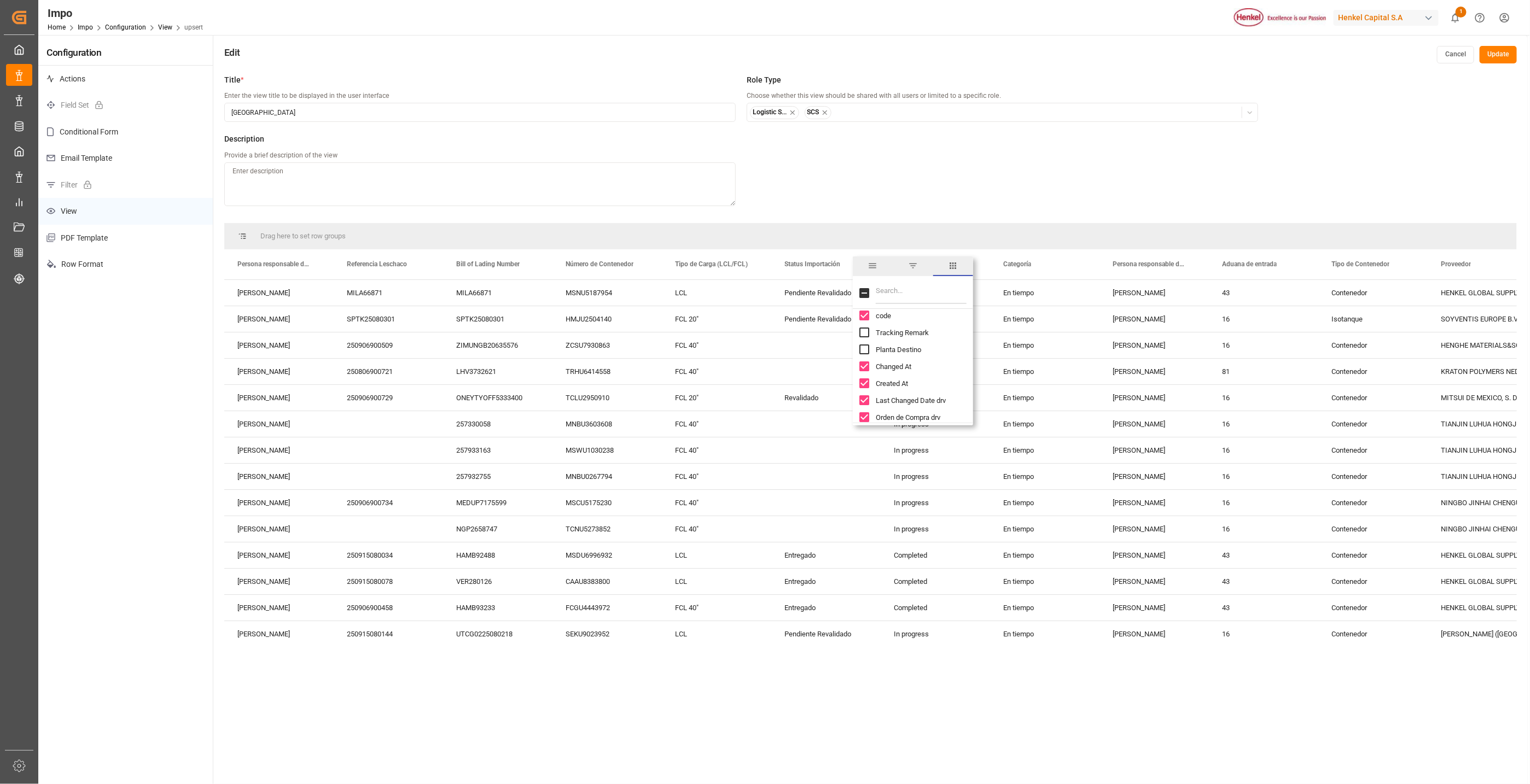
click at [864, 362] on input "Changed At column toggle visibility (visible)" at bounding box center [864, 366] width 10 height 10
checkbox input "false"
click at [864, 378] on div "Created At" at bounding box center [919, 383] width 120 height 17
click at [864, 385] on input "Created At column toggle visibility (visible)" at bounding box center [864, 383] width 10 height 10
checkbox input "false"
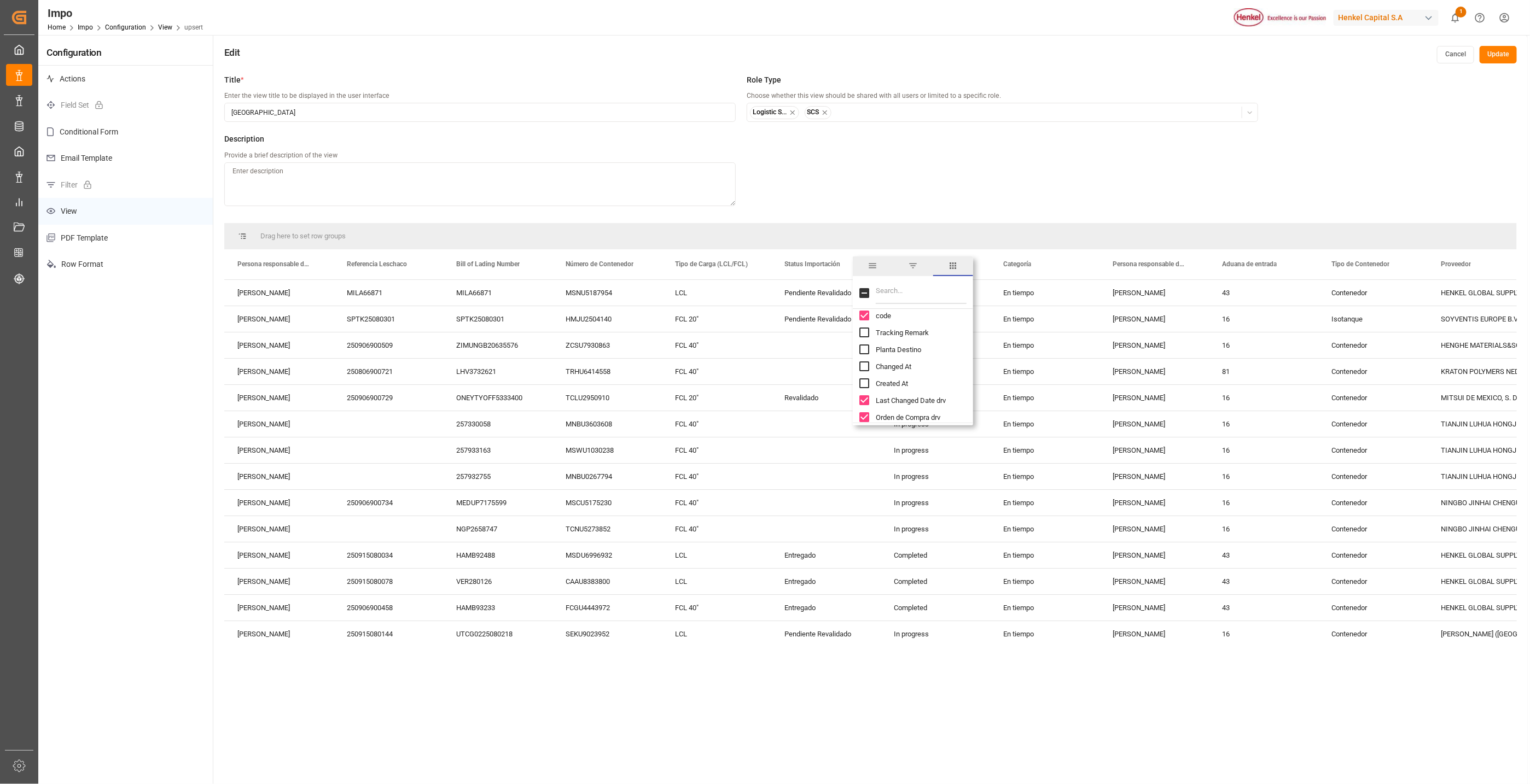
click at [865, 397] on input "Last Changed Date drv column toggle visibility (visible)" at bounding box center [864, 399] width 10 height 10
checkbox input "false"
click at [868, 411] on div "Orden de Compra drv" at bounding box center [919, 417] width 120 height 17
click at [864, 419] on input "Orden de Compra drv column toggle visibility (visible)" at bounding box center [864, 417] width 10 height 10
checkbox input "false"
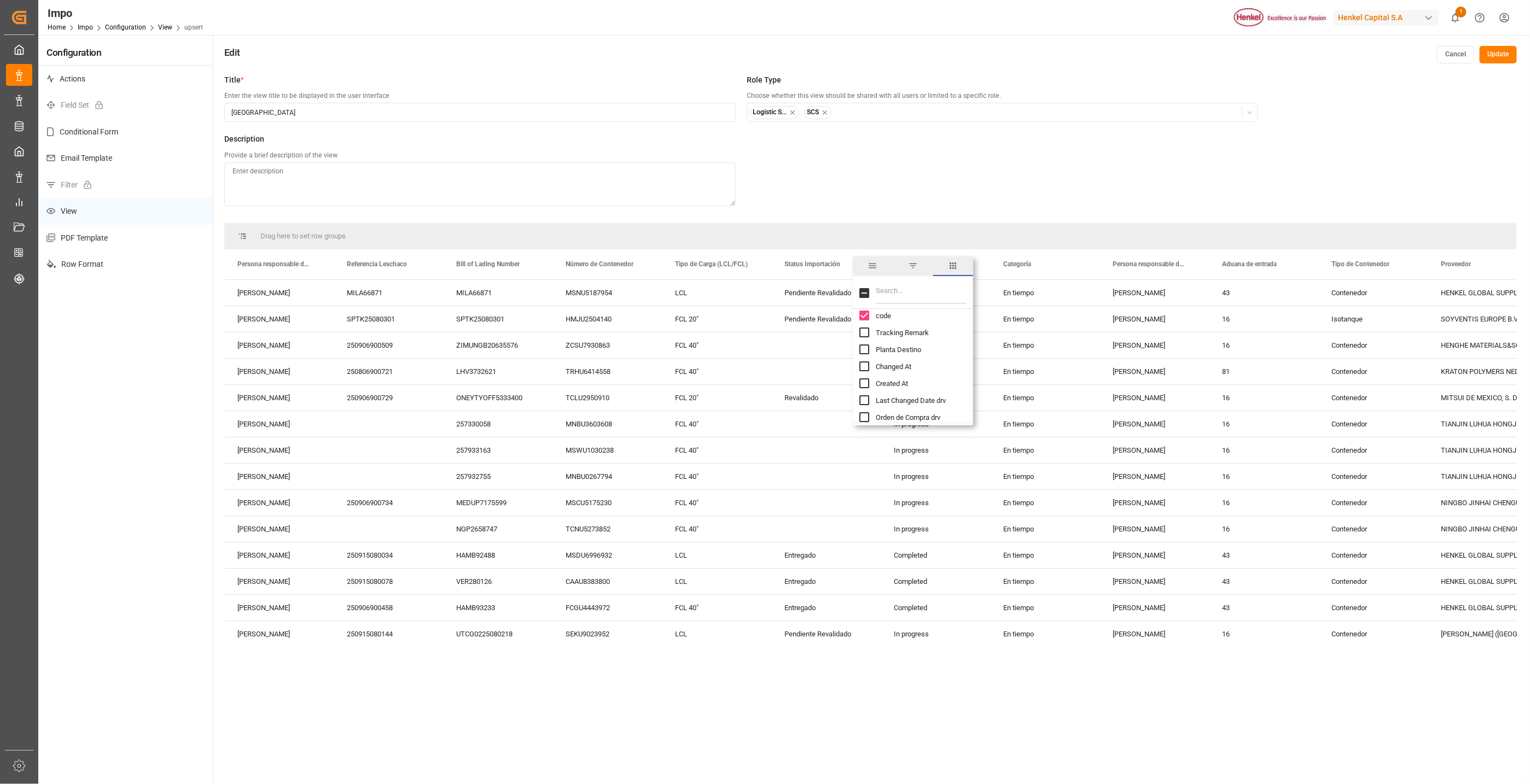
click at [864, 318] on input "code column toggle visibility (visible)" at bounding box center [864, 315] width 10 height 10
checkbox input "false"
click at [866, 380] on input "Script Comments column toggle visibility (visible)" at bounding box center [864, 380] width 10 height 10
checkbox input "false"
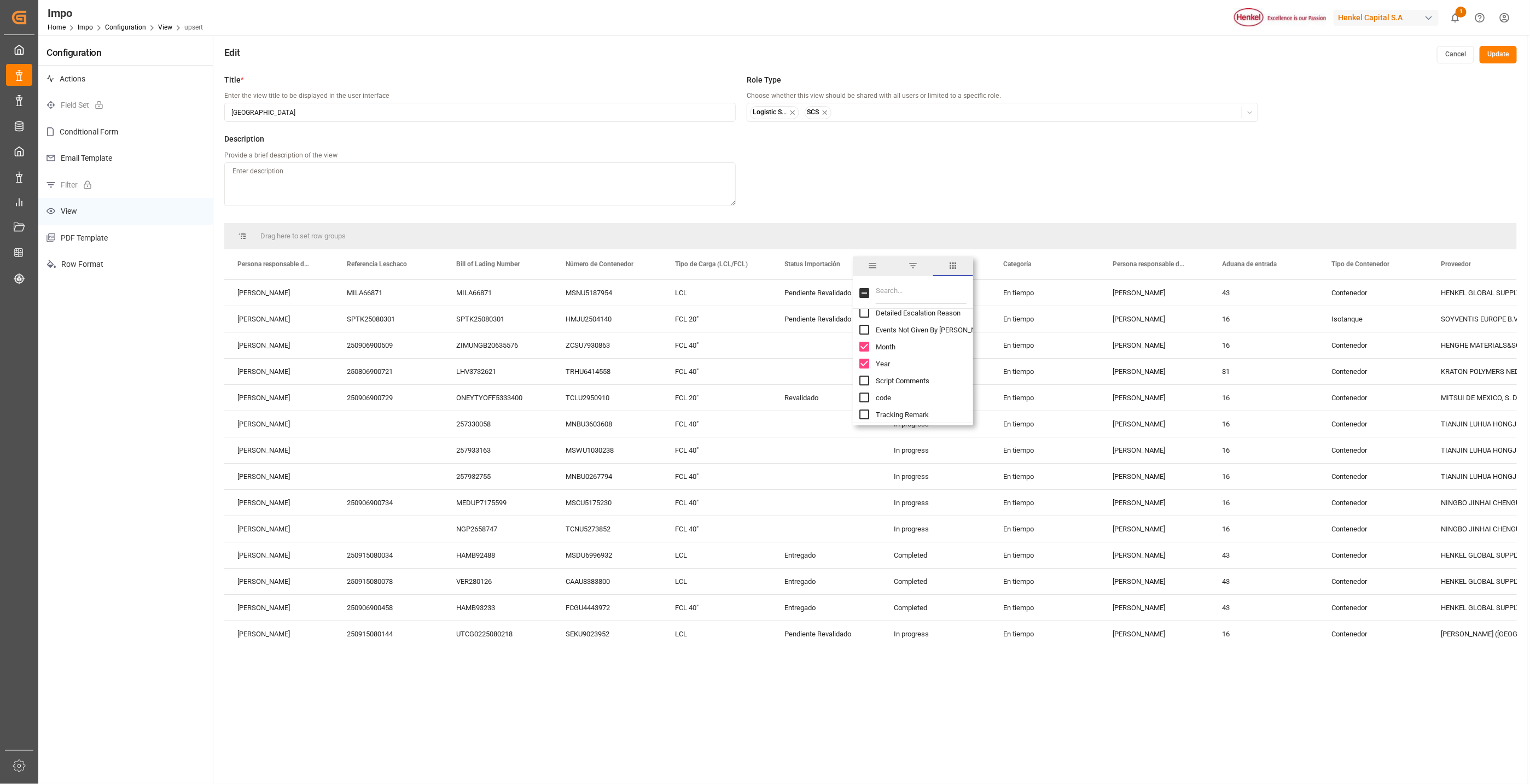
click at [867, 364] on input "Year column toggle visibility (visible)" at bounding box center [864, 364] width 10 height 10
checkbox input "false"
click at [868, 347] on input "Month column toggle visibility (visible)" at bounding box center [864, 346] width 10 height 10
click at [868, 344] on input "Month column toggle visibility (hidden)" at bounding box center [864, 346] width 10 height 10
checkbox input "true"
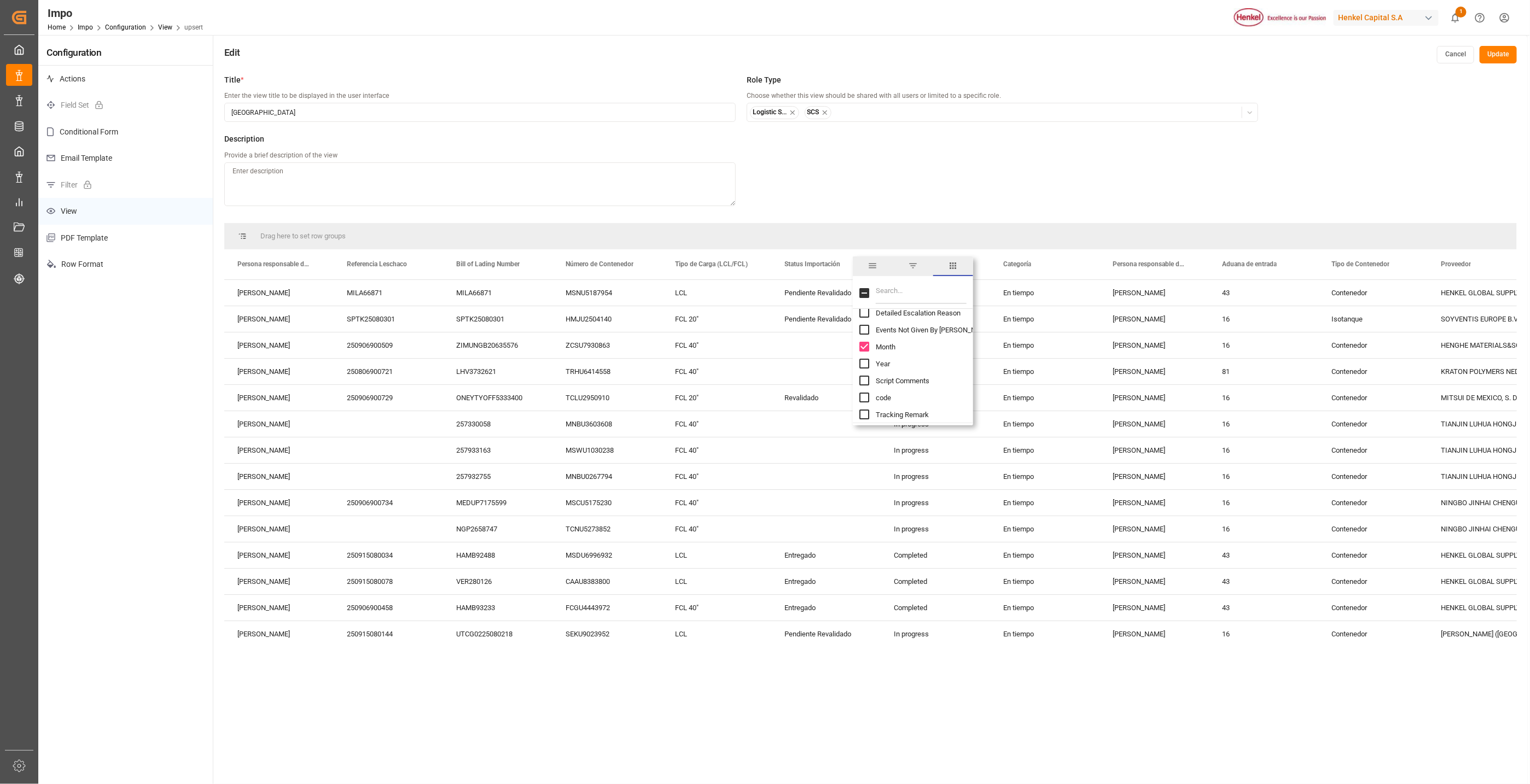
click at [863, 360] on input "Year column toggle visibility (hidden)" at bounding box center [864, 364] width 10 height 10
checkbox input "true"
click at [866, 348] on input "Month column toggle visibility (visible)" at bounding box center [864, 346] width 10 height 10
checkbox input "false"
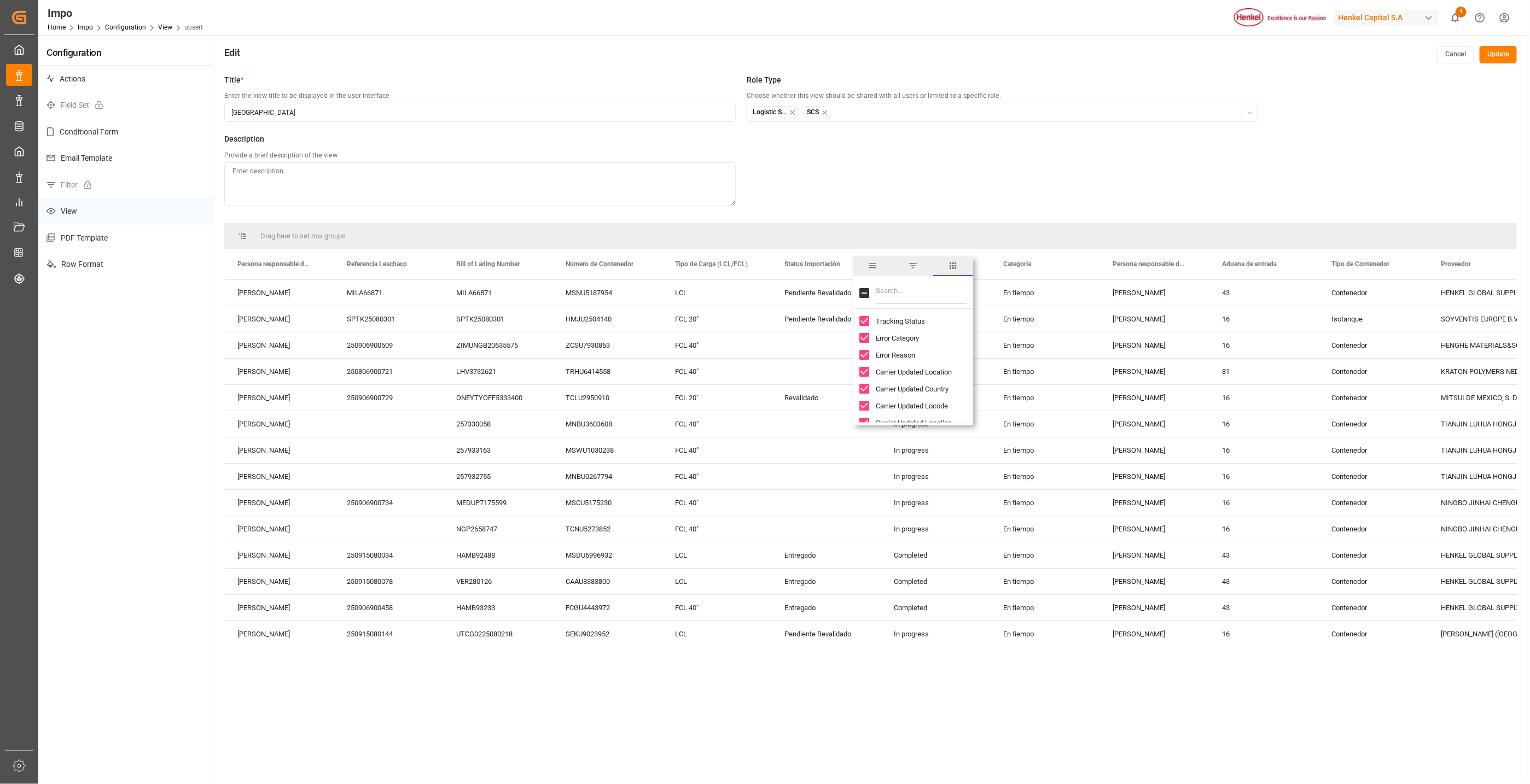
click at [866, 321] on input "Tracking Status column toggle visibility (visible)" at bounding box center [864, 321] width 10 height 10
checkbox input "false"
click at [866, 343] on div "Error Category" at bounding box center [919, 337] width 120 height 17
click at [866, 357] on input "Error Reason column toggle visibility (visible)" at bounding box center [864, 355] width 10 height 10
checkbox input "false"
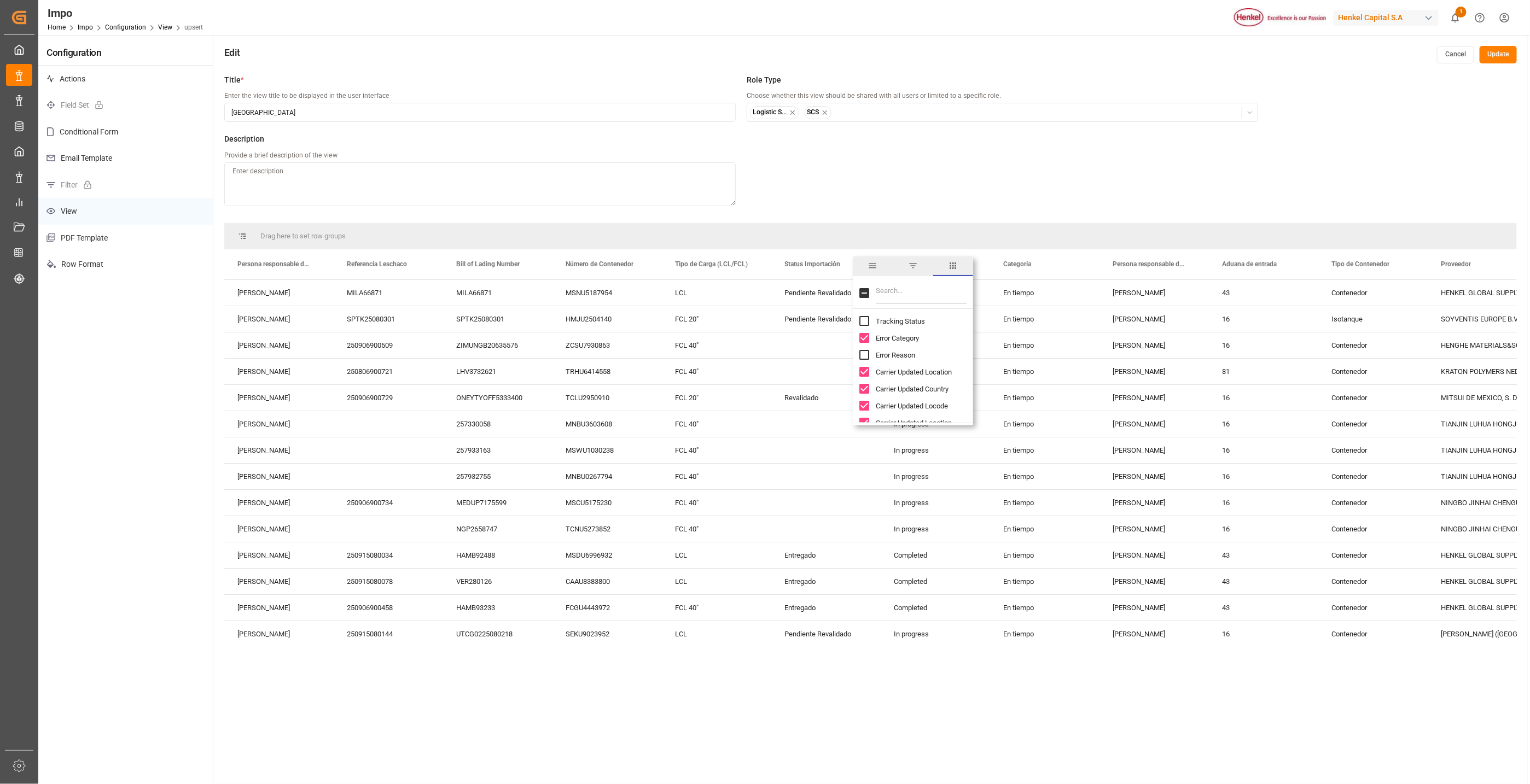
click at [866, 371] on input "Carrier Updated Location column toggle visibility (visible)" at bounding box center [864, 371] width 10 height 10
checkbox input "false"
click at [864, 384] on input "Carrier Updated Country column toggle visibility (visible)" at bounding box center [864, 388] width 10 height 10
checkbox input "false"
click at [863, 399] on div "Carrier Updated Locode" at bounding box center [919, 406] width 120 height 17
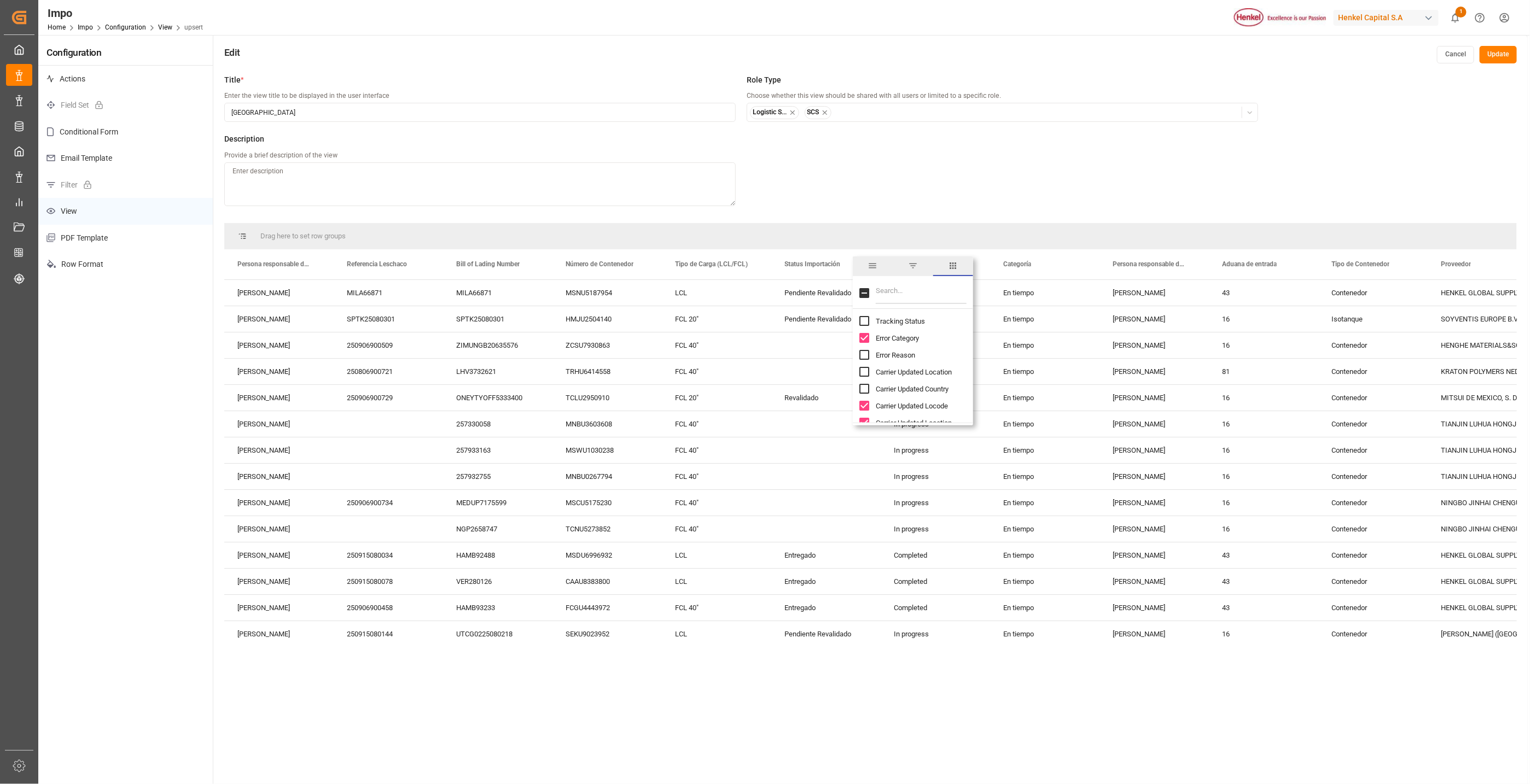
click at [867, 419] on input "Carrier Updated Location column toggle visibility (visible)" at bounding box center [864, 422] width 10 height 10
checkbox input "false"
click at [864, 402] on input "Carrier Updated Locode column toggle visibility (visible)" at bounding box center [864, 406] width 10 height 10
checkbox input "false"
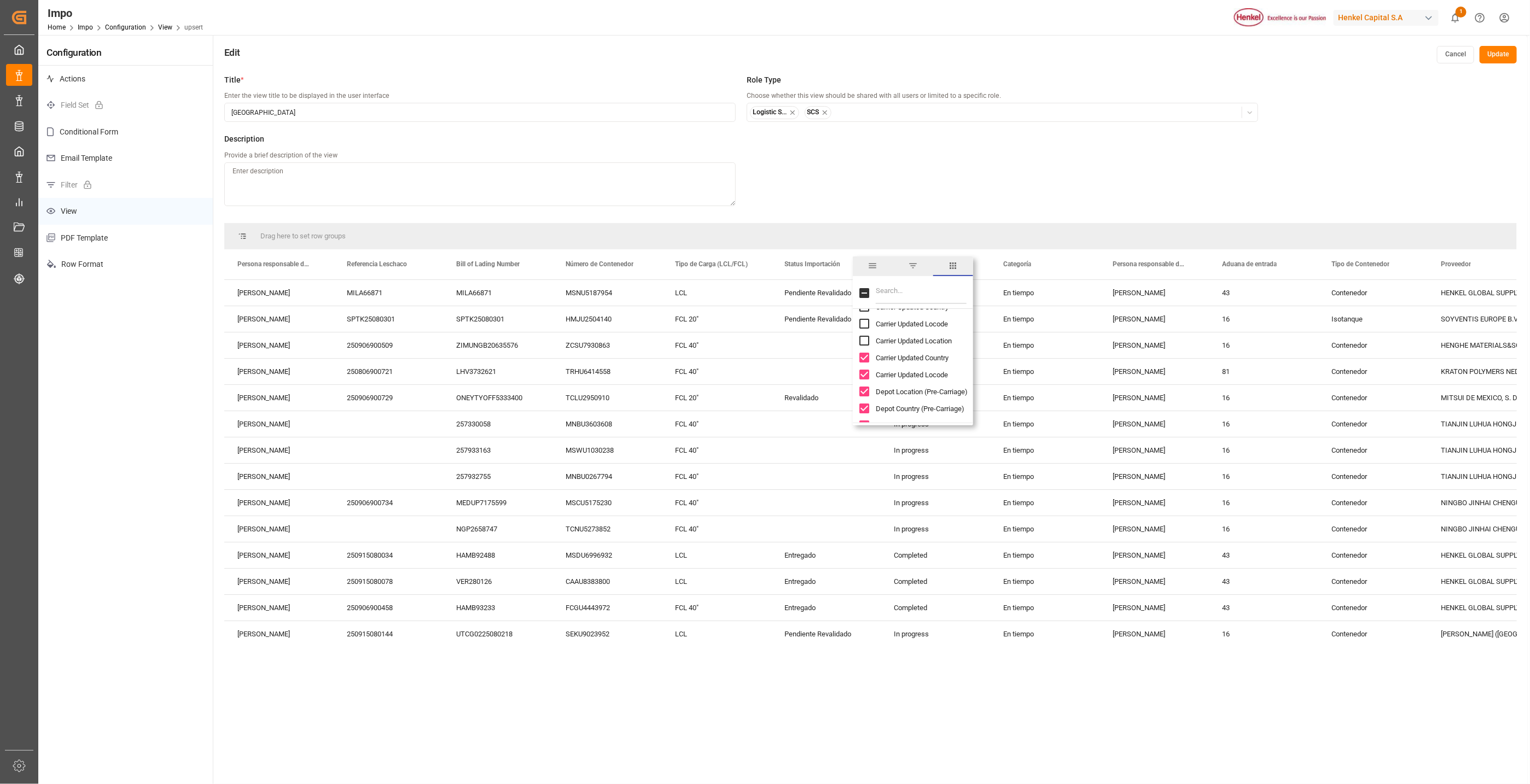
click at [862, 356] on input "Carrier Updated Country column toggle visibility (visible)" at bounding box center [864, 357] width 10 height 10
checkbox input "false"
click at [862, 371] on input "Carrier Updated Locode column toggle visibility (visible)" at bounding box center [864, 374] width 10 height 10
checkbox input "false"
click at [863, 389] on input "Depot Location (Pre-Carriage) column toggle visibility (visible)" at bounding box center [864, 391] width 10 height 10
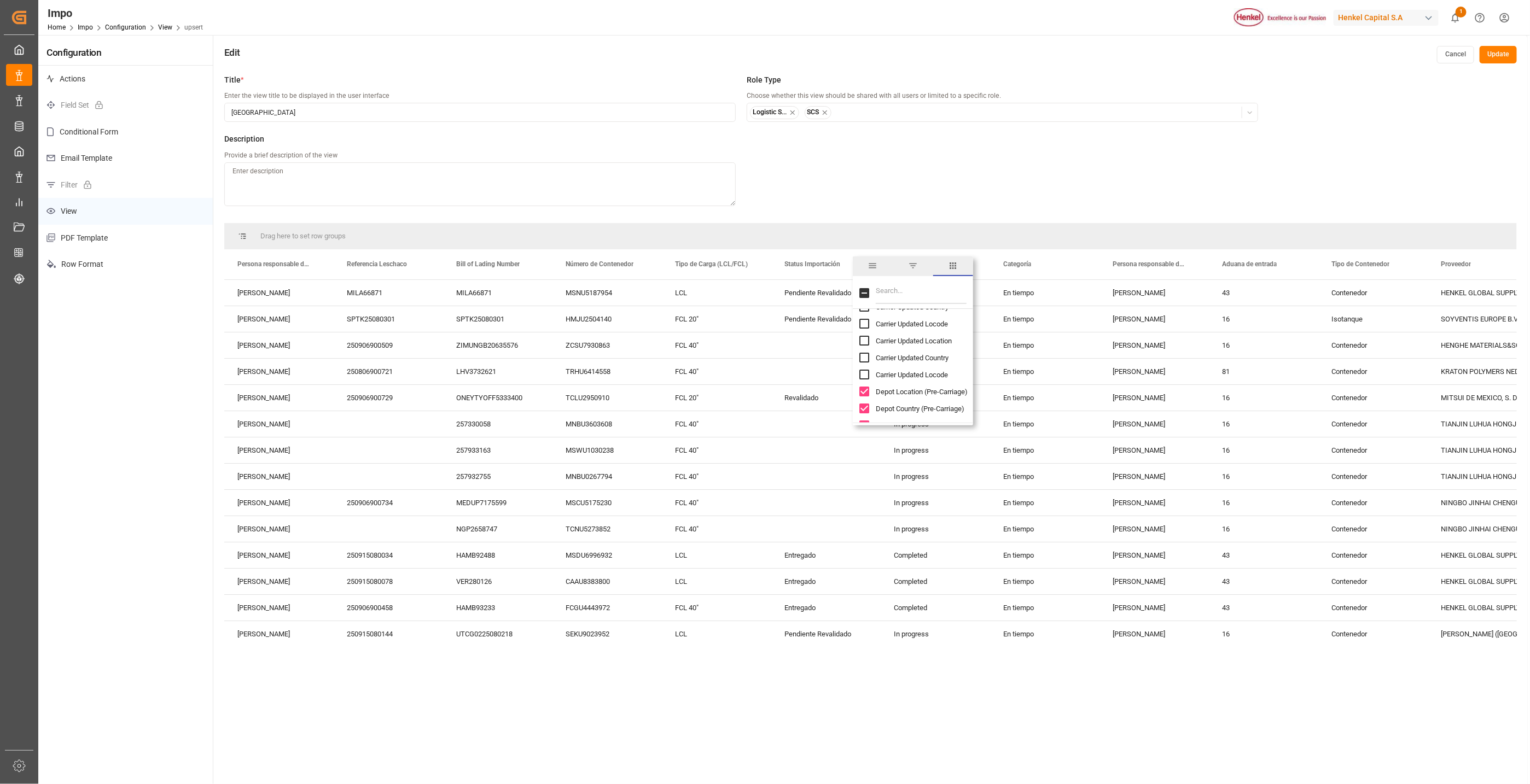
checkbox input "false"
click at [863, 407] on input "Depot Country (Pre-Carriage) column toggle visibility (visible)" at bounding box center [864, 408] width 10 height 10
checkbox input "false"
click at [866, 343] on input "Mode Of Transport (Pre-Carriage) column toggle visibility (visible)" at bounding box center [864, 343] width 10 height 10
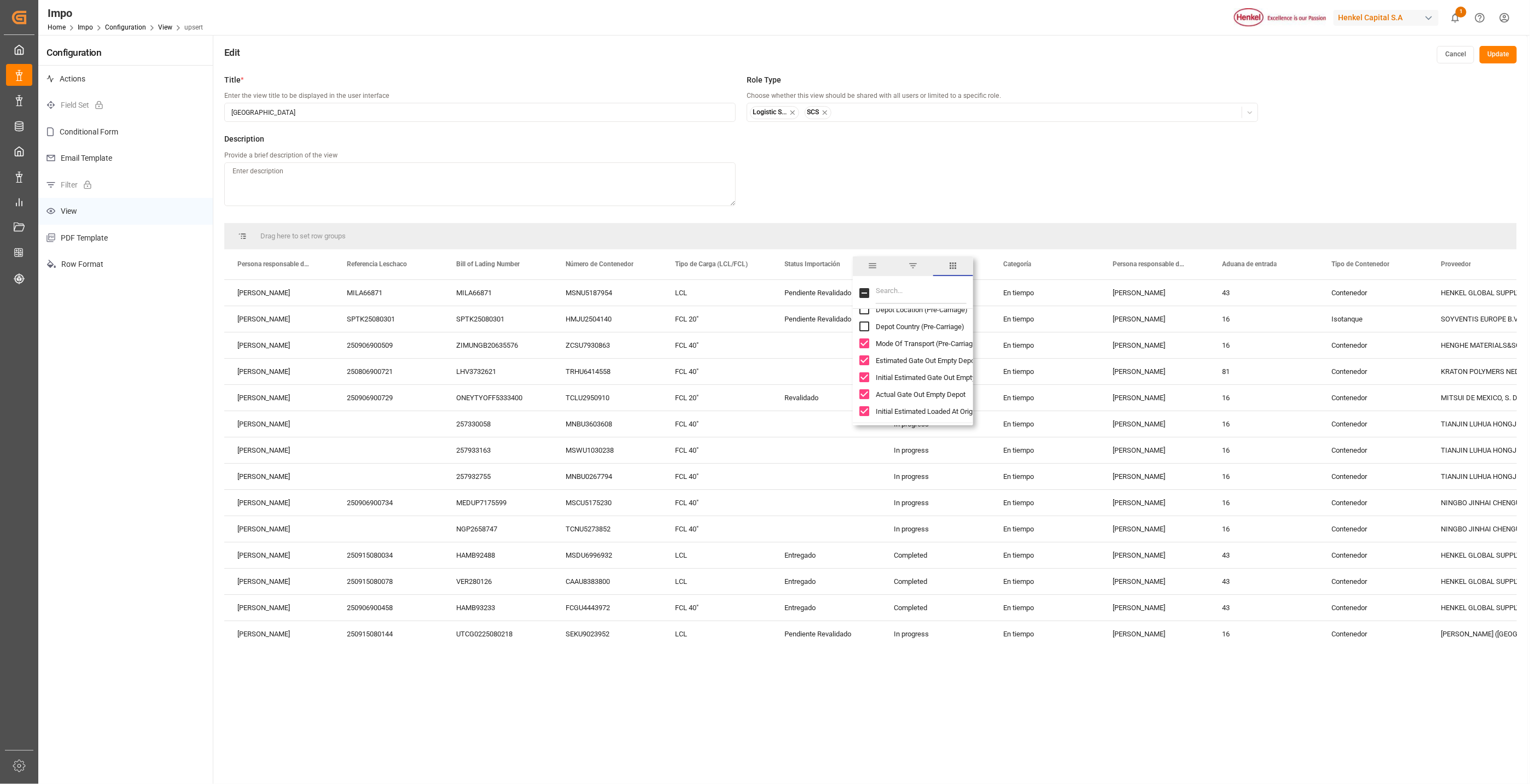
checkbox input "false"
click at [866, 358] on input "Estimated Gate Out Empty Depot column toggle visibility (visible)" at bounding box center [864, 360] width 10 height 10
checkbox input "false"
click at [862, 379] on input "Initial Estimated Gate Out Empty Depot column toggle visibility (visible)" at bounding box center [864, 377] width 10 height 10
checkbox input "false"
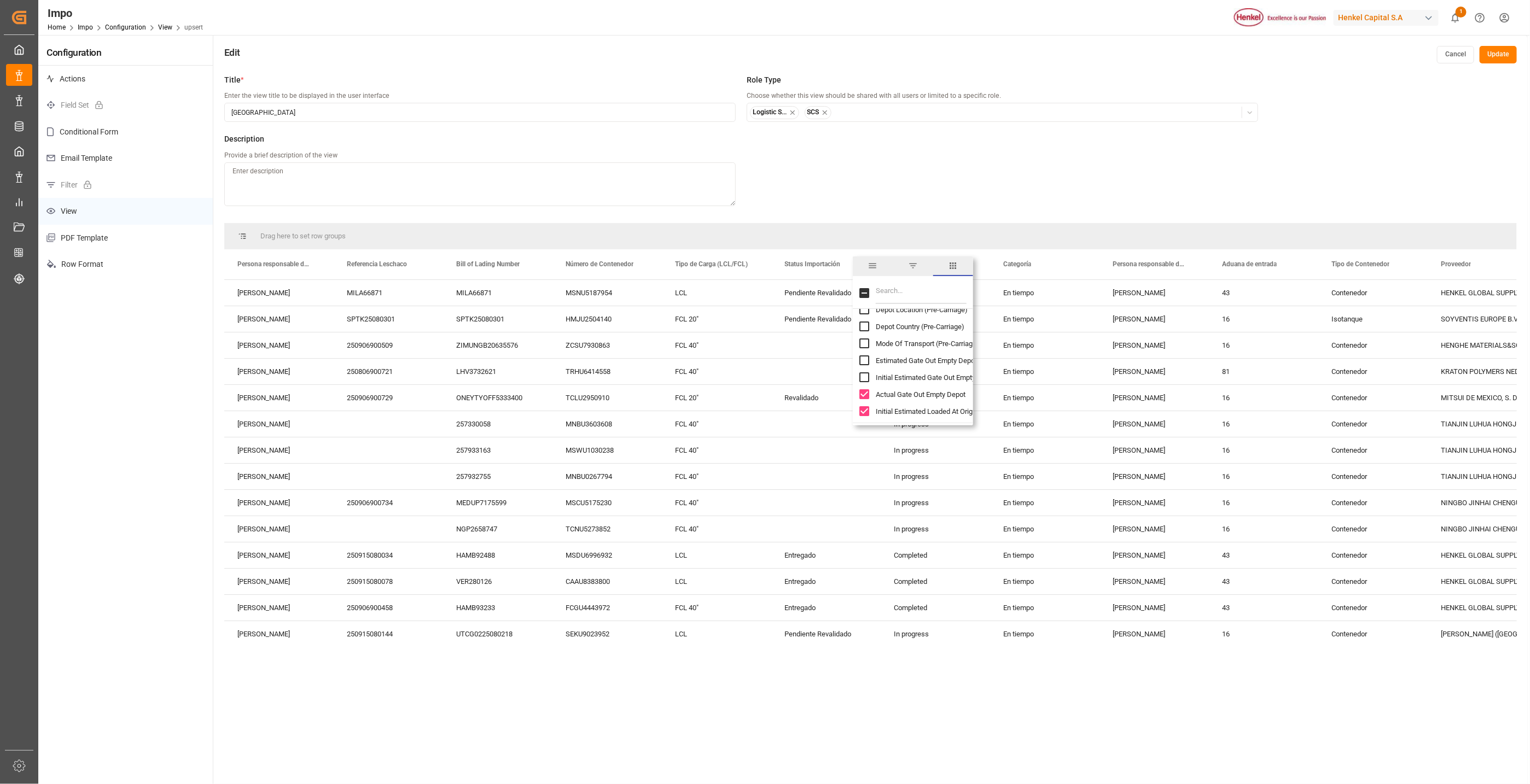
click at [865, 396] on input "Actual Gate Out Empty Depot column toggle visibility (visible)" at bounding box center [864, 393] width 10 height 10
checkbox input "false"
click at [865, 408] on input "Initial Estimated Loaded At Origin column toggle visibility (visible)" at bounding box center [864, 411] width 10 height 10
checkbox input "false"
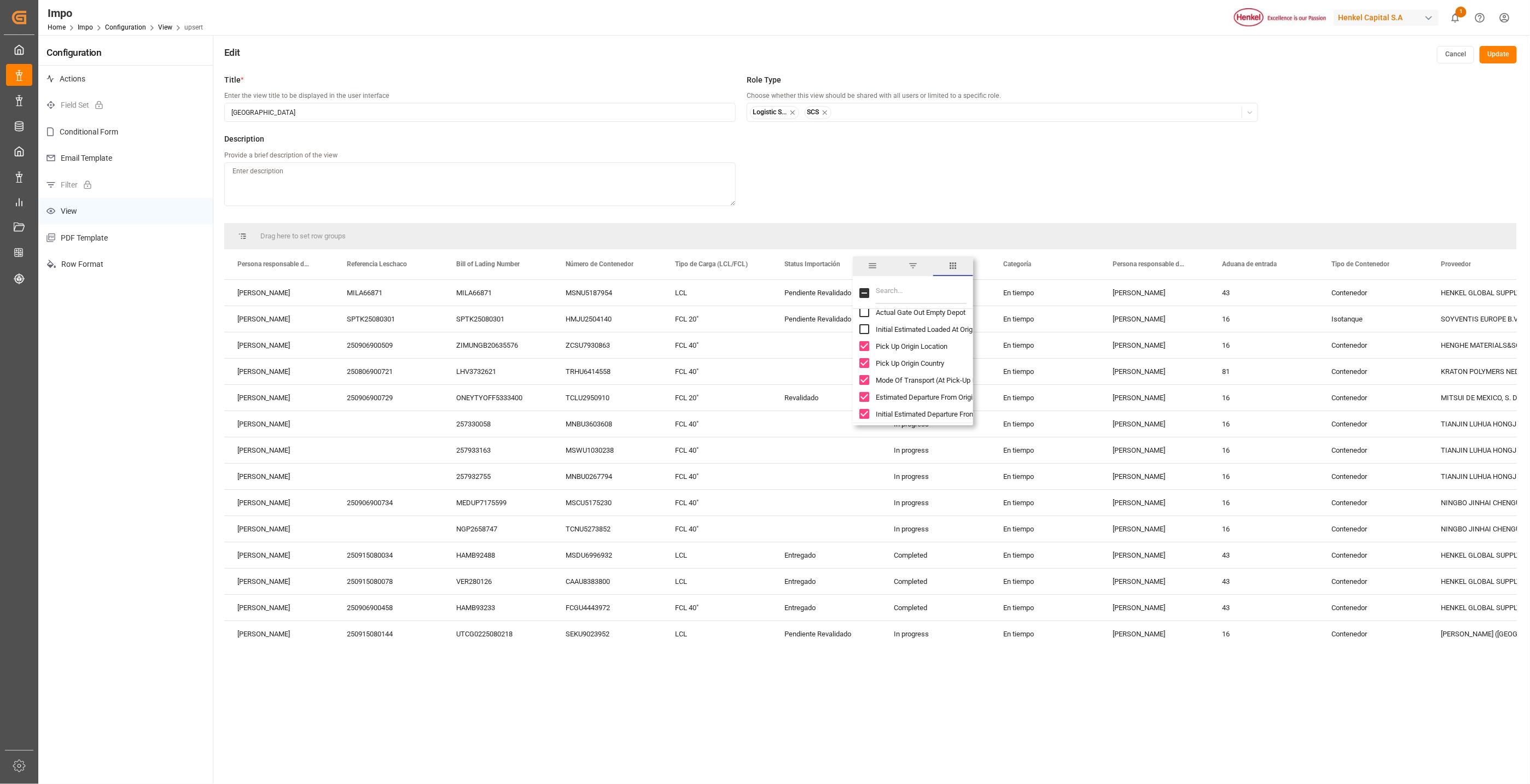
click at [863, 349] on input "Pick Up Origin Location column toggle visibility (visible)" at bounding box center [864, 346] width 10 height 10
checkbox input "false"
click at [863, 364] on input "Pick Up Origin Country column toggle visibility (visible)" at bounding box center [864, 363] width 10 height 10
checkbox input "false"
click at [863, 379] on input "Mode Of Transport (At Pick-Up Location) column toggle visibility (visible)" at bounding box center [864, 379] width 10 height 10
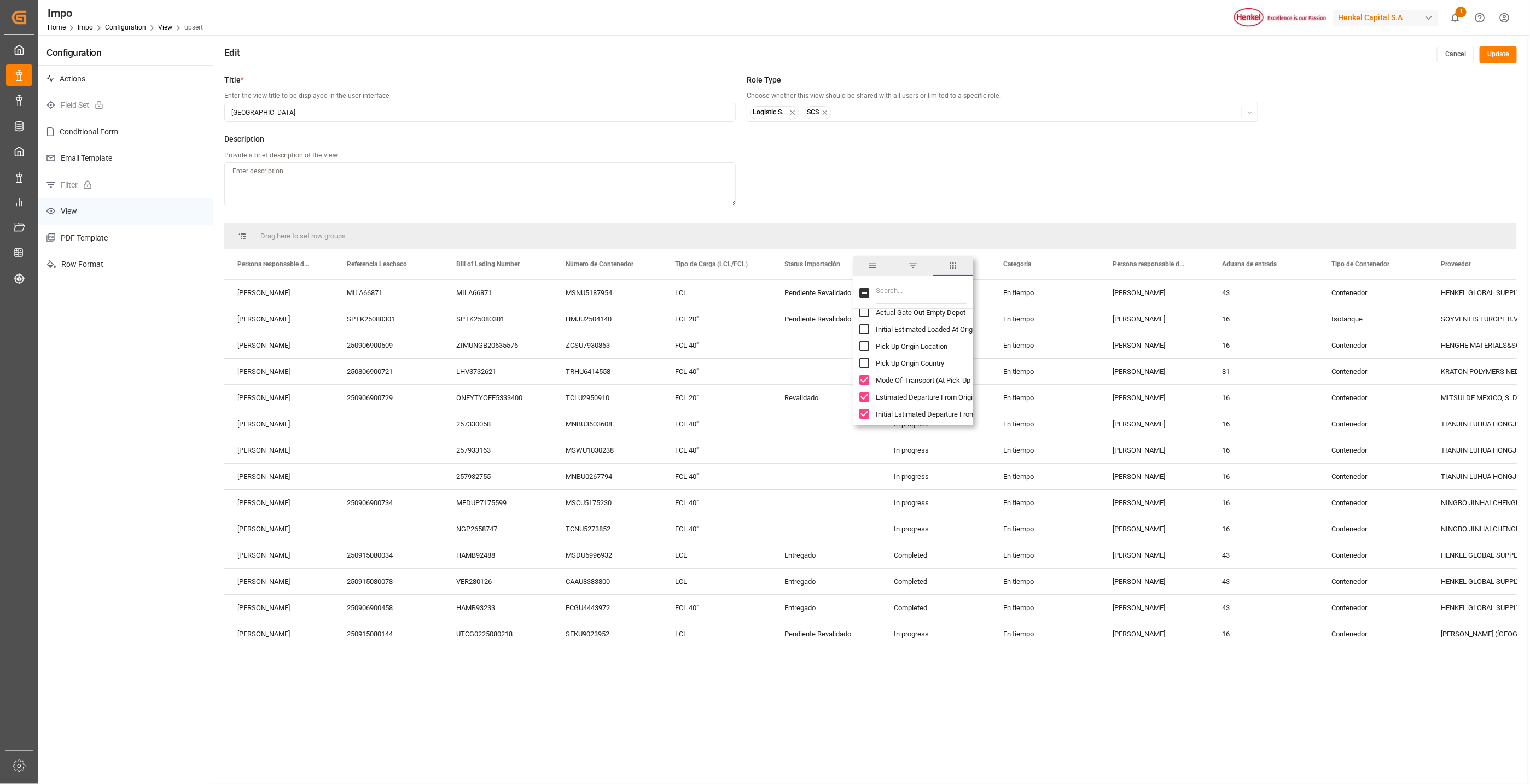
checkbox input "false"
click at [862, 392] on input "Estimated Departure From Origin column toggle visibility (visible)" at bounding box center [864, 397] width 10 height 10
checkbox input "false"
click at [862, 411] on input "Initial Estimated Departure From Origin column toggle visibility (visible)" at bounding box center [864, 413] width 10 height 10
checkbox input "false"
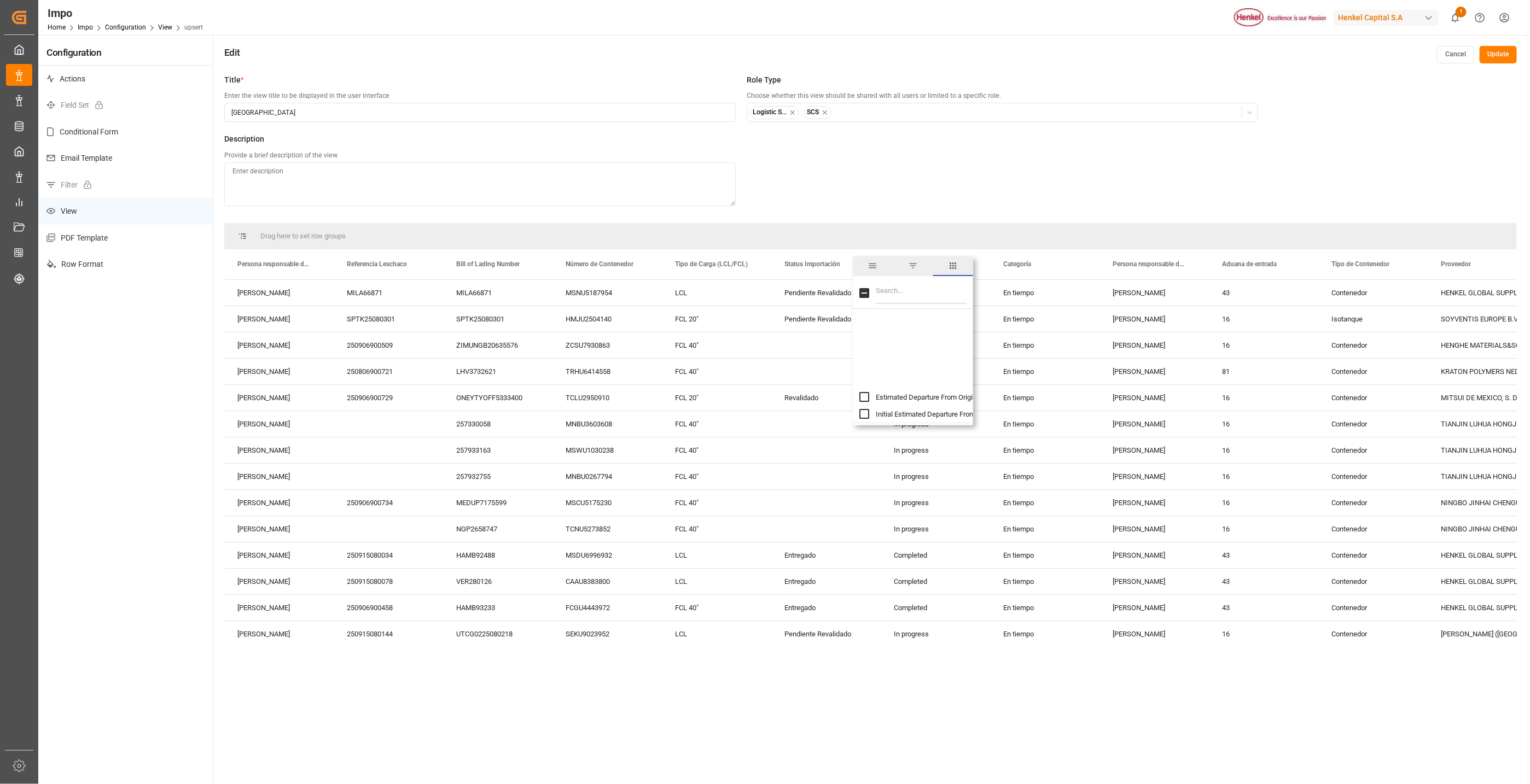
scroll to position [3363, 0]
click at [861, 344] on input "Actual Departure From Origin column toggle visibility (visible)" at bounding box center [864, 349] width 10 height 10
checkbox input "false"
click at [864, 371] on input "Estimated Gate In (Intermediate Location) column toggle visibility (visible)" at bounding box center [864, 365] width 10 height 10
checkbox input "false"
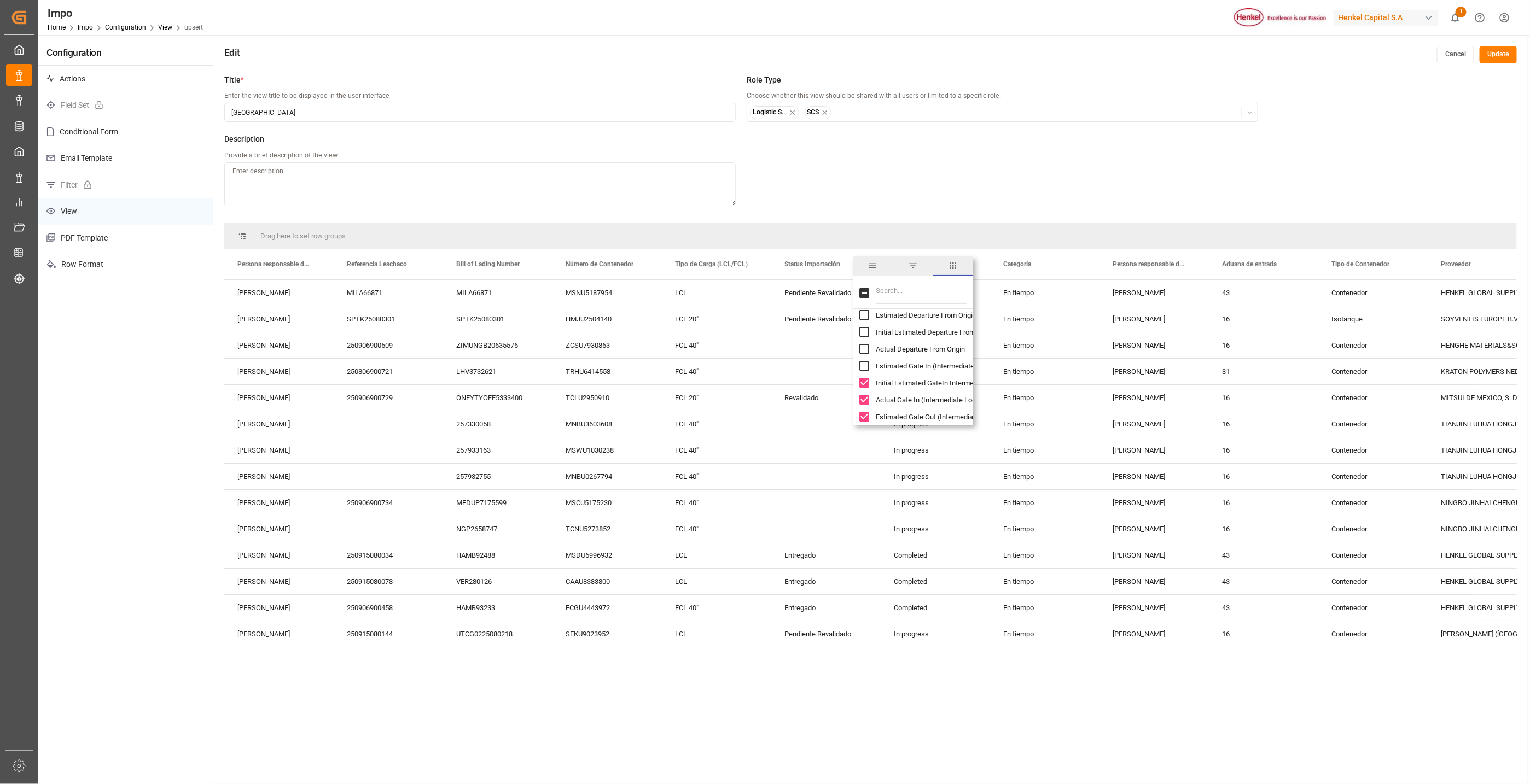
click at [861, 379] on input "Initial Estimated GateIn Intermediate Location Pre column toggle visibility (vi…" at bounding box center [864, 382] width 10 height 10
checkbox input "false"
click at [862, 398] on input "Actual Gate In (Intermediate Location) column toggle visibility (visible)" at bounding box center [864, 399] width 10 height 10
checkbox input "false"
click at [864, 415] on input "Estimated Gate Out (Intermediate Location) column toggle visibility (visible)" at bounding box center [864, 416] width 10 height 10
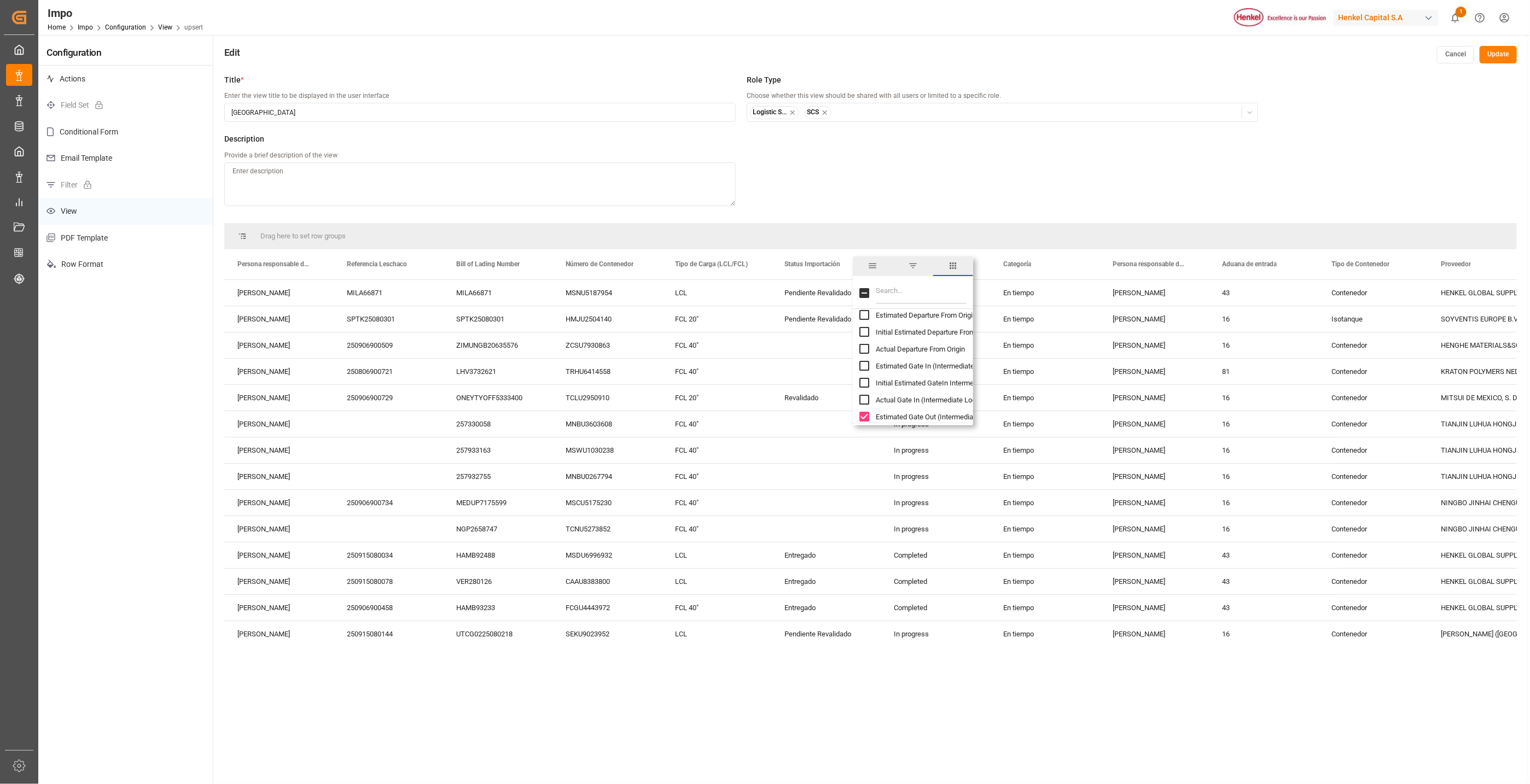
checkbox input "false"
click at [864, 355] on input "Initial Estimated GateOut Intermediate Location Pre column toggle visibility (v…" at bounding box center [864, 351] width 10 height 10
checkbox input "false"
click at [866, 366] on input "Actual Gate Out (Intermediate Location) column toggle visibility (visible)" at bounding box center [864, 368] width 10 height 10
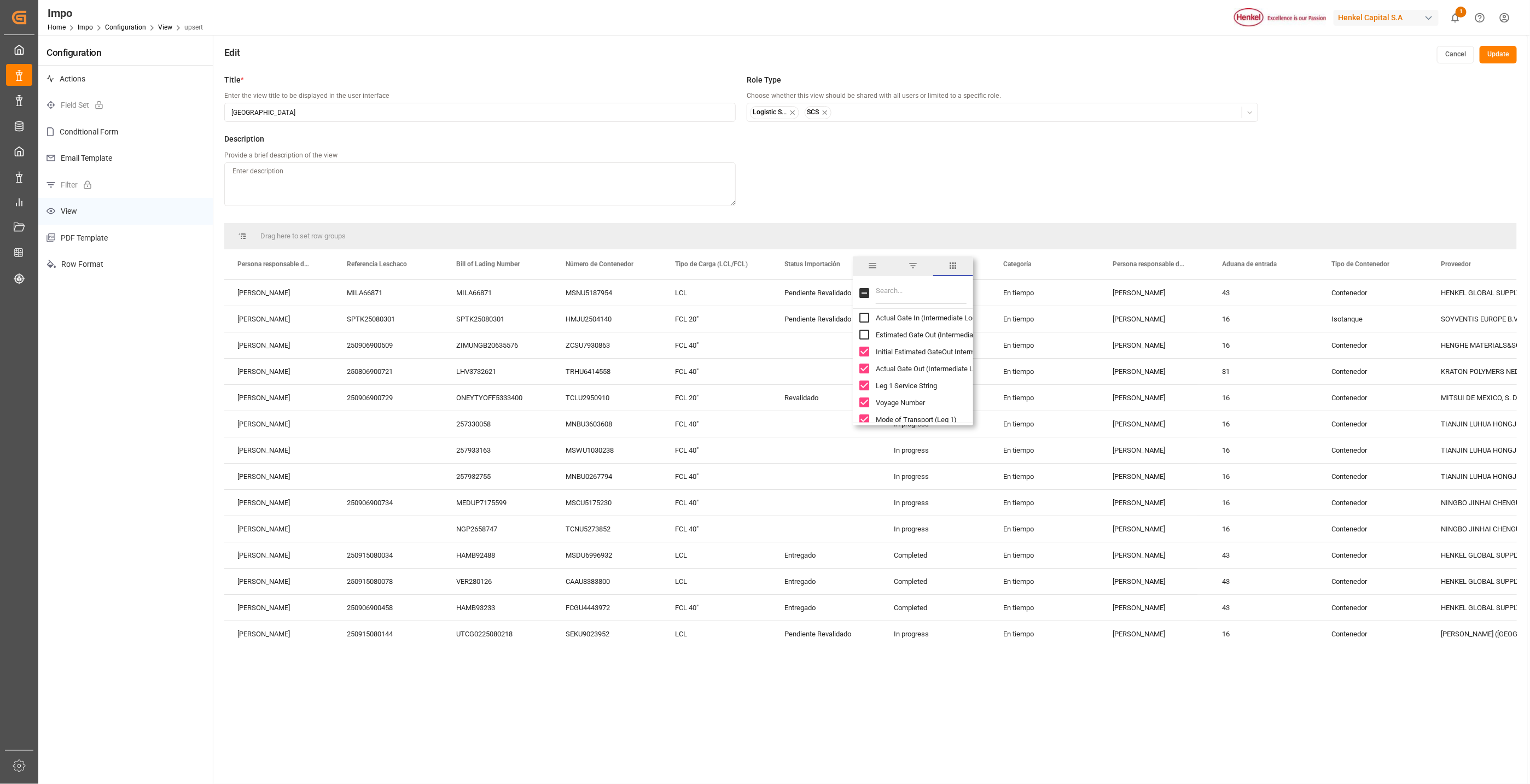
checkbox input "false"
click at [865, 386] on input "Leg 1 Service String column toggle visibility (visible)" at bounding box center [864, 385] width 10 height 10
checkbox input "false"
click at [865, 399] on input "Voyage Number column toggle visibility (visible)" at bounding box center [864, 402] width 10 height 10
checkbox input "false"
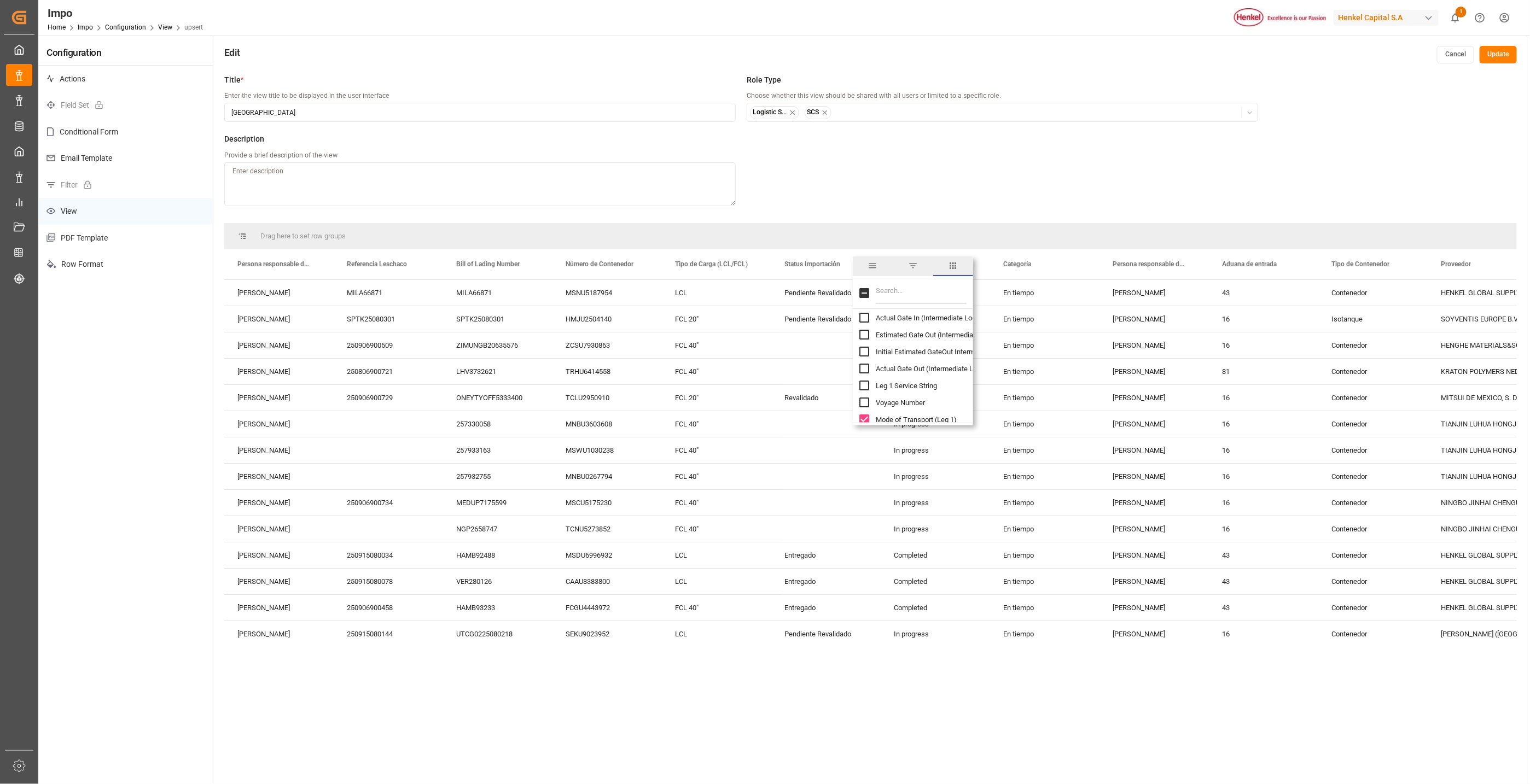
click at [864, 419] on input "Mode of Transport (Leg 1) column toggle visibility (visible)" at bounding box center [864, 419] width 10 height 10
checkbox input "false"
click at [865, 353] on input "Estimated Gate In (Port Of Loading) column toggle visibility (visible)" at bounding box center [864, 354] width 10 height 10
checkbox input "false"
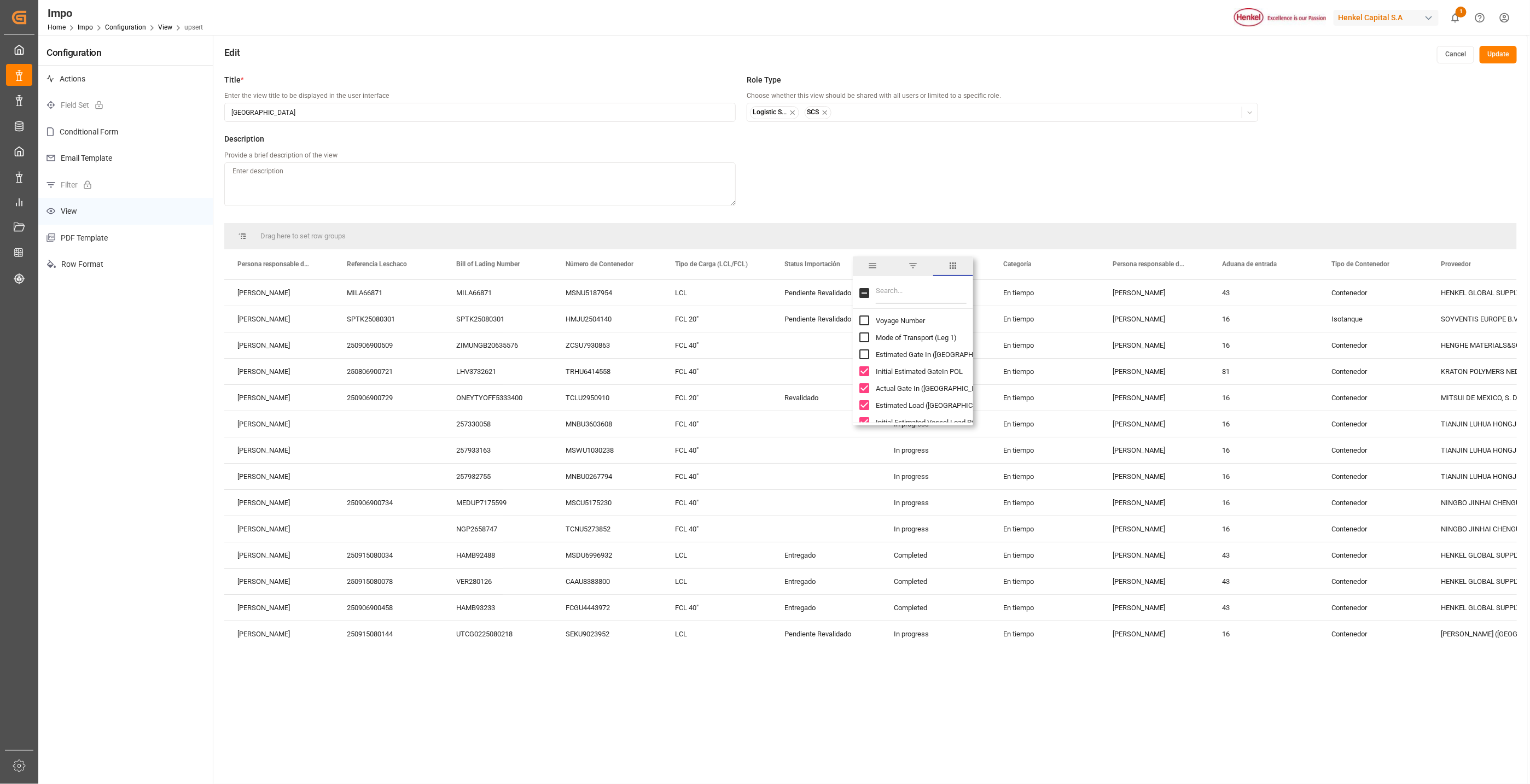
click at [865, 368] on input "Initial Estimated GateIn POL column toggle visibility (visible)" at bounding box center [864, 371] width 10 height 10
checkbox input "false"
click at [867, 391] on input "Actual Gate In (Port Of Loading) column toggle visibility (visible)" at bounding box center [864, 388] width 10 height 10
checkbox input "false"
click at [864, 402] on input "Estimated Load (Port Of Loading) column toggle visibility (visible)" at bounding box center [864, 405] width 10 height 10
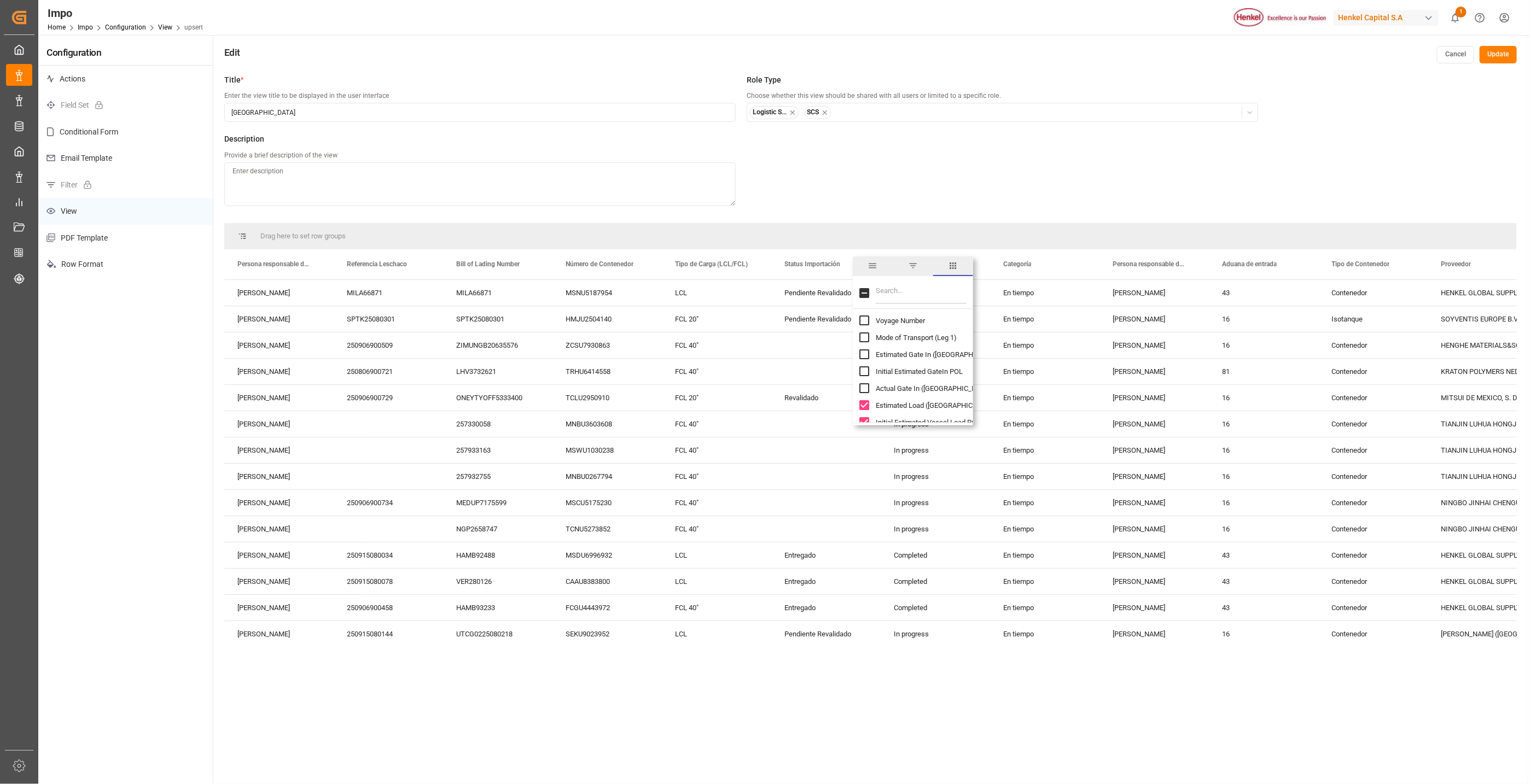
checkbox input "false"
click at [860, 338] on input "Initial Estimated Vessel Load POL column toggle visibility (visible)" at bounding box center [864, 340] width 10 height 10
checkbox input "false"
click at [864, 360] on input "Actual Load (Port Of Loading) column toggle visibility (visible)" at bounding box center [864, 357] width 10 height 10
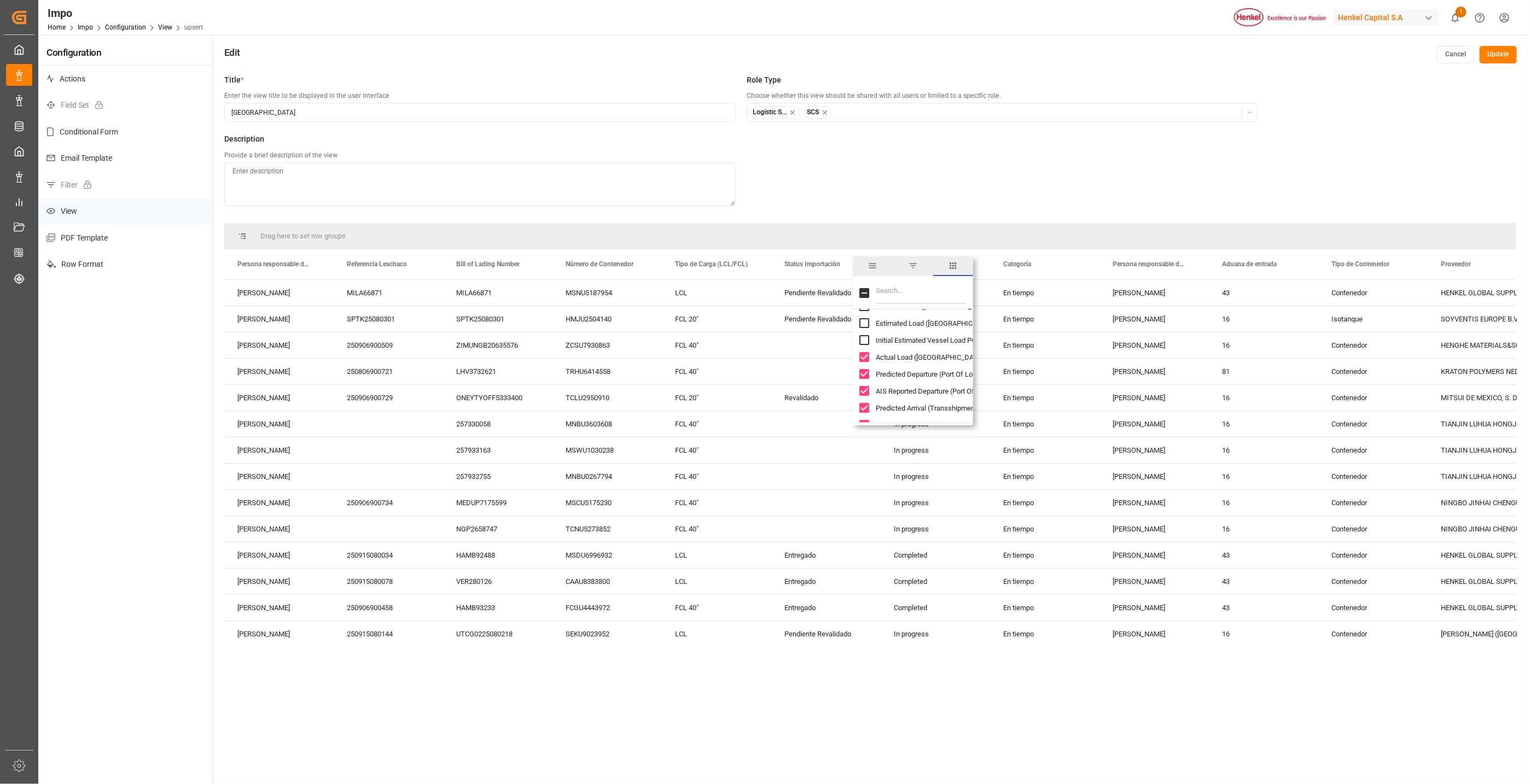
checkbox input "false"
click at [864, 378] on input "Predicted Departure (Port Of Loading) column toggle visibility (visible)" at bounding box center [864, 373] width 10 height 10
checkbox input "false"
click at [864, 391] on input "AIS Reported Departure (Port Of Loading) column toggle visibility (visible)" at bounding box center [864, 391] width 10 height 10
checkbox input "false"
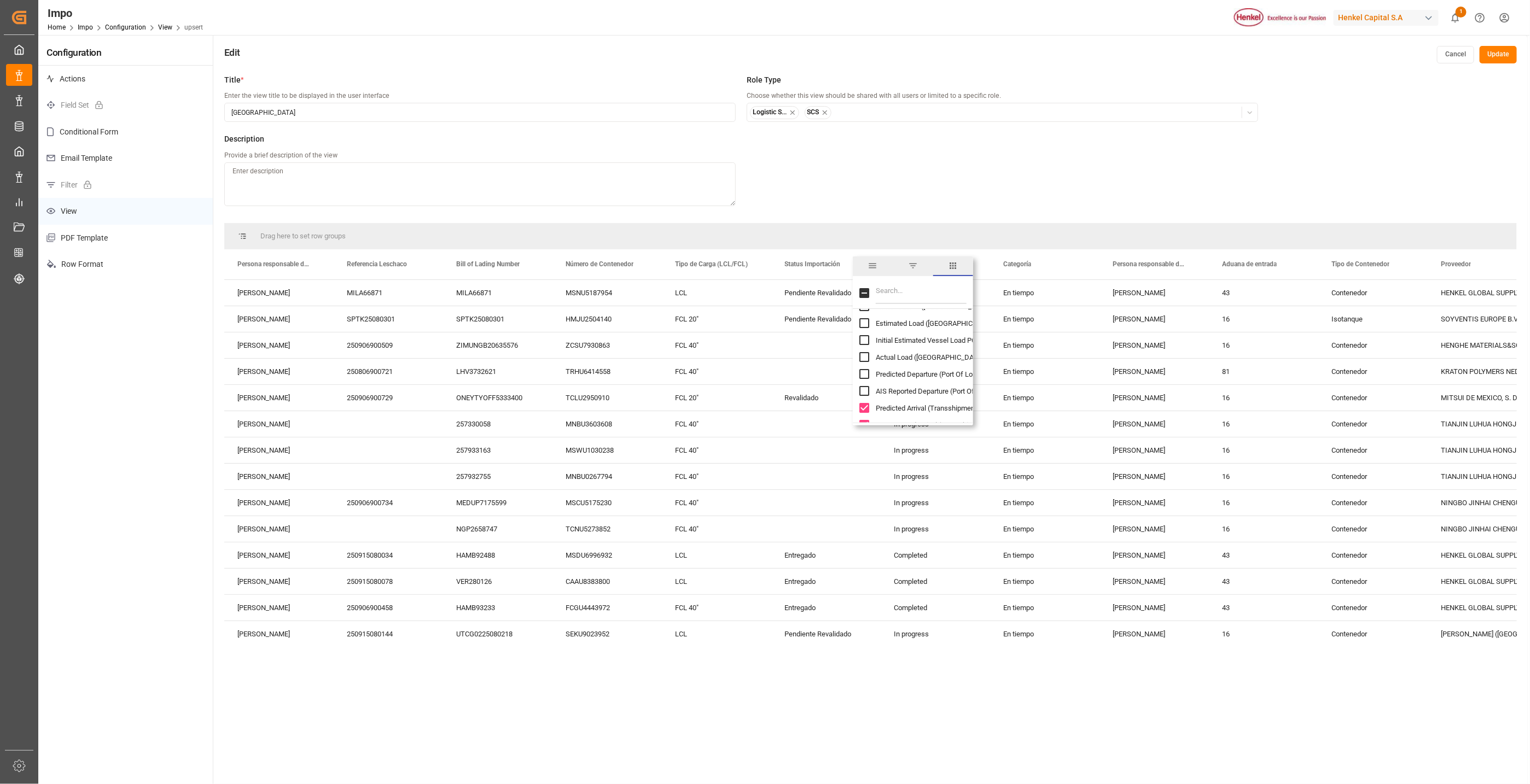
click at [864, 406] on input "Predicted Arrival (Transshipment 1) column toggle visibility (visible)" at bounding box center [864, 407] width 10 height 10
checkbox input "false"
click at [866, 342] on input "AIS Reported Arrival (Transshipment 1) column toggle visibility (visible)" at bounding box center [864, 343] width 10 height 10
checkbox input "false"
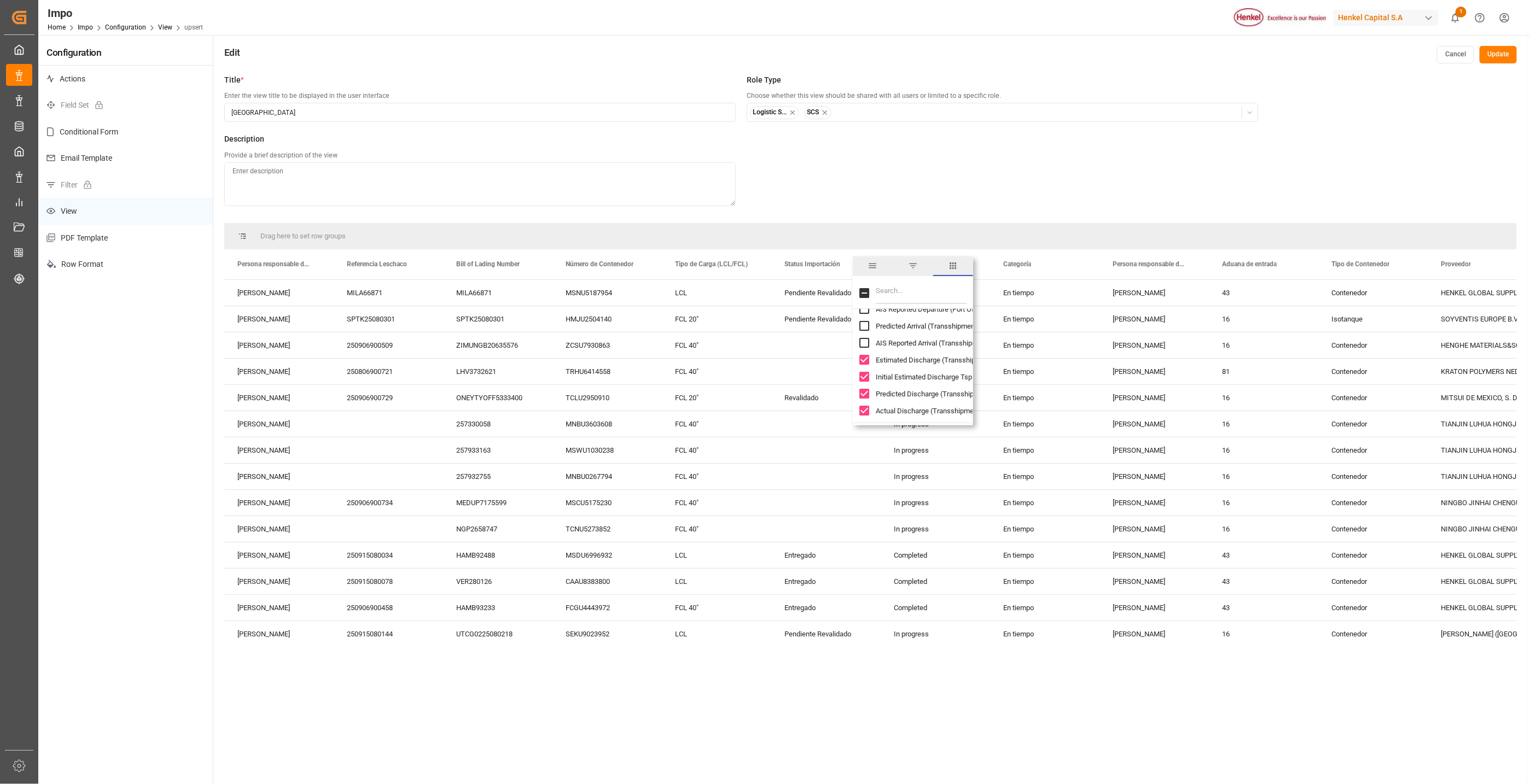
click at [866, 360] on input "Estimated Discharge (Transshipment 1) column toggle visibility (visible)" at bounding box center [864, 359] width 10 height 10
checkbox input "false"
click at [868, 382] on div "Initial Estimated Discharge Tsp1" at bounding box center [919, 377] width 120 height 17
click at [865, 396] on input "Predicted Discharge (Transshipment 1) column toggle visibility (visible)" at bounding box center [864, 393] width 10 height 10
checkbox input "false"
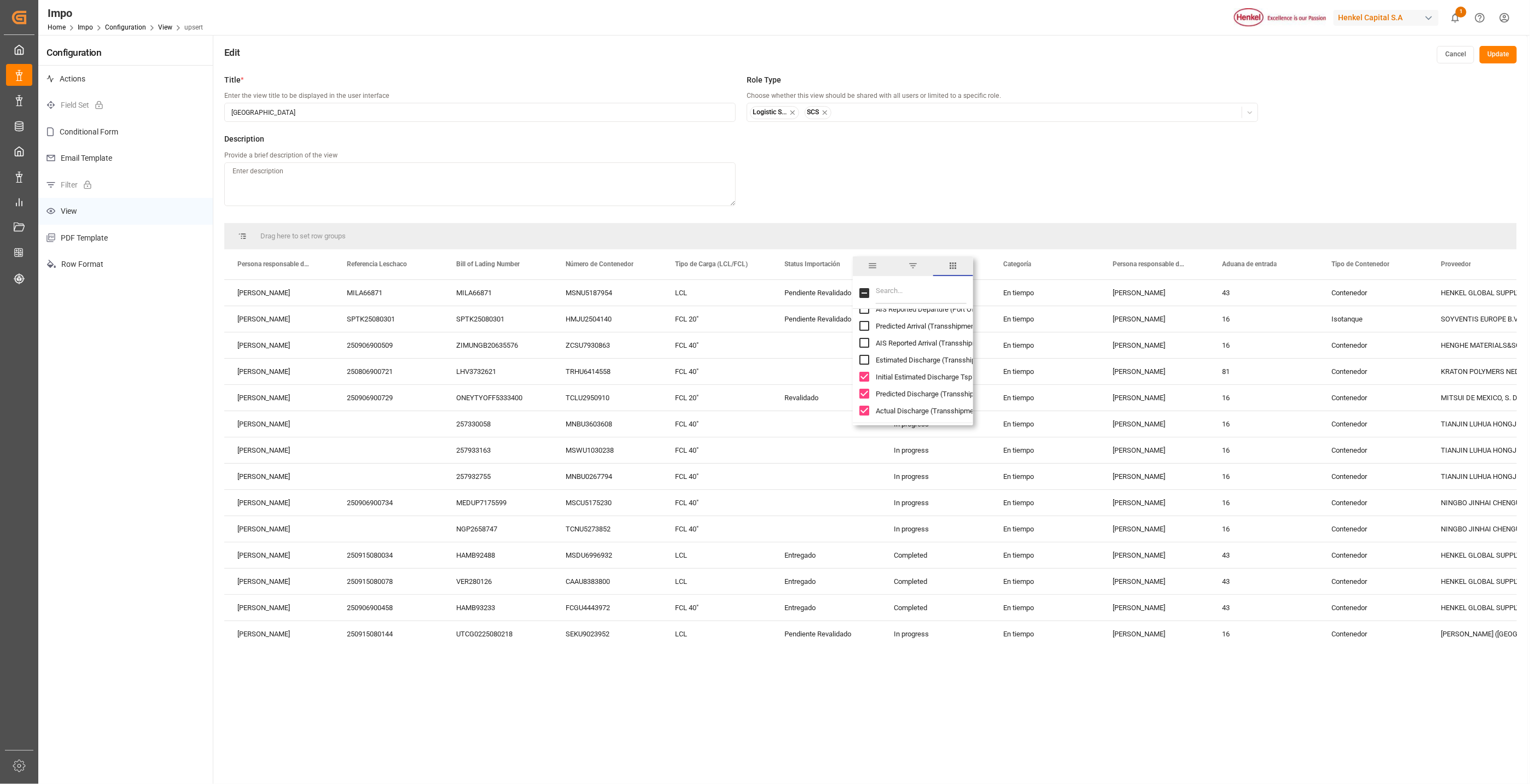
click at [865, 406] on input "Actual Discharge (Transshipment 1) column toggle visibility (visible)" at bounding box center [864, 410] width 10 height 10
checkbox input "false"
click at [863, 379] on input "Initial Estimated Discharge Tsp1 column toggle visibility (visible)" at bounding box center [864, 377] width 10 height 10
checkbox input "false"
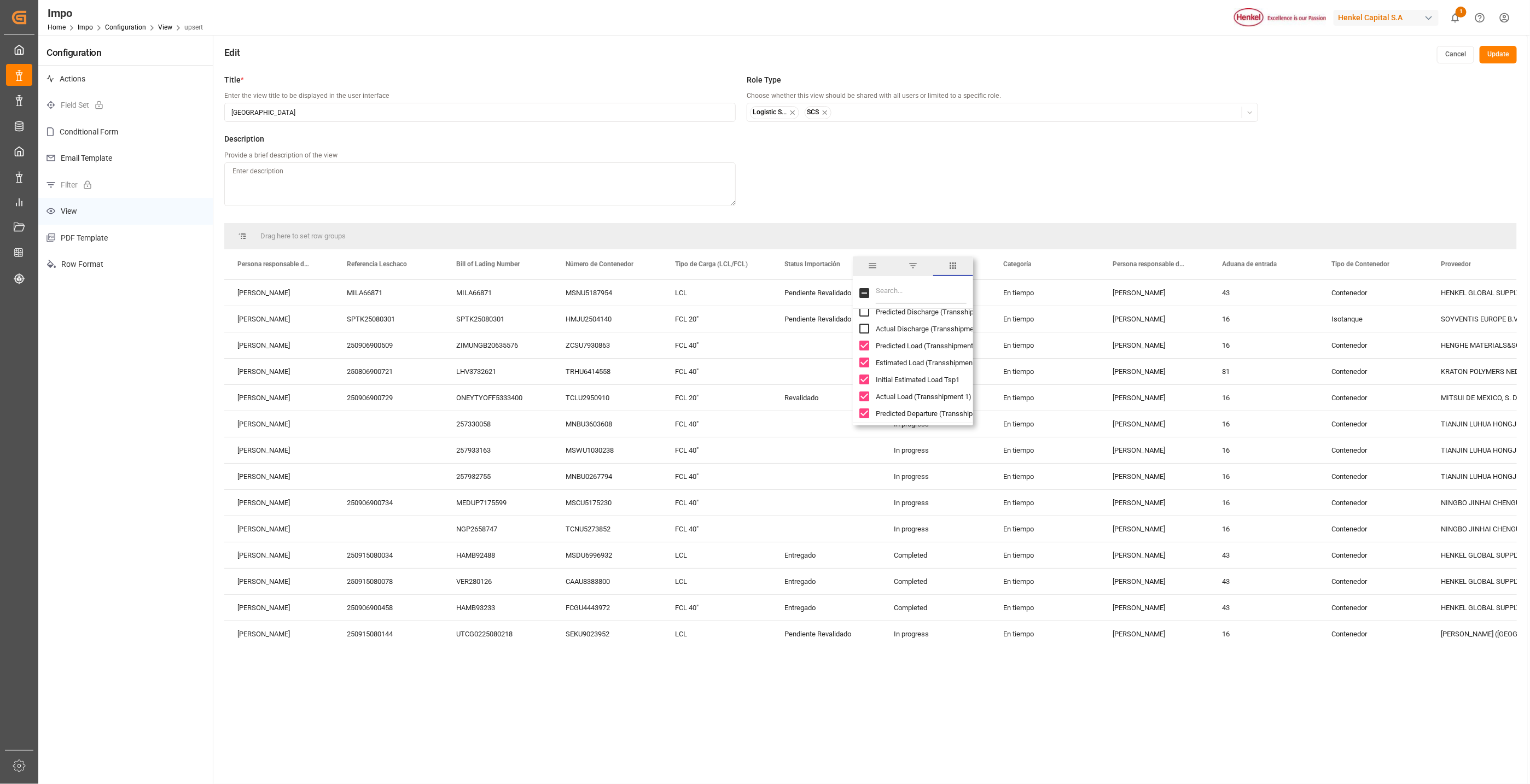
click at [863, 346] on input "Predicted Load (Transshipment 1) column toggle visibility (visible)" at bounding box center [864, 345] width 10 height 10
checkbox input "false"
click at [866, 361] on input "Estimated Load (Transshipment 1) column toggle visibility (visible)" at bounding box center [864, 362] width 10 height 10
checkbox input "false"
click at [862, 379] on input "Initial Estimated Load Tsp1 column toggle visibility (visible)" at bounding box center [864, 379] width 10 height 10
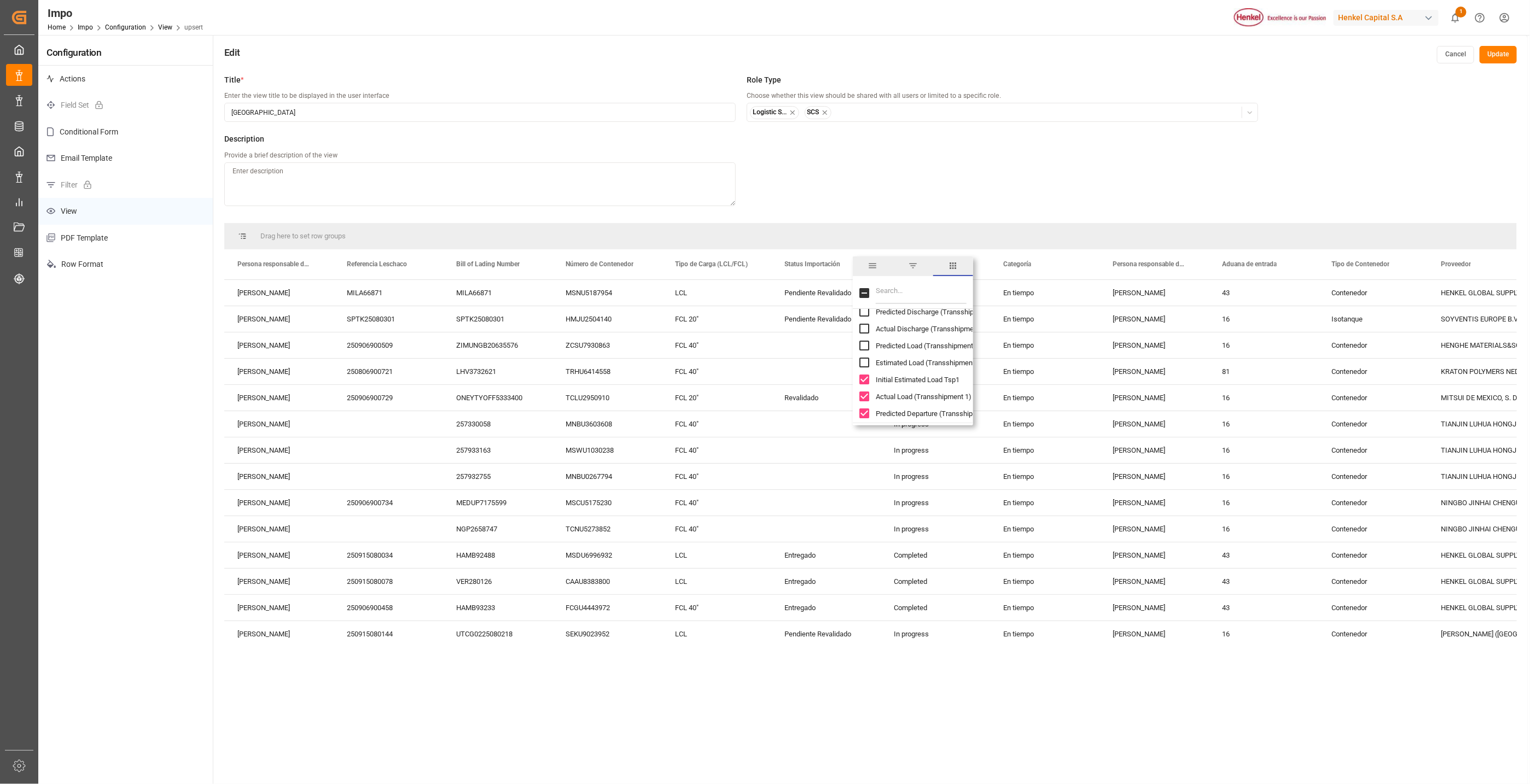
checkbox input "false"
click at [863, 392] on input "Actual Load (Transshipment 1) column toggle visibility (visible)" at bounding box center [864, 396] width 10 height 10
checkbox input "false"
click at [864, 406] on div "Predicted Departure (Transshipment 1)" at bounding box center [919, 413] width 120 height 17
click at [866, 406] on div "Predicted Departure (Transshipment 1)" at bounding box center [919, 413] width 120 height 17
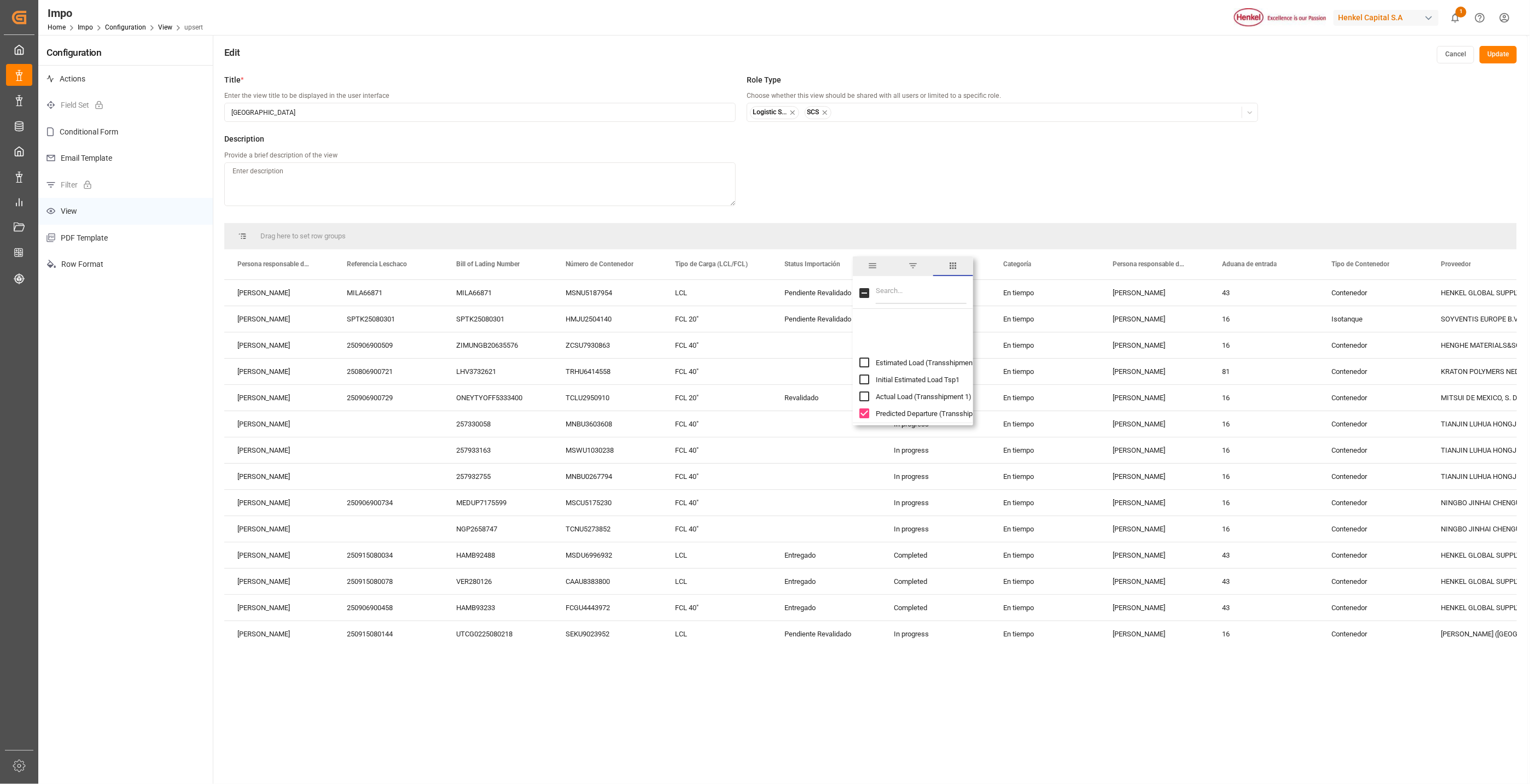
scroll to position [3855, 0]
click at [867, 335] on input "Predicted Departure (Transshipment 1) column toggle visibility (visible)" at bounding box center [864, 331] width 10 height 10
checkbox input "false"
click at [865, 350] on input "AIS Reported Departure (Transshipment 1) column toggle visibility (visible)" at bounding box center [864, 348] width 10 height 10
checkbox input "false"
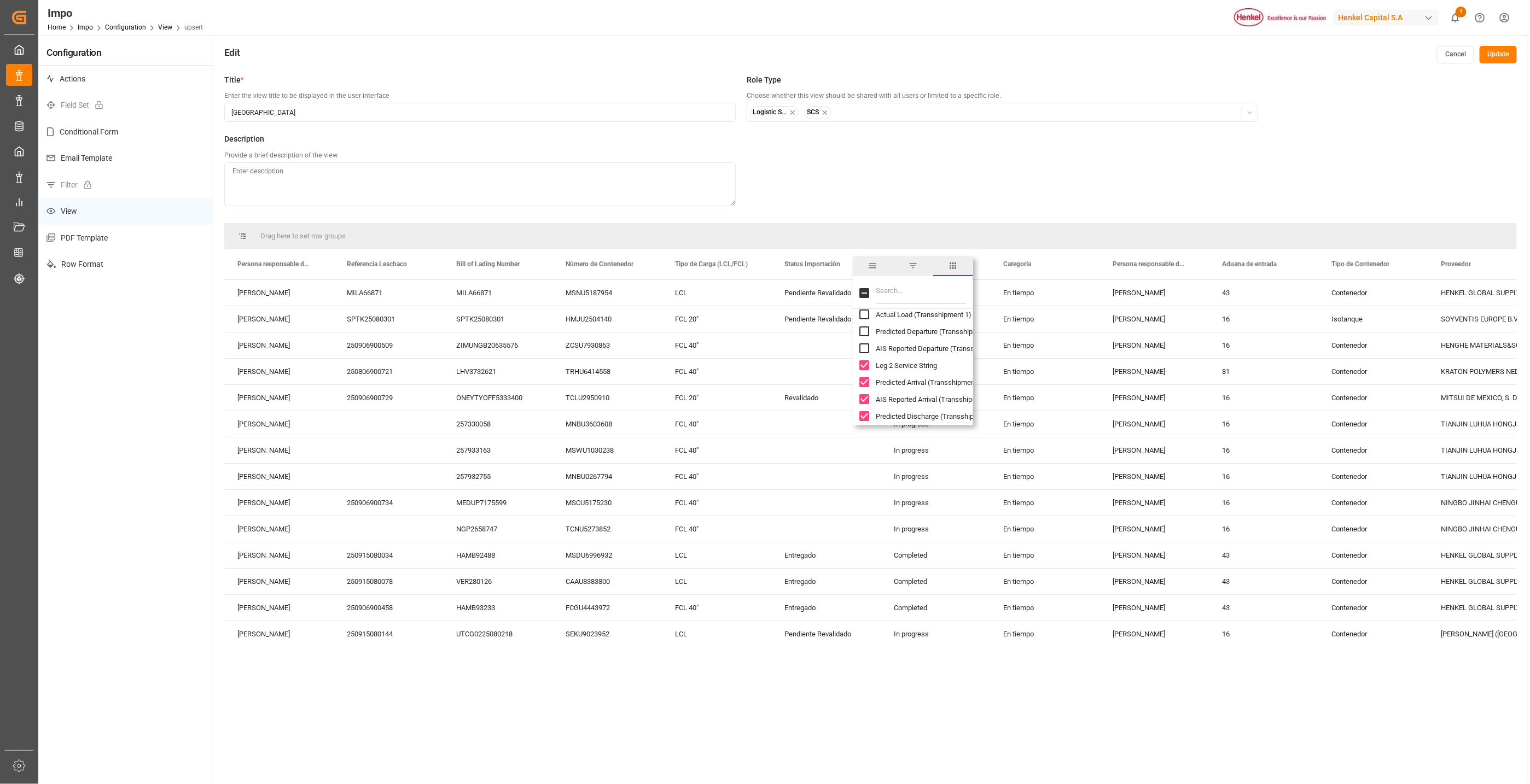
click at [865, 366] on input "Leg 2 Service String column toggle visibility (visible)" at bounding box center [864, 364] width 10 height 10
checkbox input "false"
click at [862, 379] on input "Predicted Arrival (Transshipment 2) column toggle visibility (visible)" at bounding box center [864, 382] width 10 height 10
checkbox input "false"
click at [866, 392] on div "AIS Reported Arrival (Transshipment 2)" at bounding box center [919, 399] width 120 height 17
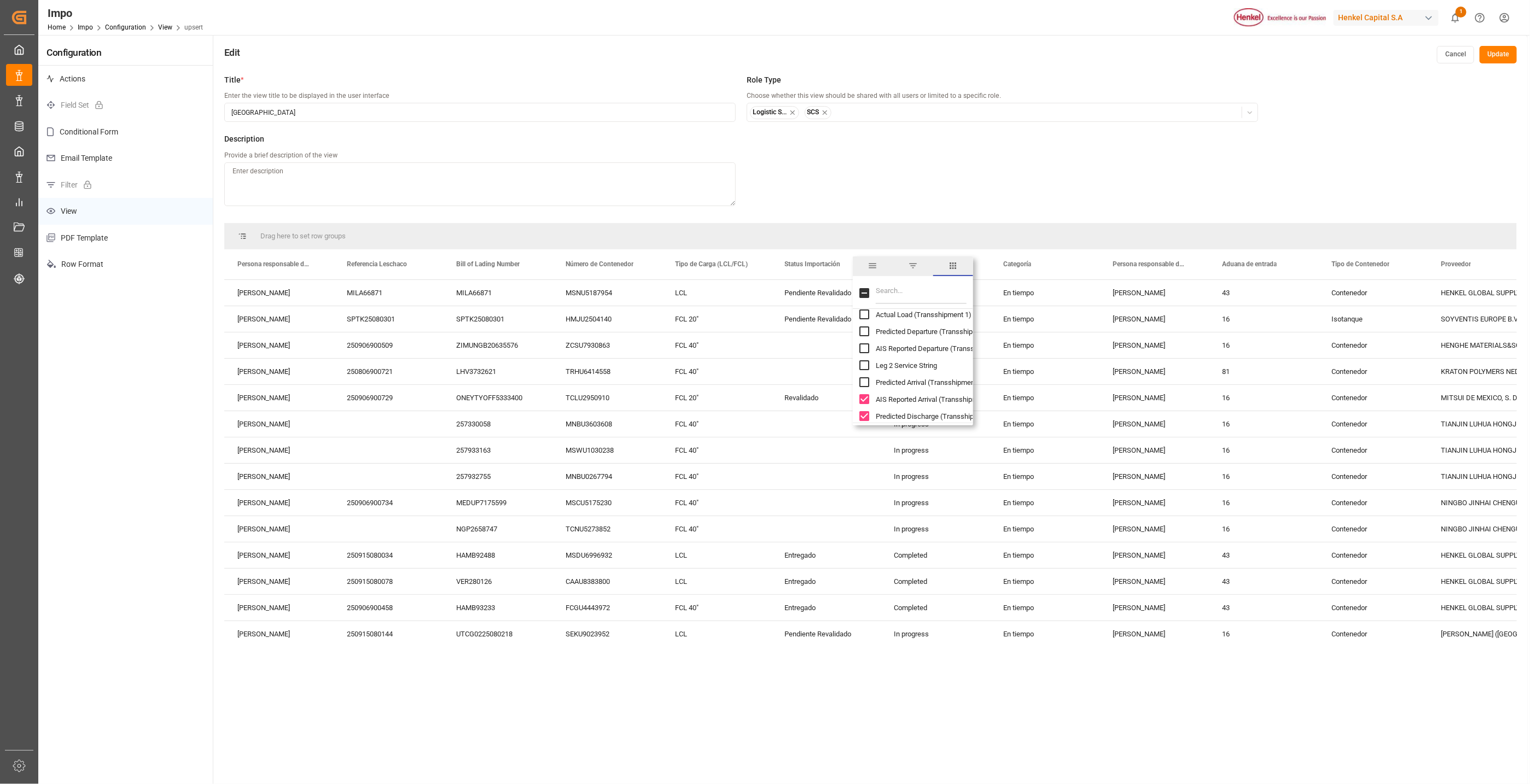
click at [866, 401] on input "AIS Reported Arrival (Transshipment 2) column toggle visibility (visible)" at bounding box center [864, 399] width 10 height 10
checkbox input "false"
click at [864, 415] on input "Predicted Discharge (Transshipment 2) column toggle visibility (visible)" at bounding box center [864, 415] width 10 height 10
checkbox input "false"
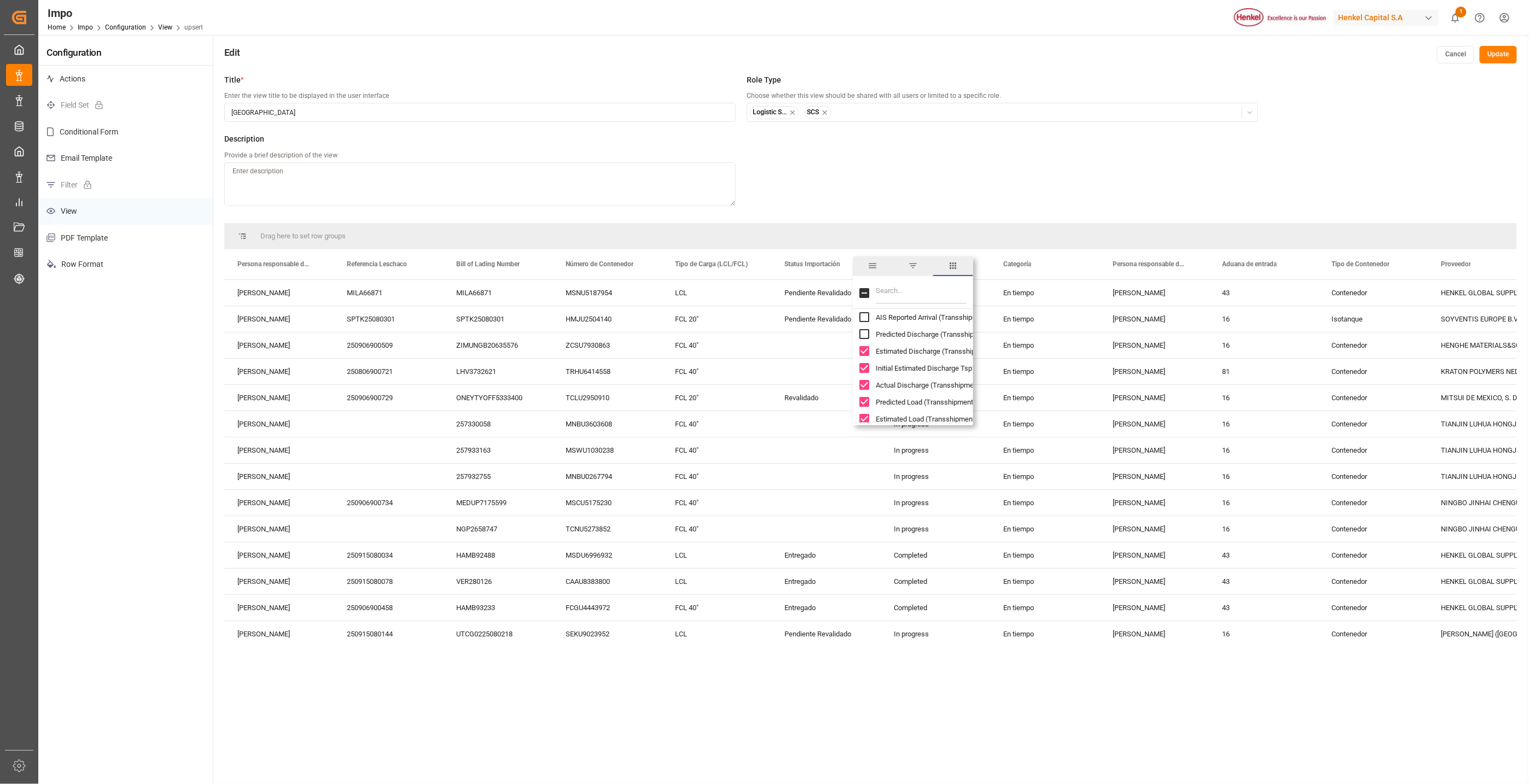
drag, startPoint x: 867, startPoint y: 348, endPoint x: 866, endPoint y: 363, distance: 15.0
click at [866, 348] on input "Estimated Discharge (Transshipment 2) column toggle visibility (visible)" at bounding box center [864, 350] width 10 height 10
checkbox input "false"
click at [866, 364] on input "Initial Estimated Discharge Tsp2 column toggle visibility (visible)" at bounding box center [864, 368] width 10 height 10
checkbox input "false"
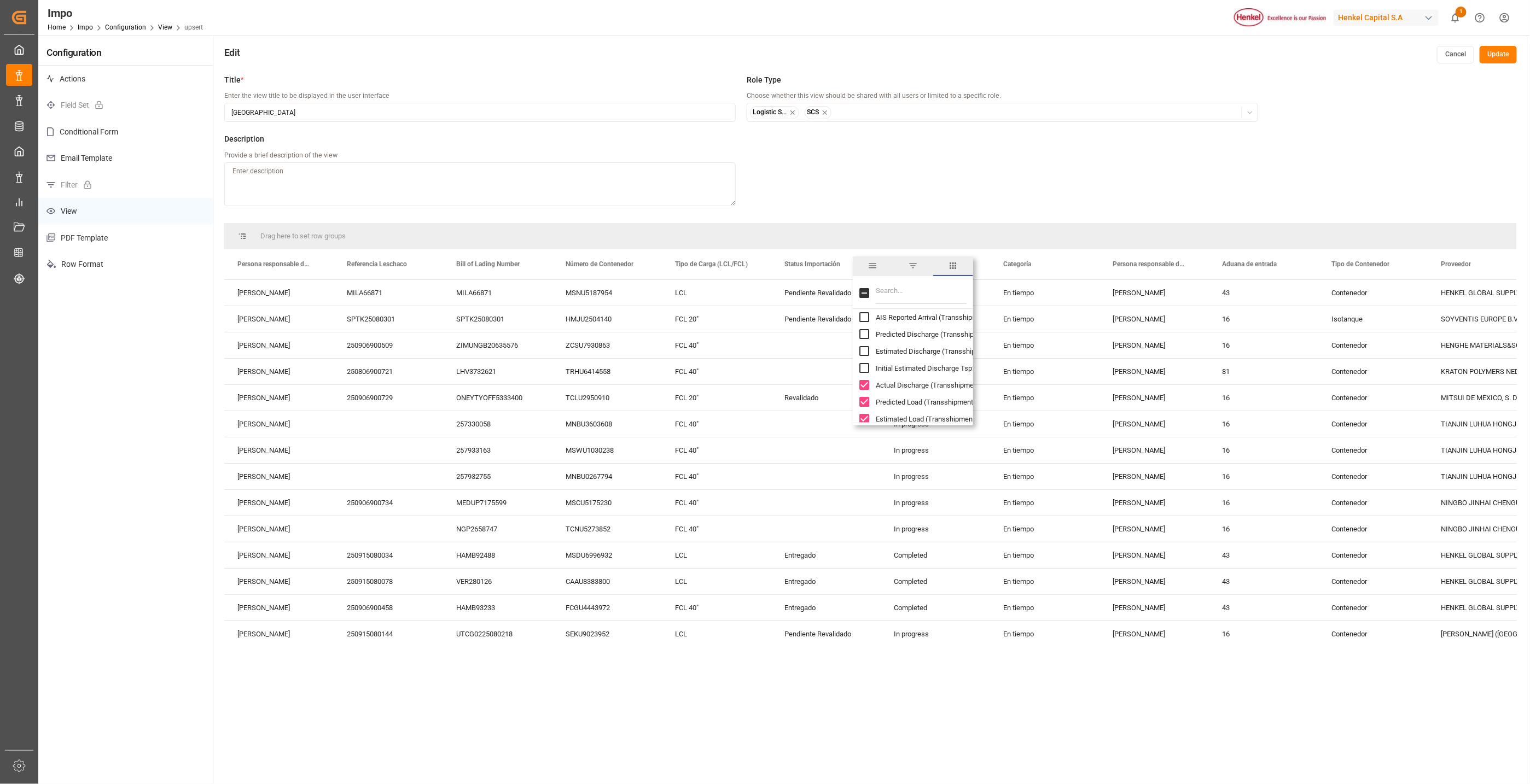
click at [865, 383] on input "Actual Discharge (Transshipment 2) column toggle visibility (visible)" at bounding box center [864, 385] width 10 height 10
checkbox input "false"
drag, startPoint x: 862, startPoint y: 401, endPoint x: 862, endPoint y: 413, distance: 12.0
click at [862, 402] on input "Predicted Load (Transshipment 2) column toggle visibility (visible)" at bounding box center [864, 401] width 10 height 10
checkbox input "false"
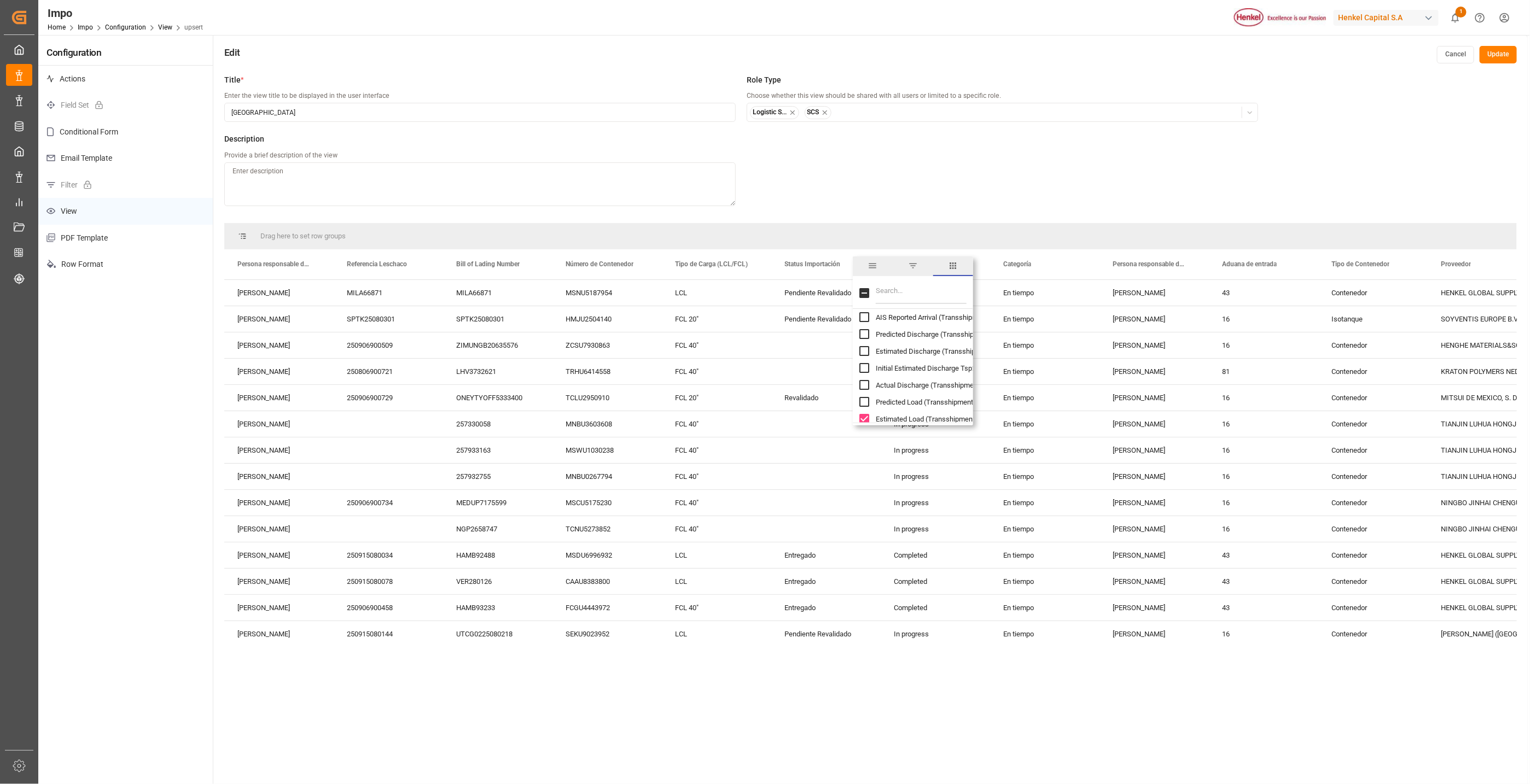
click at [862, 413] on div "Estimated Load (Transshipment 2)" at bounding box center [919, 419] width 120 height 17
click at [867, 340] on input "Estimated Load (Transshipment 2) column toggle visibility (visible)" at bounding box center [864, 336] width 10 height 10
checkbox input "false"
click at [864, 353] on input "Initial Estimated Load Tsp2 column toggle visibility (visible)" at bounding box center [864, 353] width 10 height 10
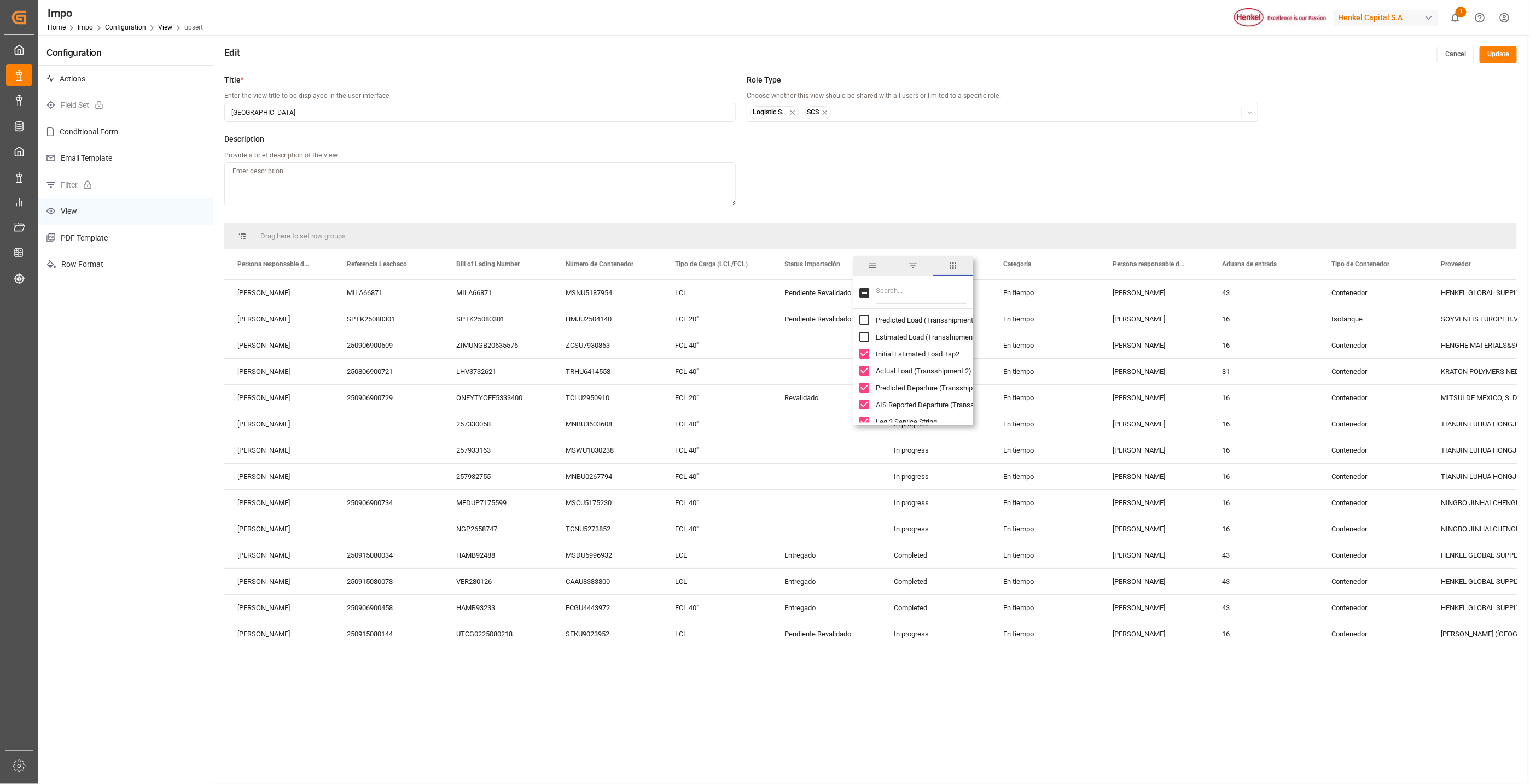
checkbox input "false"
click at [866, 363] on div "Actual Load (Transshipment 2)" at bounding box center [919, 371] width 120 height 17
click at [862, 383] on input "Predicted Departure (Transshipment 2) column toggle visibility (visible)" at bounding box center [864, 387] width 10 height 10
checkbox input "false"
click at [862, 371] on input "Actual Load (Transshipment 2) column toggle visibility (visible)" at bounding box center [864, 371] width 10 height 10
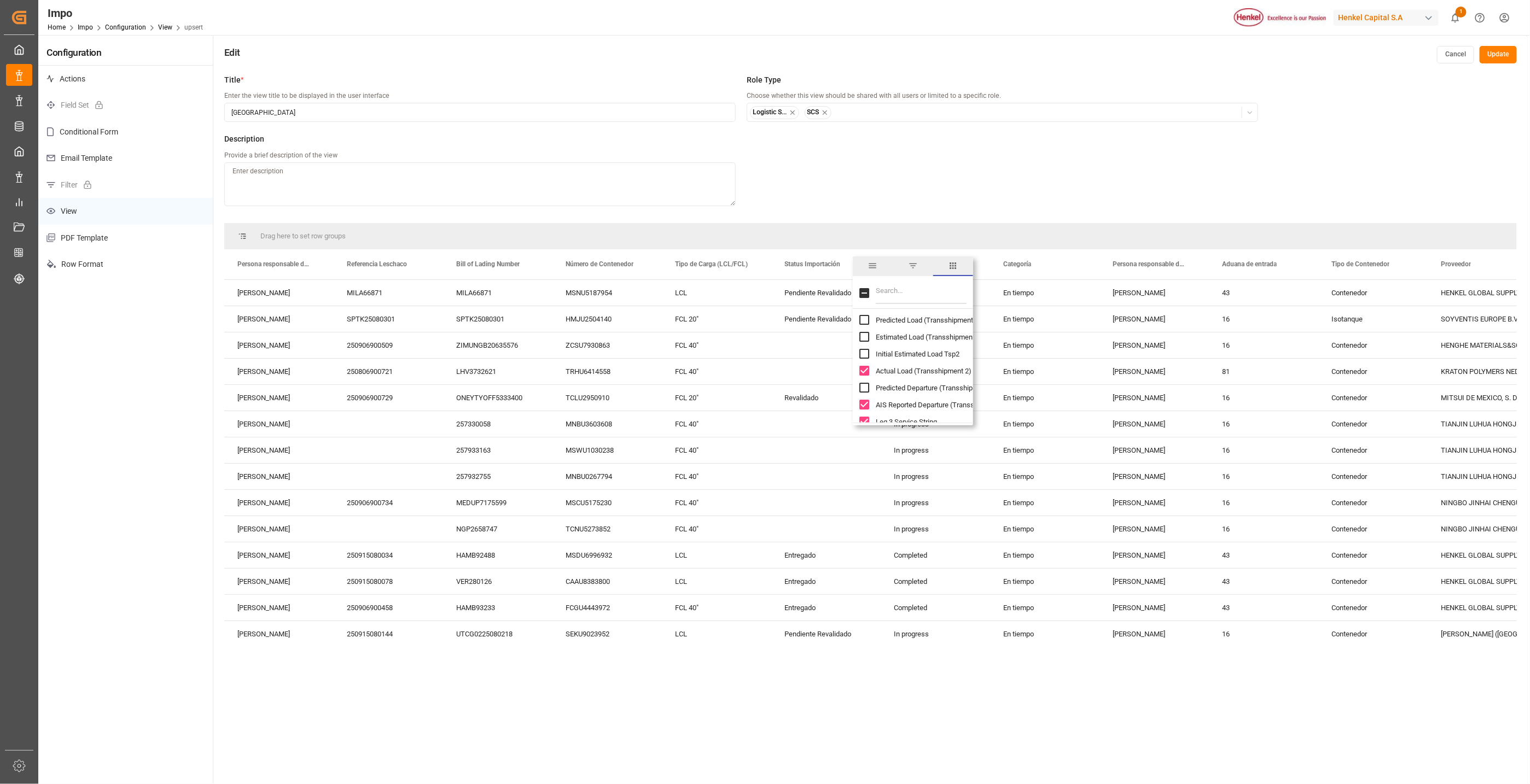
checkbox input "false"
drag, startPoint x: 860, startPoint y: 402, endPoint x: 878, endPoint y: 402, distance: 18.0
click at [861, 404] on input "AIS Reported Departure (Transshipment 2) column toggle visibility (visible)" at bounding box center [864, 404] width 10 height 10
checkbox input "false"
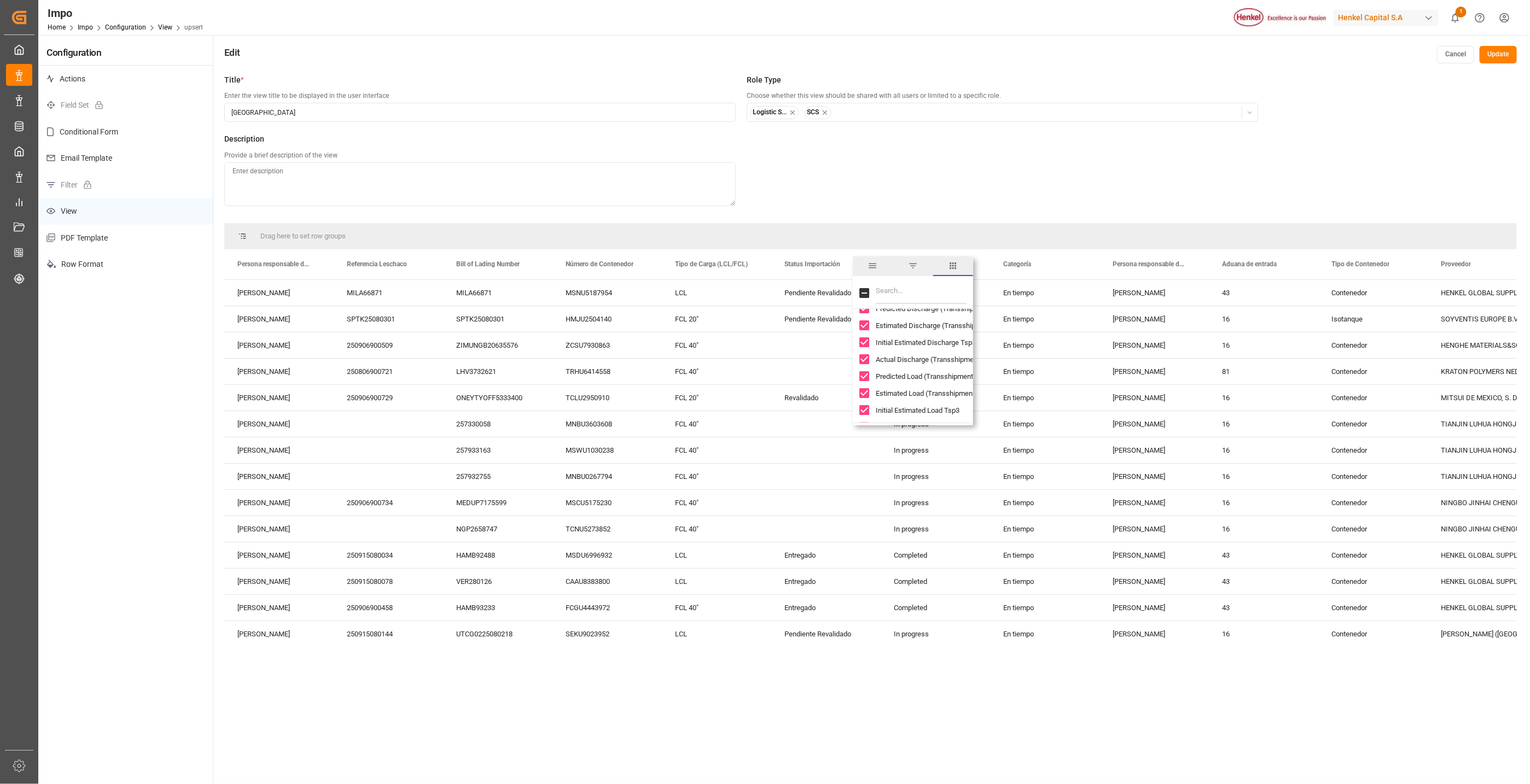
click at [865, 324] on input "Estimated Discharge (Transshipment 3) column toggle visibility (visible)" at bounding box center [864, 325] width 10 height 10
checkbox input "false"
click at [862, 343] on input "Initial Estimated Discharge Tsp3 column toggle visibility (visible)" at bounding box center [864, 342] width 10 height 10
checkbox input "false"
click at [863, 362] on input "Actual Discharge (Transshipment 3) column toggle visibility (visible)" at bounding box center [864, 359] width 10 height 10
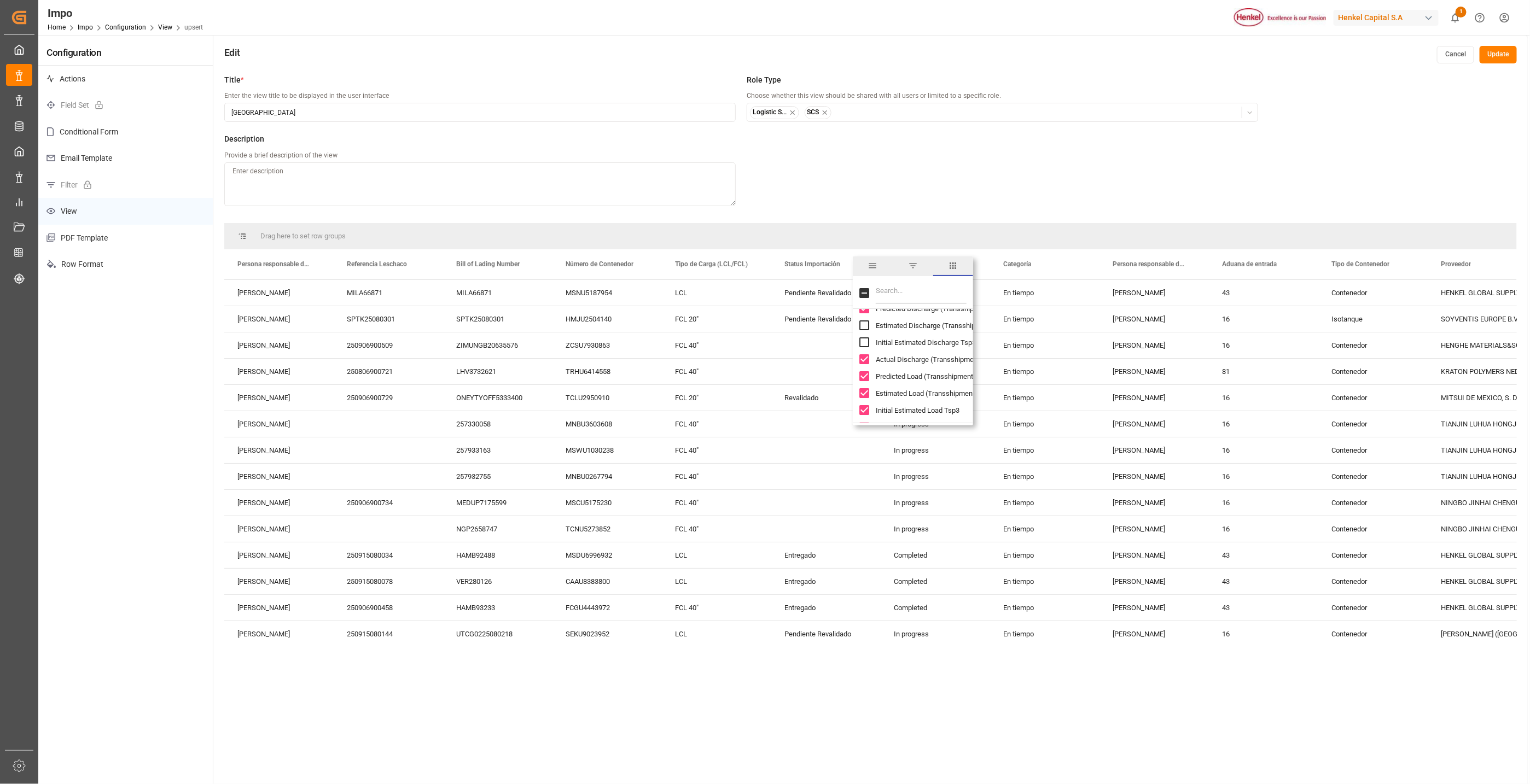
checkbox input "false"
click at [863, 375] on input "Predicted Load (Transshipment 3) column toggle visibility (visible)" at bounding box center [864, 376] width 10 height 10
checkbox input "false"
click at [862, 402] on div "Initial Estimated Load Tsp3" at bounding box center [919, 410] width 120 height 17
click at [867, 392] on input "Estimated Load (Transshipment 3) column toggle visibility (visible)" at bounding box center [864, 392] width 10 height 10
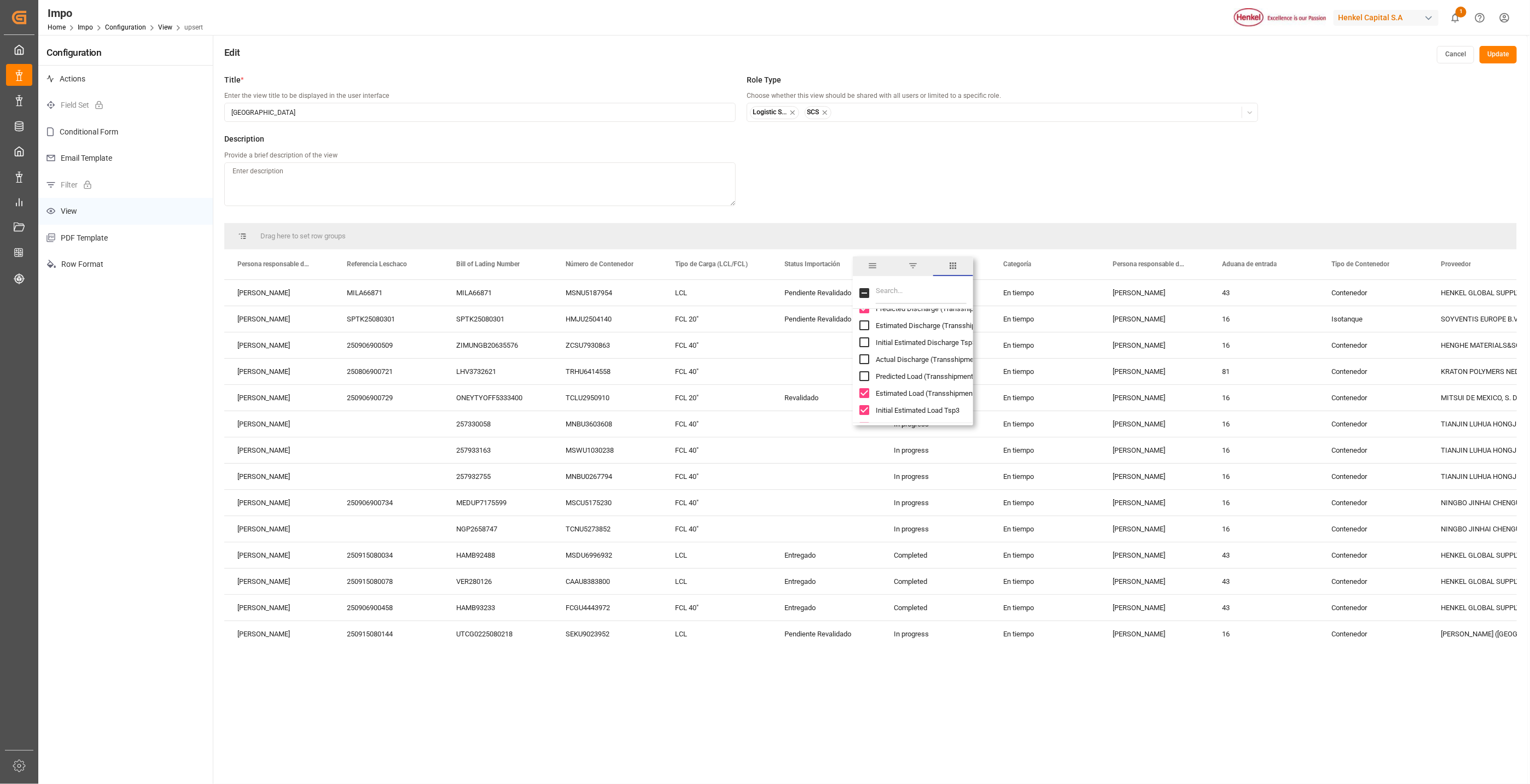
checkbox input "false"
click at [863, 410] on input "Initial Estimated Load Tsp3 column toggle visibility (visible)" at bounding box center [864, 410] width 10 height 10
checkbox input "false"
click at [864, 389] on input "Predicted Discharge (Transshipment 3) column toggle visibility (visible)" at bounding box center [864, 390] width 10 height 10
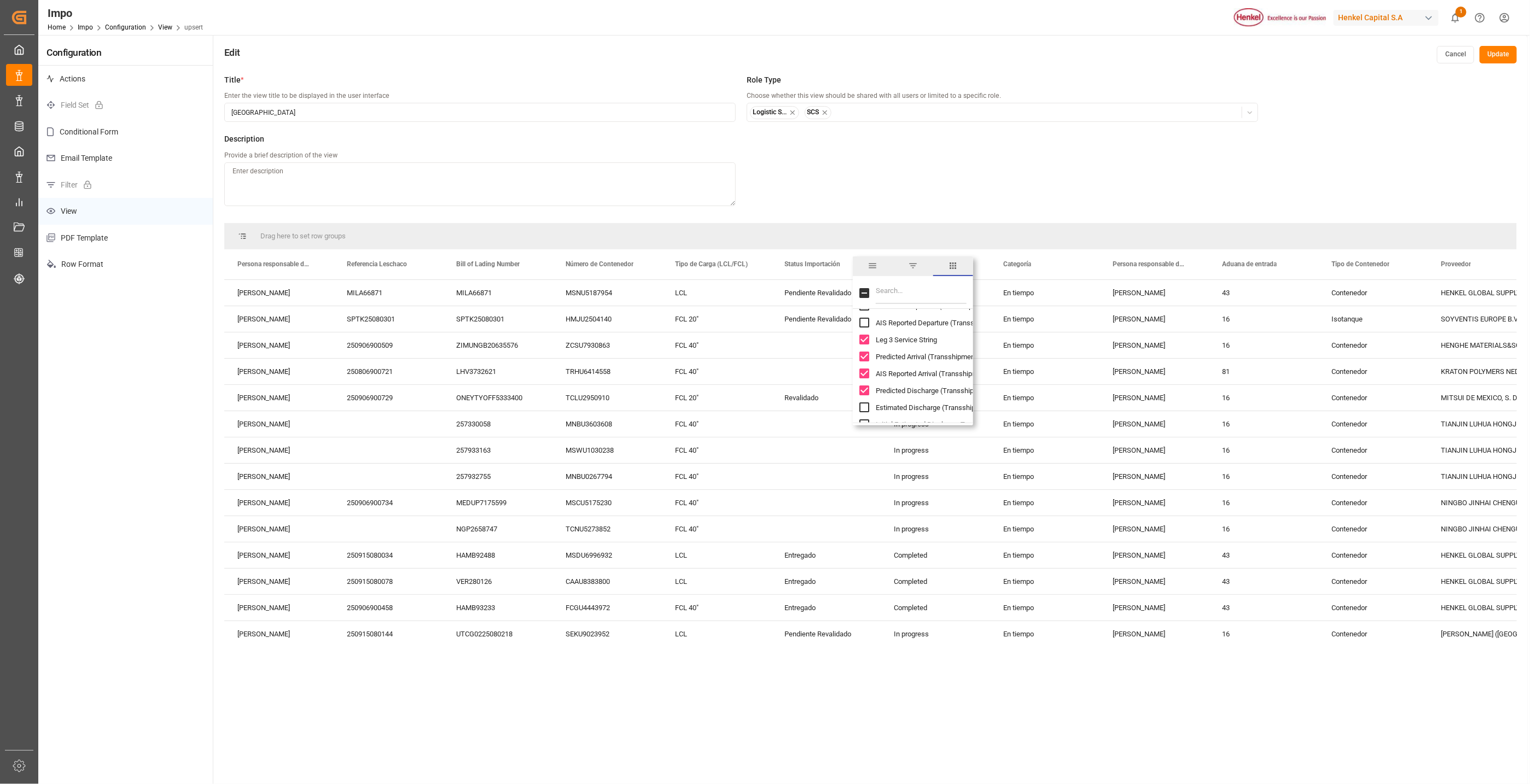
checkbox input "false"
click at [864, 375] on input "AIS Reported Arrival (Transshipment 3) column toggle visibility (visible)" at bounding box center [864, 373] width 10 height 10
checkbox input "false"
click at [864, 357] on input "Predicted Arrival (Transshipment 3) column toggle visibility (visible)" at bounding box center [864, 356] width 10 height 10
checkbox input "false"
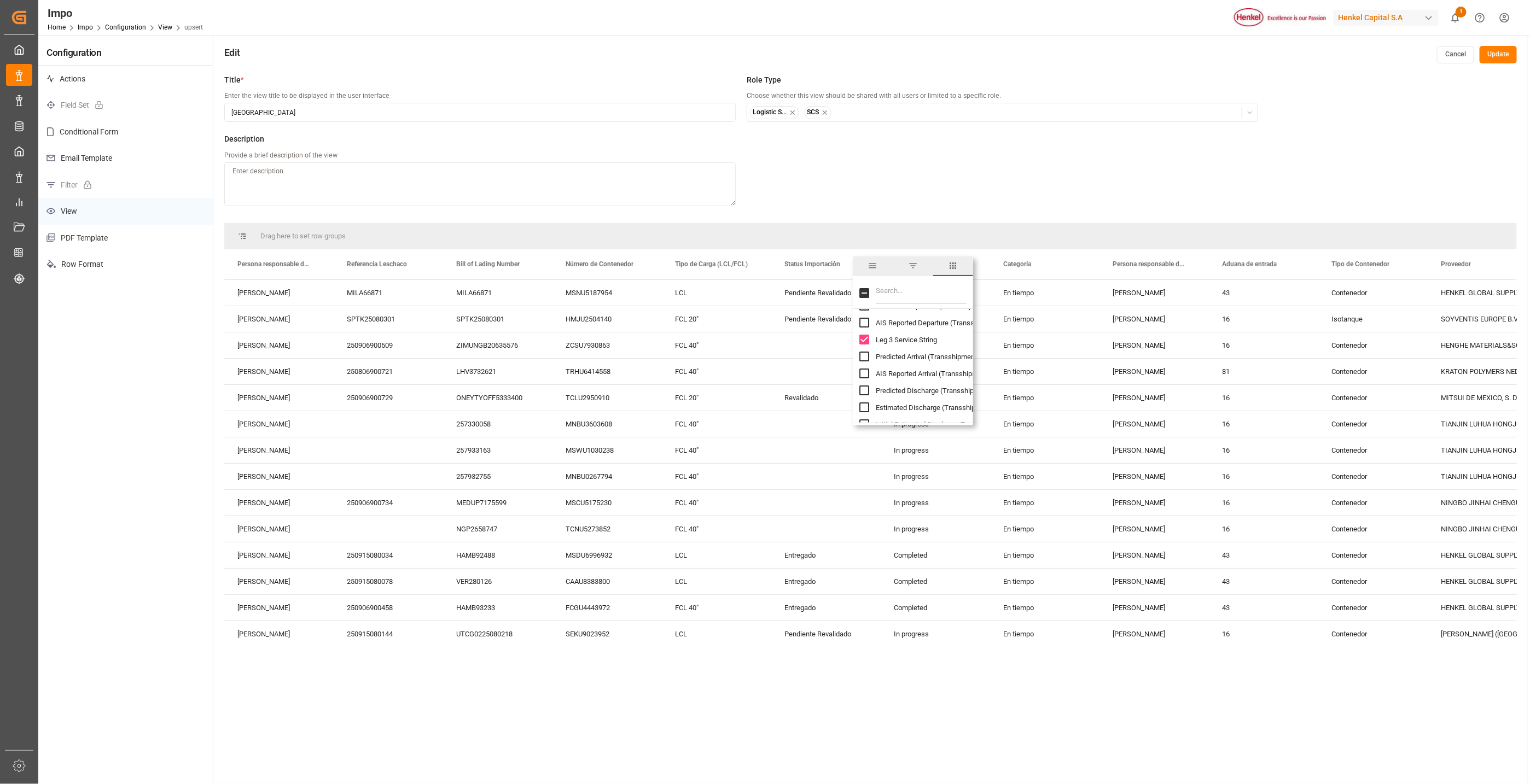
click at [867, 343] on input "Leg 3 Service String column toggle visibility (visible)" at bounding box center [864, 339] width 10 height 10
checkbox input "false"
click at [861, 342] on input "Actual Load (Transshipment 3) column toggle visibility (visible)" at bounding box center [864, 344] width 10 height 10
checkbox input "false"
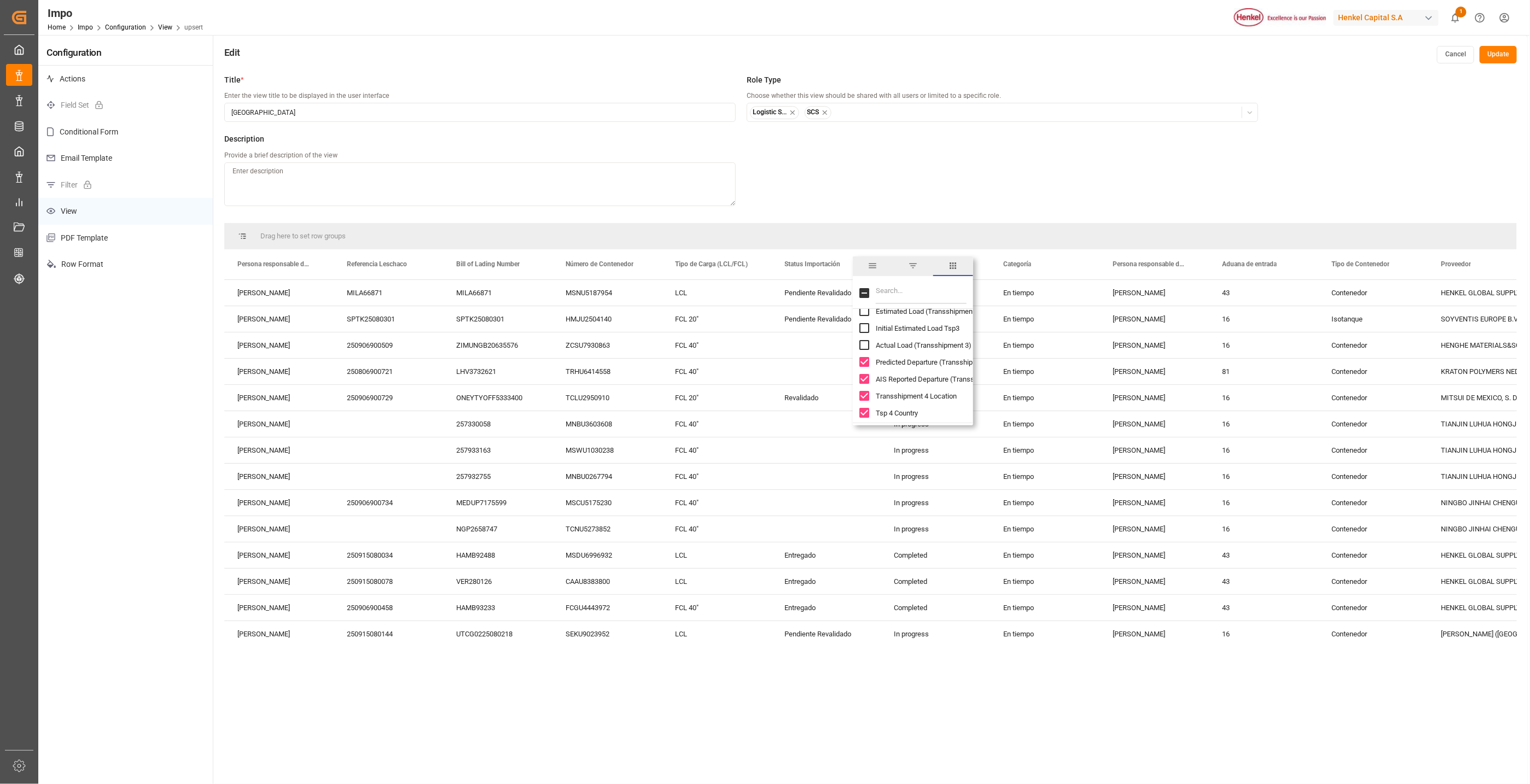
click at [861, 364] on input "Predicted Departure (Transshipment 3) column toggle visibility (visible)" at bounding box center [864, 362] width 10 height 10
checkbox input "false"
click at [866, 376] on input "AIS Reported Departure (Transshipment 3) column toggle visibility (visible)" at bounding box center [864, 378] width 10 height 10
checkbox input "false"
click at [861, 398] on input "Transshipment 4 Location column toggle visibility (visible)" at bounding box center [864, 395] width 10 height 10
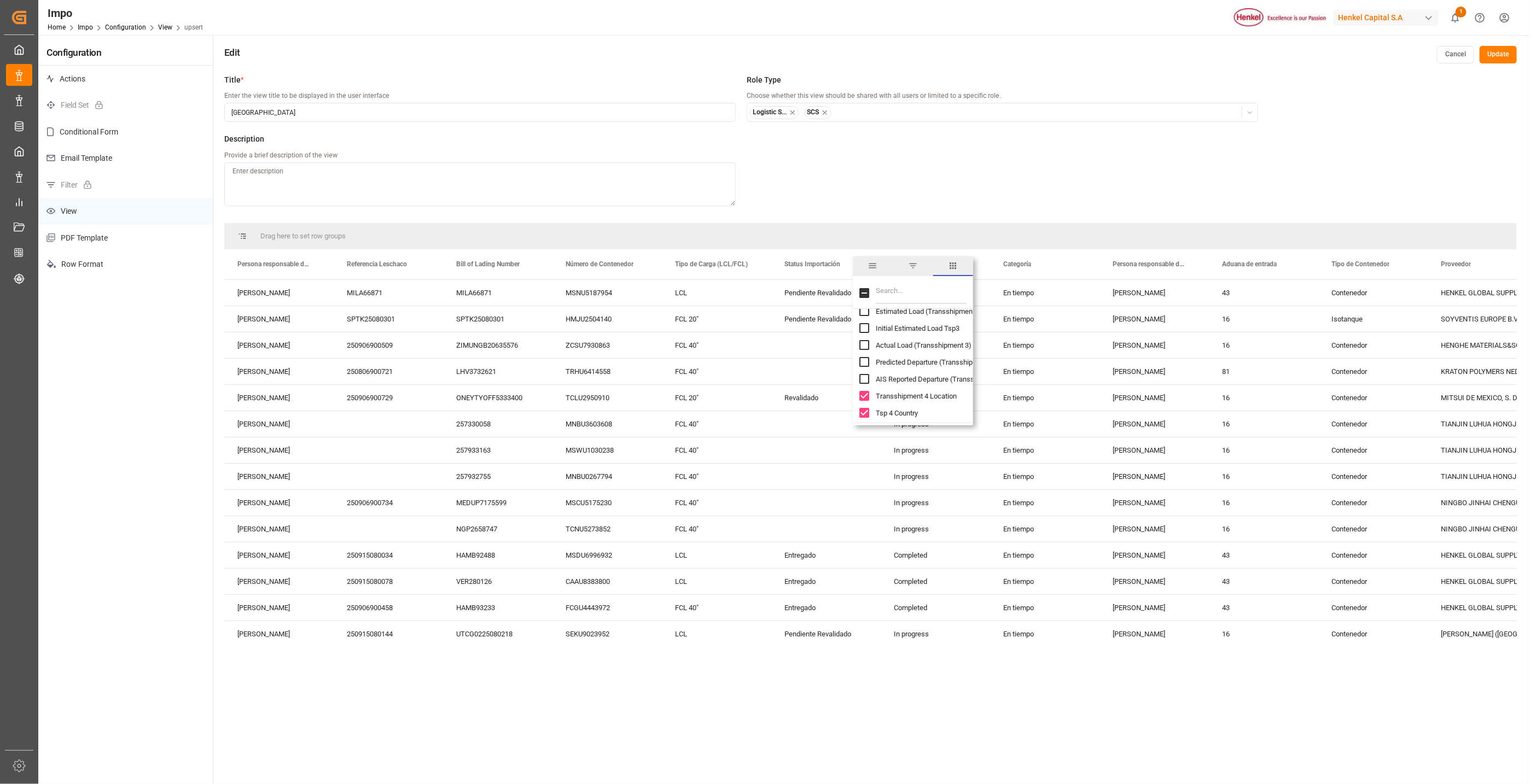
checkbox input "false"
click at [861, 409] on input "Tsp 4 Country column toggle visibility (visible)" at bounding box center [864, 413] width 10 height 10
checkbox input "false"
click at [867, 353] on input "Tsp 4 Locode column toggle visibility (visible)" at bounding box center [864, 347] width 10 height 10
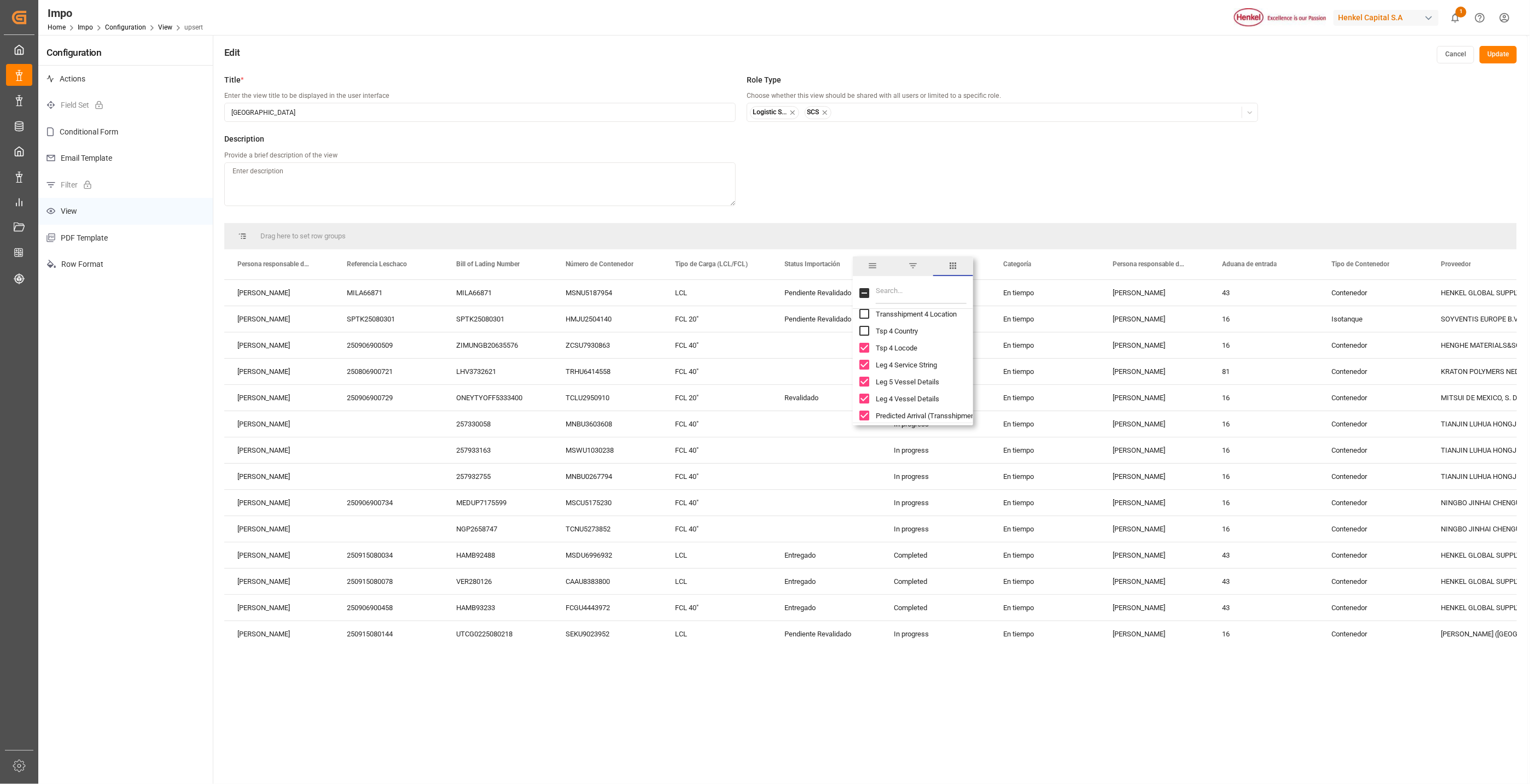
checkbox input "false"
click at [867, 366] on input "Leg 4 Service String column toggle visibility (visible)" at bounding box center [864, 364] width 10 height 10
checkbox input "false"
click at [865, 381] on input "Leg 5 Vessel Details column toggle visibility (visible)" at bounding box center [864, 381] width 10 height 10
checkbox input "false"
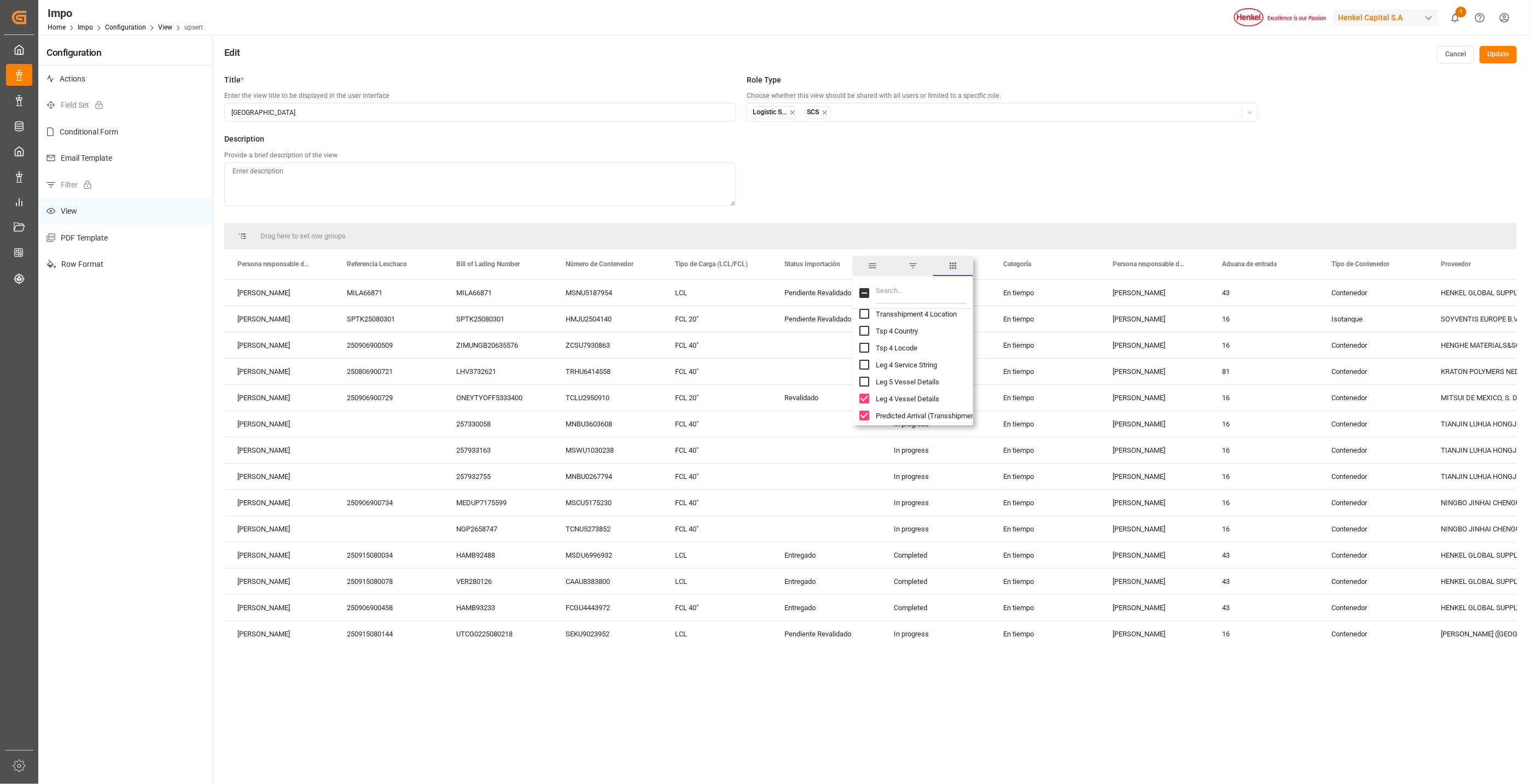
click at [867, 398] on input "Leg 4 Vessel Details column toggle visibility (visible)" at bounding box center [864, 398] width 10 height 10
checkbox input "false"
click at [864, 409] on div "Predicted Arrival (Transshipment 4)" at bounding box center [919, 415] width 120 height 17
click at [861, 332] on input "Predicted Arrival (Transshipment 4) column toggle visibility (visible)" at bounding box center [864, 333] width 10 height 10
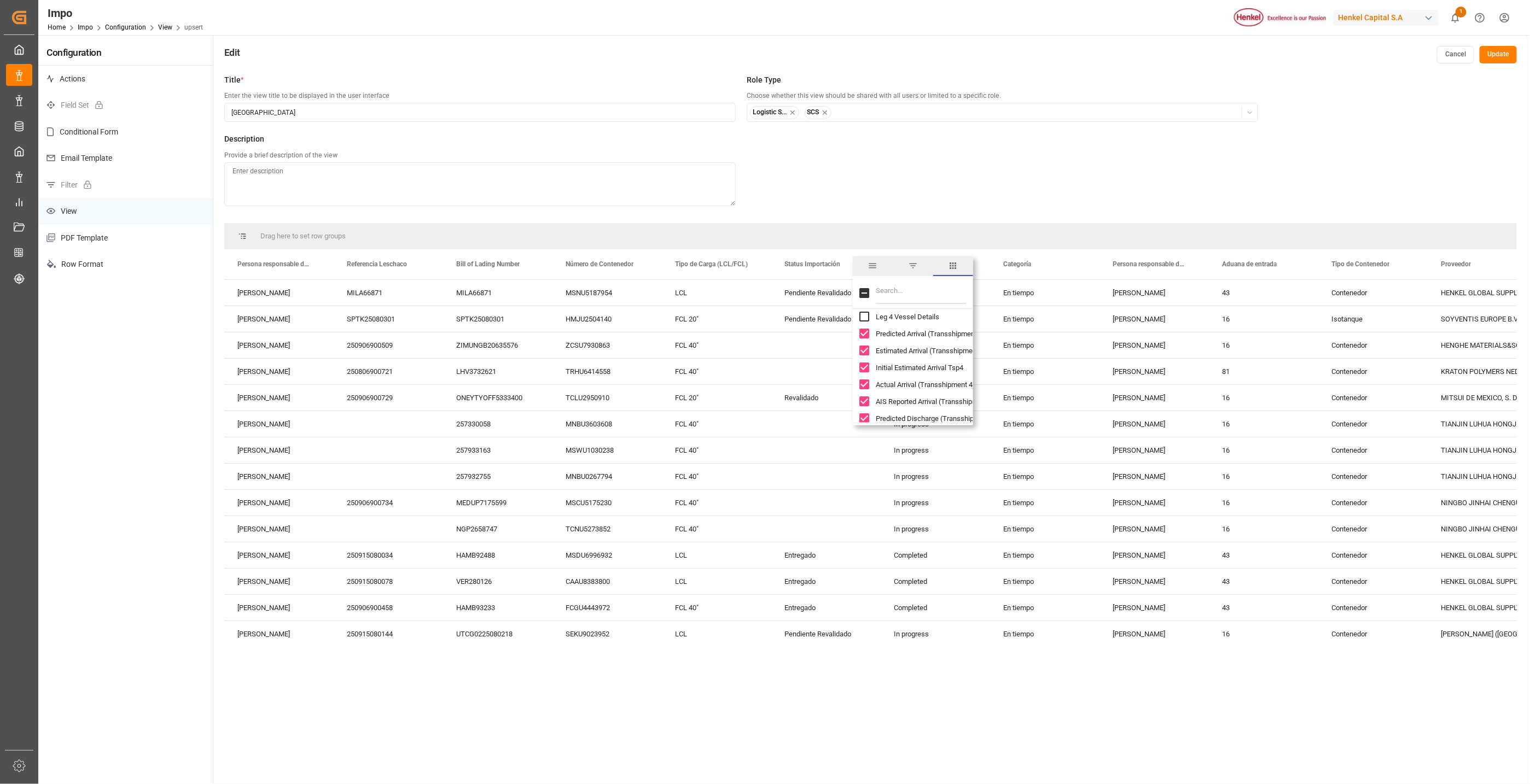
checkbox input "false"
click at [868, 349] on input "Estimated Arrival (Transshipment 4) column toggle visibility (visible)" at bounding box center [864, 350] width 10 height 10
checkbox input "false"
click at [864, 371] on input "Initial Estimated Arrival Tsp4 column toggle visibility (visible)" at bounding box center [864, 367] width 10 height 10
checkbox input "false"
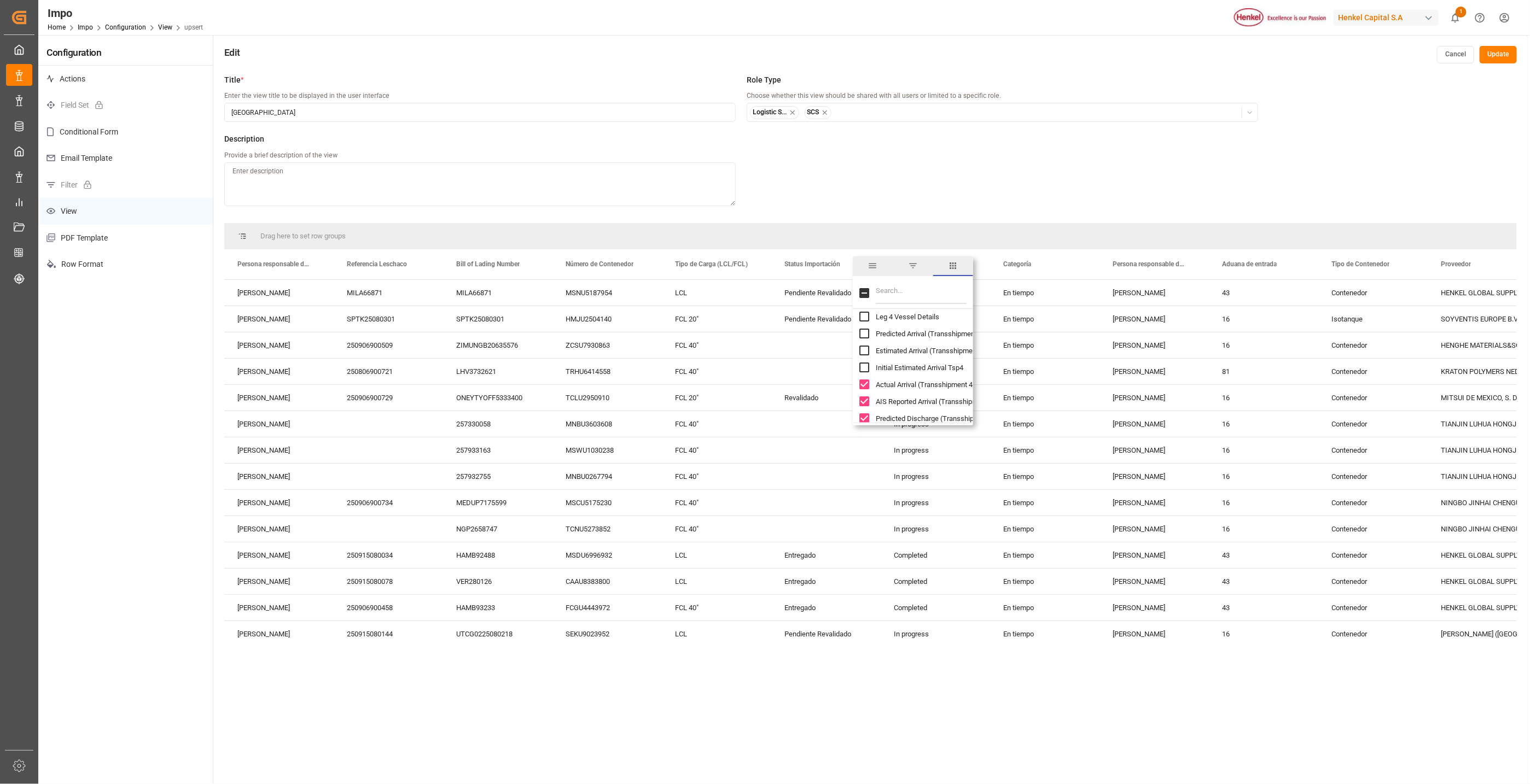
click at [864, 383] on input "Actual Arrival (Transshipment 4) column toggle visibility (visible)" at bounding box center [864, 384] width 10 height 10
checkbox input "false"
click at [864, 402] on input "AIS Reported Arrival (Transshipment 4) column toggle visibility (visible)" at bounding box center [864, 401] width 10 height 10
checkbox input "false"
click at [863, 419] on input "Predicted Discharge (Transshipment 4) column toggle visibility (visible)" at bounding box center [864, 418] width 10 height 10
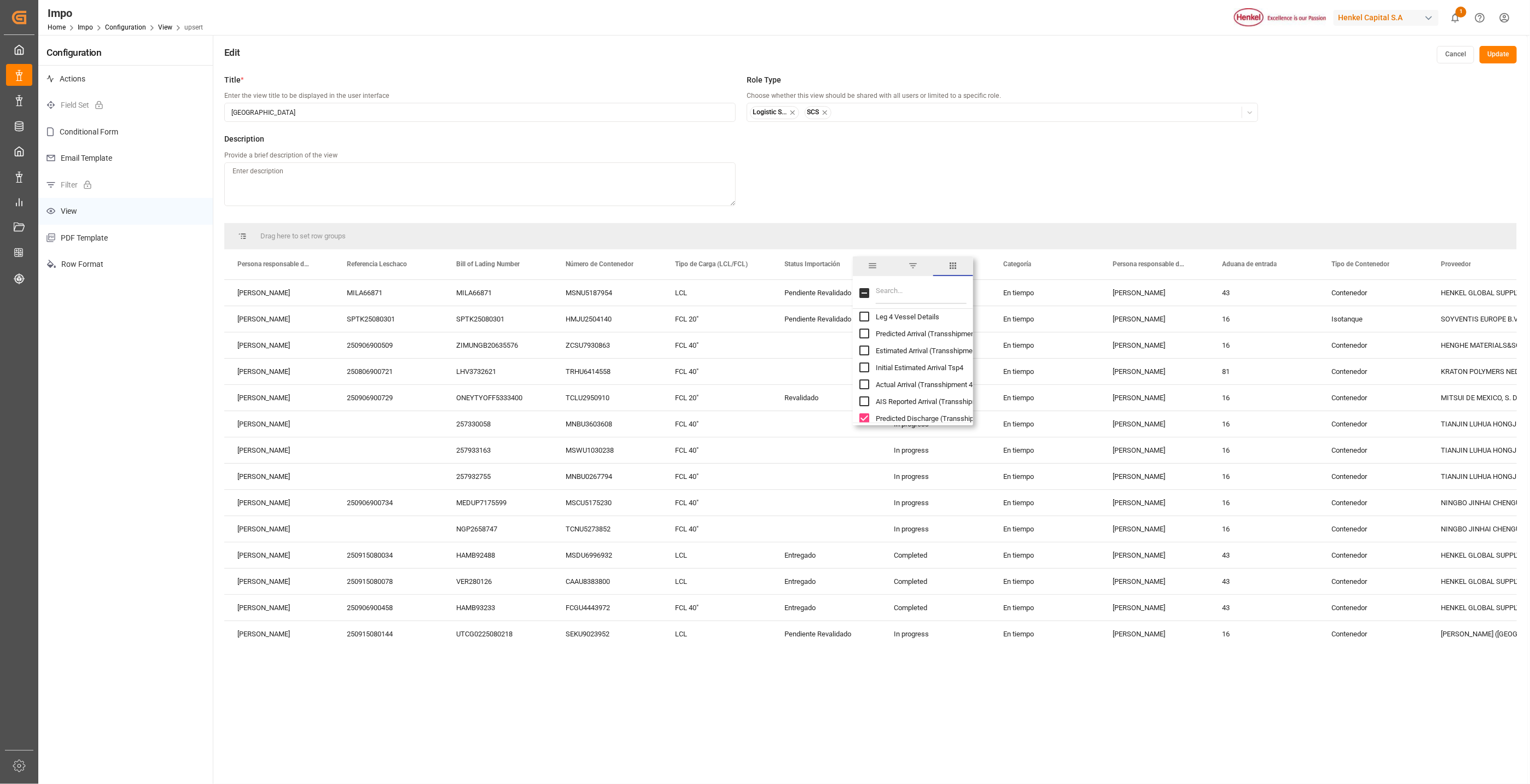
checkbox input "false"
click at [867, 361] on div "Estimated Discharge (Transshipment 4)" at bounding box center [919, 353] width 120 height 17
click at [865, 357] on input "Estimated Discharge (Transshipment 4) column toggle visibility (visible)" at bounding box center [864, 353] width 10 height 10
checkbox input "false"
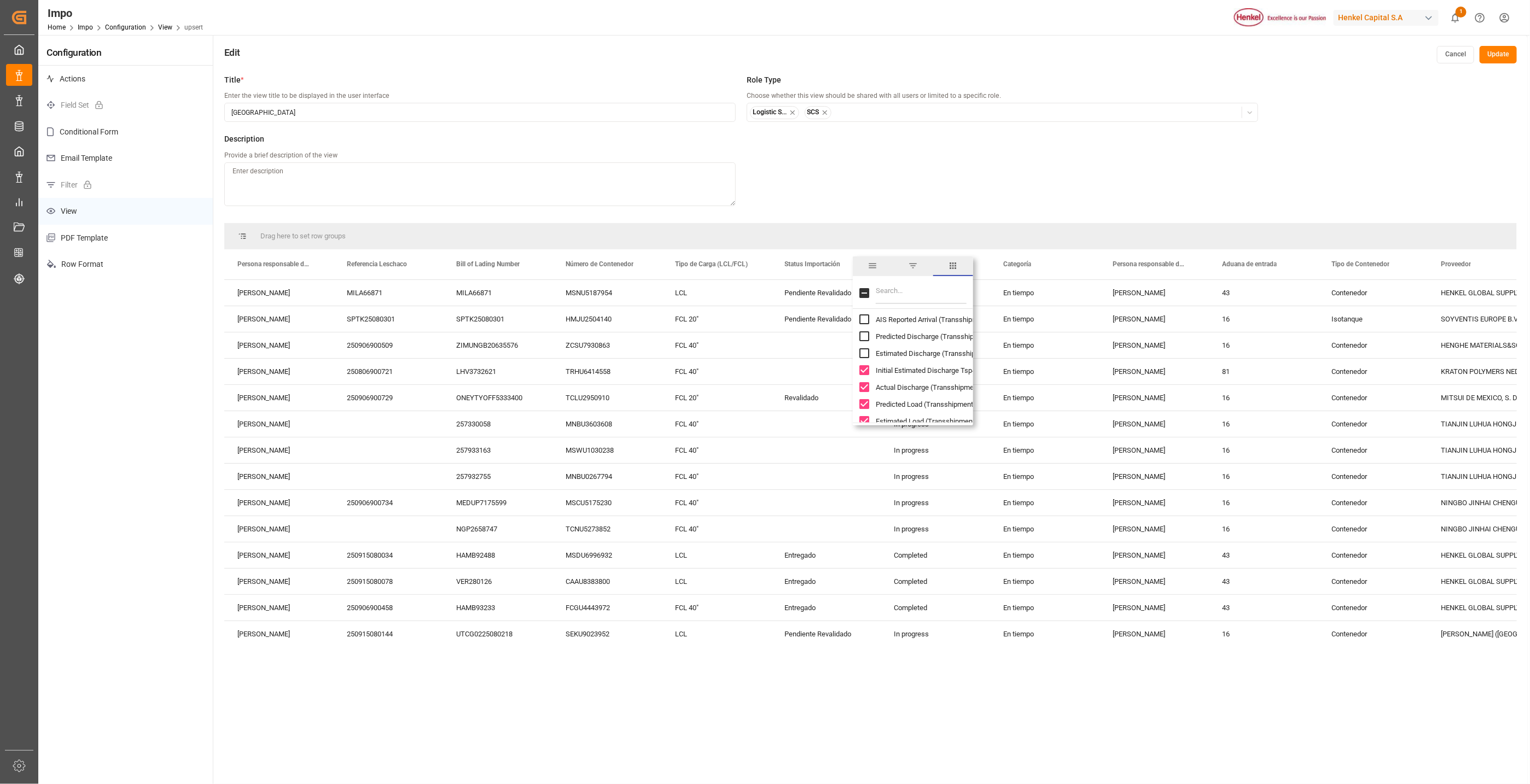
click at [861, 368] on input "Initial Estimated Discharge Tsp4 column toggle visibility (visible)" at bounding box center [864, 370] width 10 height 10
checkbox input "false"
click at [867, 385] on input "Actual Discharge (Transshipment 4) column toggle visibility (visible)" at bounding box center [864, 386] width 10 height 10
checkbox input "false"
click at [863, 401] on input "Predicted Load (Transshipment 4) column toggle visibility (visible)" at bounding box center [864, 404] width 10 height 10
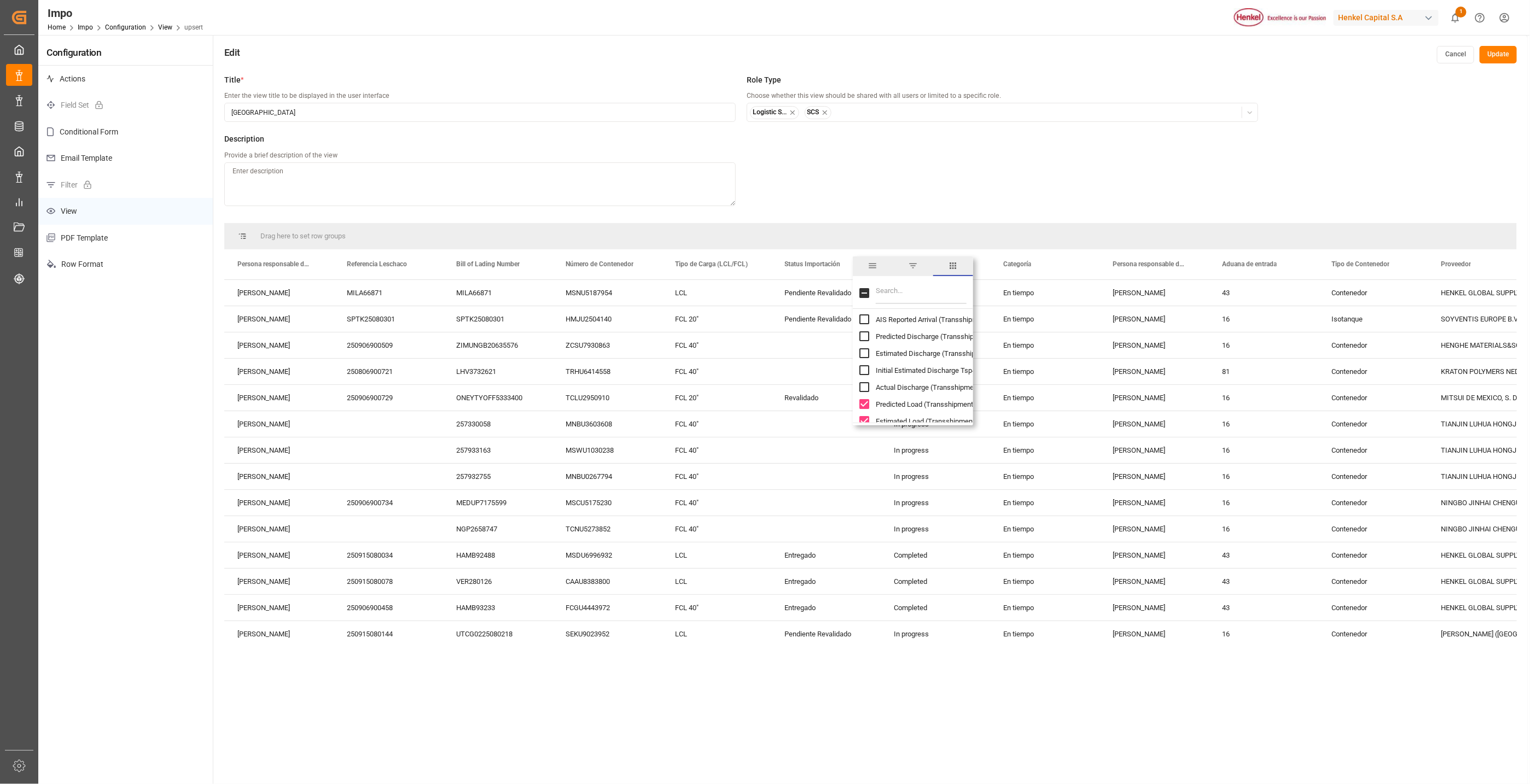
checkbox input "false"
click at [861, 343] on input "Estimated Load (Transshipment 4) column toggle visibility (visible)" at bounding box center [864, 338] width 10 height 10
checkbox input "false"
click at [863, 350] on div "Initial Estimated Load Tsp4" at bounding box center [919, 356] width 120 height 17
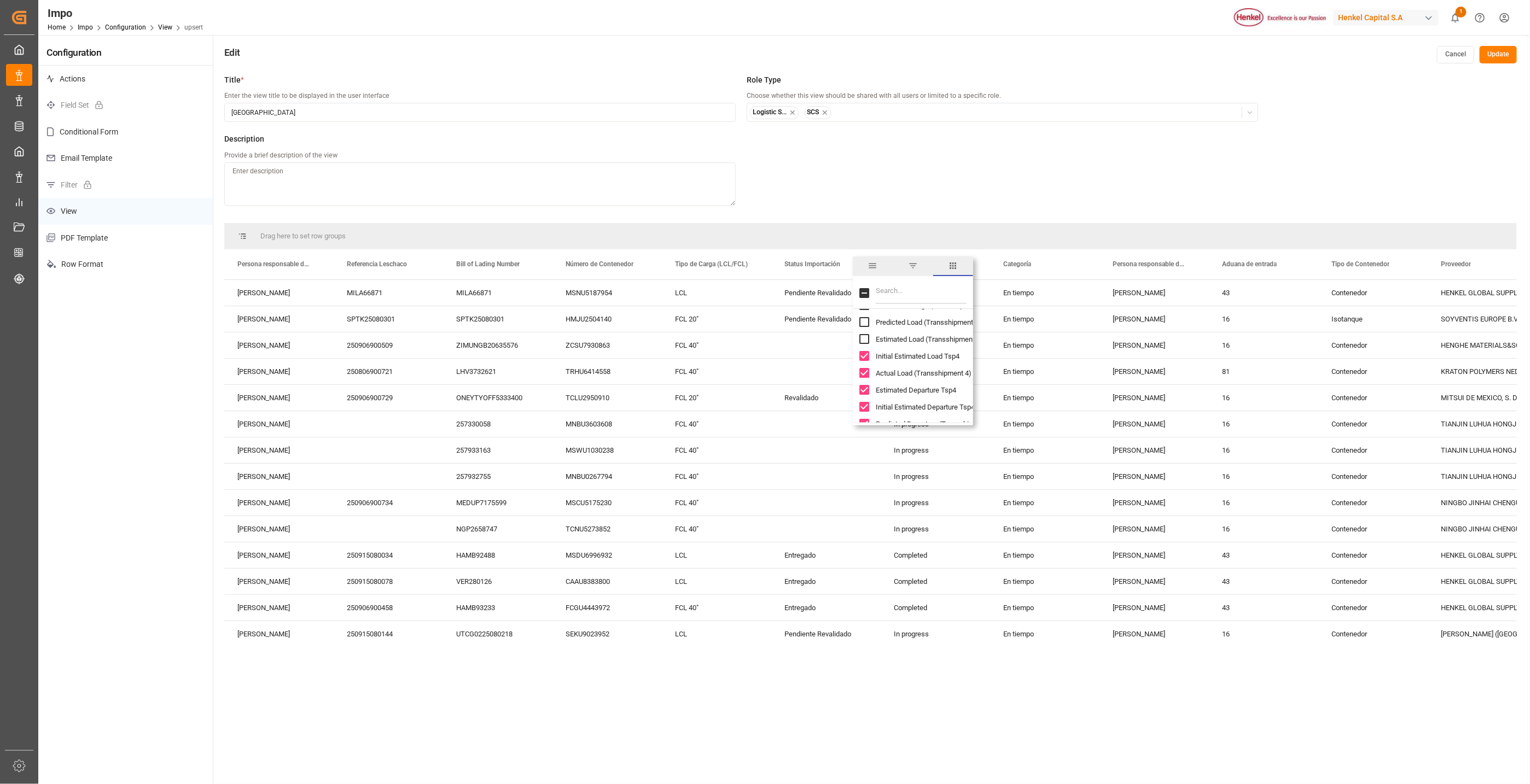
click at [865, 372] on input "Actual Load (Transshipment 4) column toggle visibility (visible)" at bounding box center [864, 372] width 10 height 10
checkbox input "false"
click at [867, 358] on input "Initial Estimated Load Tsp4 column toggle visibility (visible)" at bounding box center [864, 356] width 10 height 10
checkbox input "false"
click at [861, 388] on input "Estimated Departure Tsp4 column toggle visibility (visible)" at bounding box center [864, 389] width 10 height 10
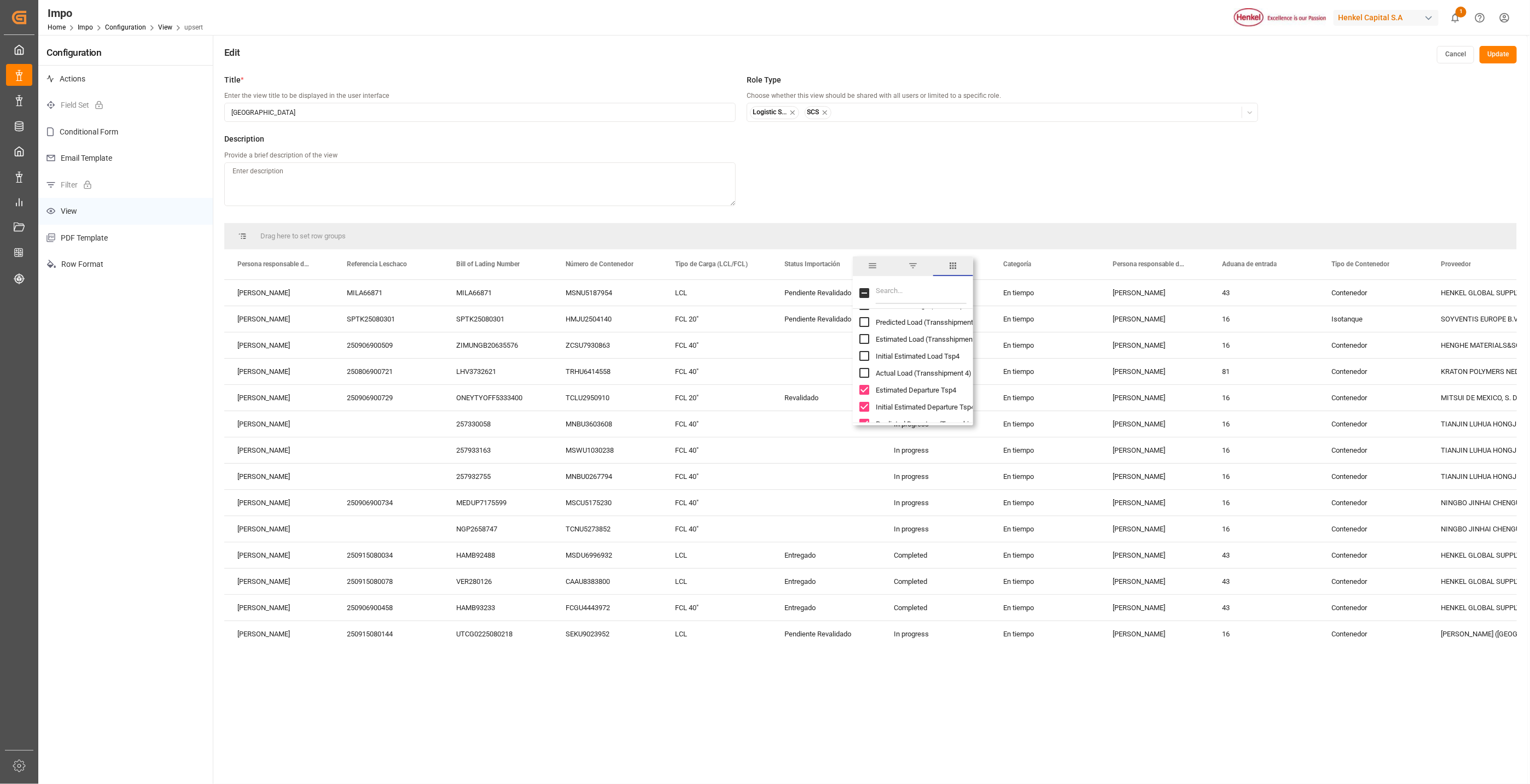
checkbox input "false"
click at [867, 402] on div "Initial Estimated Departure Tsp4" at bounding box center [919, 406] width 120 height 17
click at [867, 406] on input "Initial Estimated Departure Tsp4 column toggle visibility (visible)" at bounding box center [864, 406] width 10 height 10
checkbox input "false"
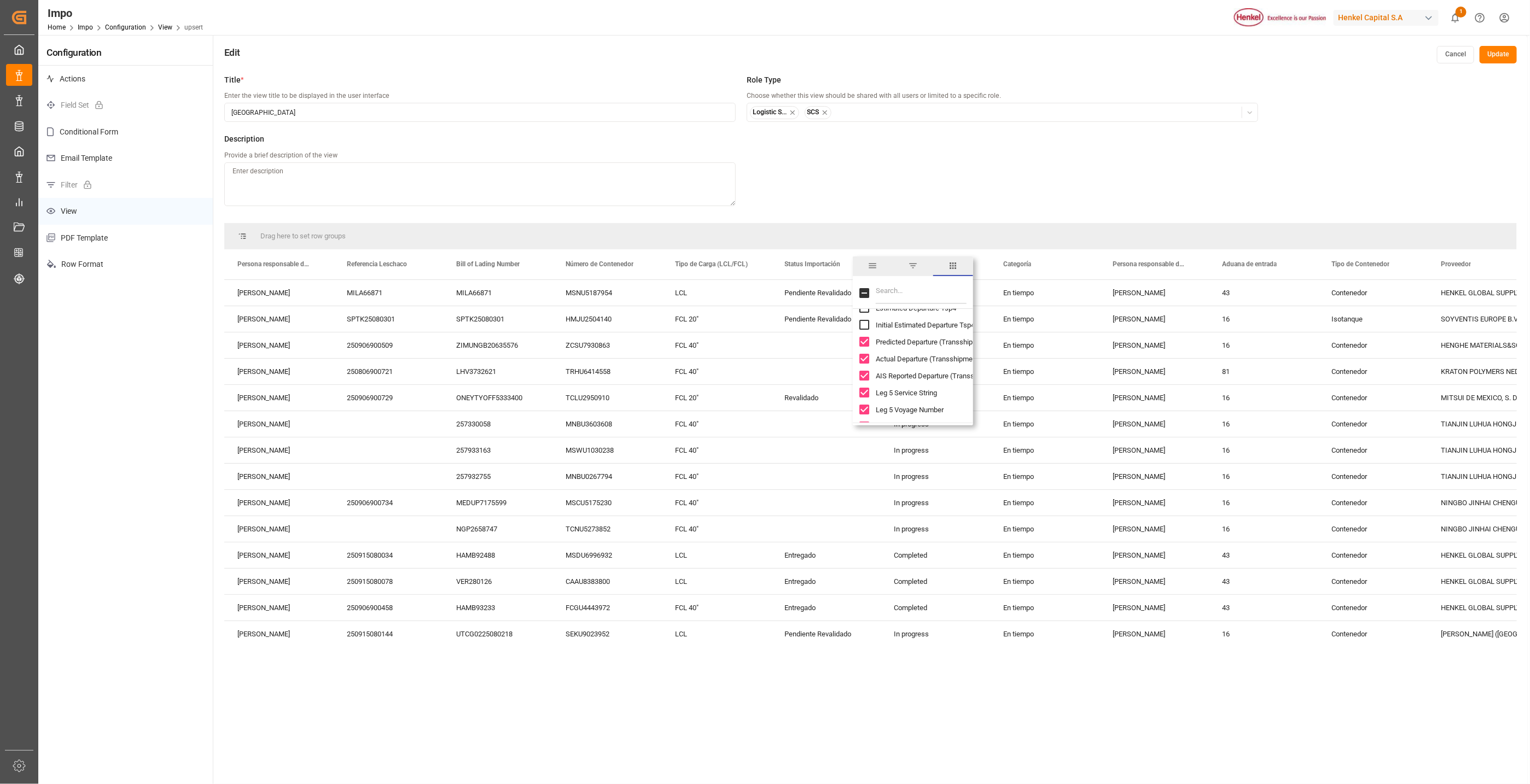
click at [860, 343] on input "Predicted Departure (Transshipment 4) column toggle visibility (visible)" at bounding box center [864, 342] width 10 height 10
checkbox input "false"
click at [863, 357] on input "Actual Departure (Transshipment 4) column toggle visibility (visible)" at bounding box center [864, 358] width 10 height 10
checkbox input "false"
click at [864, 373] on input "AIS Reported Departure (Transshipment 4) column toggle visibility (visible)" at bounding box center [864, 375] width 10 height 10
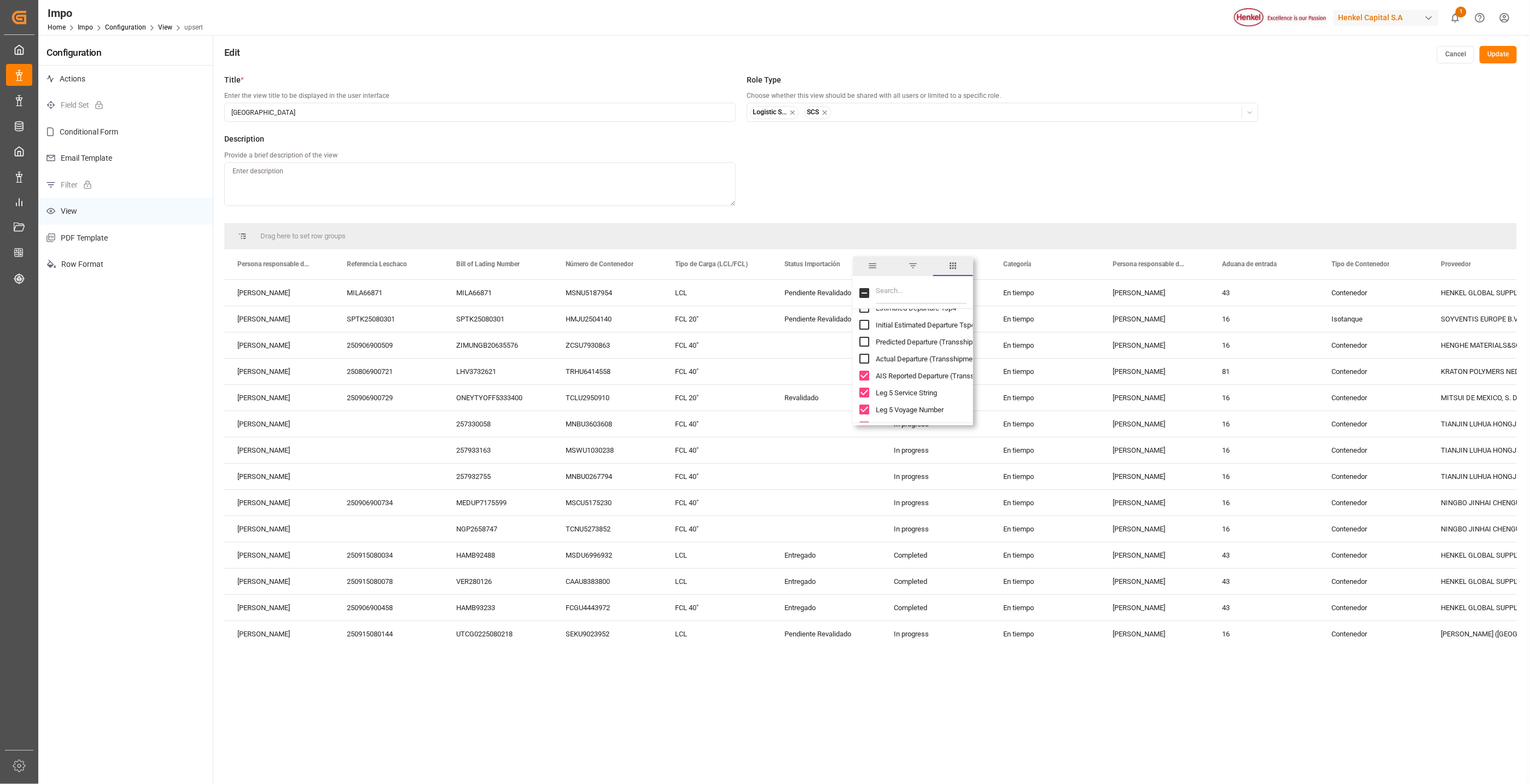
checkbox input "false"
click at [863, 389] on input "Leg 5 Service String column toggle visibility (visible)" at bounding box center [864, 392] width 10 height 10
checkbox input "false"
click at [864, 410] on input "Leg 5 Voyage Number column toggle visibility (visible)" at bounding box center [864, 409] width 10 height 10
checkbox input "false"
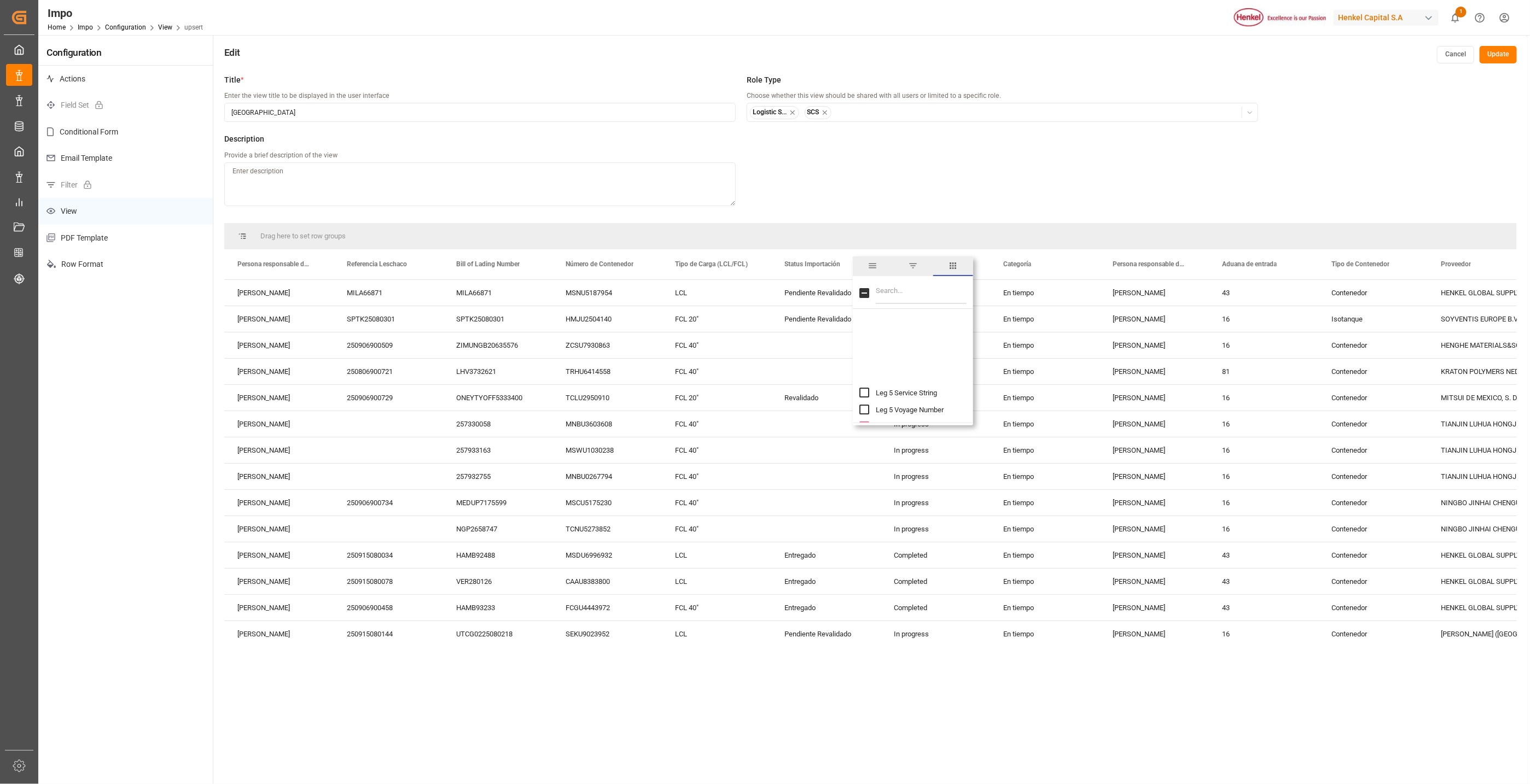
scroll to position [4757, 0]
click at [867, 350] on input "Predicted Arrival (Port Of Destination) column toggle visibility (visible)" at bounding box center [864, 344] width 10 height 10
checkbox input "false"
click at [866, 362] on input "AIS Reported Arrival (Port Of Destination) column toggle visibility (visible)" at bounding box center [864, 361] width 10 height 10
click at [864, 379] on input "Predicted Discharge (Port Of Destination) column toggle visibility (visible)" at bounding box center [864, 378] width 10 height 10
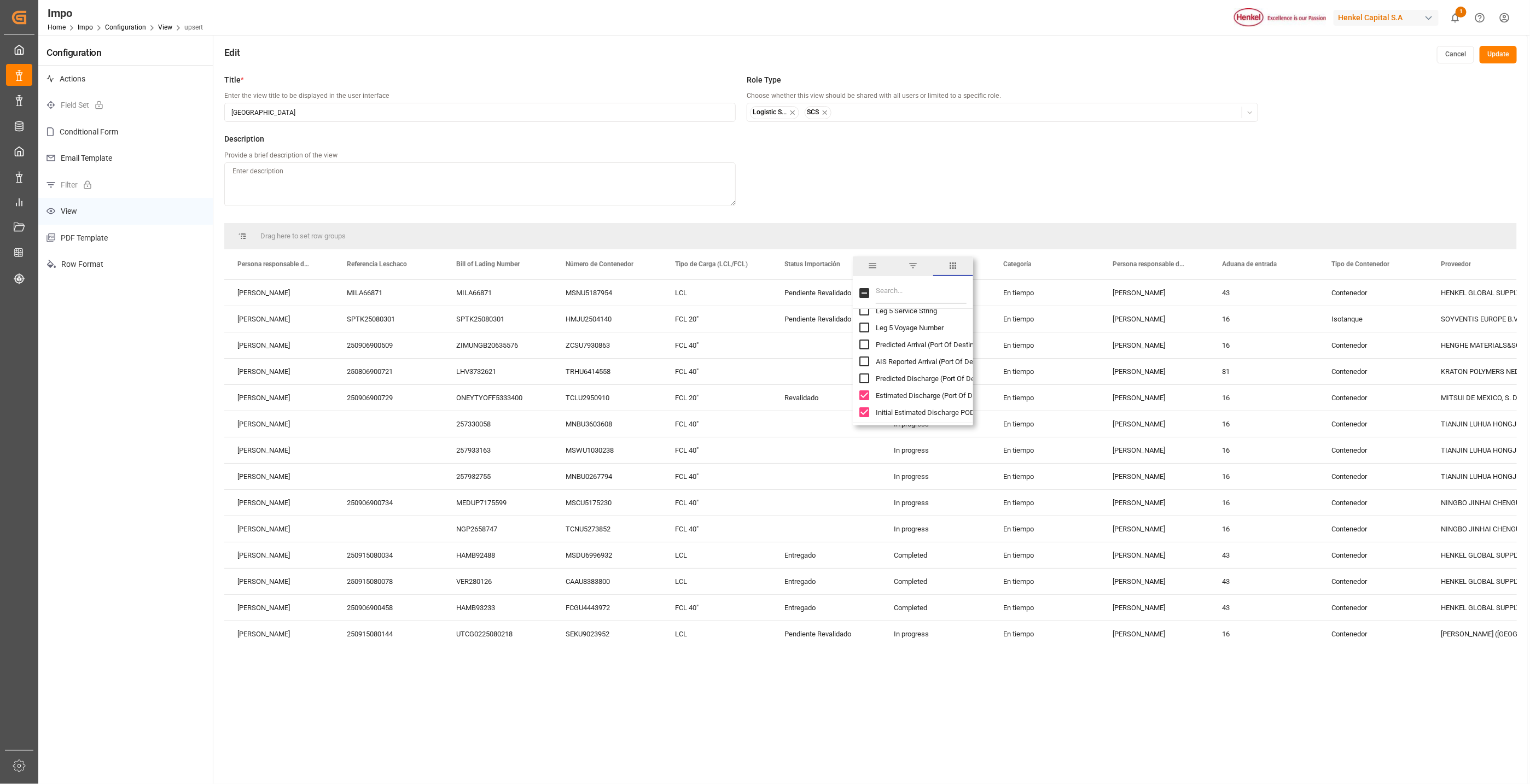
click at [866, 395] on input "Estimated Discharge (Port Of Destination) column toggle visibility (visible)" at bounding box center [864, 395] width 10 height 10
click at [861, 409] on input "Initial Estimated Discharge POD column toggle visibility (visible)" at bounding box center [864, 412] width 10 height 10
click at [866, 350] on input "Actual Discharge (Port Of Destination) column toggle visibility (visible)" at bounding box center [864, 347] width 10 height 10
click at [863, 364] on input "Actual Load (Port Of Discharge) column toggle visibility (visible)" at bounding box center [864, 364] width 10 height 10
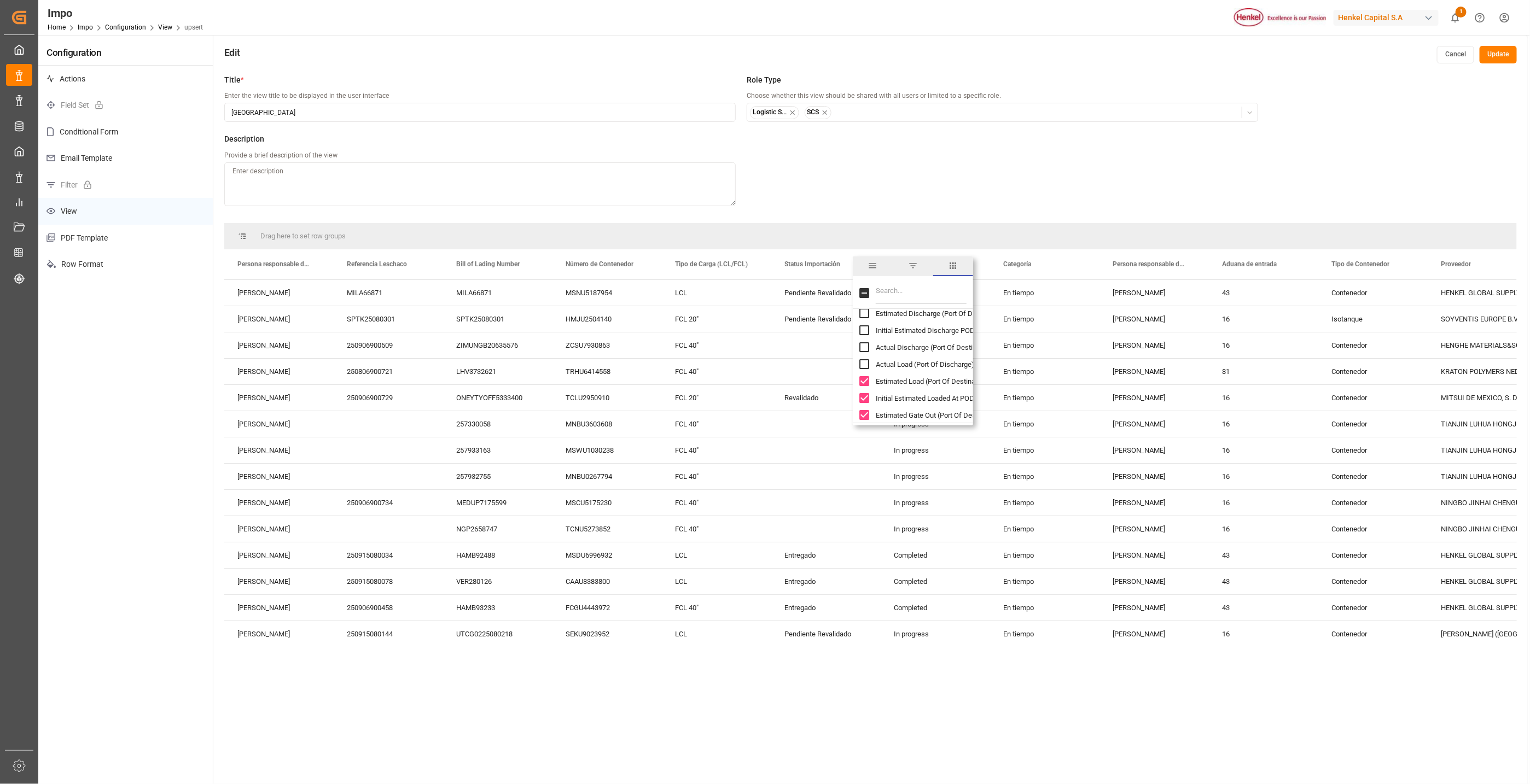
click at [864, 381] on input "Estimated Load (Port Of Destination) column toggle visibility (visible)" at bounding box center [864, 381] width 10 height 10
click at [863, 391] on div "Initial Estimated Loaded At POD" at bounding box center [919, 398] width 120 height 17
click at [863, 401] on input "Initial Estimated Loaded At POD column toggle visibility (visible)" at bounding box center [864, 398] width 10 height 10
click at [866, 413] on input "Estimated Gate Out (Port Of Destination) column toggle visibility (visible)" at bounding box center [864, 414] width 10 height 10
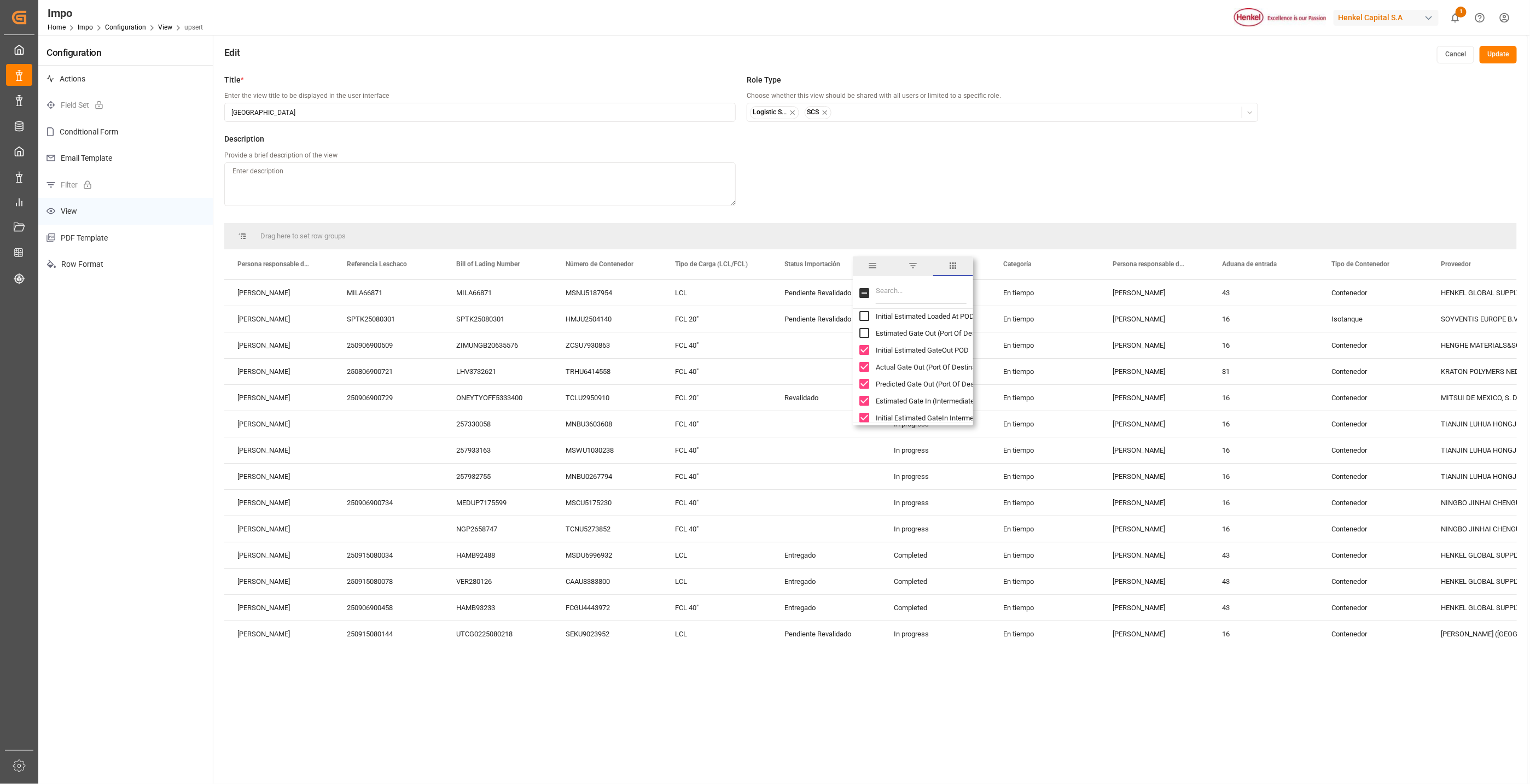
click at [867, 357] on div "Initial Estimated GateOut POD" at bounding box center [919, 350] width 120 height 17
click at [867, 355] on input "Initial Estimated GateOut POD column toggle visibility (visible)" at bounding box center [864, 350] width 10 height 10
click at [864, 364] on input "Actual Gate Out (Port Of Destination) column toggle visibility (visible)" at bounding box center [864, 366] width 10 height 10
click at [862, 384] on input "Predicted Gate Out (Port Of Destination) column toggle visibility (visible)" at bounding box center [864, 384] width 10 height 10
click at [867, 400] on input "Estimated Gate In (Intermediate Location On) column toggle visibility (visible)" at bounding box center [864, 400] width 10 height 10
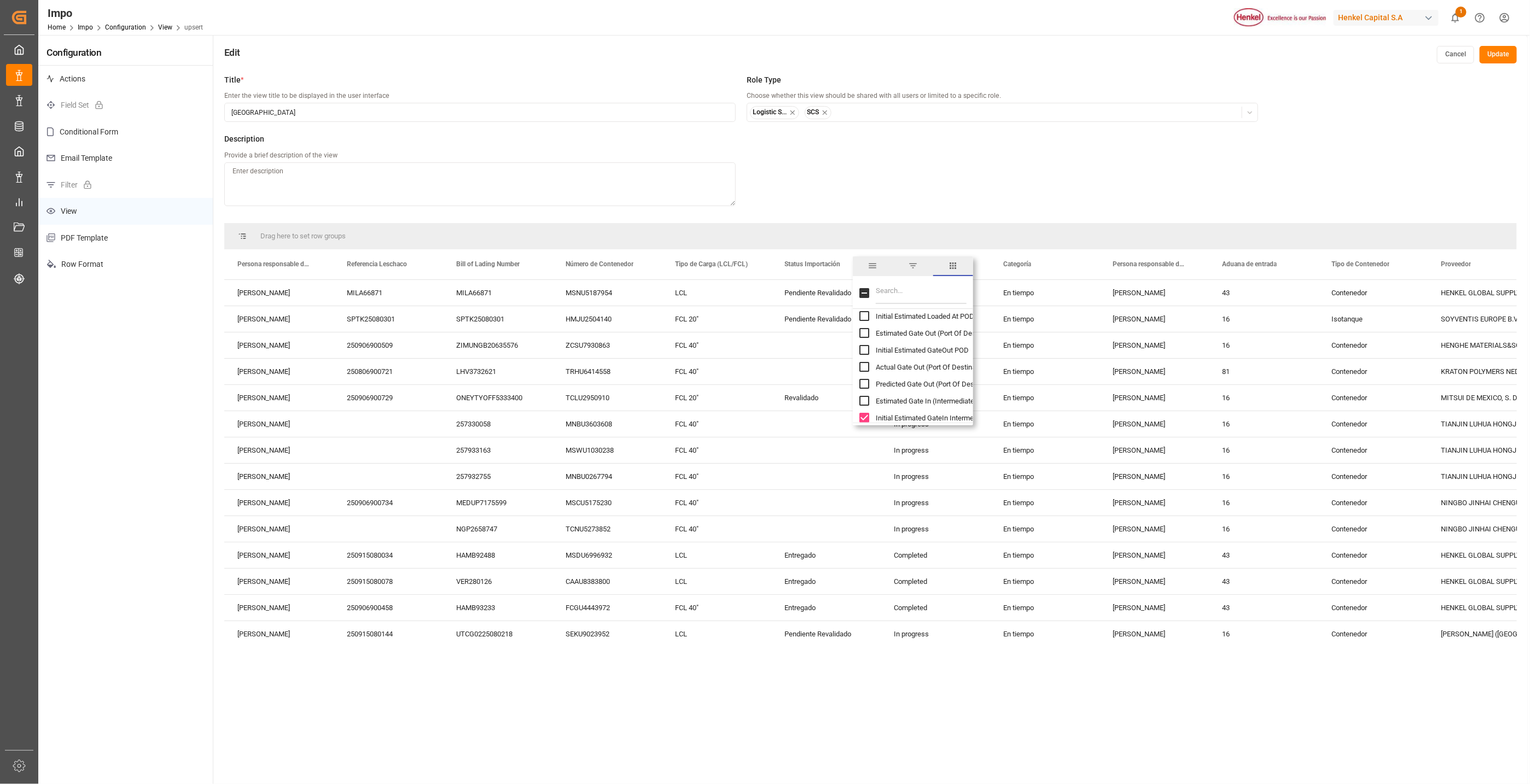
click at [865, 417] on input "Initial Estimated GateIn Intermediate Location On column toggle visibility (vis…" at bounding box center [864, 417] width 10 height 10
drag, startPoint x: 860, startPoint y: 321, endPoint x: 862, endPoint y: 337, distance: 16.1
click at [860, 321] on input "Actual Gate Out (Intermediate Location On) column toggle visibility (visible)" at bounding box center [864, 321] width 10 height 10
click at [862, 337] on input "Mode Of Transport (Port Of Destination) column toggle visibility (visible)" at bounding box center [864, 338] width 10 height 10
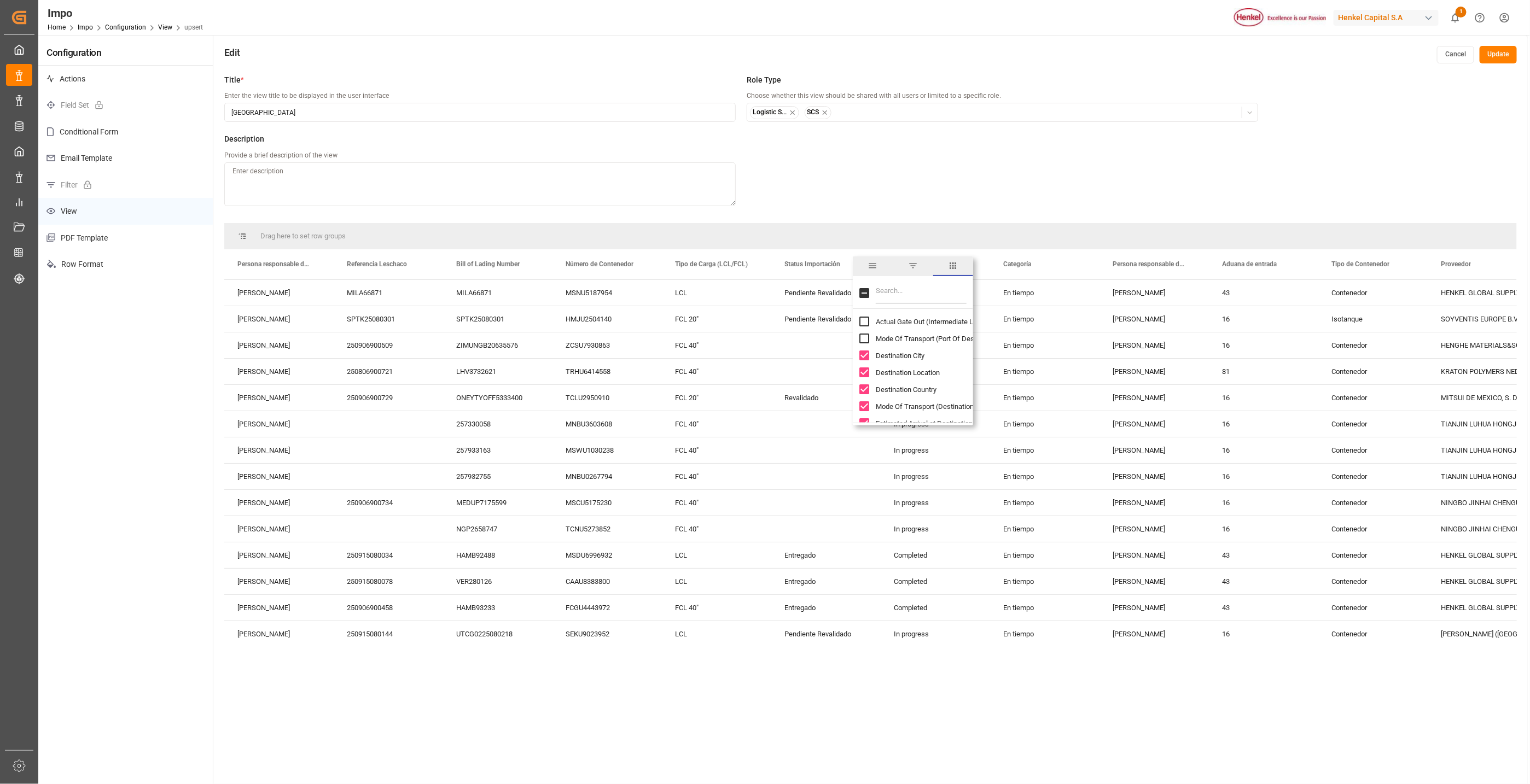
click at [865, 359] on input "Destination City column toggle visibility (visible)" at bounding box center [864, 355] width 10 height 10
click at [866, 372] on input "Destination Location column toggle visibility (visible)" at bounding box center [864, 372] width 10 height 10
click at [867, 386] on input "Destination Country column toggle visibility (visible)" at bounding box center [864, 389] width 10 height 10
click at [863, 406] on input "Mode Of Transport (Destination) column toggle visibility (visible)" at bounding box center [864, 406] width 10 height 10
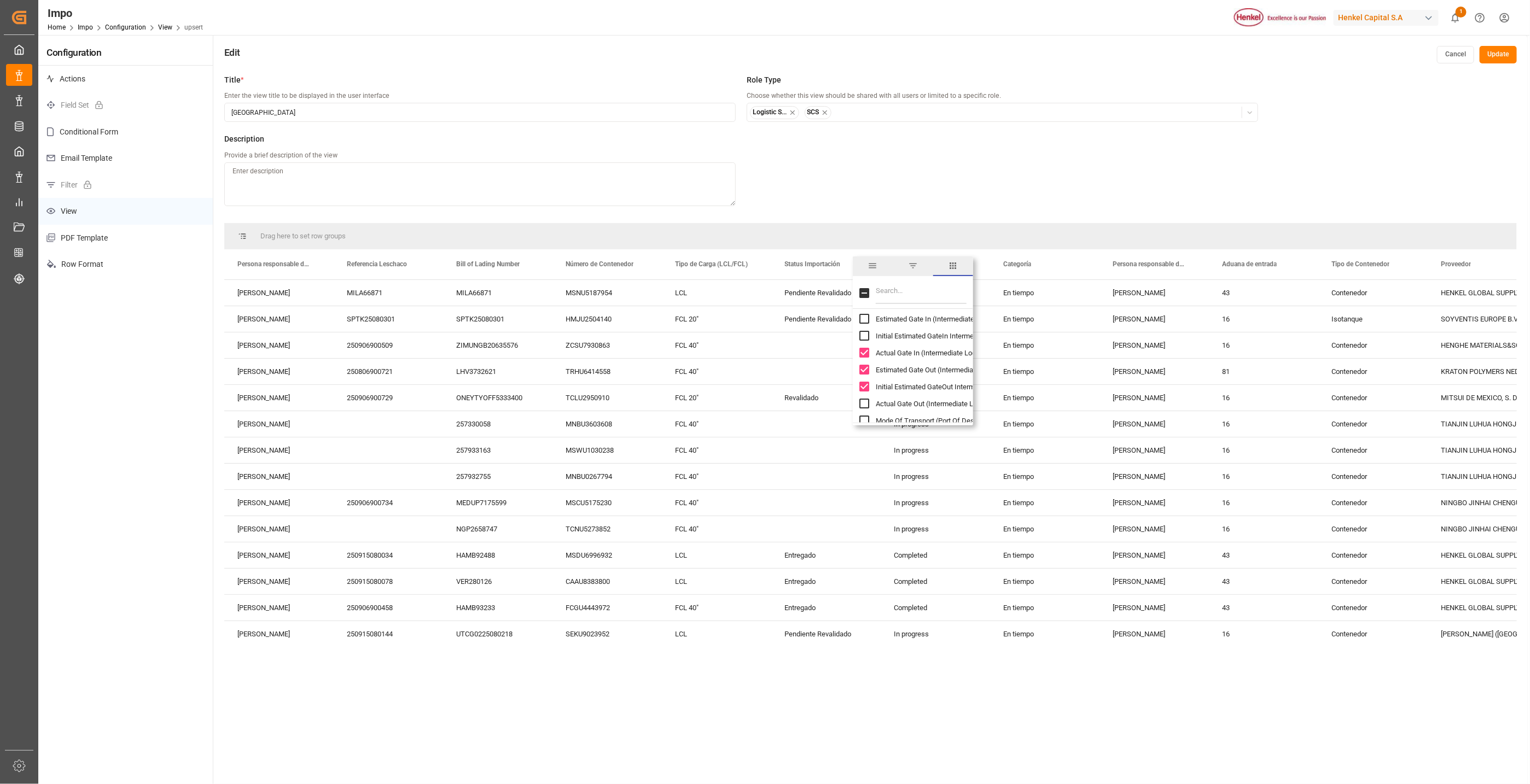
click at [866, 350] on input "Actual Gate In (Intermediate Location On) column toggle visibility (visible)" at bounding box center [864, 352] width 10 height 10
click at [866, 370] on input "Estimated Gate Out (Intermediate Location On) column toggle visibility (visible)" at bounding box center [864, 369] width 10 height 10
click at [862, 391] on input "Initial Estimated GateOut Intermediate Location On column toggle visibility (vi…" at bounding box center [864, 386] width 10 height 10
click at [863, 336] on input "Estimated Arrival at Destination column toggle visibility (visible)" at bounding box center [864, 341] width 10 height 10
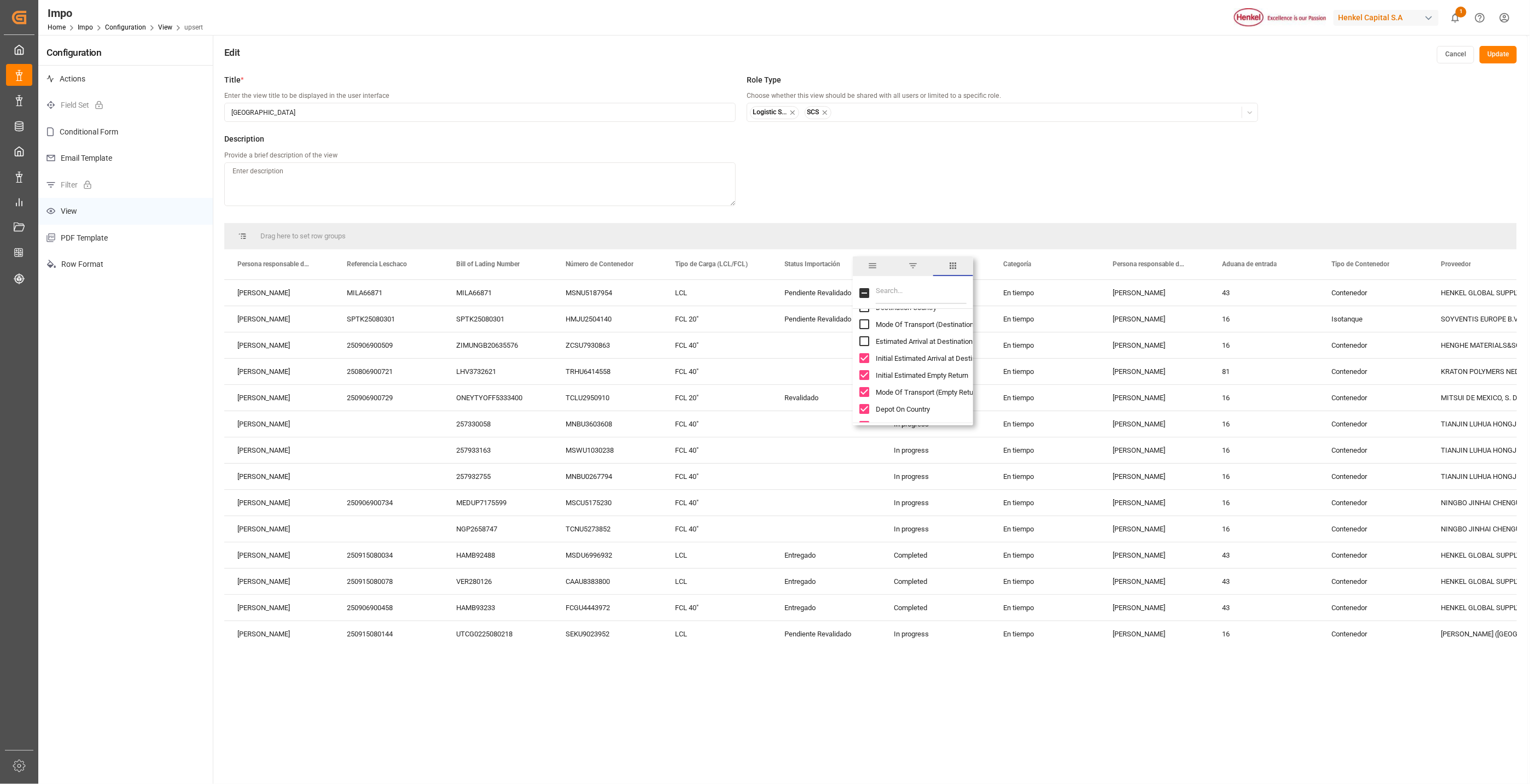
click at [865, 358] on input "Initial Estimated Arrival at Destination column toggle visibility (visible)" at bounding box center [864, 357] width 10 height 10
click at [866, 374] on input "Initial Estimated Empty Return column toggle visibility (visible)" at bounding box center [864, 375] width 10 height 10
click at [866, 387] on input "Mode Of Transport (Empty Return) column toggle visibility (visible)" at bounding box center [864, 392] width 10 height 10
click at [865, 406] on input "Depot On Country column toggle visibility (visible)" at bounding box center [864, 408] width 10 height 10
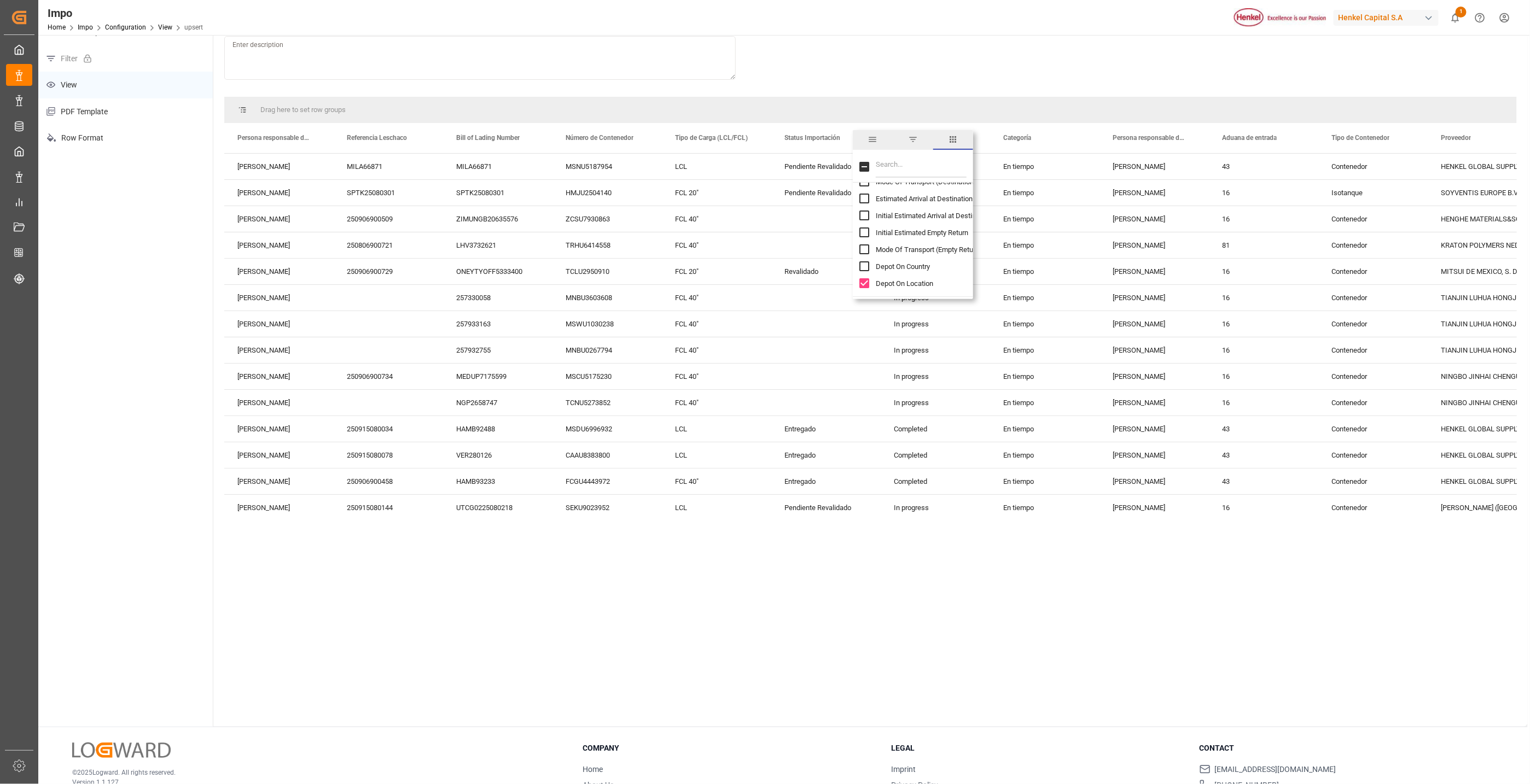
scroll to position [164, 0]
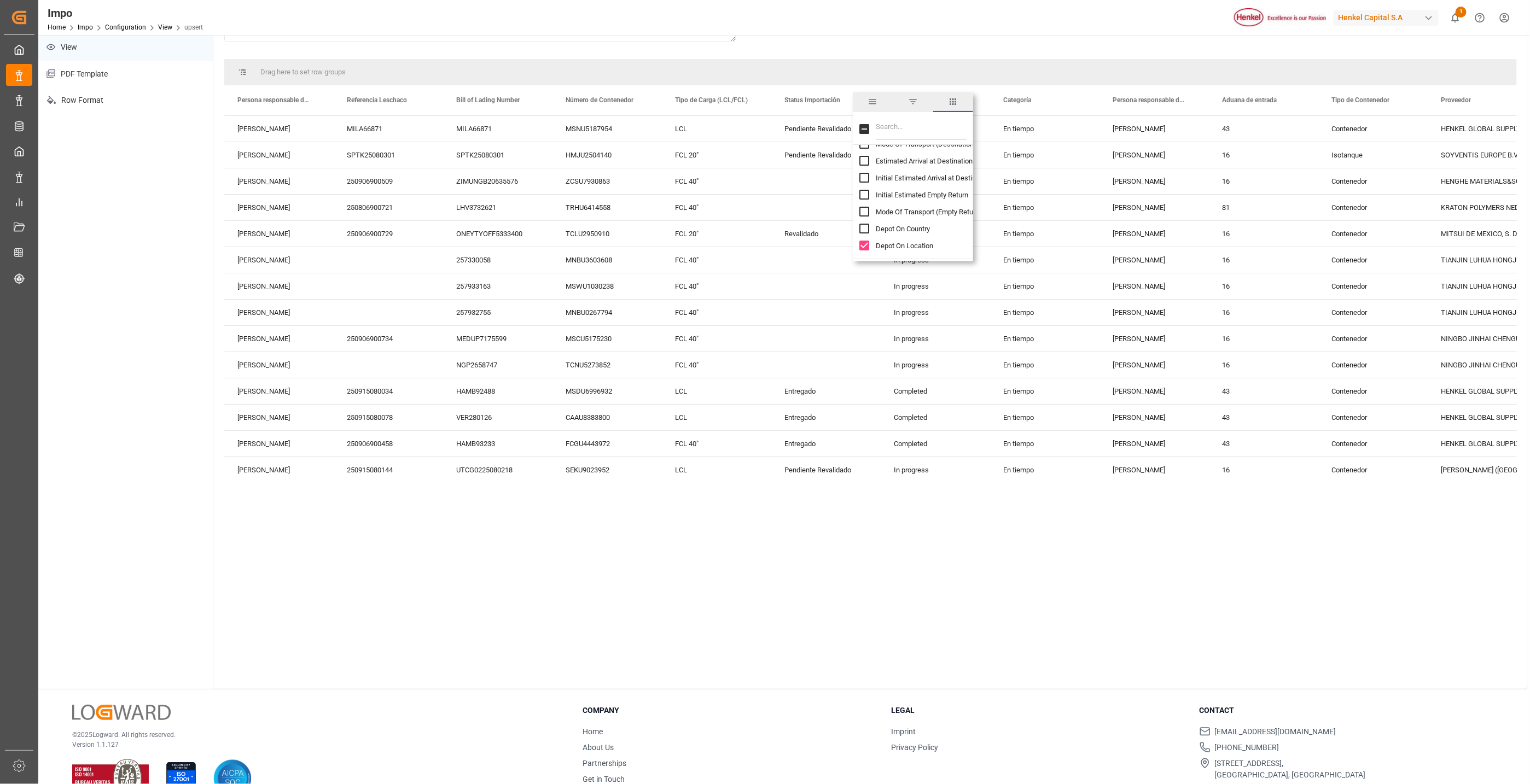
click at [861, 246] on input "Depot On Location column toggle visibility (visible)" at bounding box center [864, 245] width 10 height 10
click at [1017, 379] on div "En tiempo" at bounding box center [1045, 391] width 110 height 25
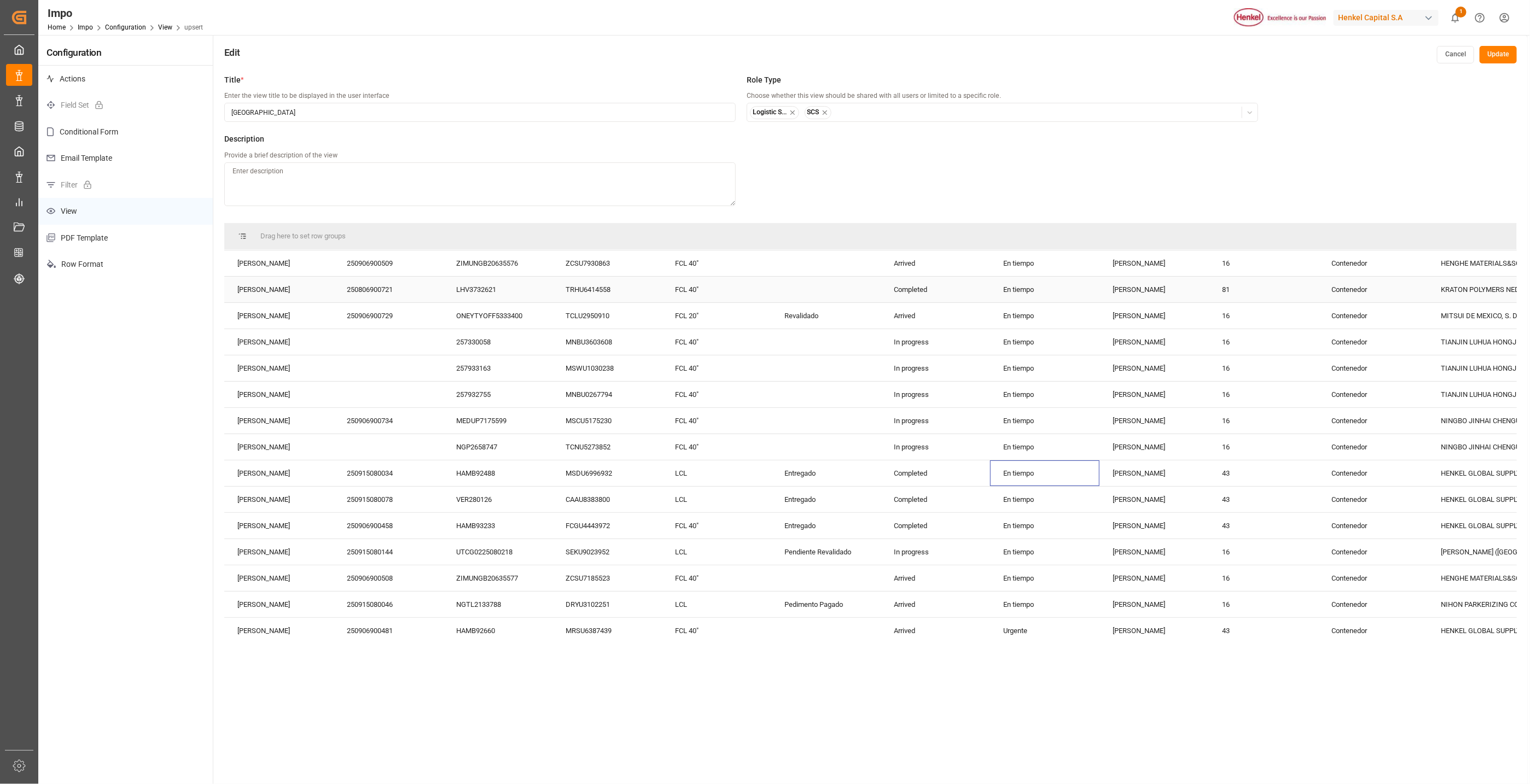
scroll to position [0, 0]
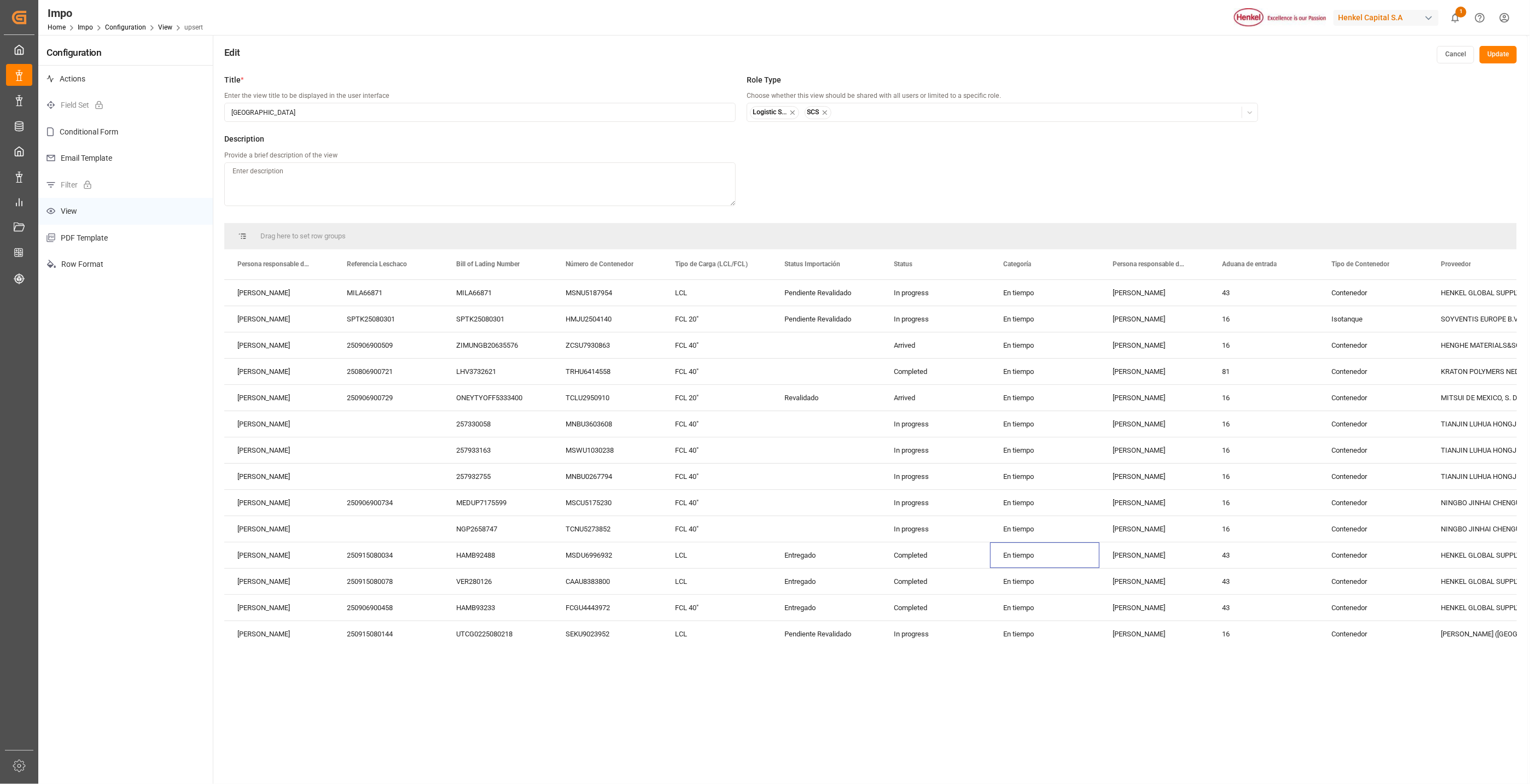
click at [1494, 50] on button "Update" at bounding box center [1498, 54] width 37 height 18
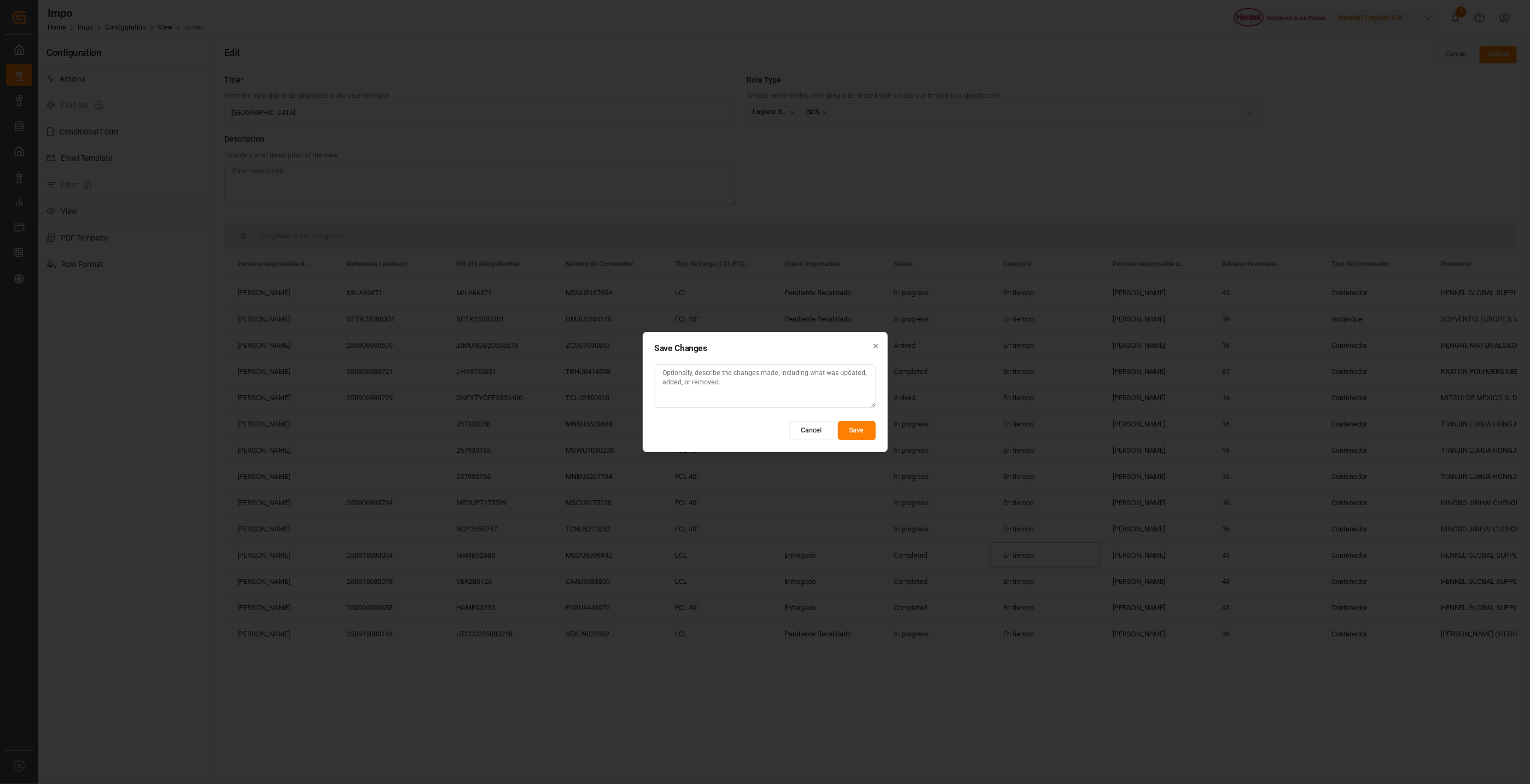
click at [847, 427] on button "Save" at bounding box center [856, 431] width 38 height 19
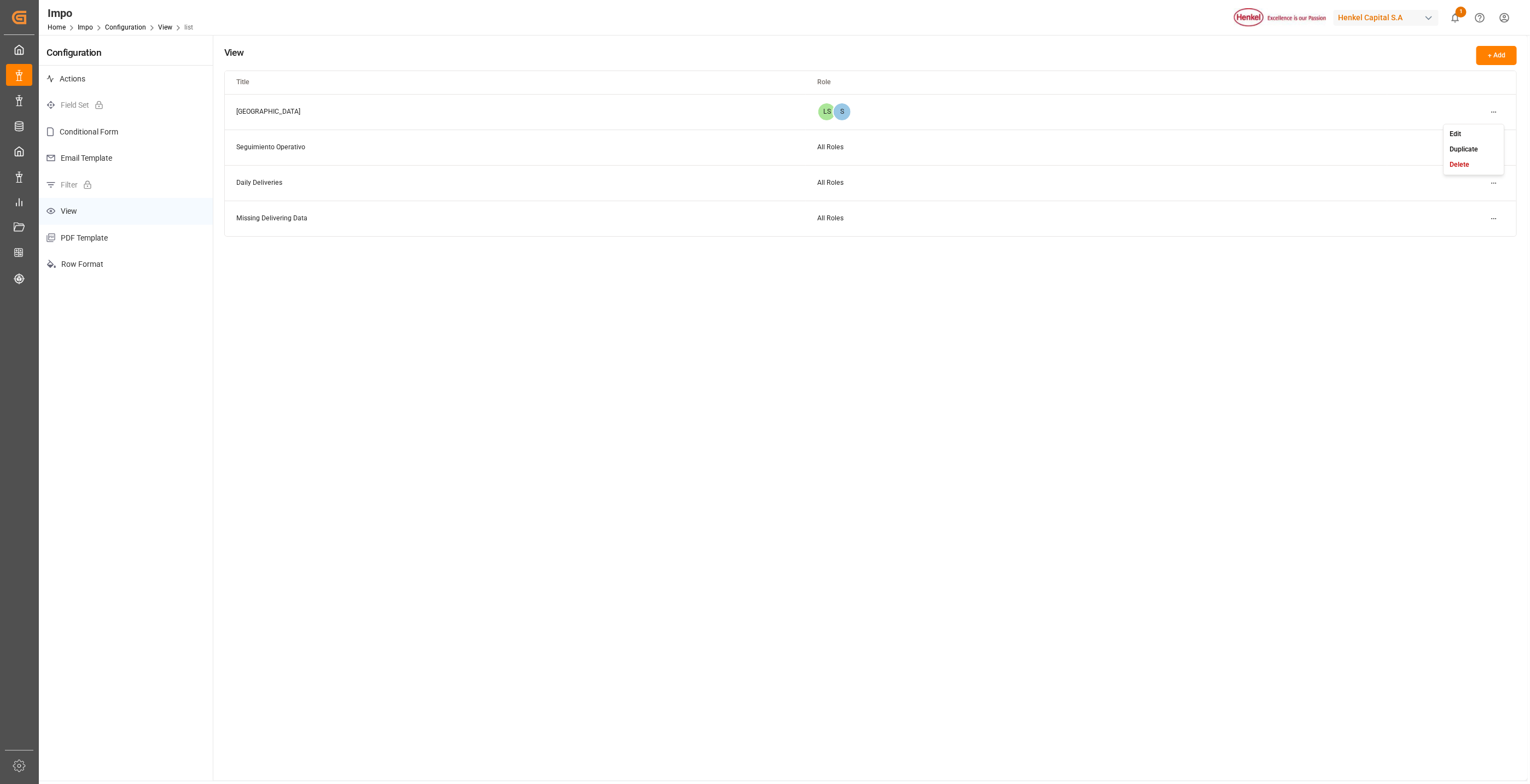
click at [1491, 109] on html "Created by potrace 1.15, written by Peter Selinger 2001-2017 Created by potrace…" at bounding box center [765, 392] width 1530 height 784
click at [1470, 135] on div "Edit" at bounding box center [1474, 133] width 56 height 15
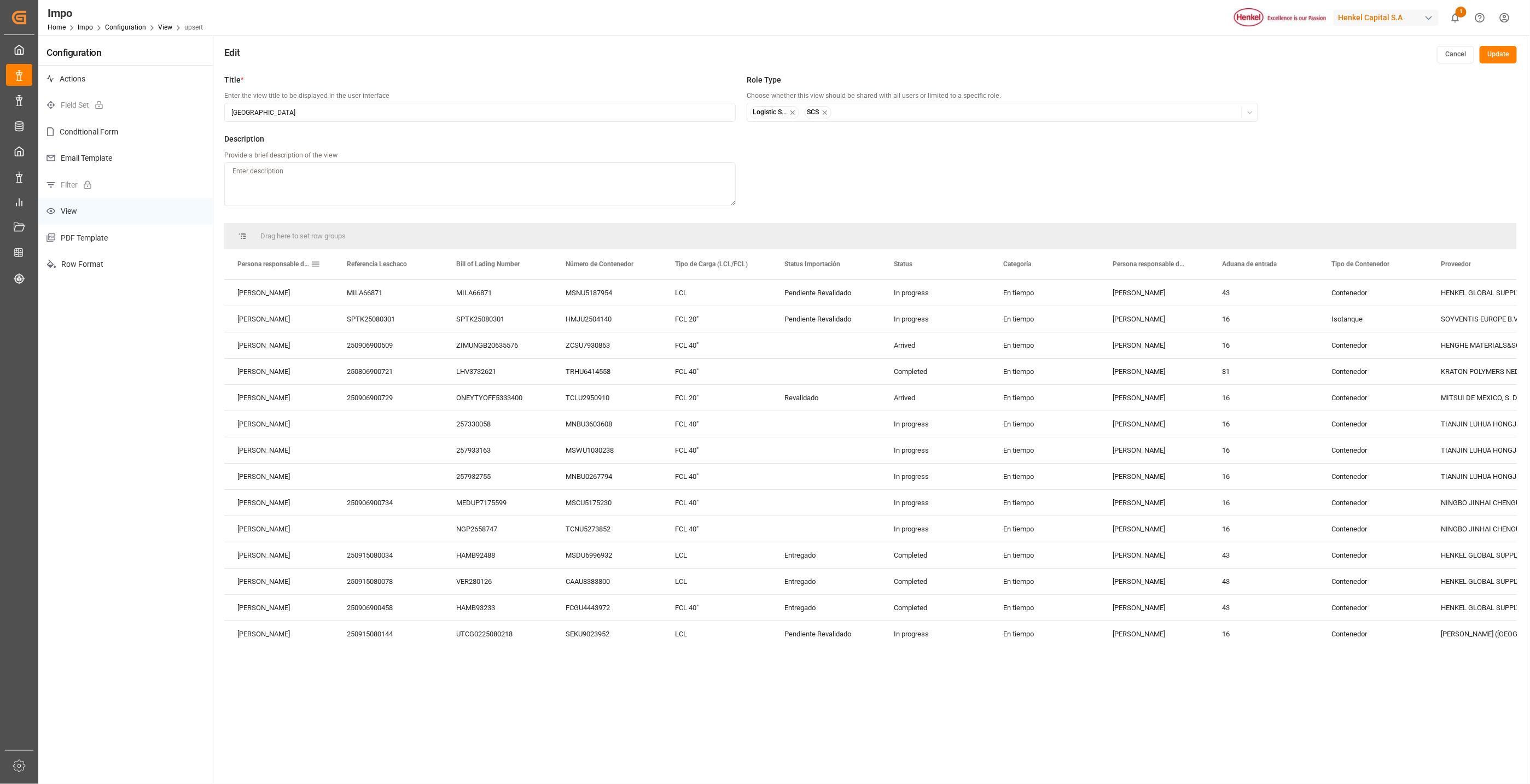
click at [315, 265] on span at bounding box center [315, 264] width 10 height 10
click at [399, 263] on span "filter" at bounding box center [406, 266] width 67 height 19
click at [379, 353] on button "Apply" at bounding box center [379, 357] width 20 height 11
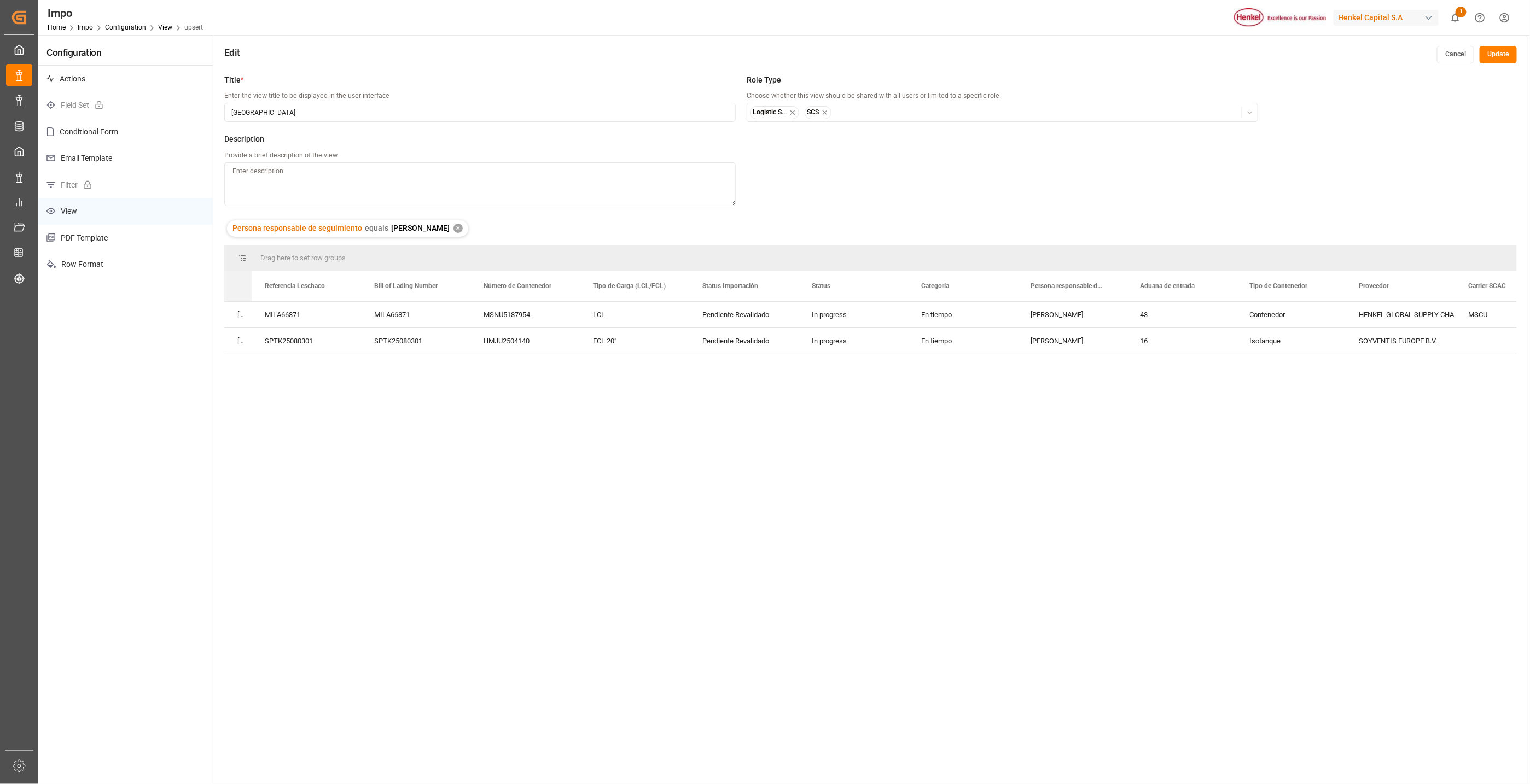
drag, startPoint x: 330, startPoint y: 276, endPoint x: 234, endPoint y: 280, distance: 96.1
click at [234, 280] on div "Persona responsable de seguimiento" at bounding box center [237, 286] width 27 height 30
click at [345, 286] on span at bounding box center [343, 286] width 10 height 10
click at [350, 289] on span "general" at bounding box center [353, 287] width 10 height 10
click at [365, 314] on span "Pin Column" at bounding box center [407, 311] width 113 height 21
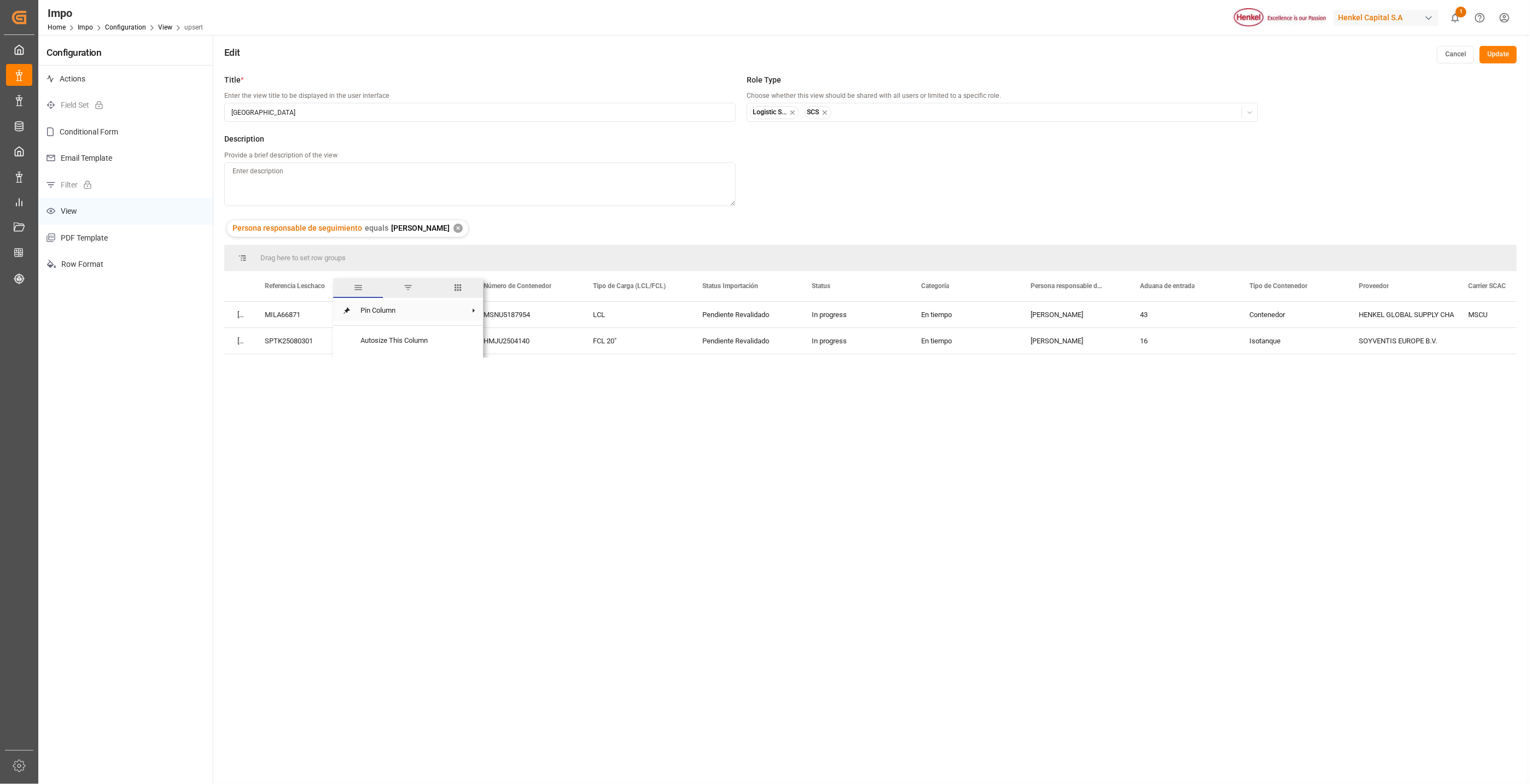
drag, startPoint x: 445, startPoint y: 311, endPoint x: 471, endPoint y: 310, distance: 26.0
click at [445, 311] on span "Pin Column" at bounding box center [407, 311] width 113 height 21
click at [519, 307] on span "Pin Left" at bounding box center [524, 304] width 46 height 21
drag, startPoint x: 406, startPoint y: 286, endPoint x: 364, endPoint y: 286, distance: 42.0
drag, startPoint x: 491, startPoint y: 286, endPoint x: 479, endPoint y: 281, distance: 13.0
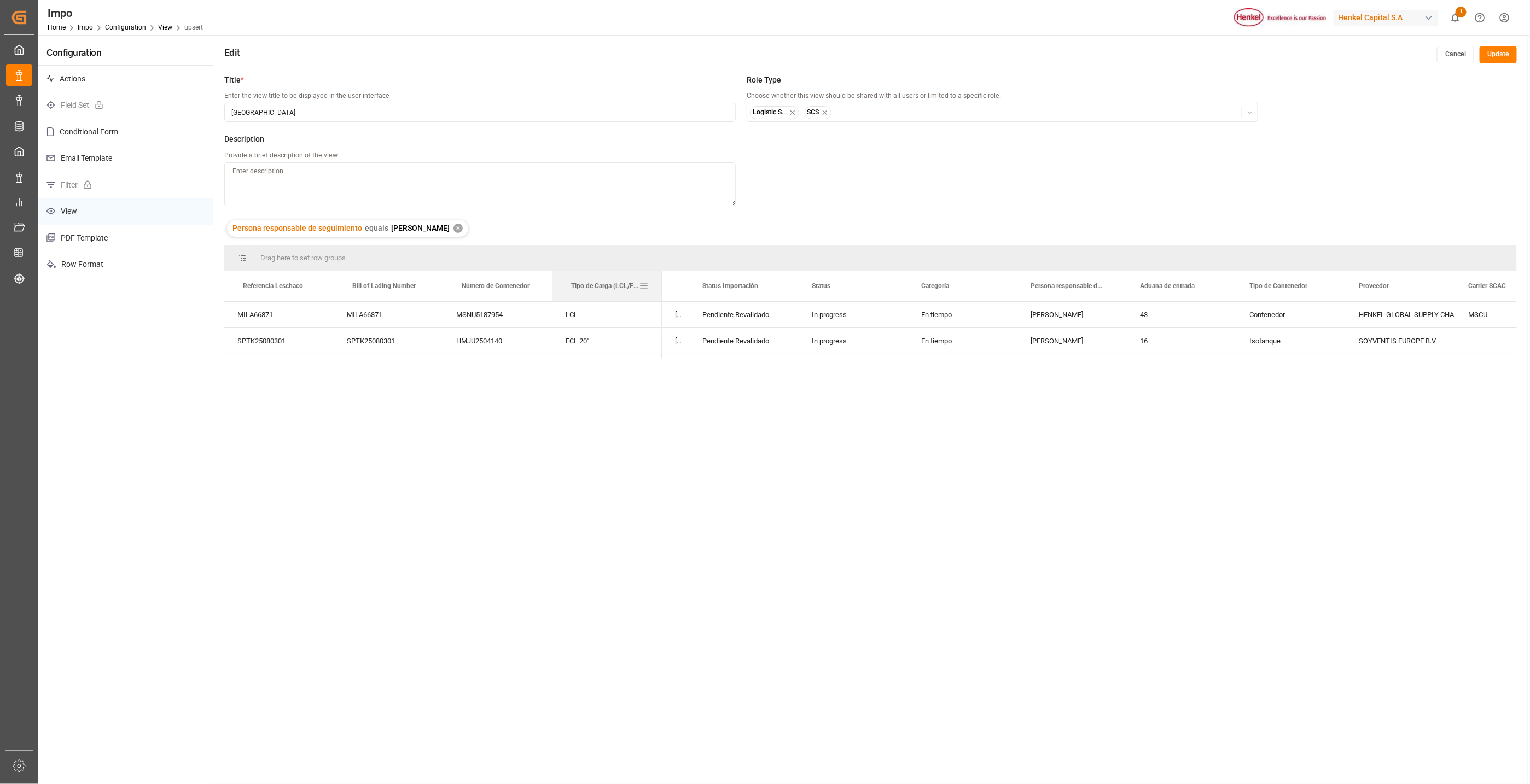
drag, startPoint x: 607, startPoint y: 290, endPoint x: 568, endPoint y: 290, distance: 39.0
drag, startPoint x: 732, startPoint y: 290, endPoint x: 685, endPoint y: 289, distance: 47.0
click at [827, 289] on span "Status" at bounding box center [820, 286] width 18 height 8
click at [1336, 333] on div "Contenedor" at bounding box center [1291, 341] width 110 height 25
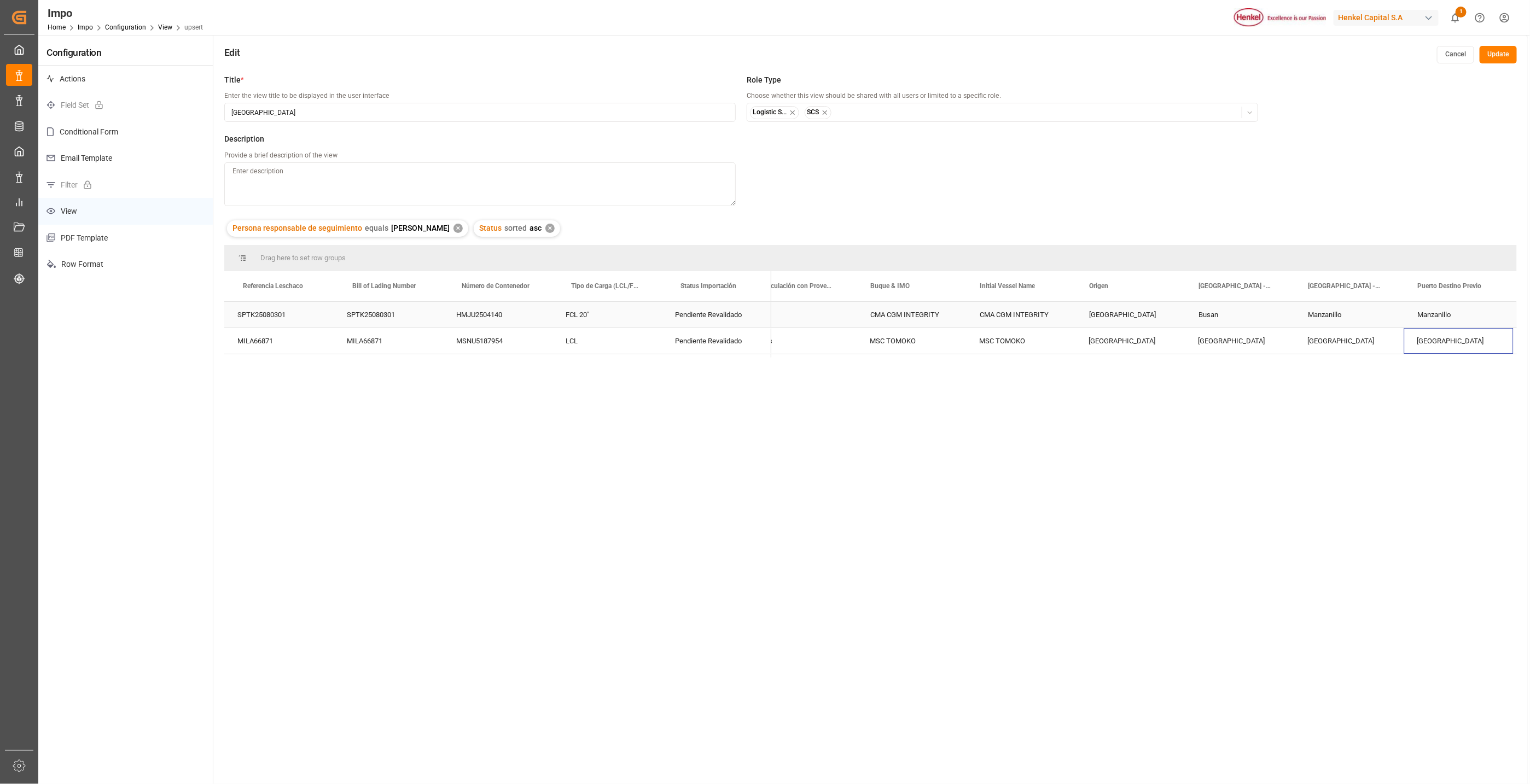
scroll to position [0, 2129]
drag, startPoint x: 1441, startPoint y: 289, endPoint x: 803, endPoint y: 289, distance: 638.0
click at [825, 334] on div "Grupo Sid (Almacenaje y Distribucion AVIOR)" at bounding box center [825, 341] width 110 height 25
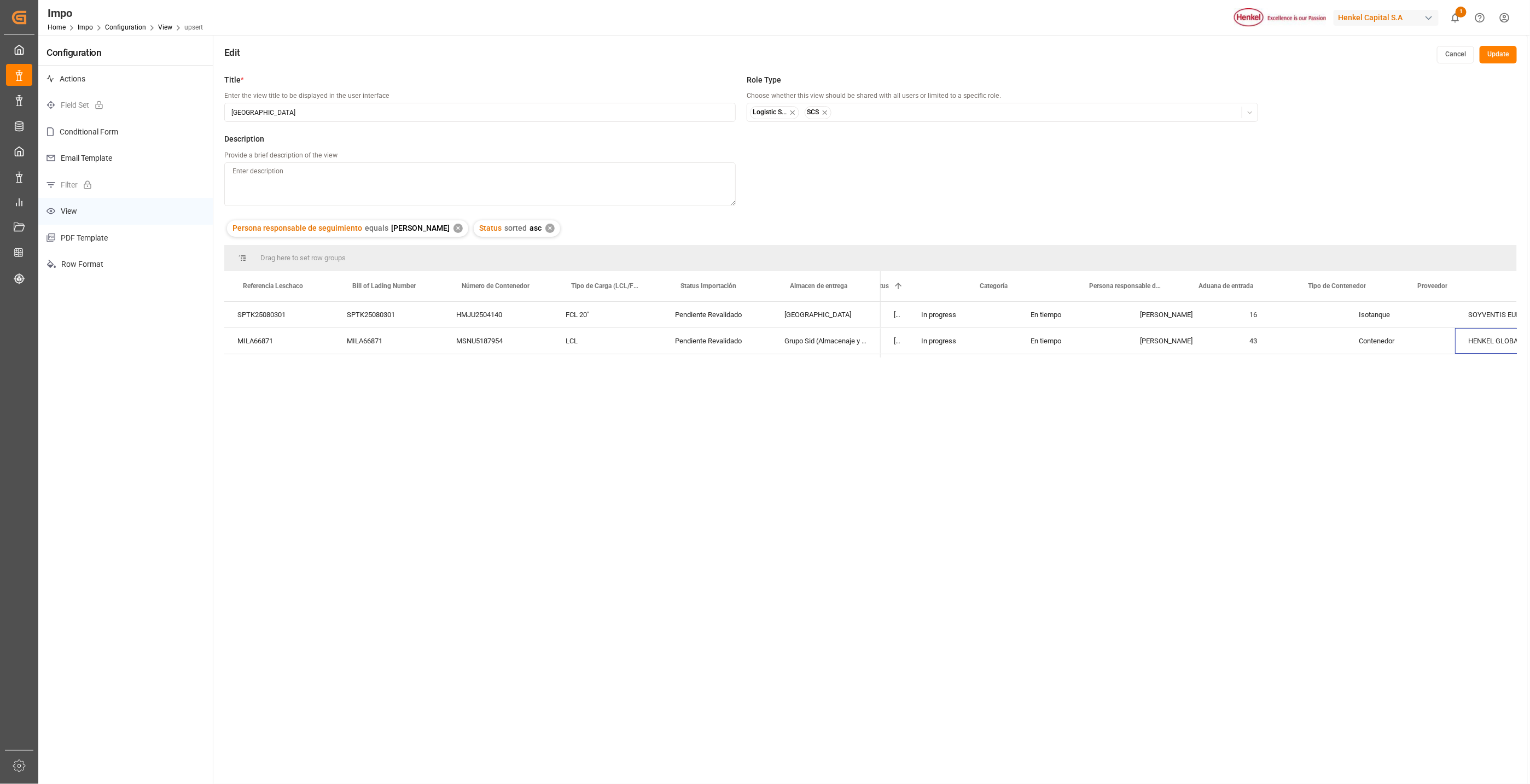
scroll to position [0, 0]
drag, startPoint x: 1342, startPoint y: 276, endPoint x: 905, endPoint y: 283, distance: 437.1
click at [953, 335] on div "21.09.2025 00:00:00" at bounding box center [935, 341] width 110 height 25
drag, startPoint x: 1174, startPoint y: 276, endPoint x: 1011, endPoint y: 285, distance: 163.2
click at [1213, 282] on div "Status 1" at bounding box center [1181, 286] width 83 height 30
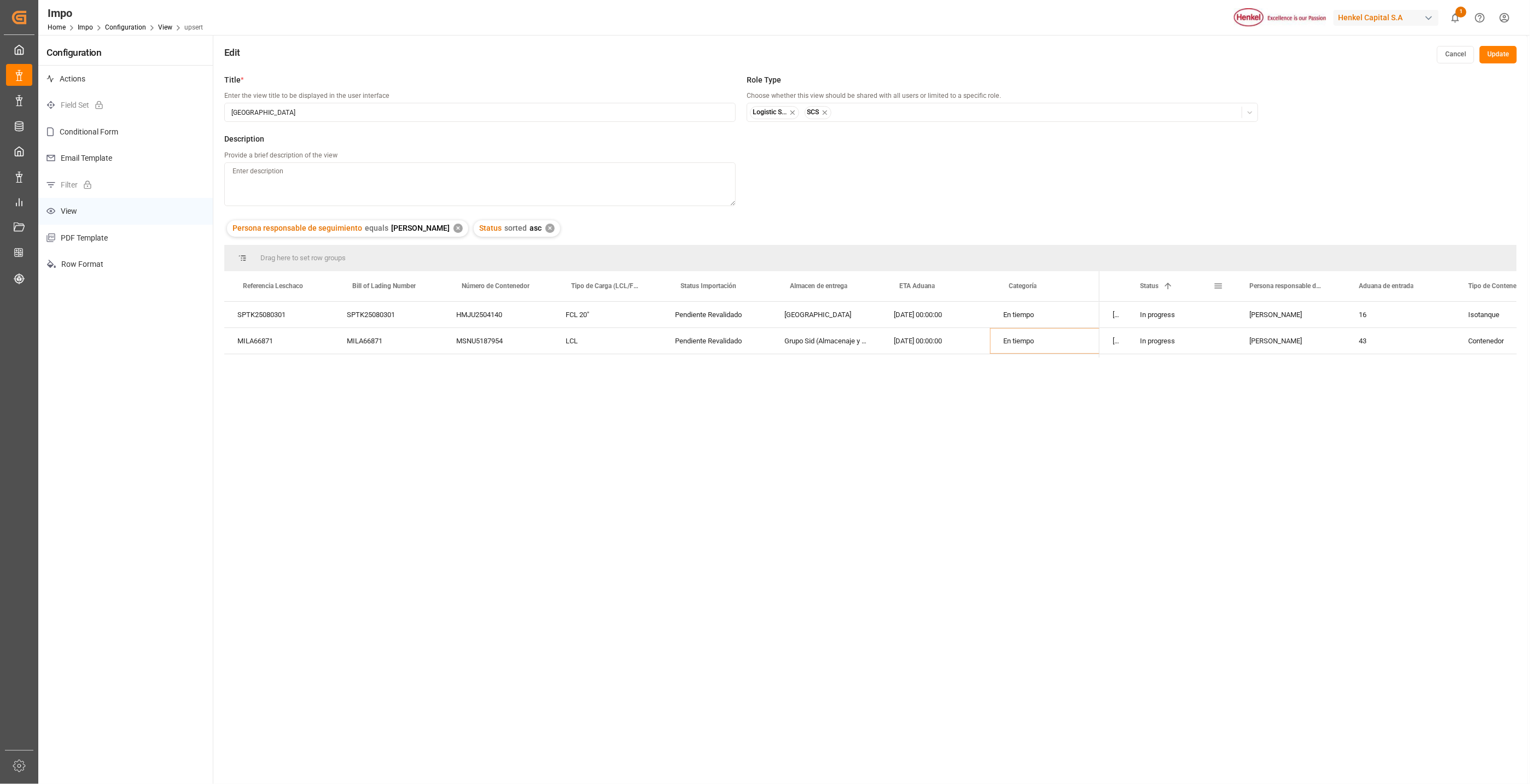
click at [1218, 287] on span at bounding box center [1218, 286] width 10 height 10
click at [1308, 290] on span "columns" at bounding box center [1310, 287] width 10 height 10
click at [1261, 318] on input "Filter Columns Input" at bounding box center [1277, 314] width 91 height 22
click at [1220, 357] on input "Status column toggle visibility (visible)" at bounding box center [1220, 360] width 10 height 10
click at [1196, 419] on div "Title * Enter the view title to be displayed in the user interface Veracruz Rol…" at bounding box center [870, 461] width 1314 height 784
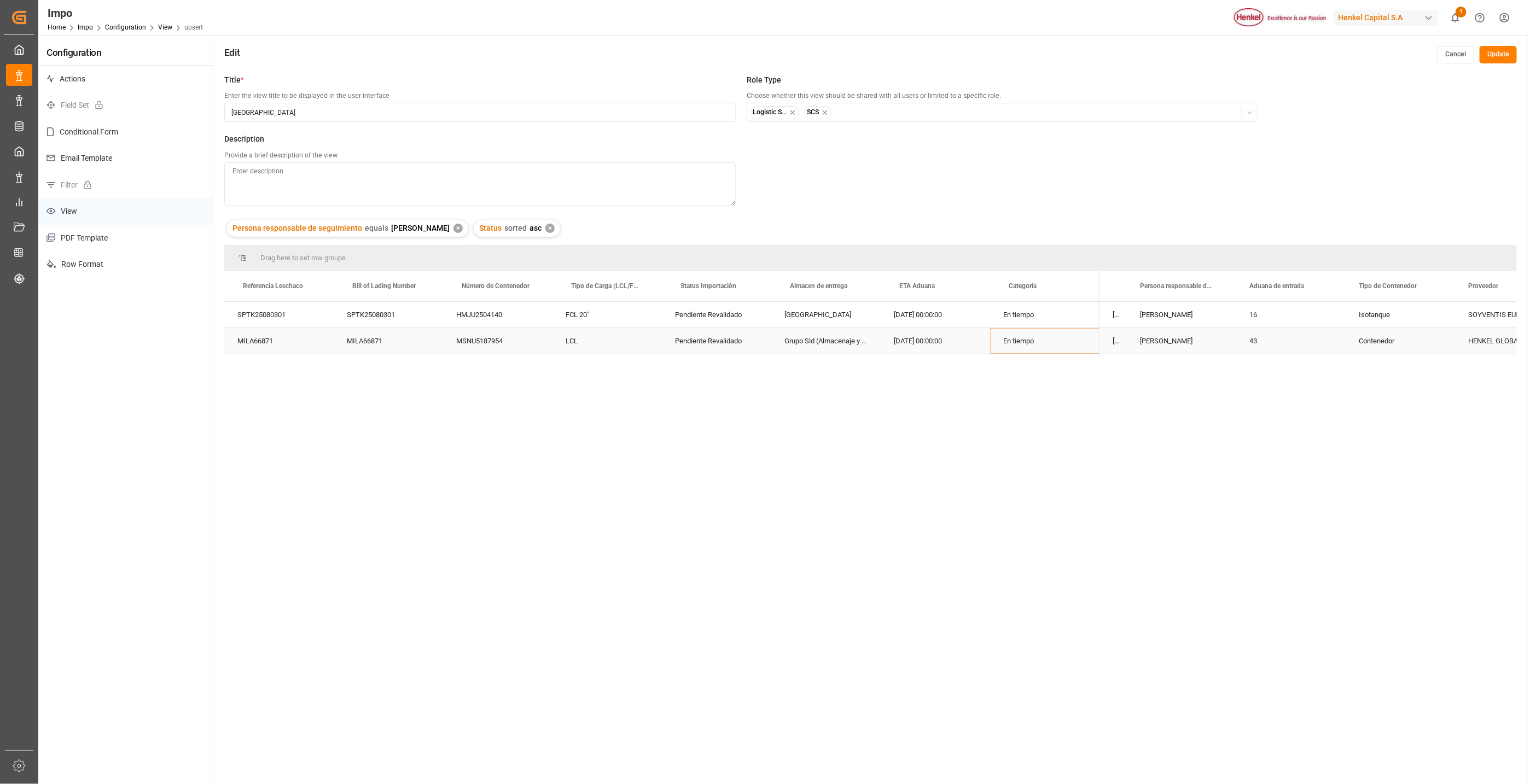
click at [1175, 350] on div "Julia Lopez" at bounding box center [1181, 341] width 110 height 25
click at [911, 290] on div "ETA Aduana" at bounding box center [932, 286] width 67 height 30
click at [921, 290] on div "ETA Aduana 1" at bounding box center [932, 286] width 67 height 30
click at [1180, 318] on div "Julia Lopez" at bounding box center [1181, 314] width 110 height 25
click at [1301, 286] on span at bounding box center [1300, 286] width 10 height 10
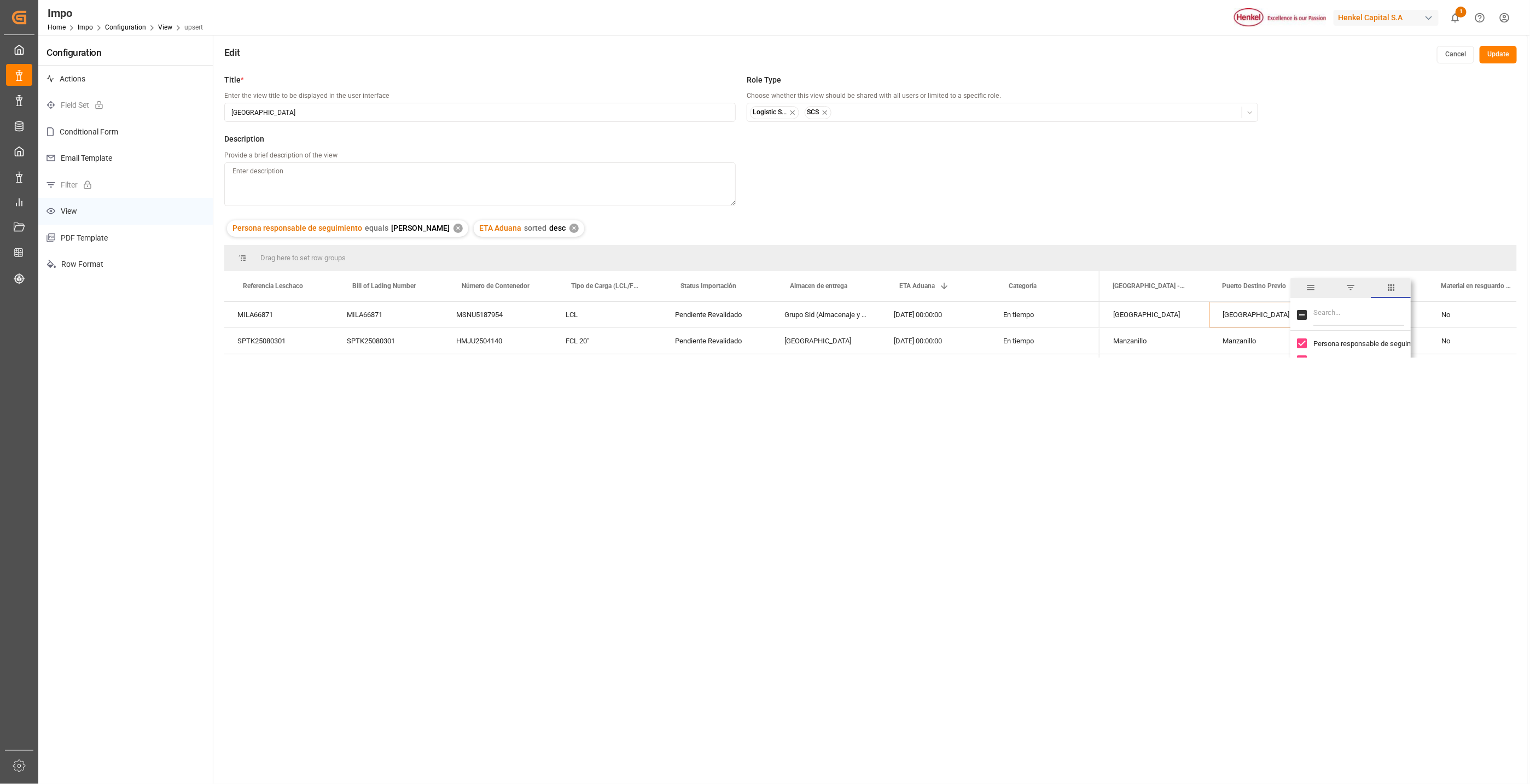
click at [1335, 307] on input "Filter Columns Input" at bounding box center [1359, 314] width 91 height 22
click at [1352, 283] on span "filter" at bounding box center [1350, 287] width 10 height 10
click at [1320, 348] on input "Filter Value" at bounding box center [1350, 344] width 107 height 22
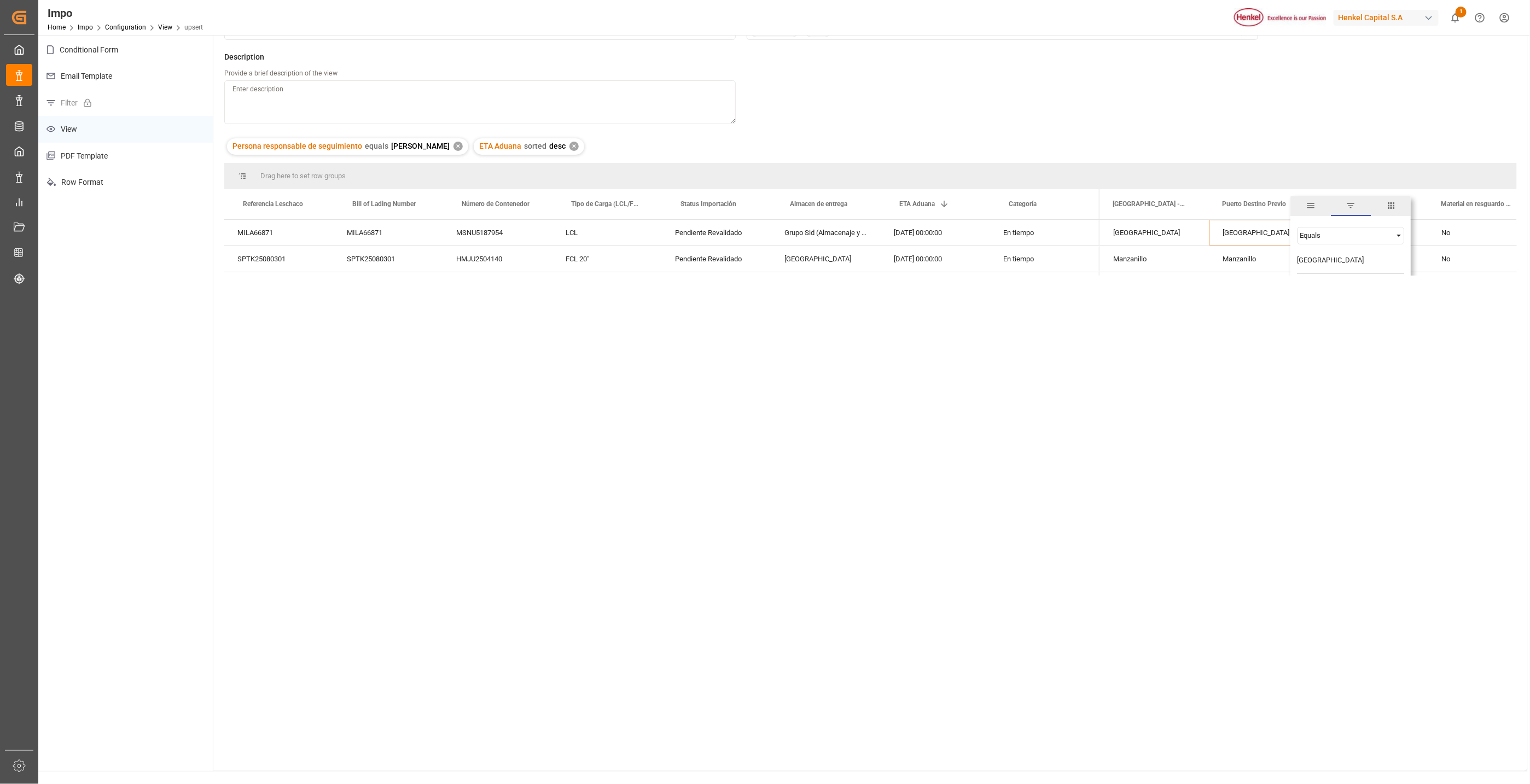
click at [1359, 276] on div "Equals Veracruz AND OR Equals" at bounding box center [1350, 251] width 120 height 65
click at [1374, 283] on div "Title * Enter the view title to be displayed in the user interface Veracruz Rol…" at bounding box center [870, 378] width 1314 height 784
click at [1313, 321] on div "Title * Enter the view title to be displayed in the user interface Veracruz Rol…" at bounding box center [870, 378] width 1314 height 784
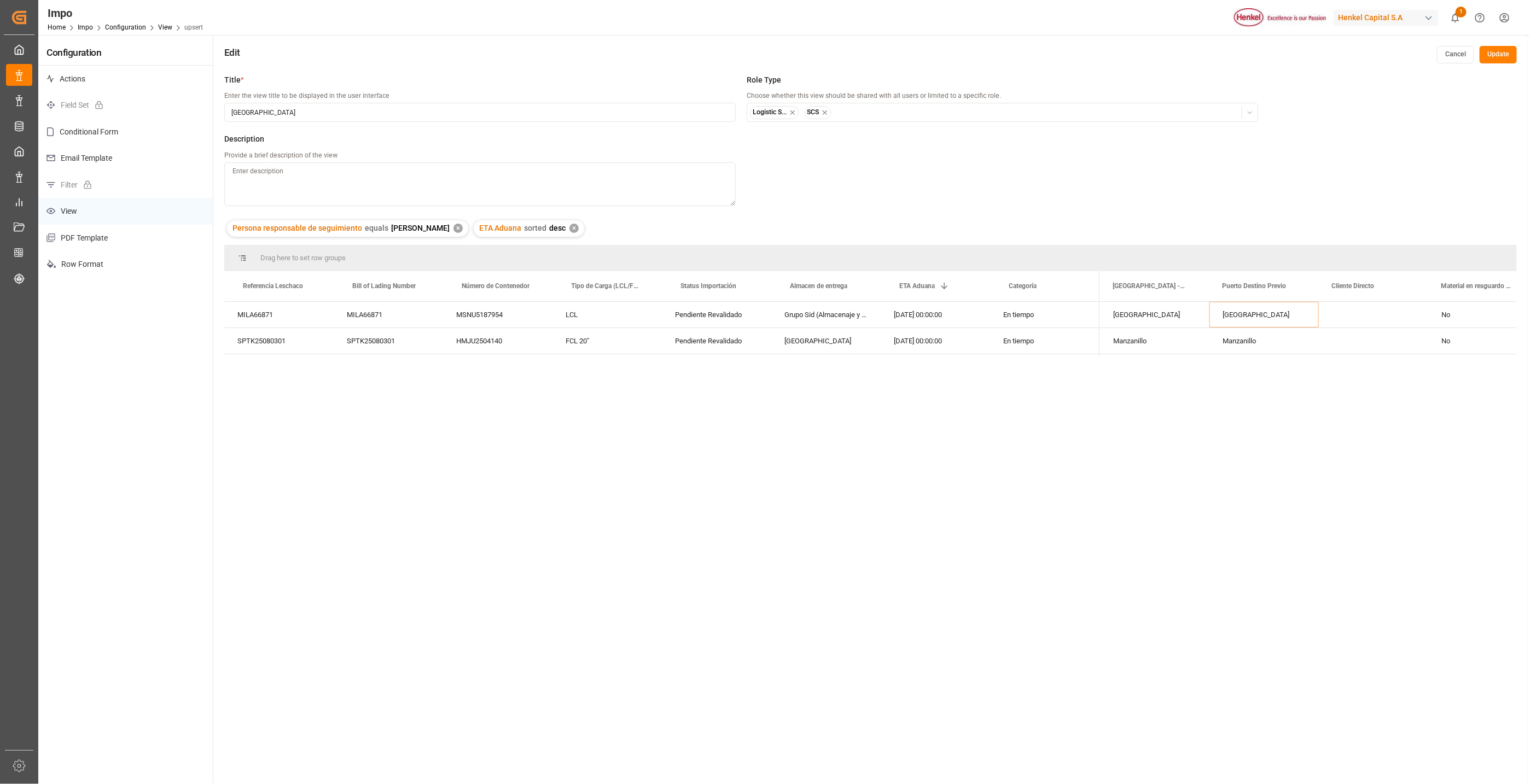
click at [1505, 43] on div "Edit Cancel Update" at bounding box center [870, 52] width 1314 height 34
click at [1505, 50] on button "Update" at bounding box center [1498, 54] width 37 height 18
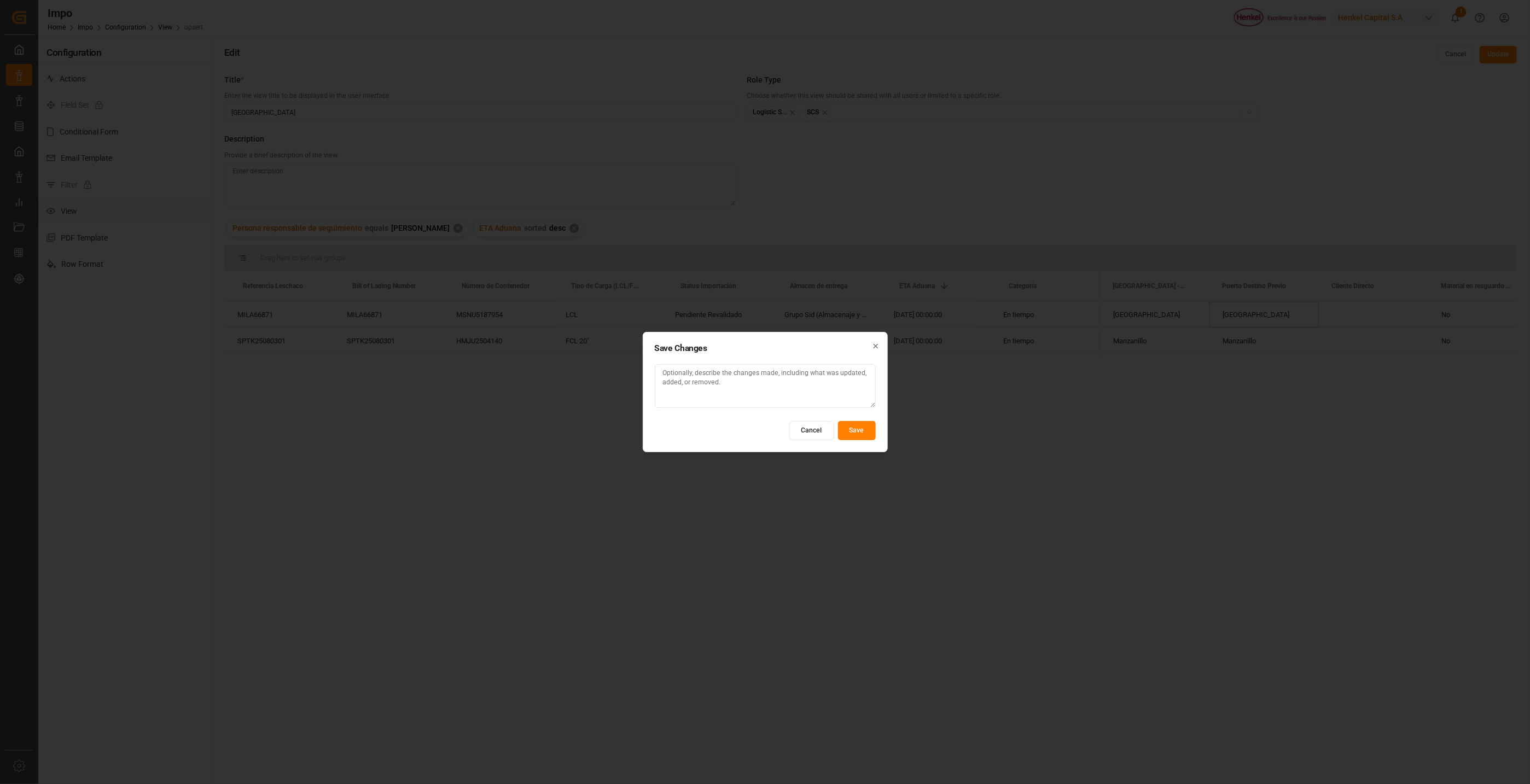
drag, startPoint x: 863, startPoint y: 427, endPoint x: 1186, endPoint y: 474, distance: 326.4
click at [863, 426] on button "Save" at bounding box center [856, 431] width 38 height 19
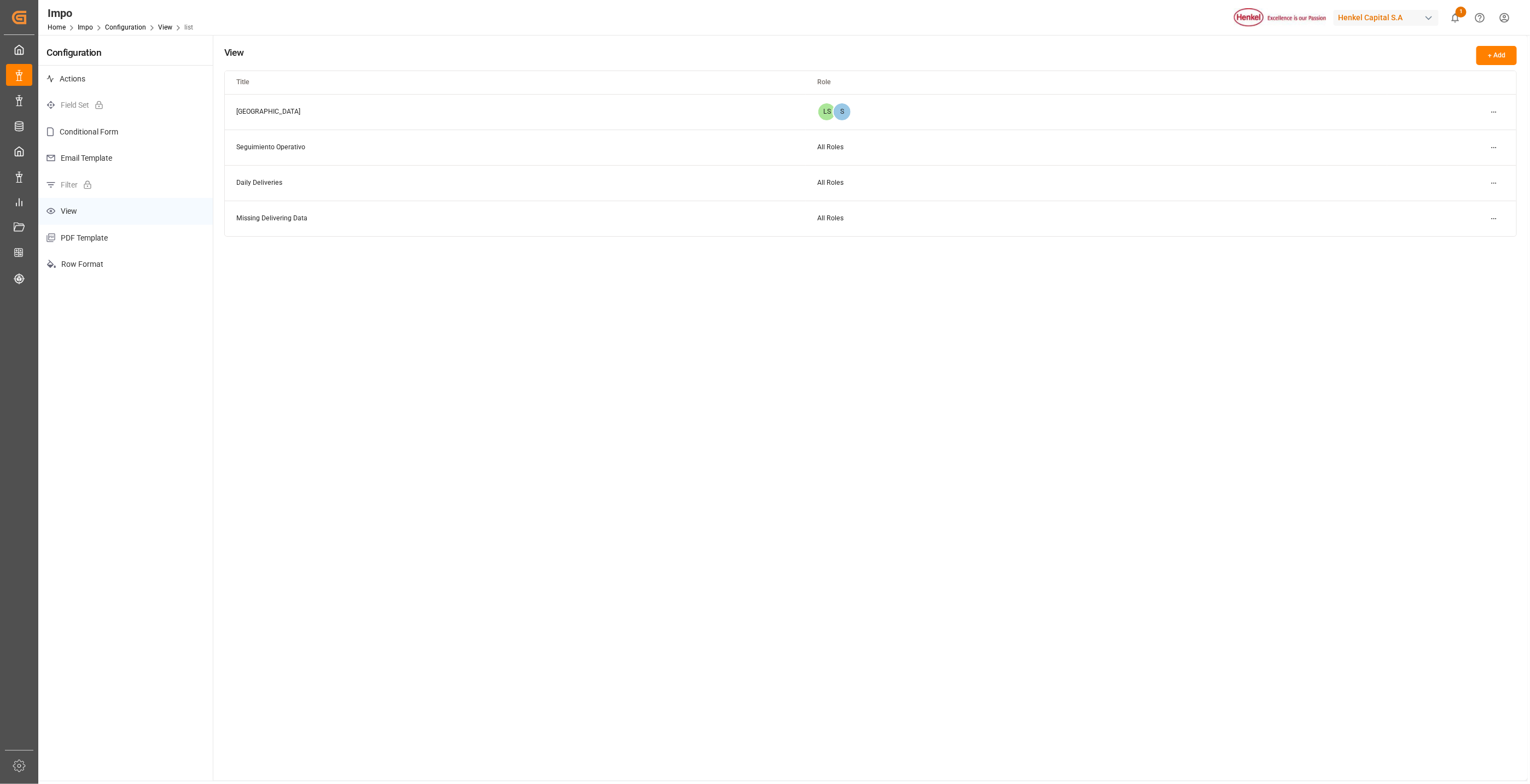
click at [1497, 110] on html "Created by potrace 1.15, written by Peter Selinger 2001-2017 Created by potrace…" at bounding box center [765, 392] width 1530 height 784
click at [1467, 131] on div "Edit" at bounding box center [1474, 133] width 56 height 15
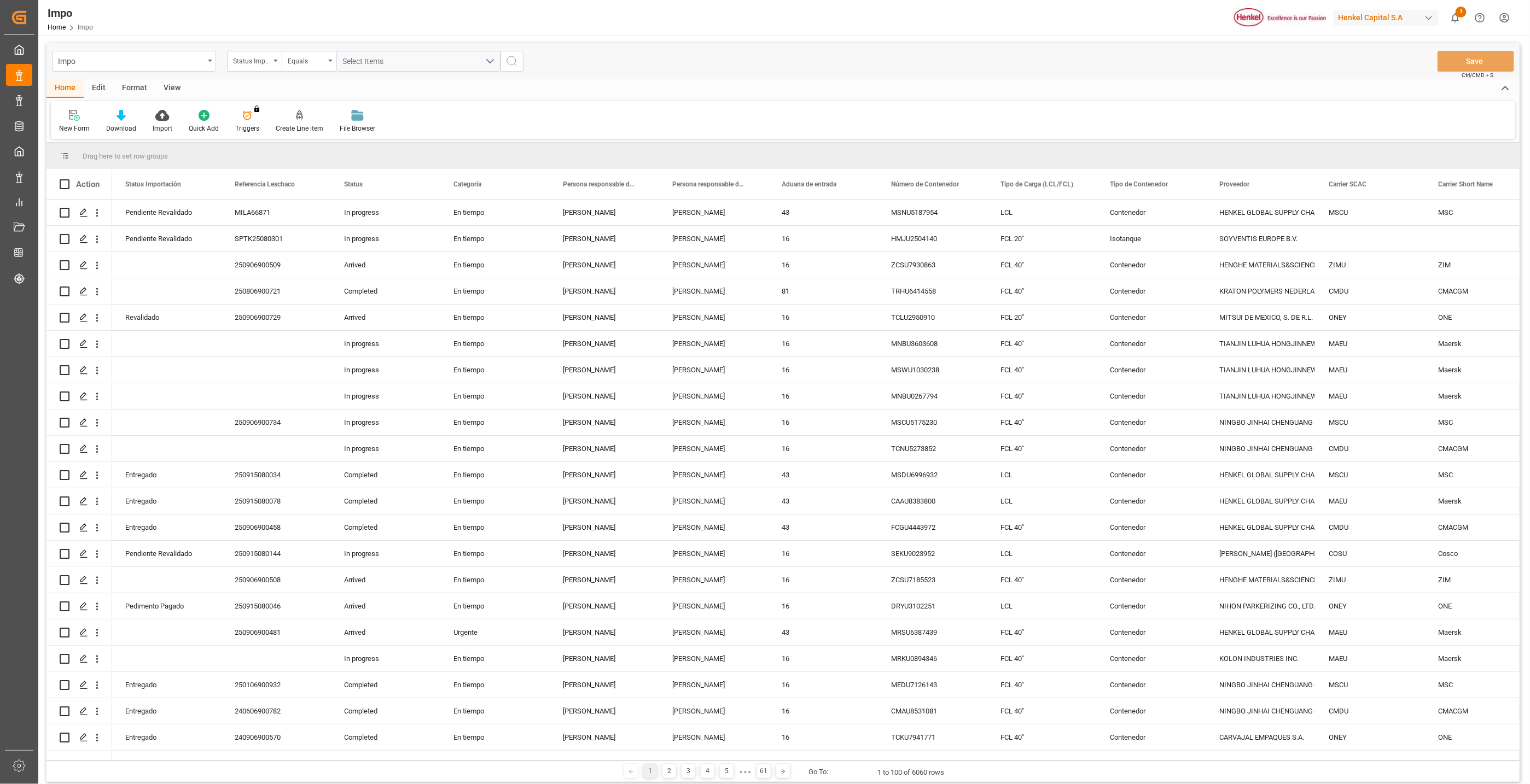
click at [174, 85] on div "View" at bounding box center [172, 88] width 33 height 18
click at [129, 117] on icon at bounding box center [124, 115] width 11 height 11
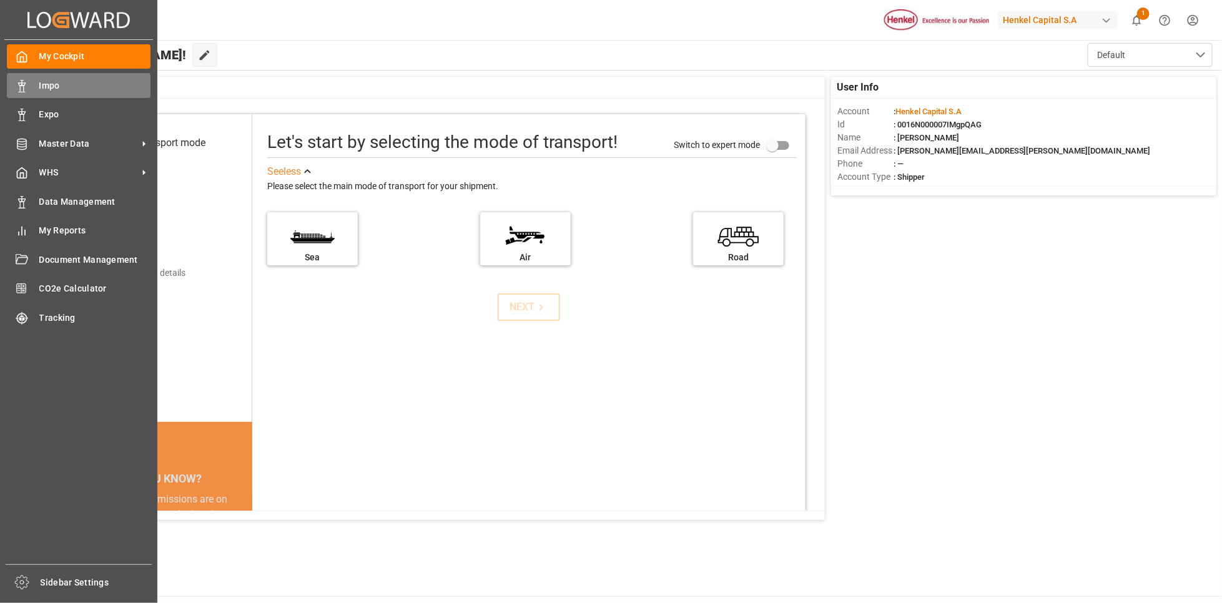
click at [25, 84] on icon at bounding box center [22, 86] width 12 height 12
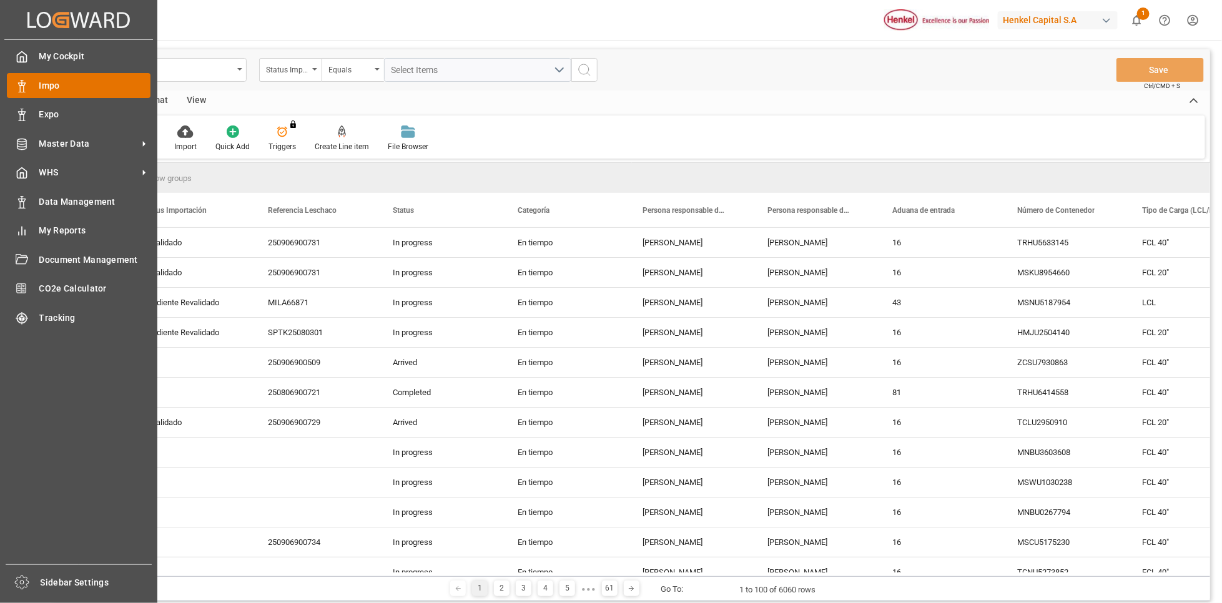
click at [69, 96] on div "Impo Impo" at bounding box center [79, 85] width 144 height 24
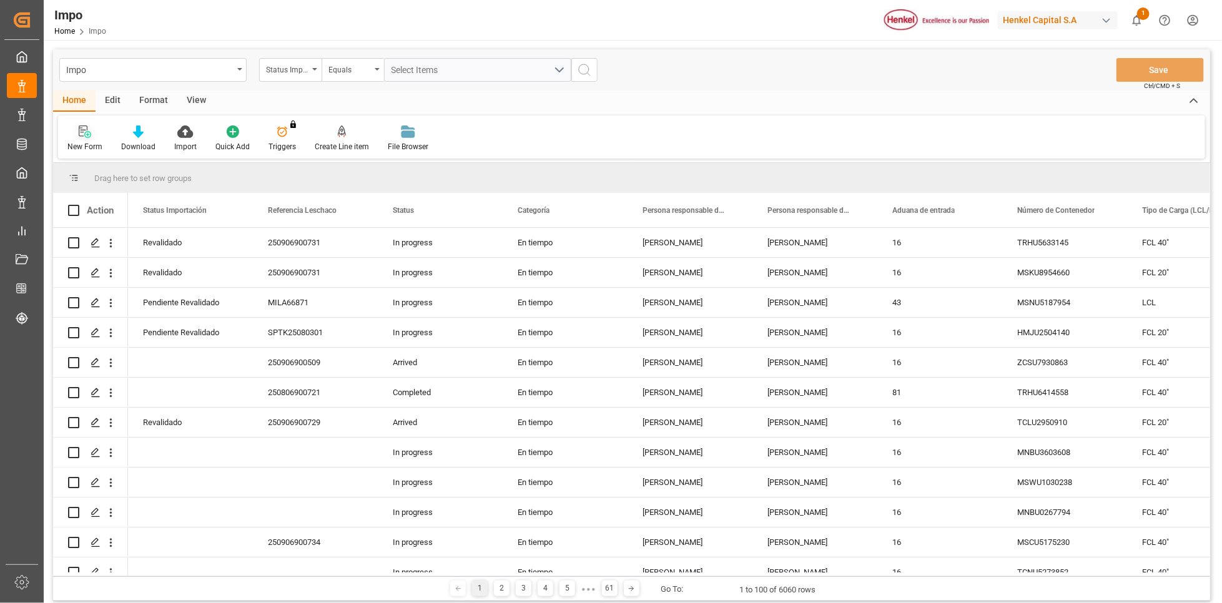
click at [82, 143] on div "New Form" at bounding box center [84, 146] width 35 height 11
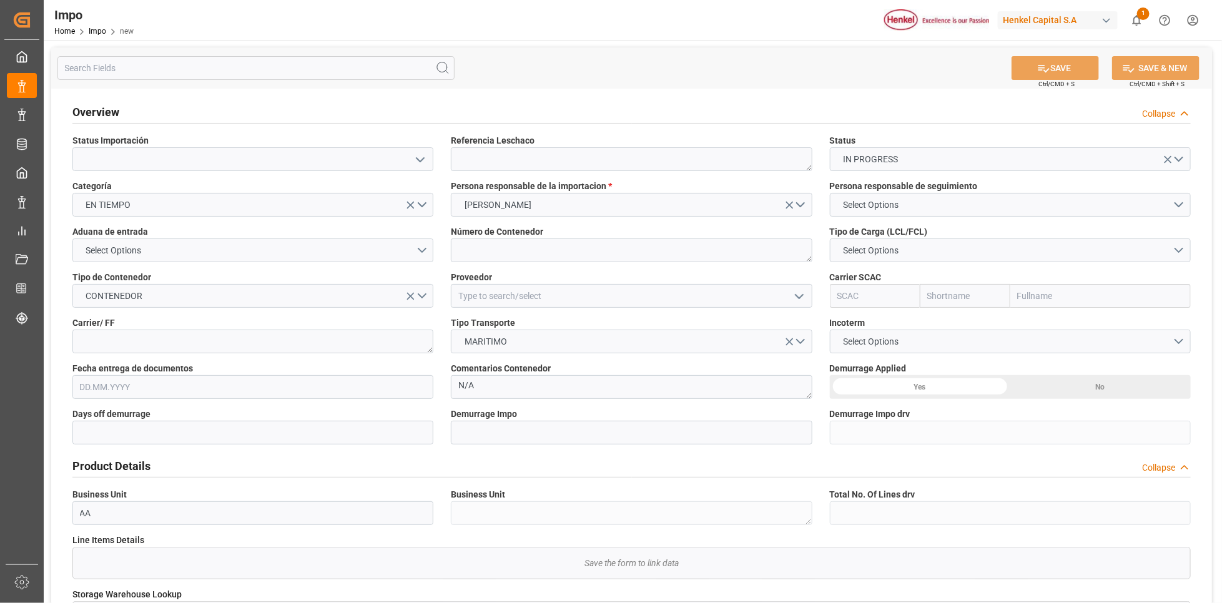
click at [103, 113] on h2 "Overview" at bounding box center [95, 112] width 47 height 17
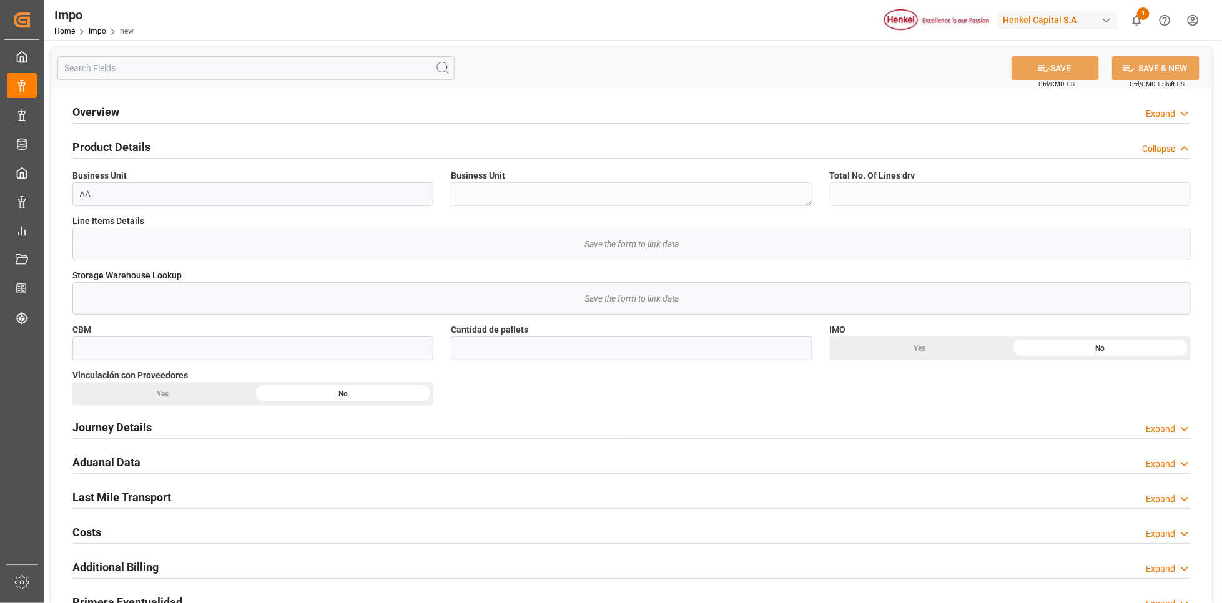
click at [96, 152] on h2 "Product Details" at bounding box center [111, 147] width 78 height 17
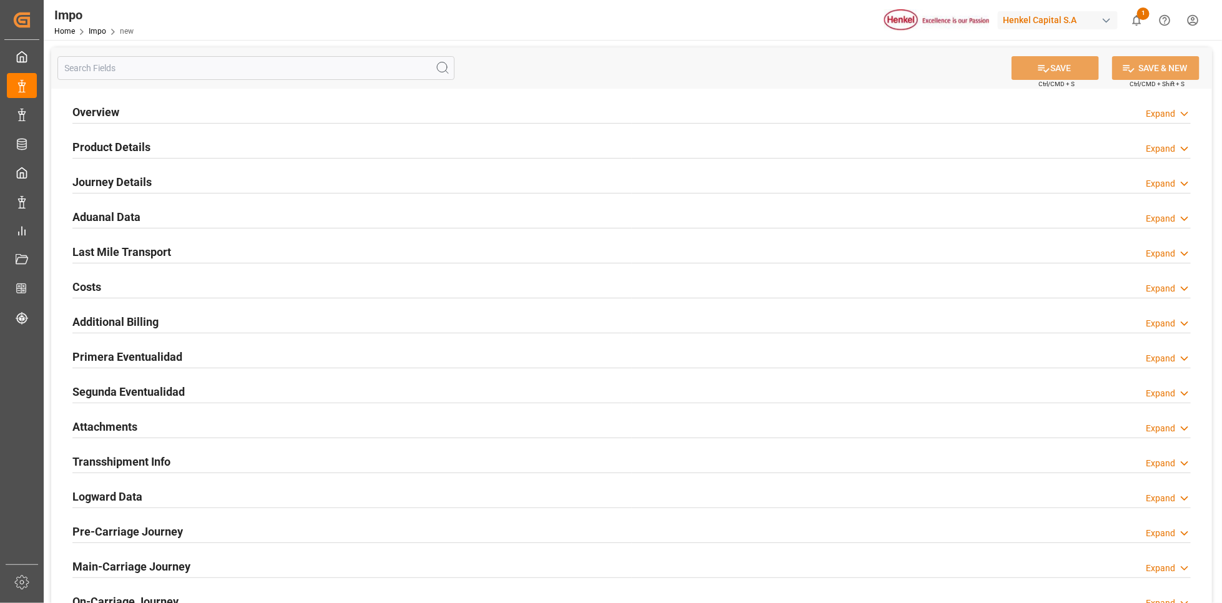
click at [94, 104] on h2 "Overview" at bounding box center [95, 112] width 47 height 17
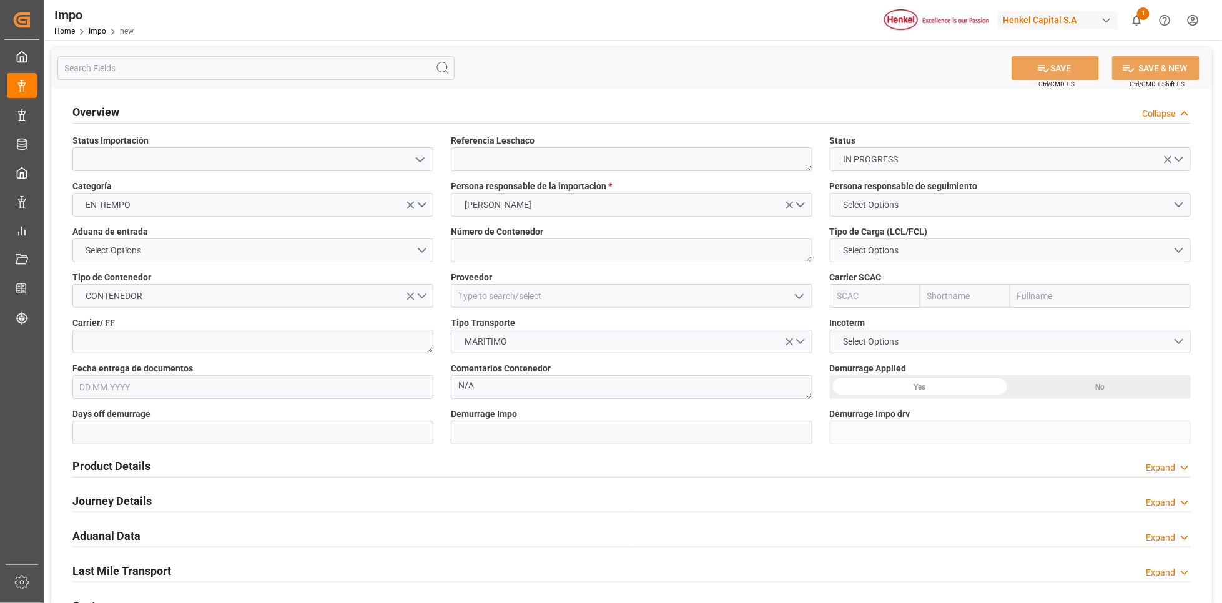
click at [420, 161] on polyline "open menu" at bounding box center [419, 160] width 7 height 4
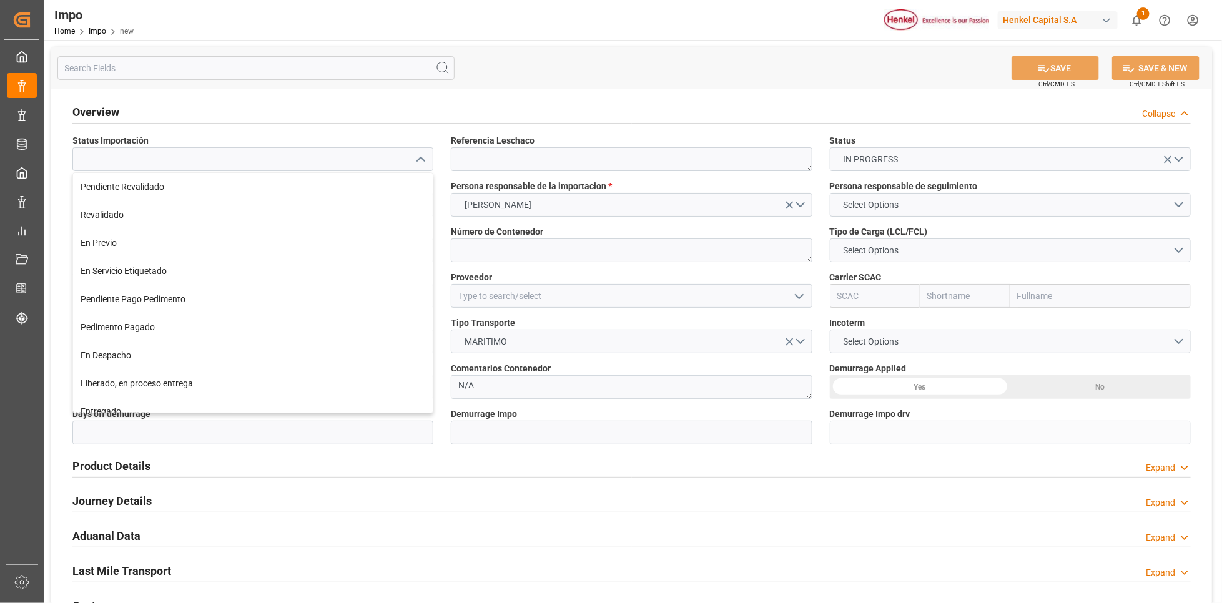
click at [1203, 156] on div "Overview Collapse Status Importación Pendiente Revalidado Revalidado En Previo …" at bounding box center [631, 520] width 1161 height 862
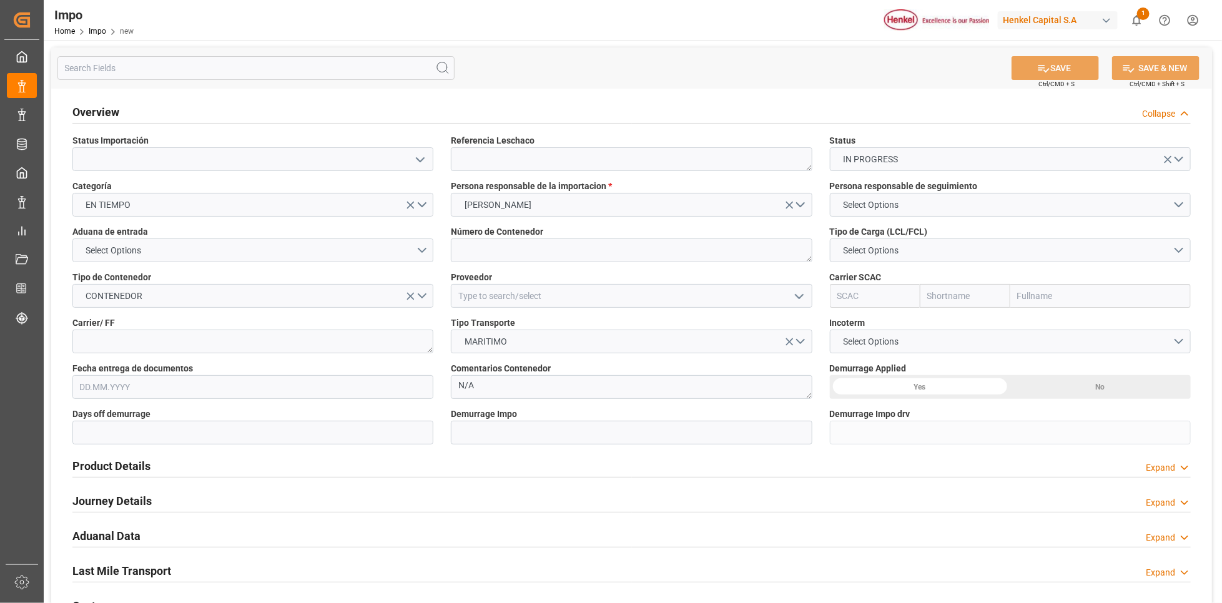
click at [124, 461] on h2 "Product Details" at bounding box center [111, 466] width 78 height 17
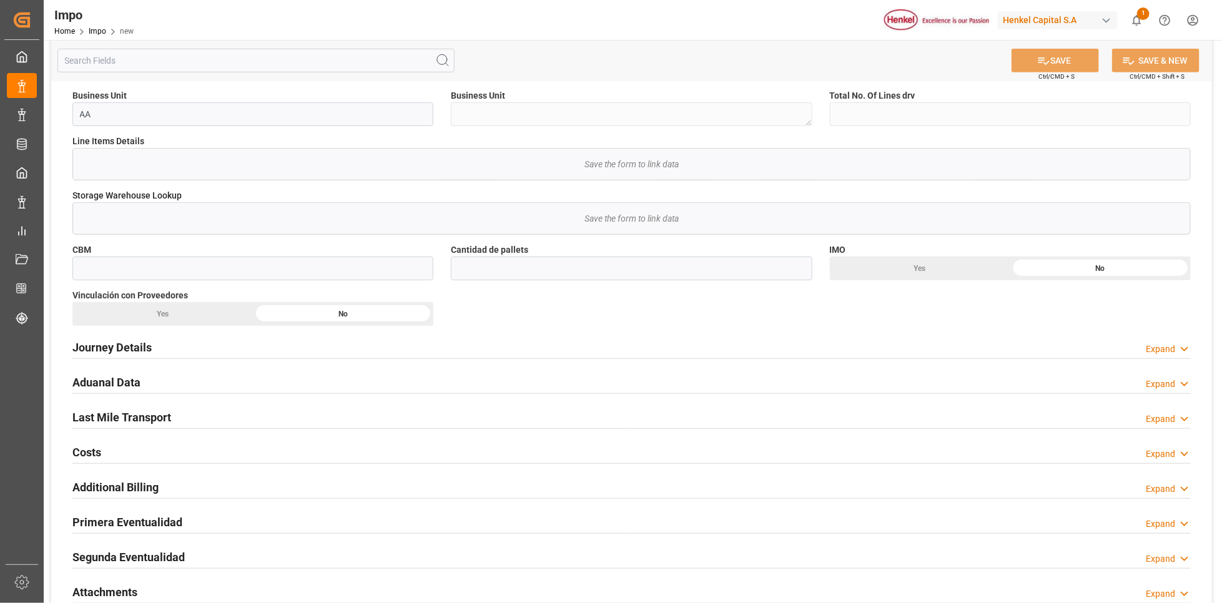
scroll to position [412, 0]
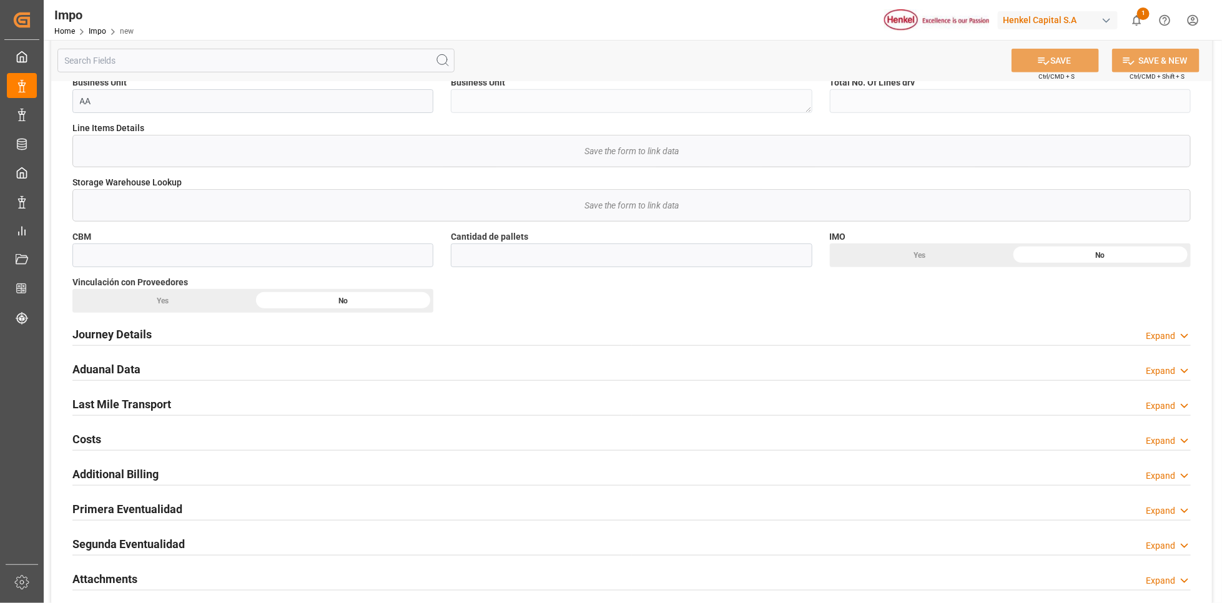
click at [120, 328] on h2 "Journey Details" at bounding box center [111, 334] width 79 height 17
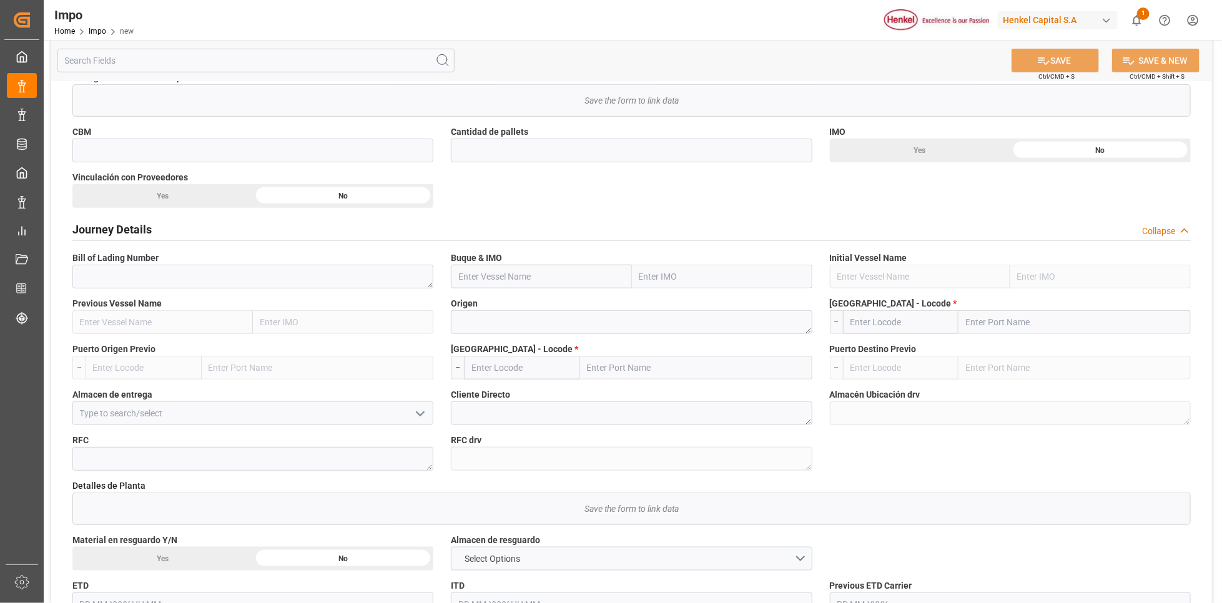
scroll to position [524, 0]
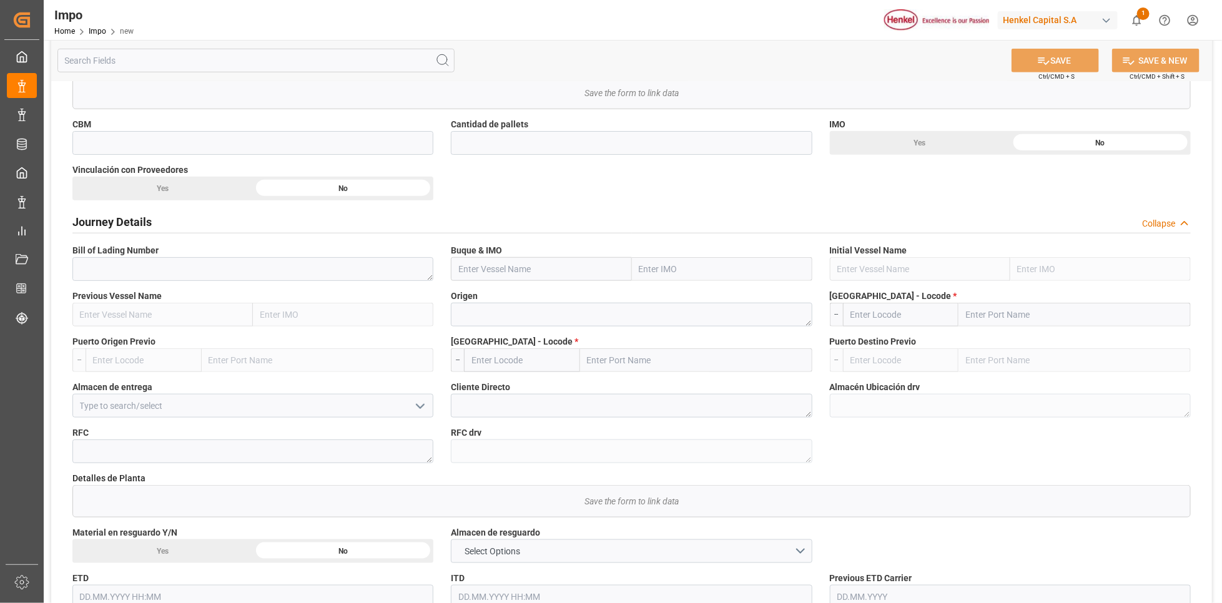
click at [97, 221] on h2 "Journey Details" at bounding box center [111, 222] width 79 height 17
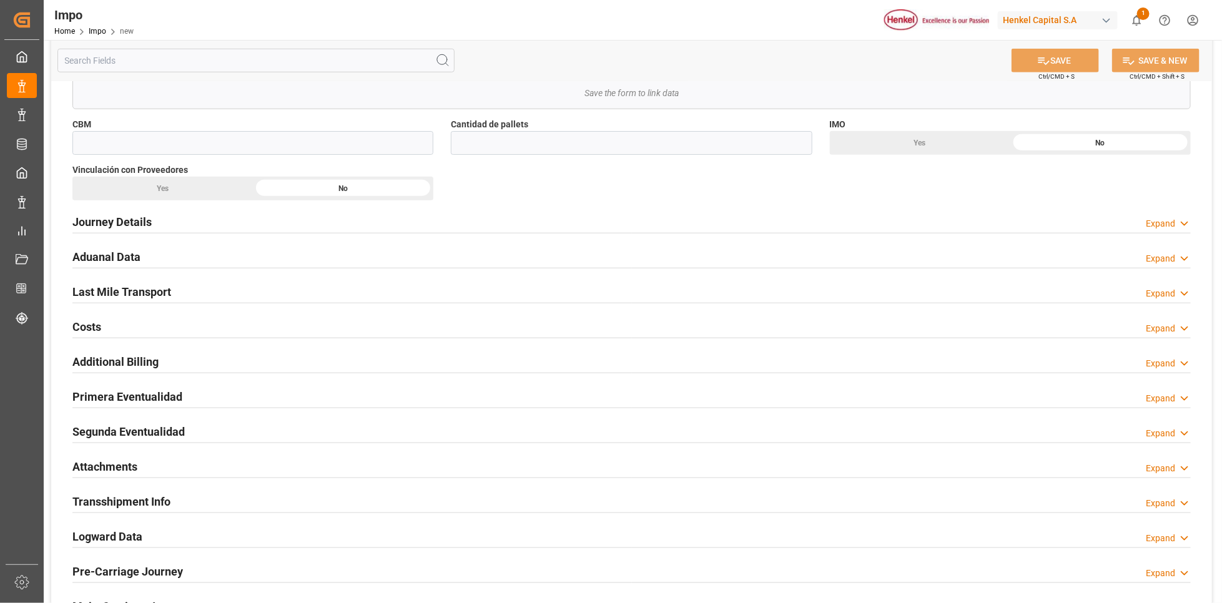
click at [100, 255] on h2 "Aduanal Data" at bounding box center [106, 256] width 68 height 17
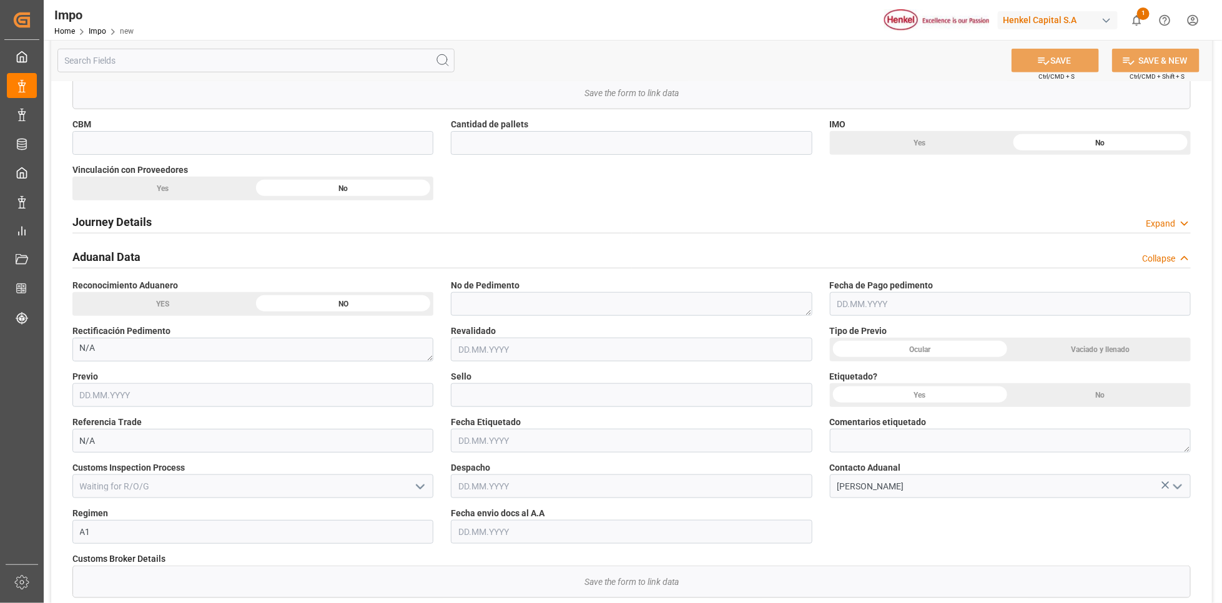
click at [1203, 300] on div "Overview Collapse Status Importación Referencia Leschaco Status IN PROGRESS Cat…" at bounding box center [631, 281] width 1161 height 1435
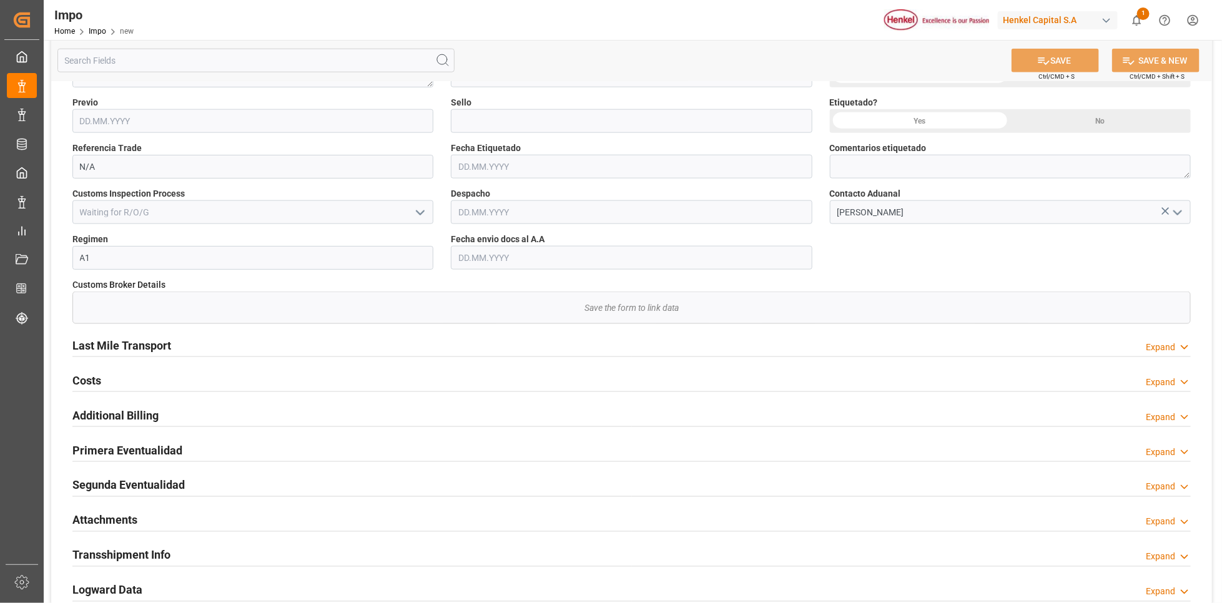
scroll to position [1011, 0]
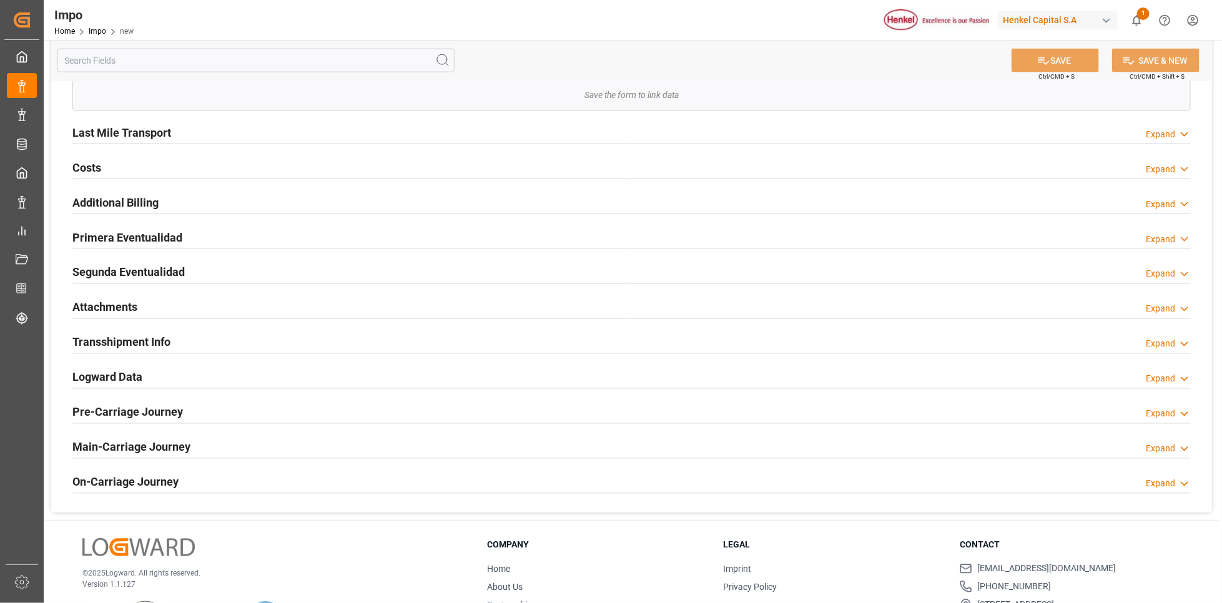
click at [116, 129] on h2 "Last Mile Transport" at bounding box center [121, 132] width 99 height 17
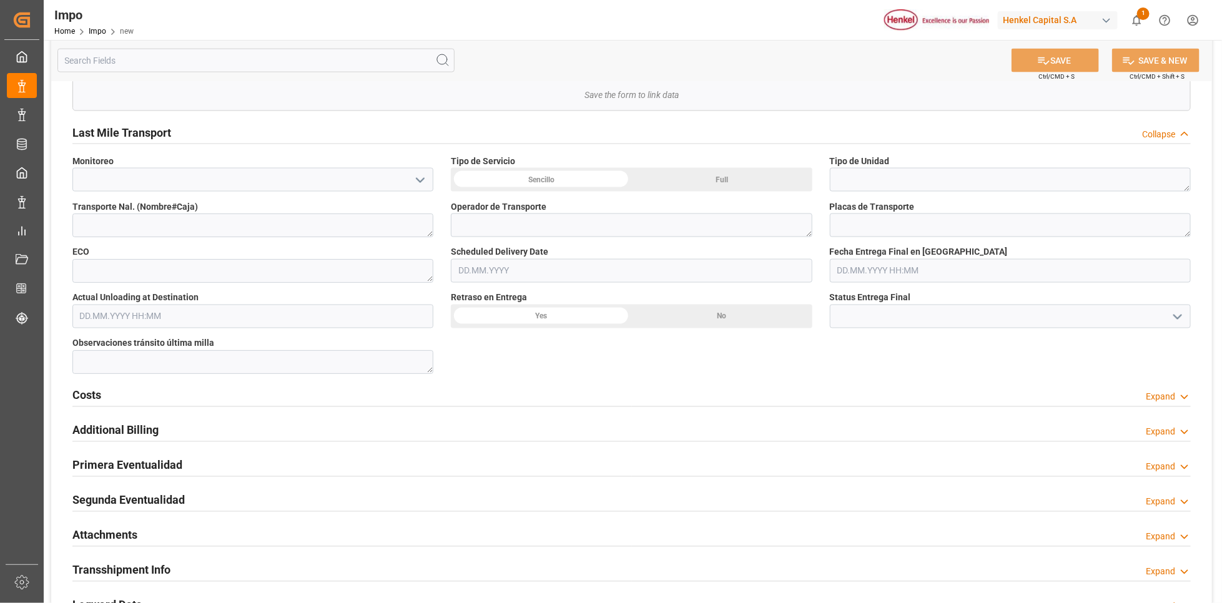
click at [92, 433] on h2 "Additional Billing" at bounding box center [115, 430] width 86 height 17
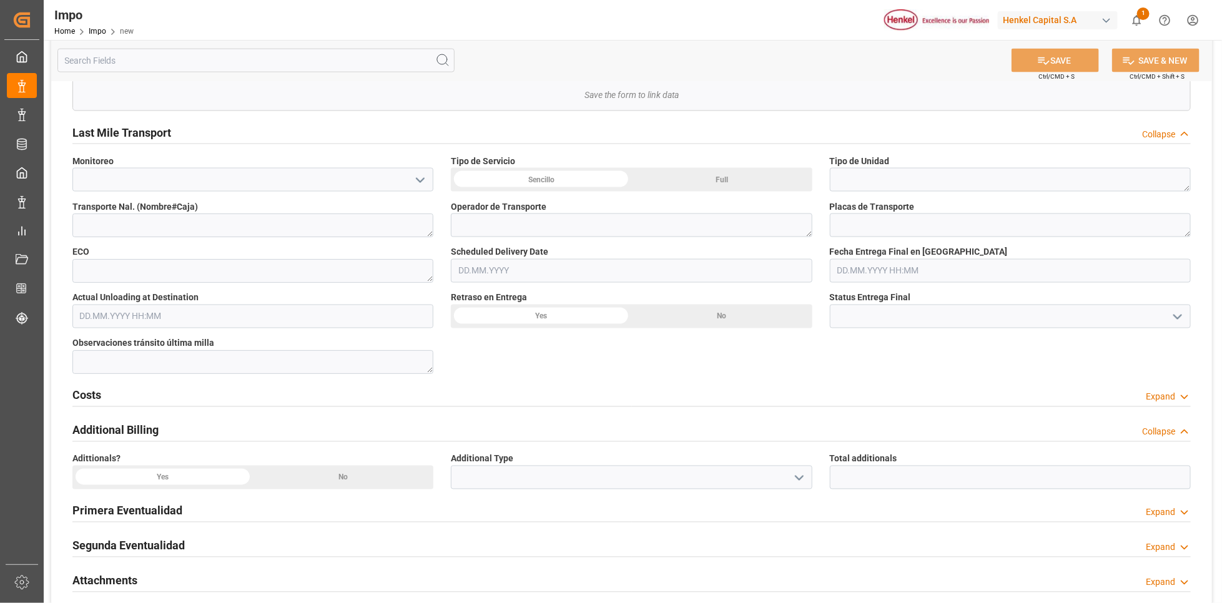
click at [99, 577] on h2 "Attachments" at bounding box center [104, 580] width 65 height 17
click at [120, 135] on h2 "Last Mile Transport" at bounding box center [121, 132] width 99 height 17
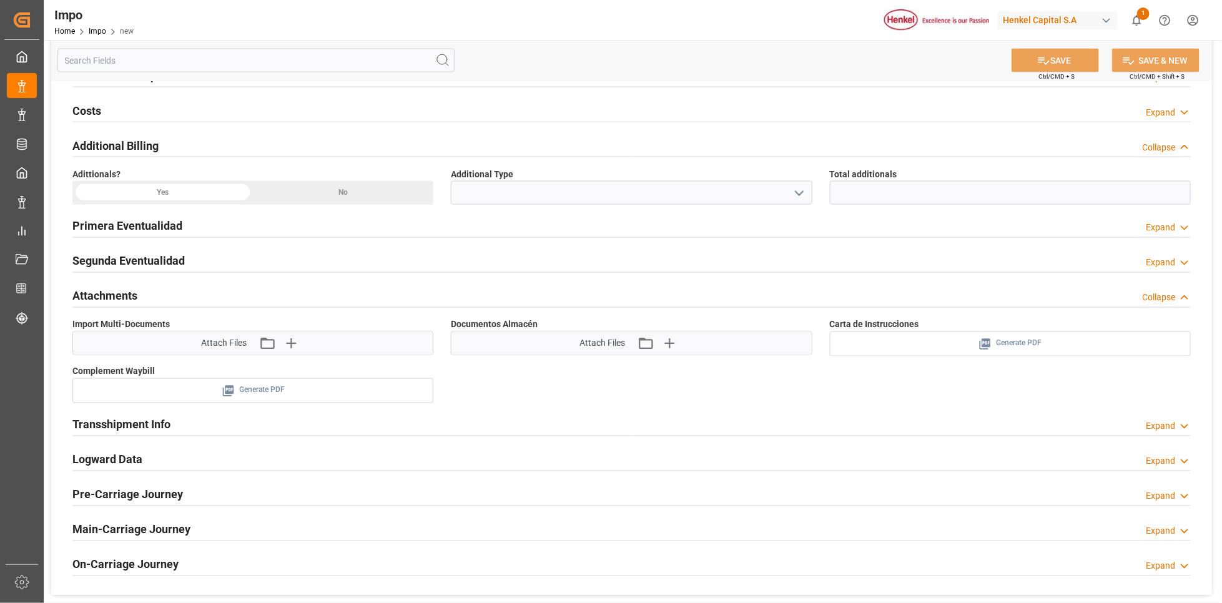
scroll to position [1066, 0]
click at [1105, 21] on div "button" at bounding box center [1106, 20] width 12 height 12
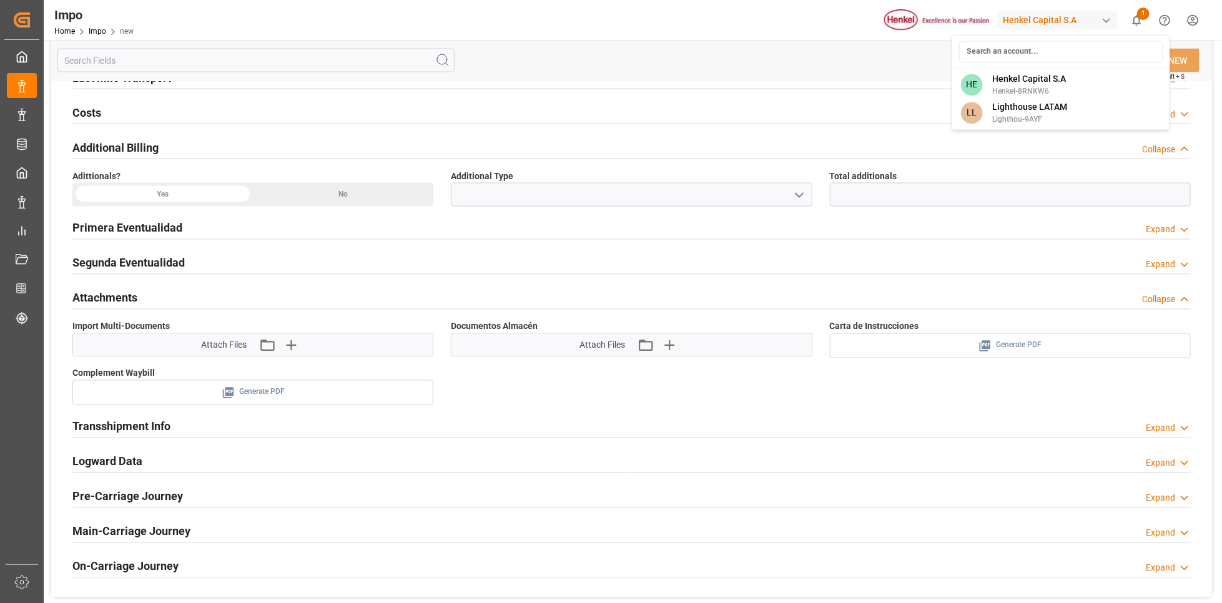
click at [1193, 19] on html "Created by potrace 1.15, written by Peter Selinger 2001-2017 Created by potrace…" at bounding box center [611, 301] width 1222 height 603
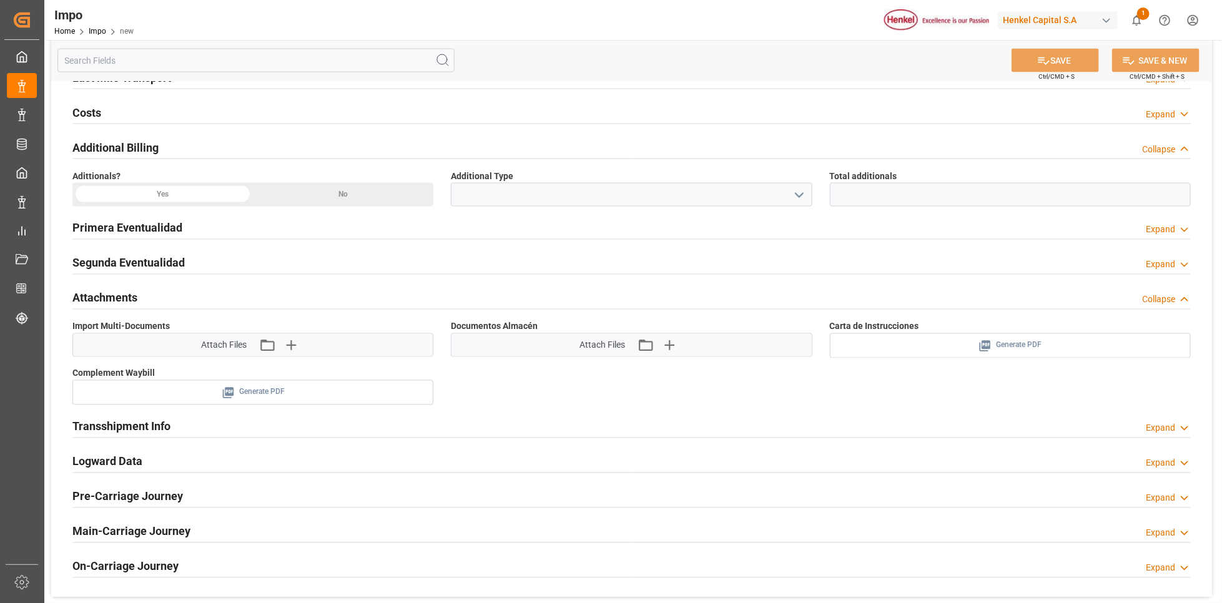
click at [1193, 19] on html "Created by potrace 1.15, written by Peter Selinger 2001-2017 Created by potrace…" at bounding box center [611, 301] width 1222 height 603
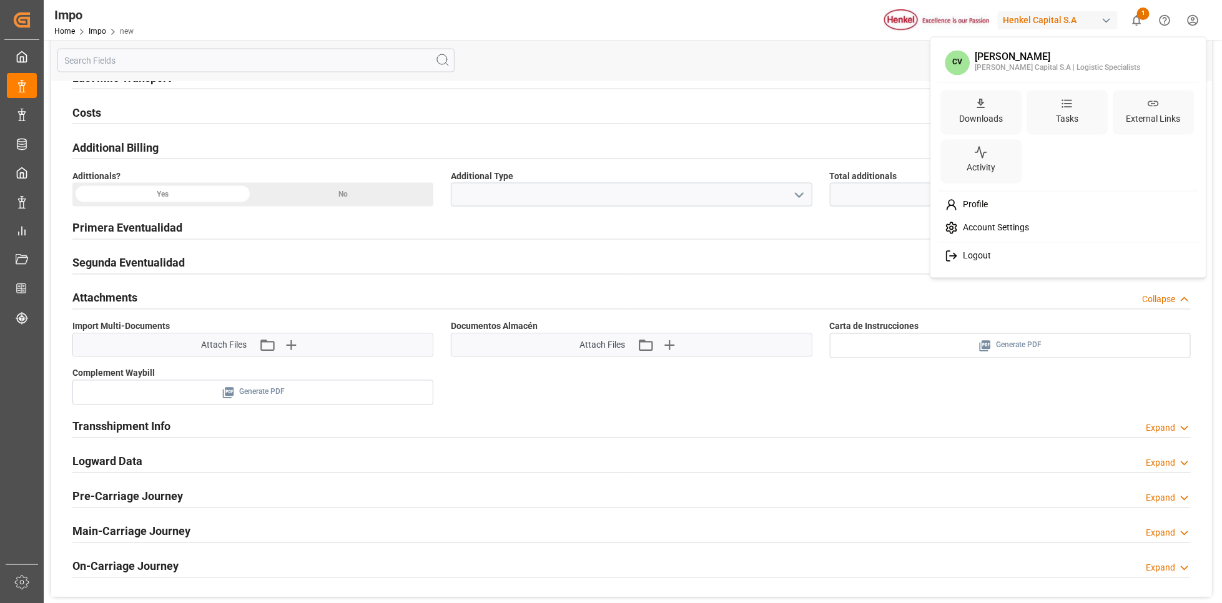
click at [1003, 255] on div "Logout" at bounding box center [1068, 256] width 256 height 23
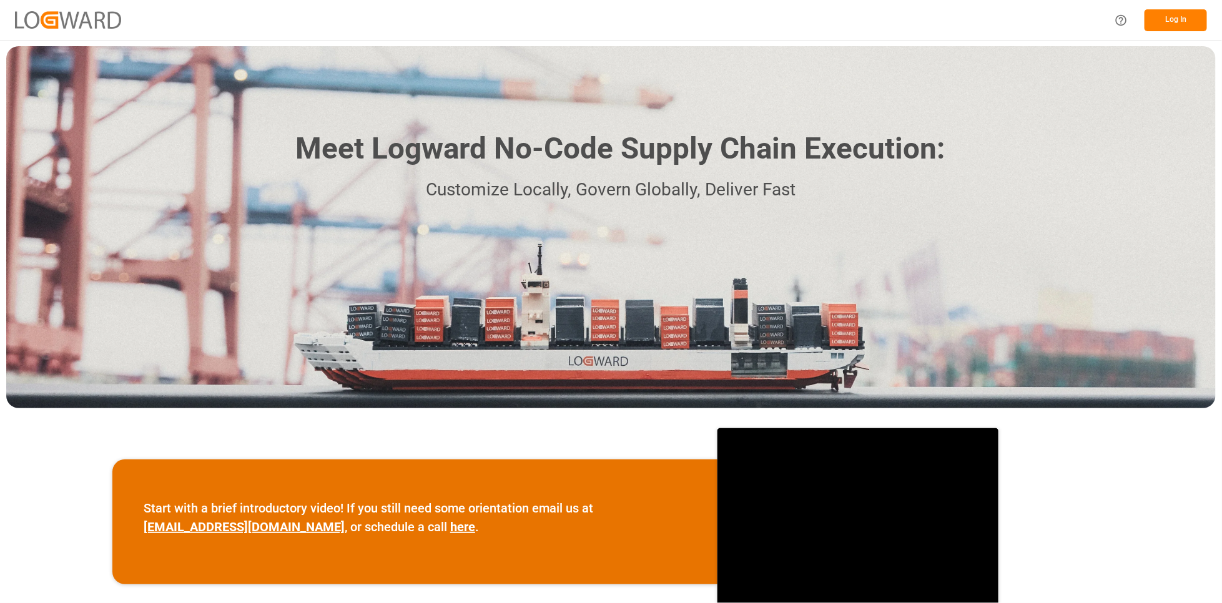
click at [1162, 17] on button "Log In" at bounding box center [1175, 20] width 62 height 22
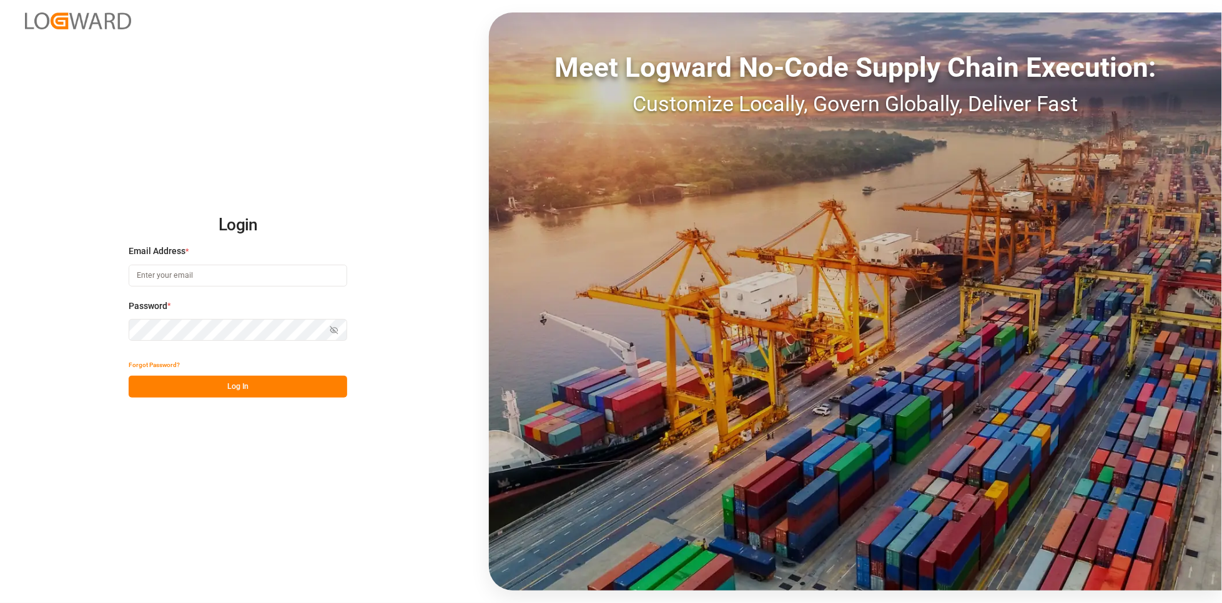
type input "[PERSON_NAME][EMAIL_ADDRESS][PERSON_NAME][DOMAIN_NAME]"
click at [217, 386] on button "Log In" at bounding box center [238, 387] width 218 height 22
